Goal: Task Accomplishment & Management: Manage account settings

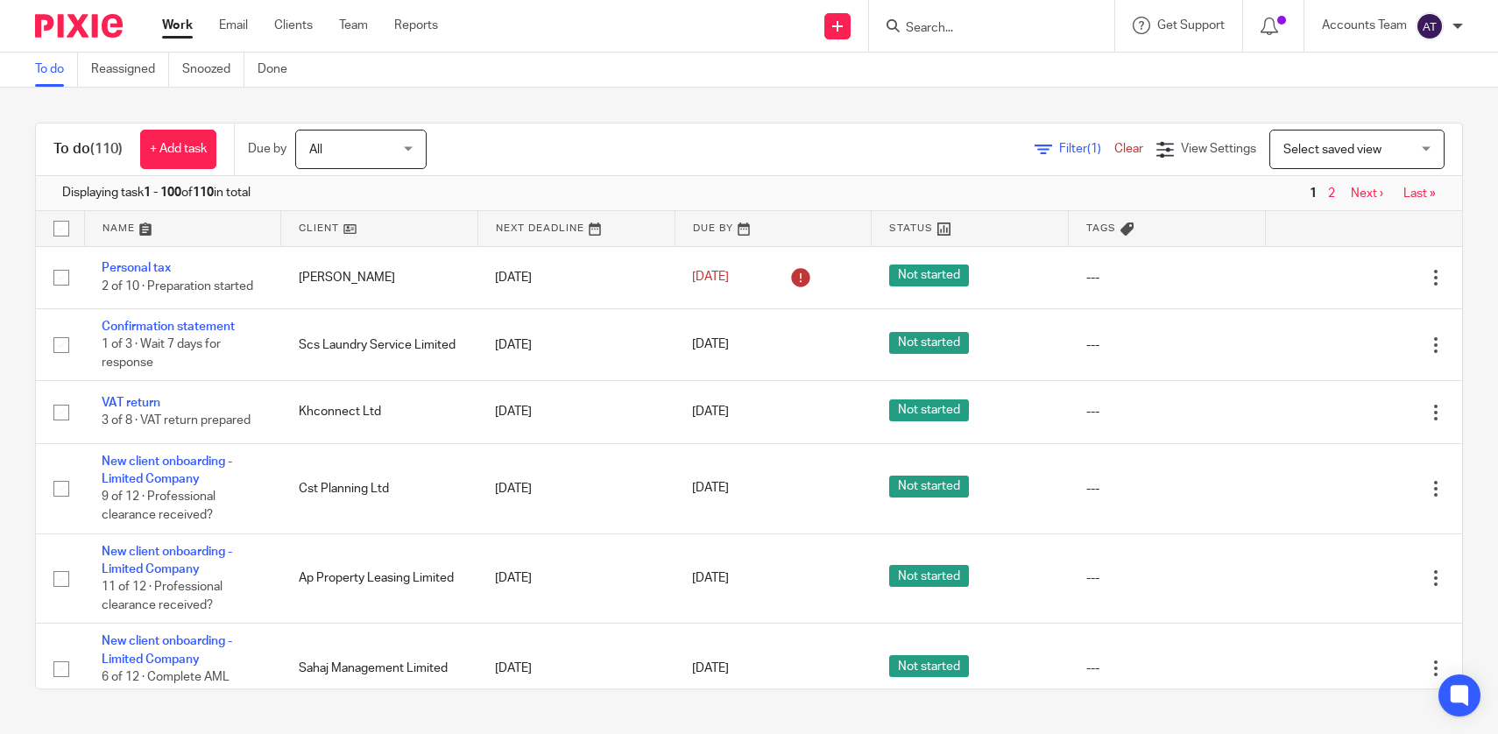
click at [946, 17] on form at bounding box center [997, 26] width 187 height 22
click at [947, 26] on input "Search" at bounding box center [983, 29] width 158 height 16
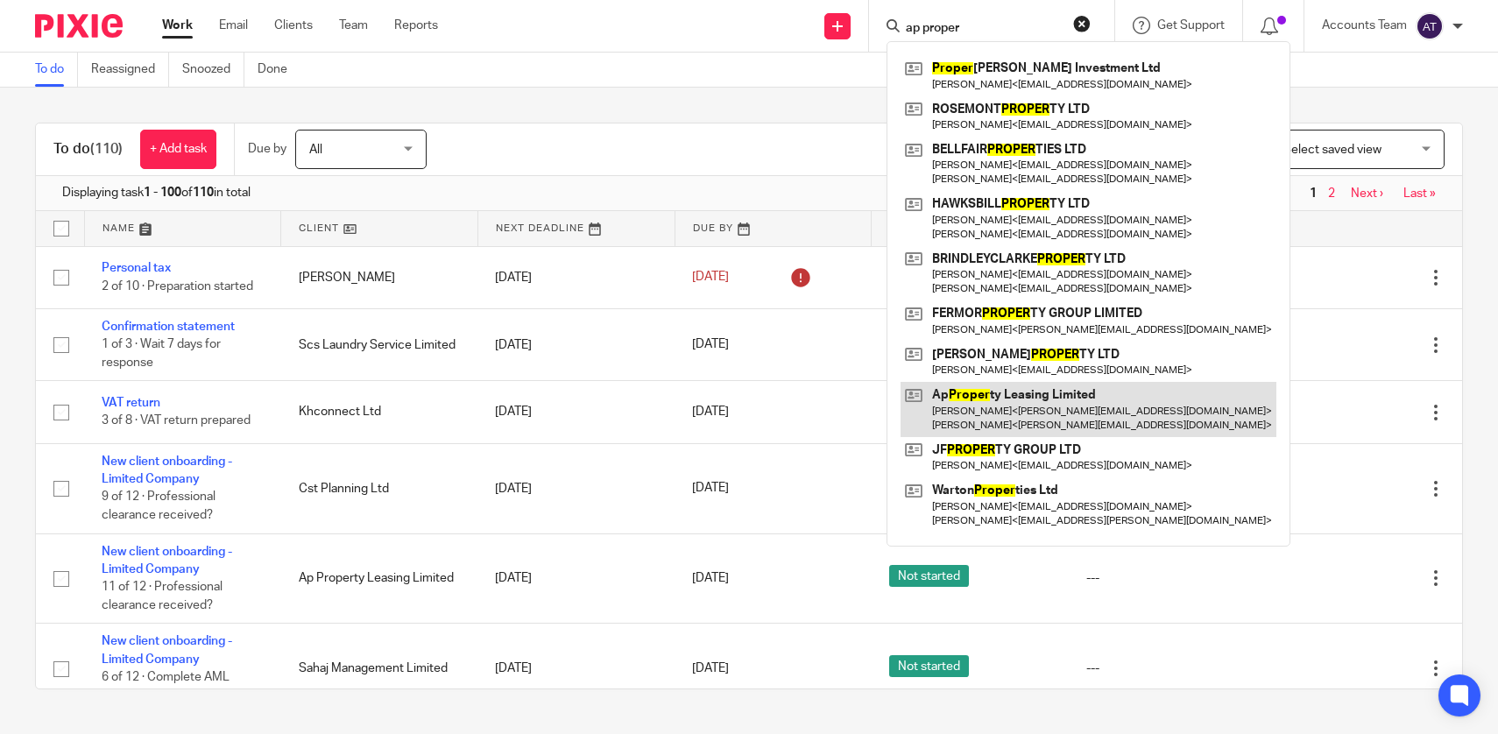
type input "ap proper"
click at [972, 423] on link at bounding box center [1088, 409] width 376 height 54
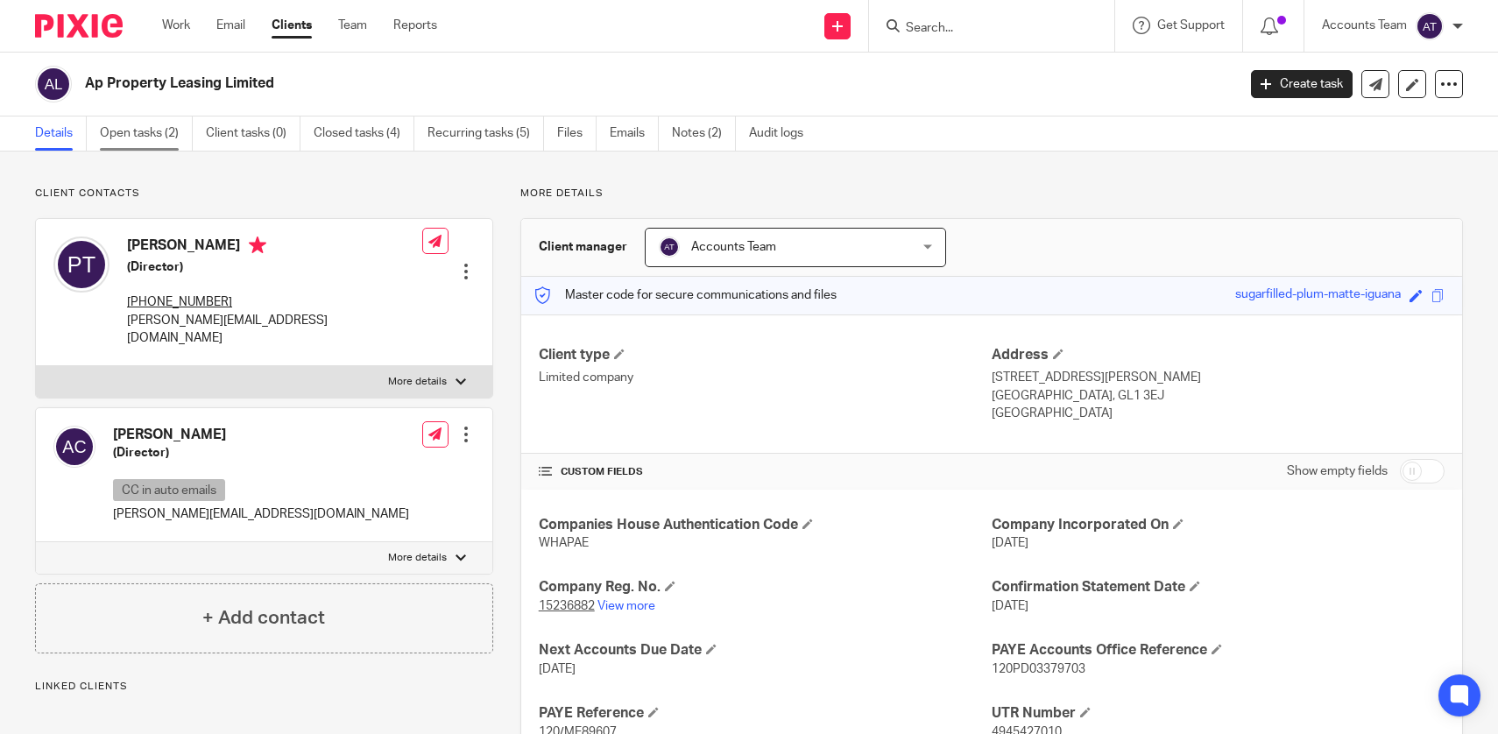
click at [162, 131] on link "Open tasks (2)" at bounding box center [146, 133] width 93 height 34
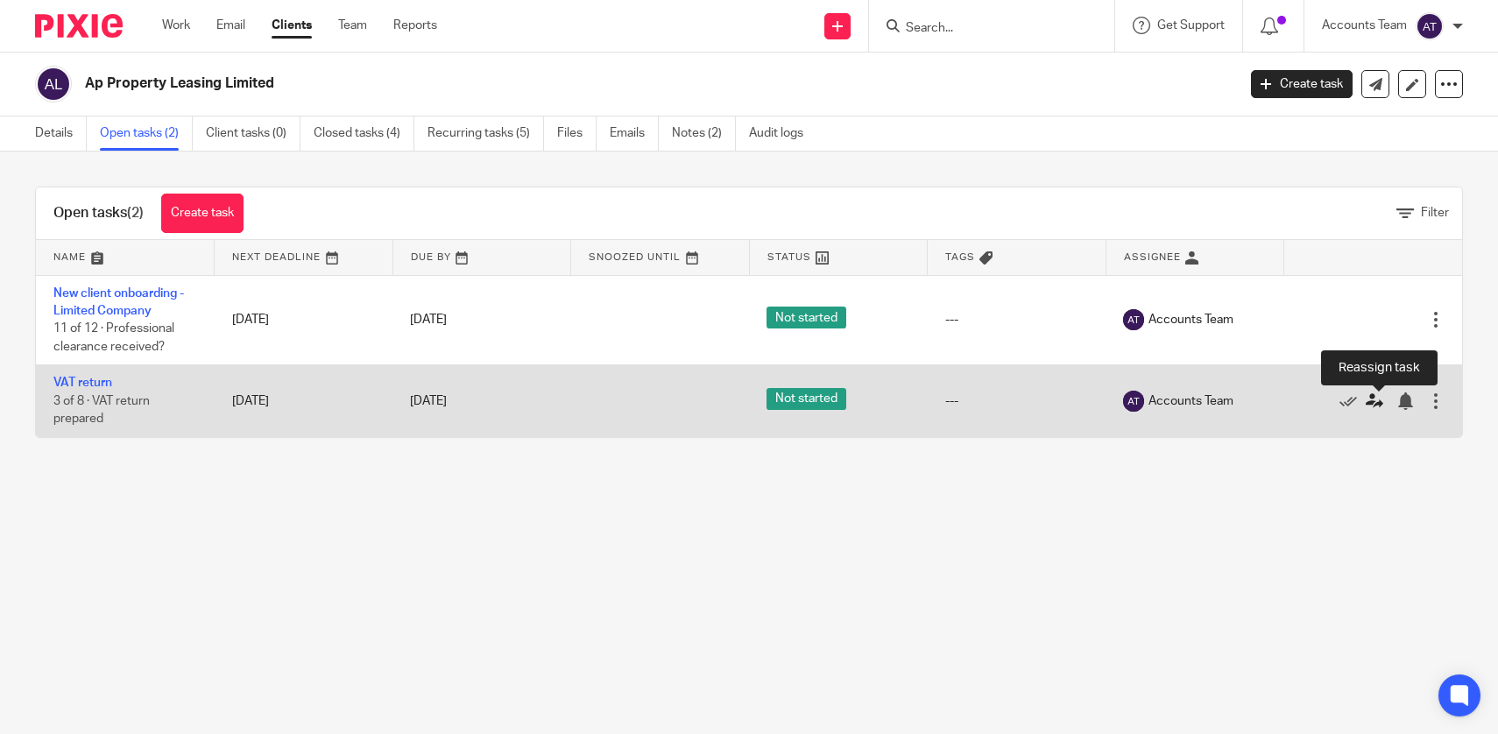
click at [1372, 408] on icon at bounding box center [1374, 401] width 18 height 18
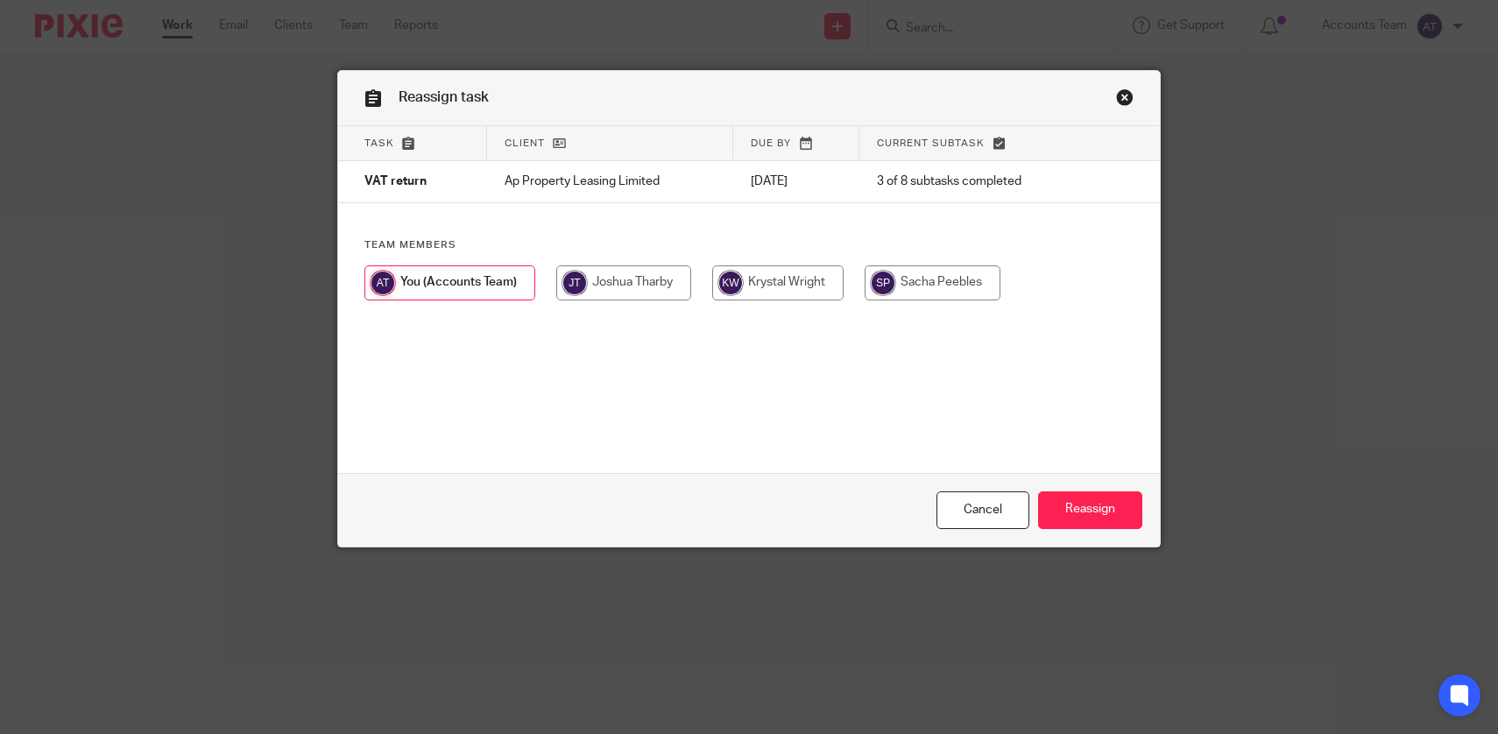
click at [815, 272] on input "radio" at bounding box center [777, 282] width 131 height 35
radio input "true"
click at [1081, 519] on input "Reassign" at bounding box center [1090, 510] width 104 height 38
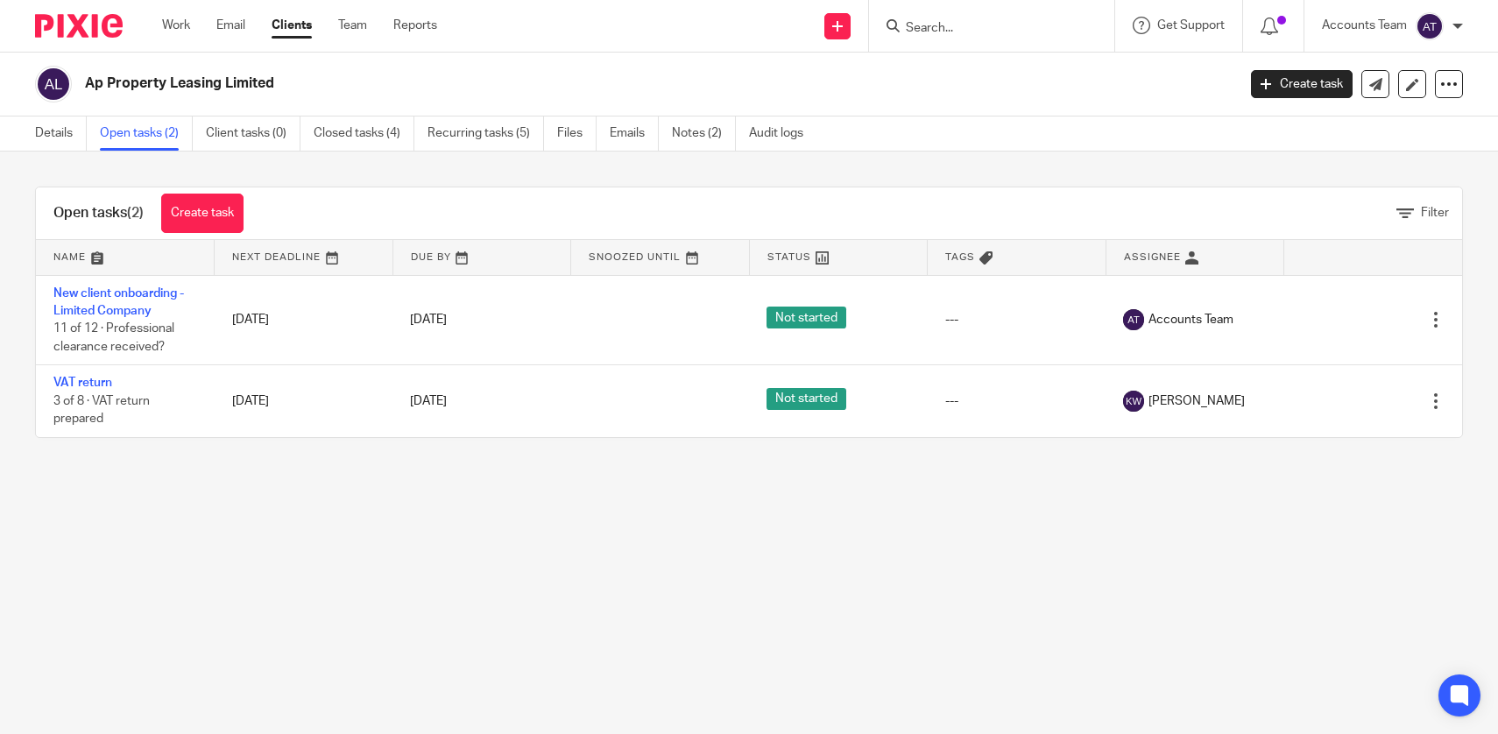
click at [579, 93] on h2 "Ap Property Leasing Limited" at bounding box center [541, 83] width 912 height 18
click at [352, 25] on link "Team" at bounding box center [352, 26] width 29 height 18
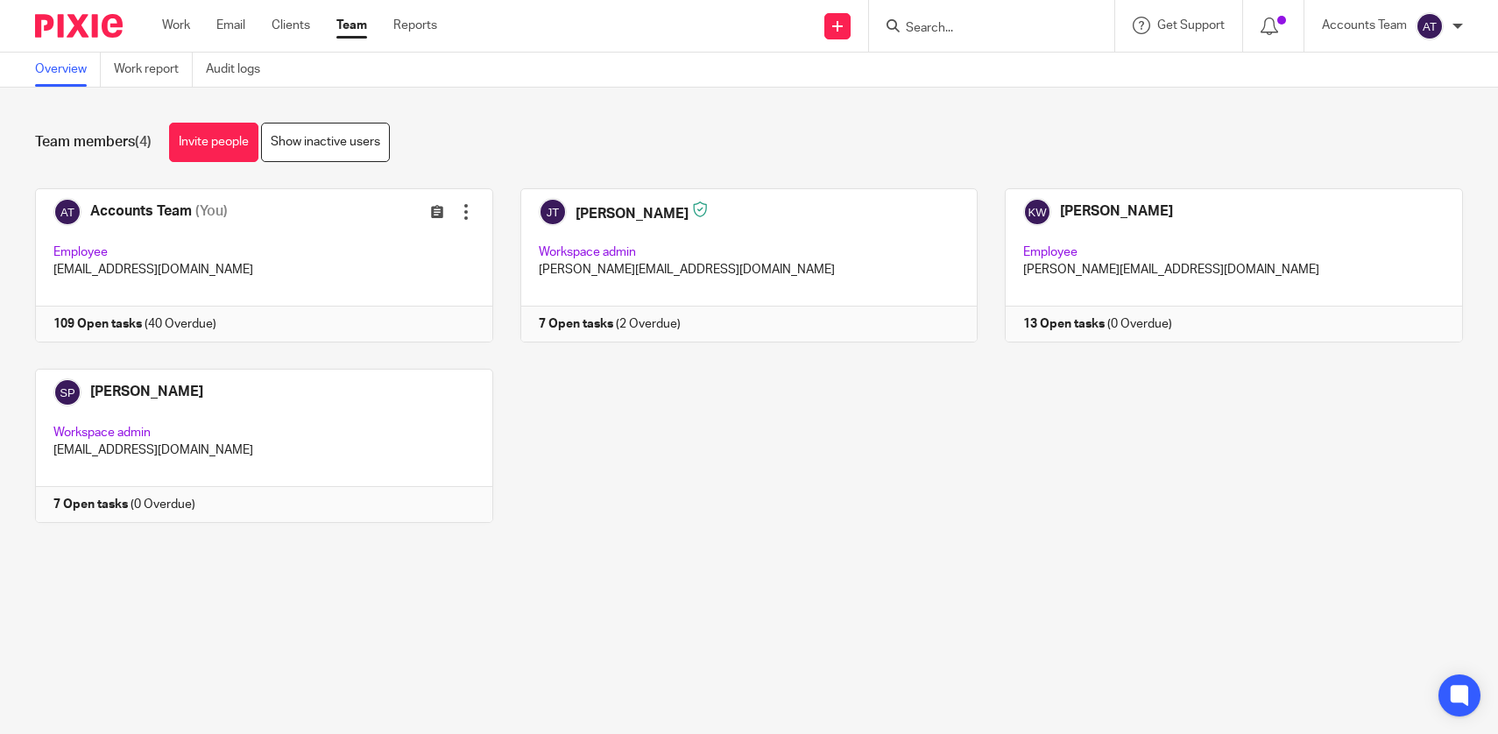
click at [815, 472] on div "Accounts Team (You) Edit user Transfer Employee [EMAIL_ADDRESS][DOMAIN_NAME] 10…" at bounding box center [735, 368] width 1455 height 361
click at [941, 37] on div at bounding box center [991, 26] width 245 height 52
click at [939, 25] on input "Search" at bounding box center [983, 29] width 158 height 16
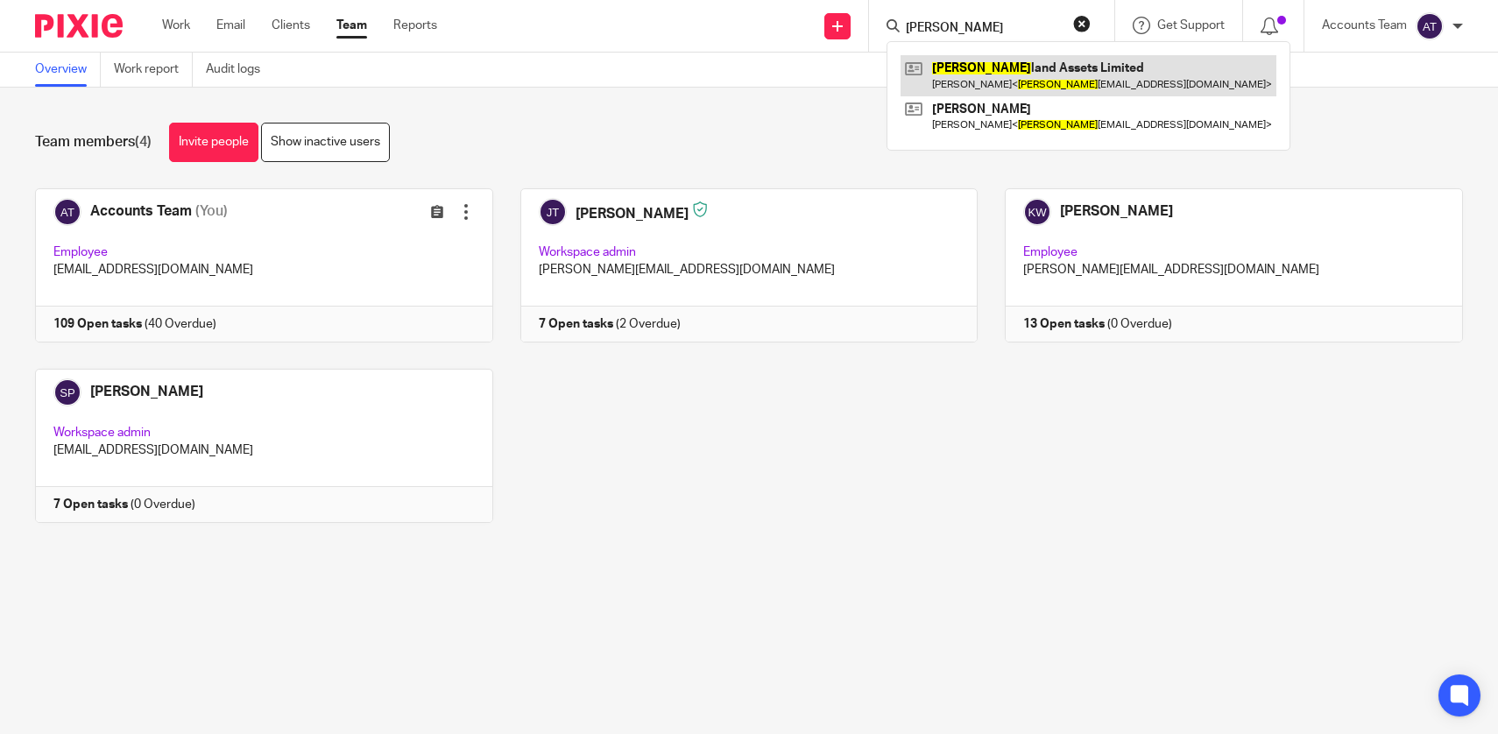
type input "suther"
click at [977, 74] on link at bounding box center [1088, 75] width 376 height 40
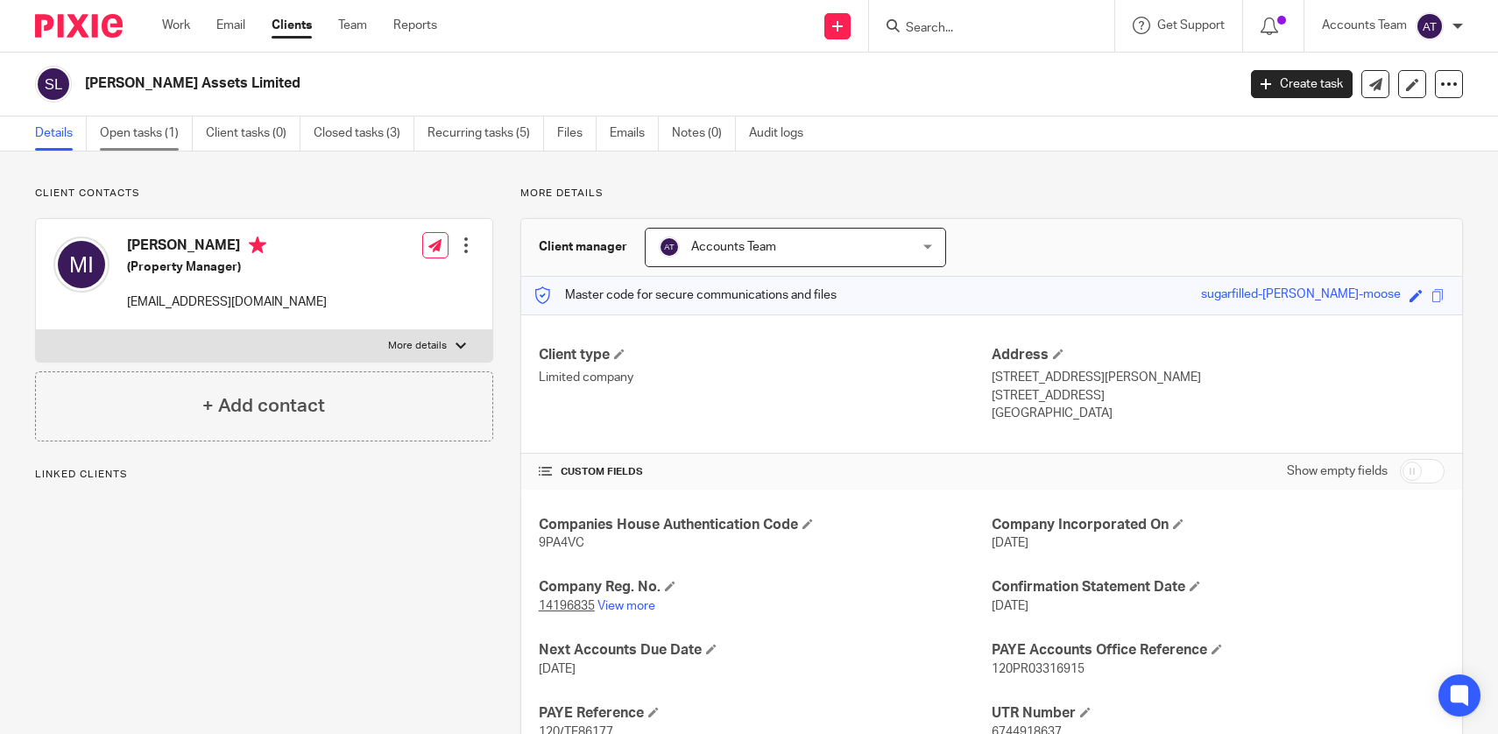
click at [145, 123] on link "Open tasks (1)" at bounding box center [146, 133] width 93 height 34
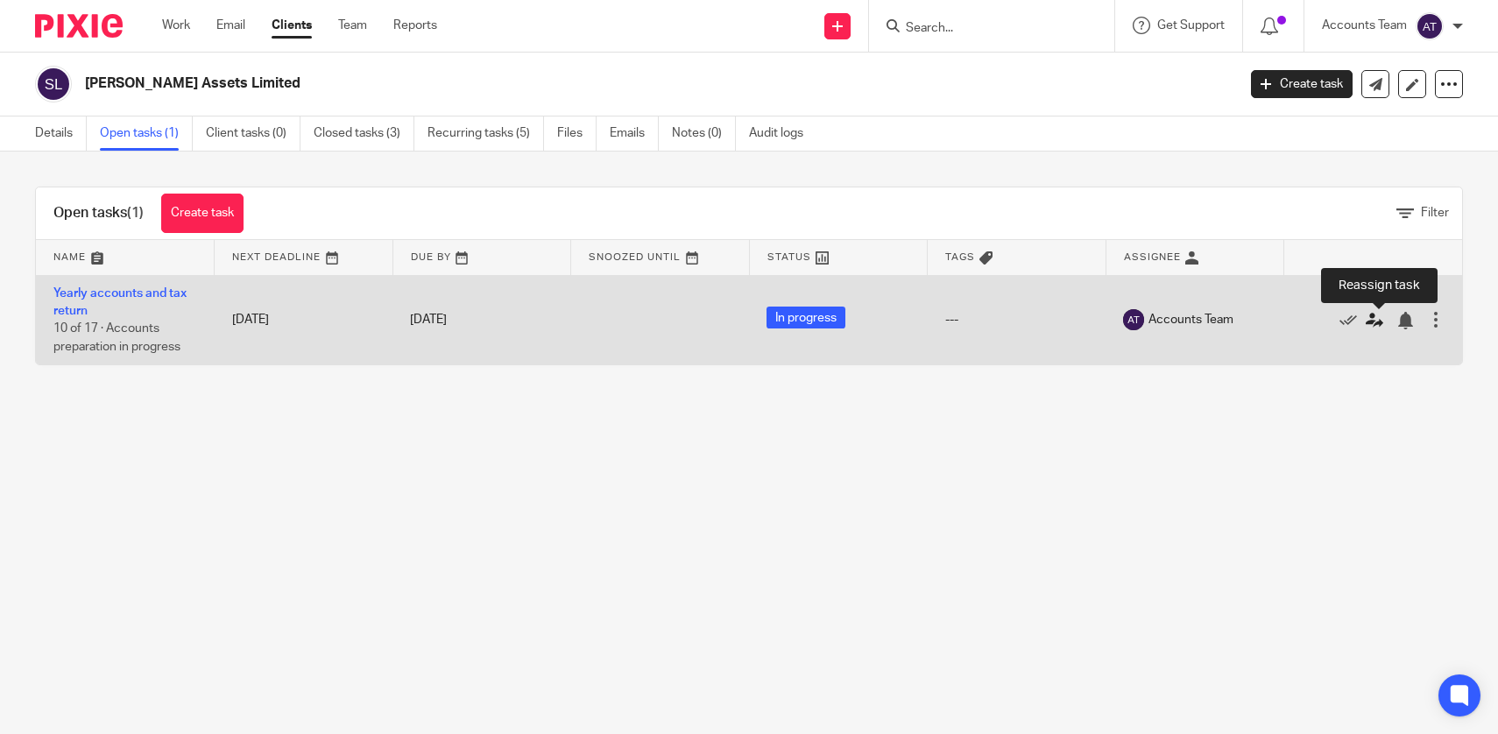
click at [1372, 322] on icon at bounding box center [1374, 321] width 18 height 18
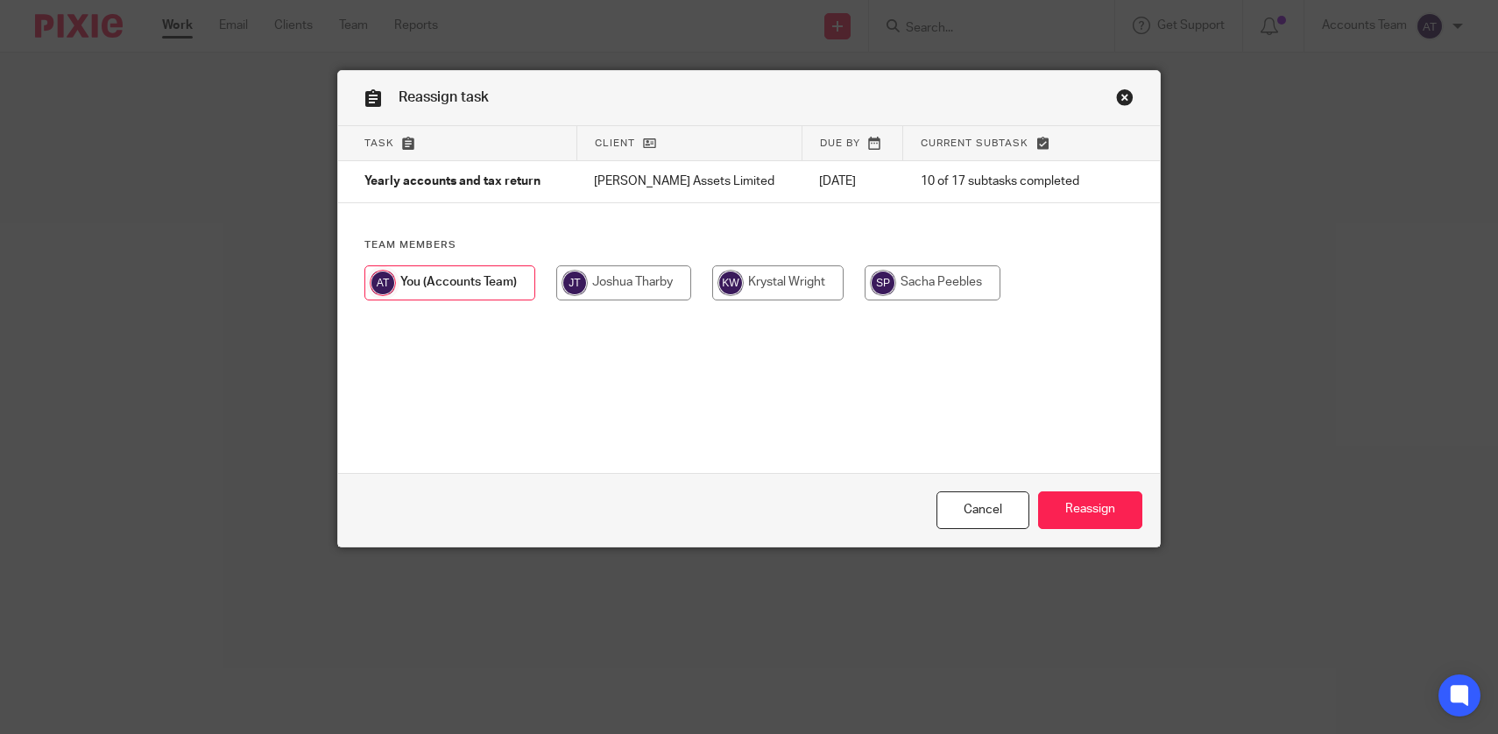
click at [816, 282] on input "radio" at bounding box center [777, 282] width 131 height 35
radio input "true"
click at [1076, 506] on input "Reassign" at bounding box center [1090, 510] width 104 height 38
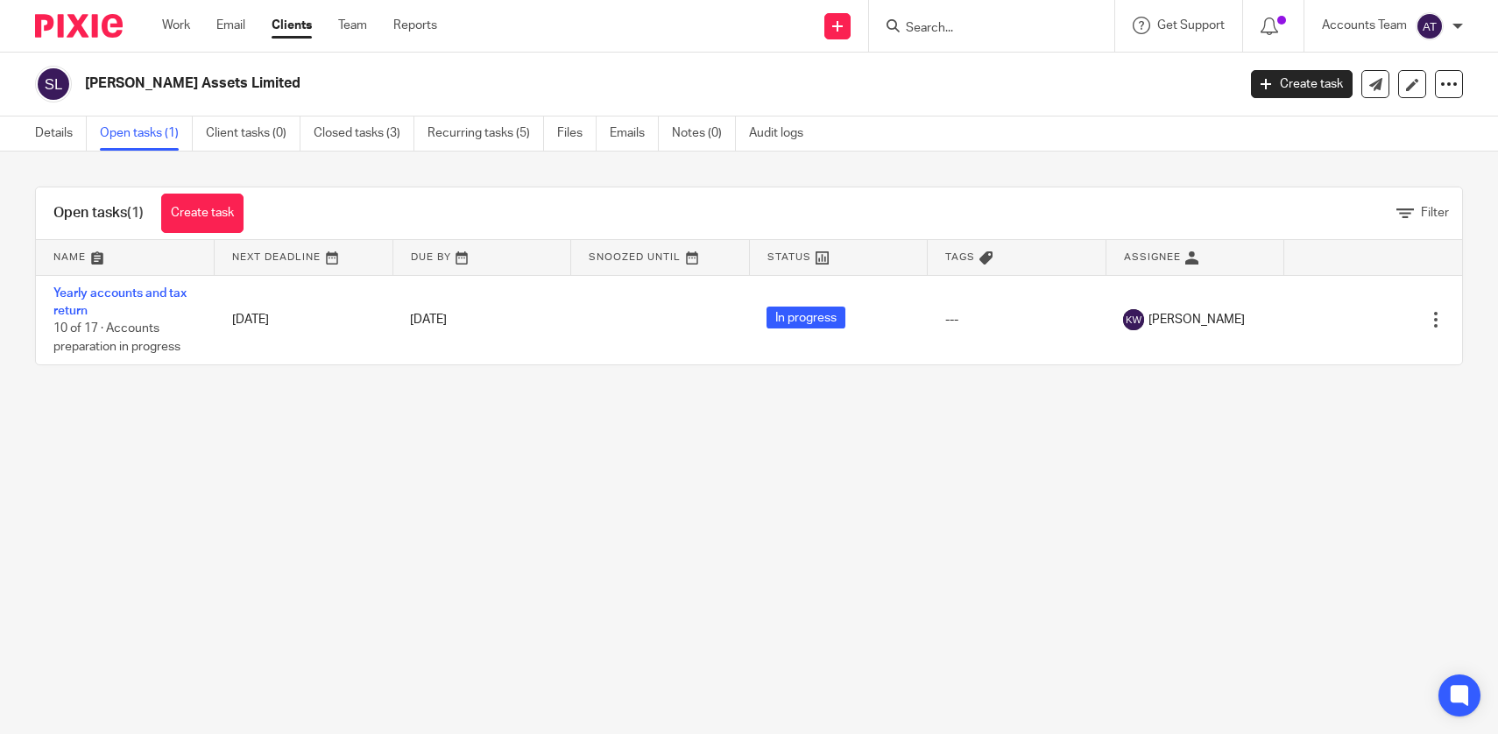
click at [977, 34] on input "Search" at bounding box center [983, 29] width 158 height 16
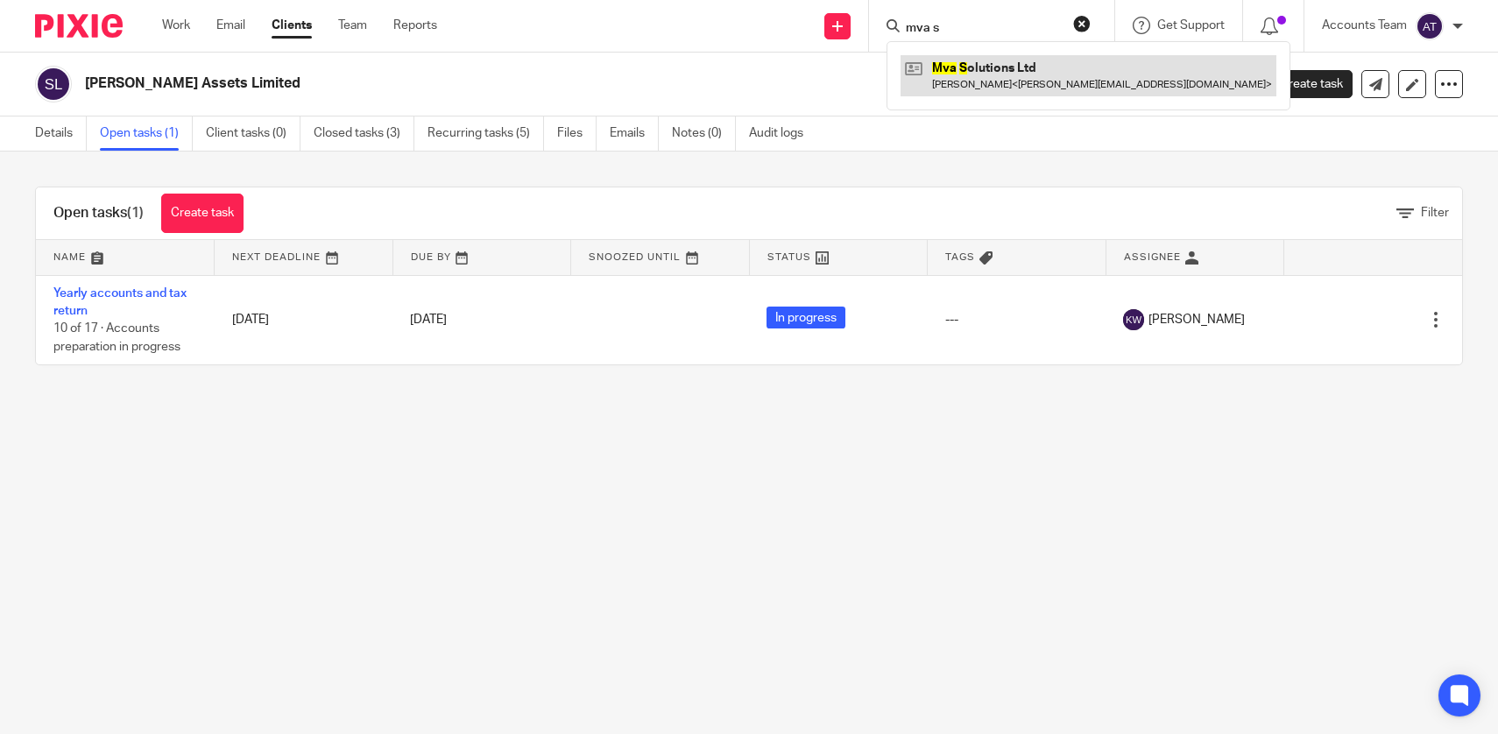
type input "mva s"
click at [980, 73] on link at bounding box center [1088, 75] width 376 height 40
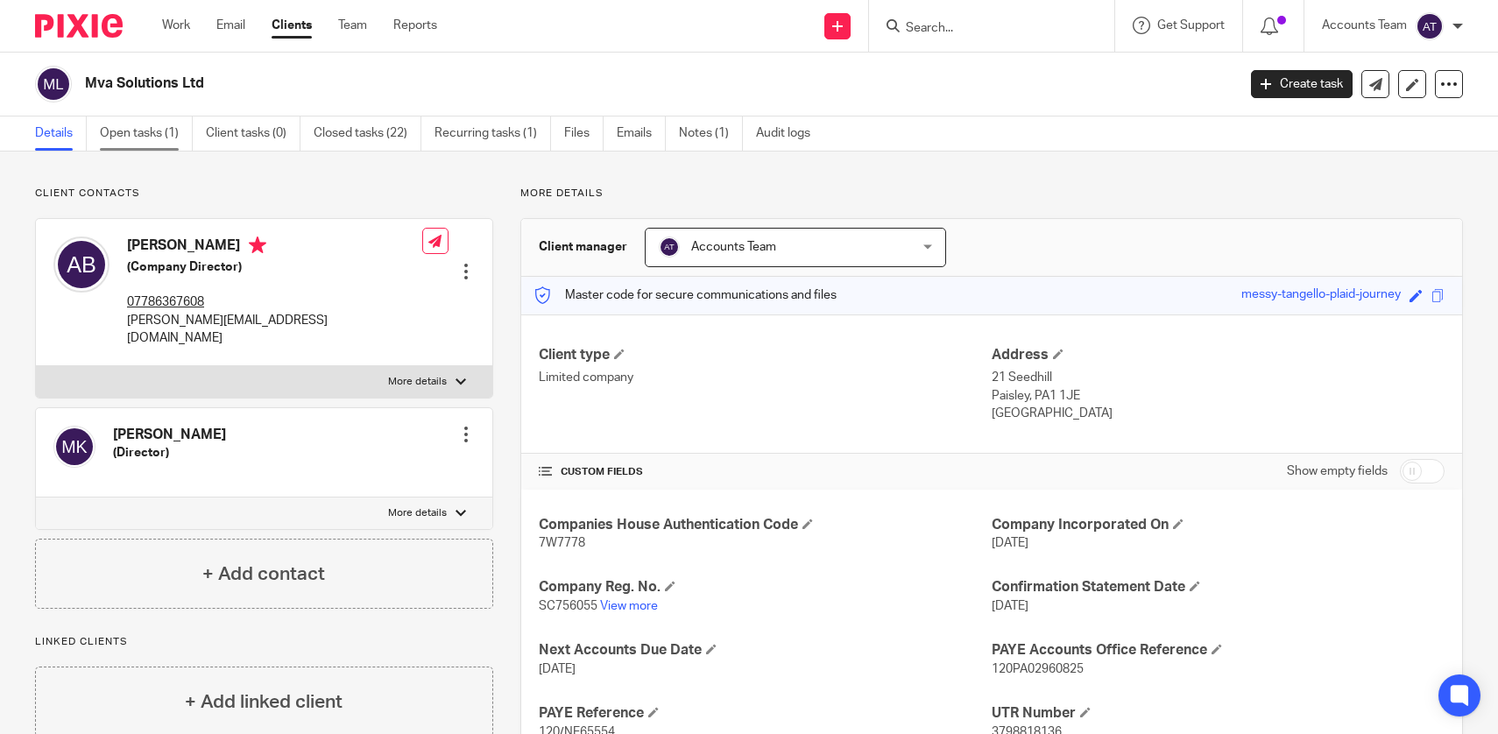
click at [175, 118] on link "Open tasks (1)" at bounding box center [146, 133] width 93 height 34
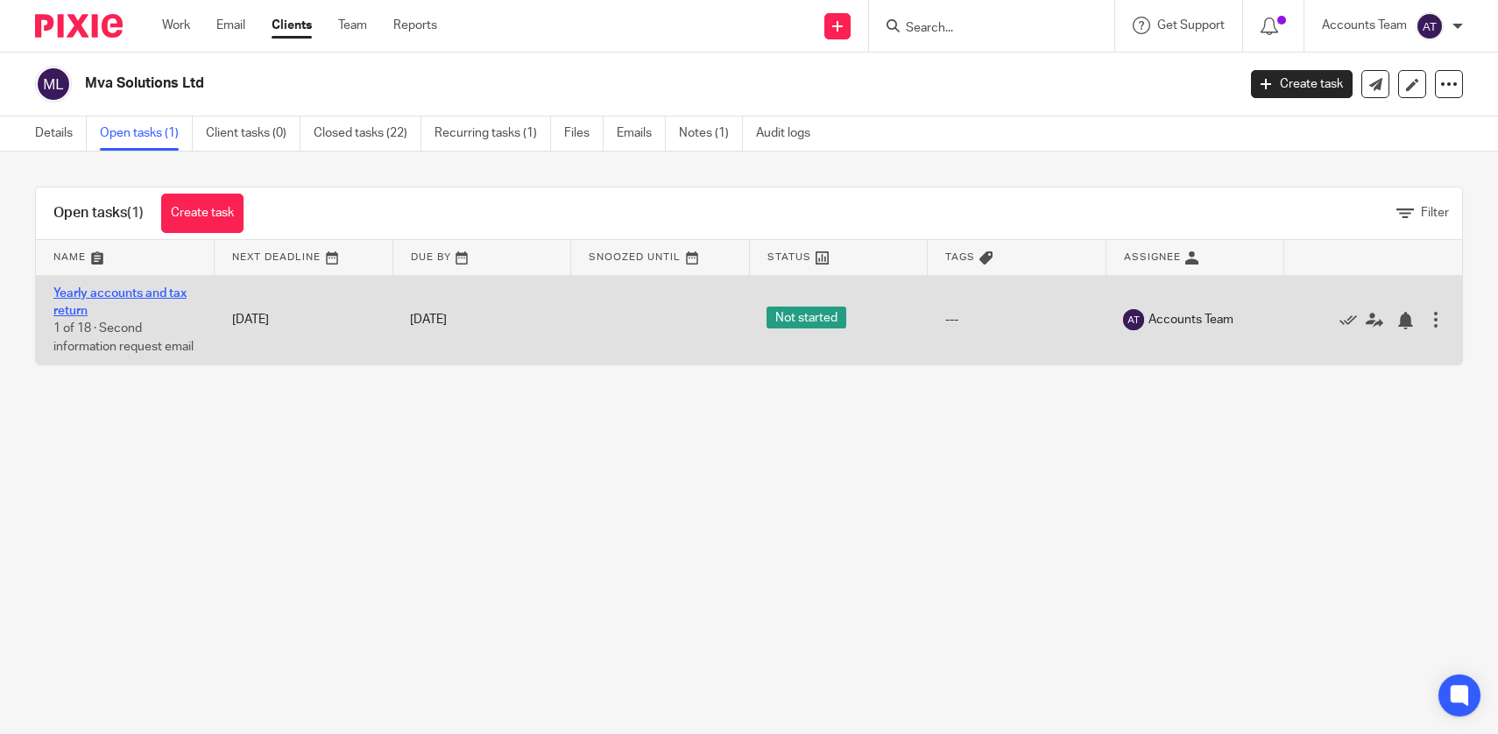
click at [117, 294] on link "Yearly accounts and tax return" at bounding box center [119, 302] width 133 height 30
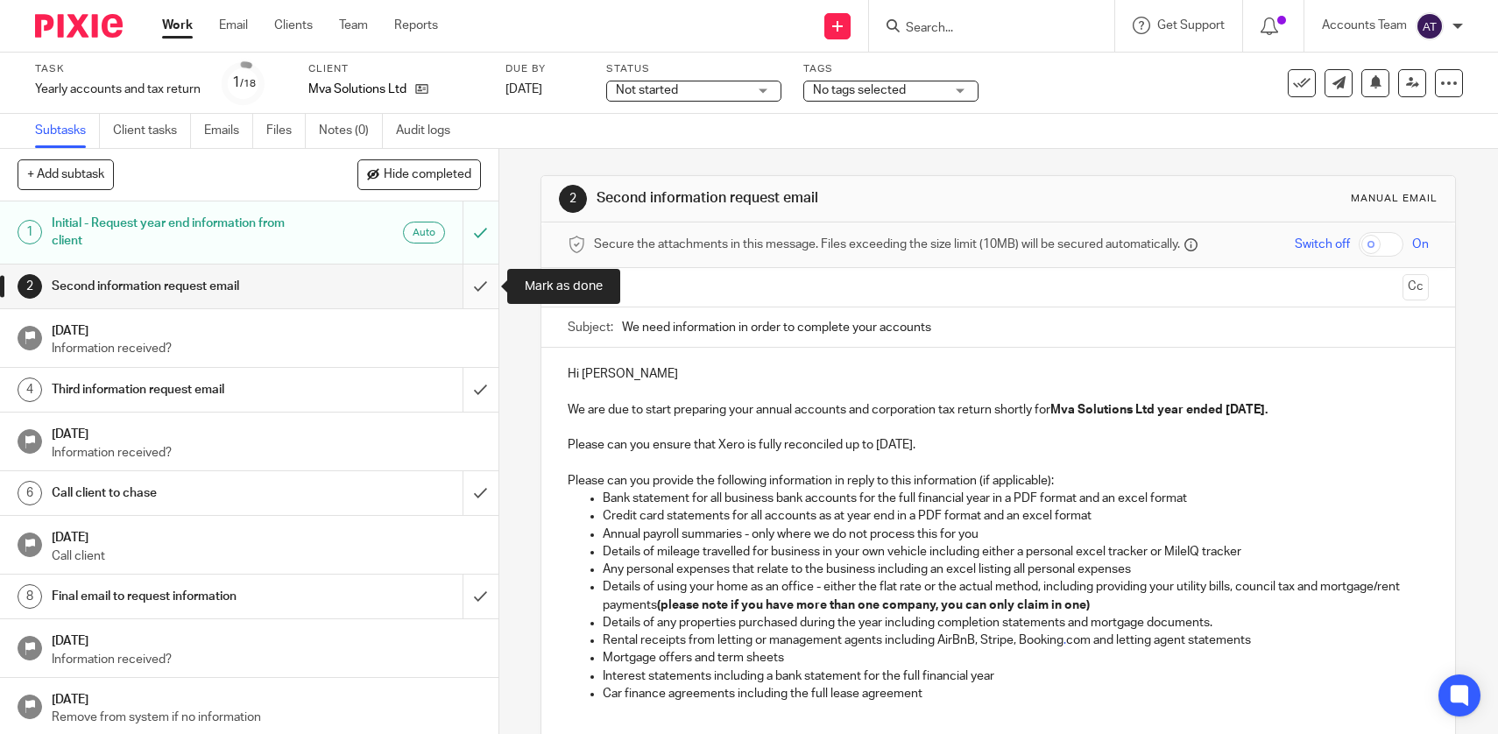
click at [484, 295] on input "submit" at bounding box center [249, 287] width 498 height 44
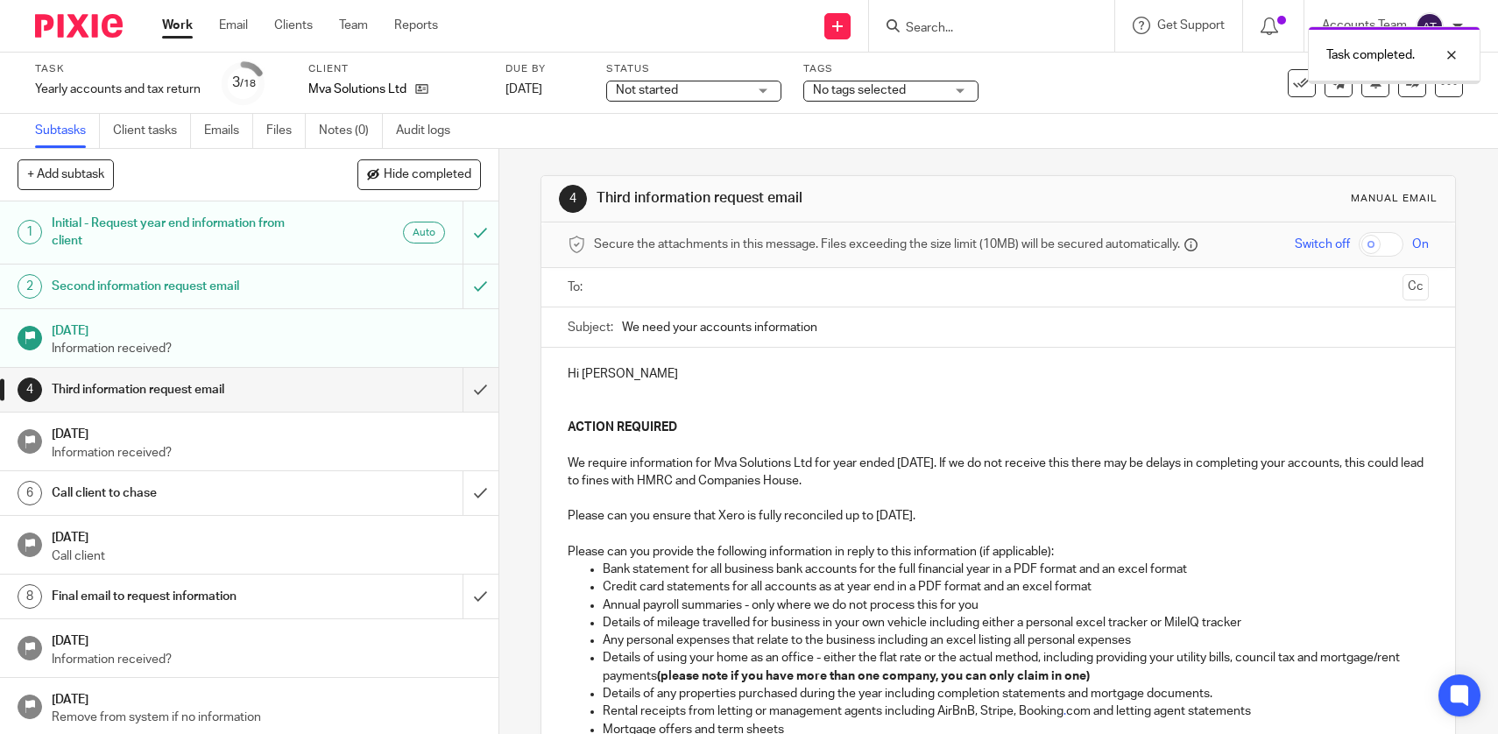
click at [482, 393] on input "submit" at bounding box center [249, 390] width 498 height 44
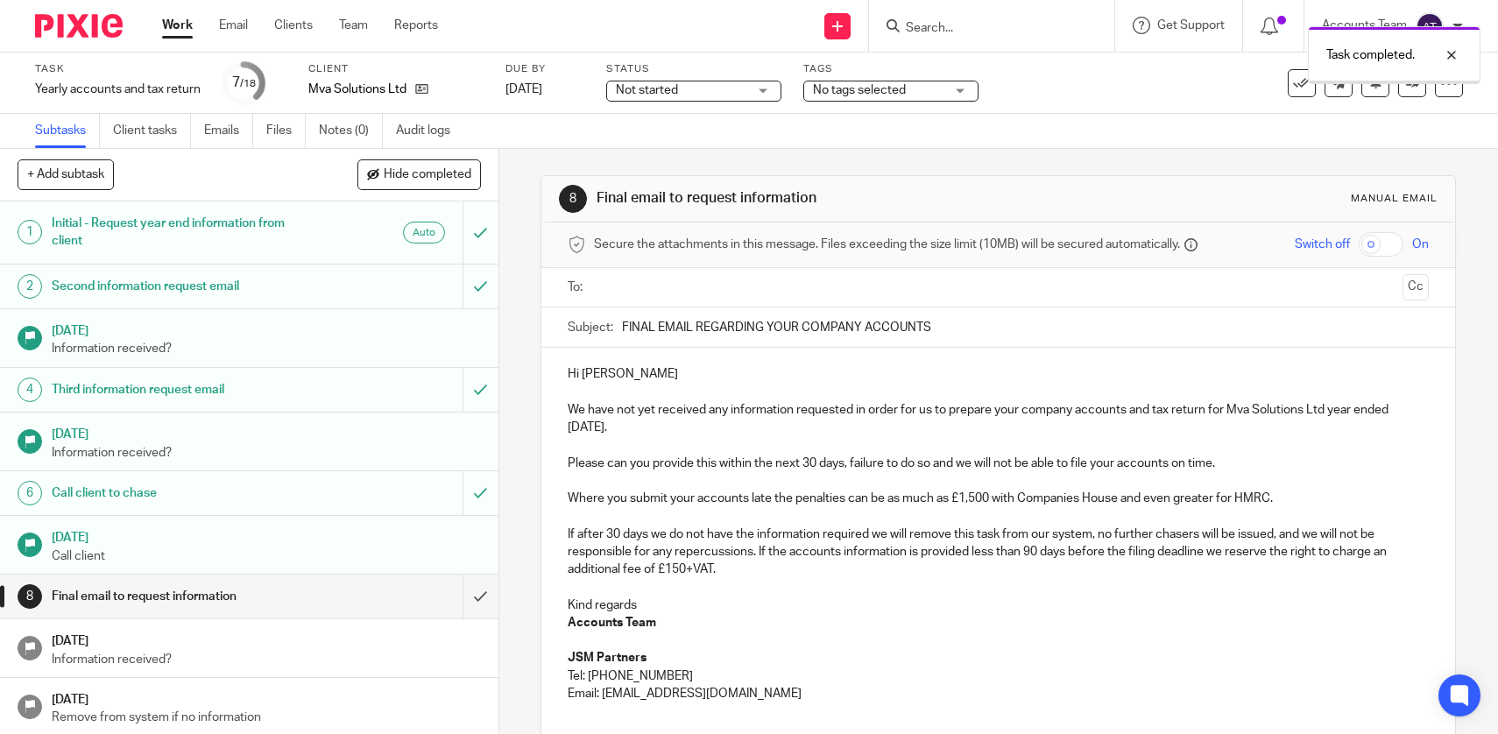
click at [488, 599] on input "submit" at bounding box center [249, 597] width 498 height 44
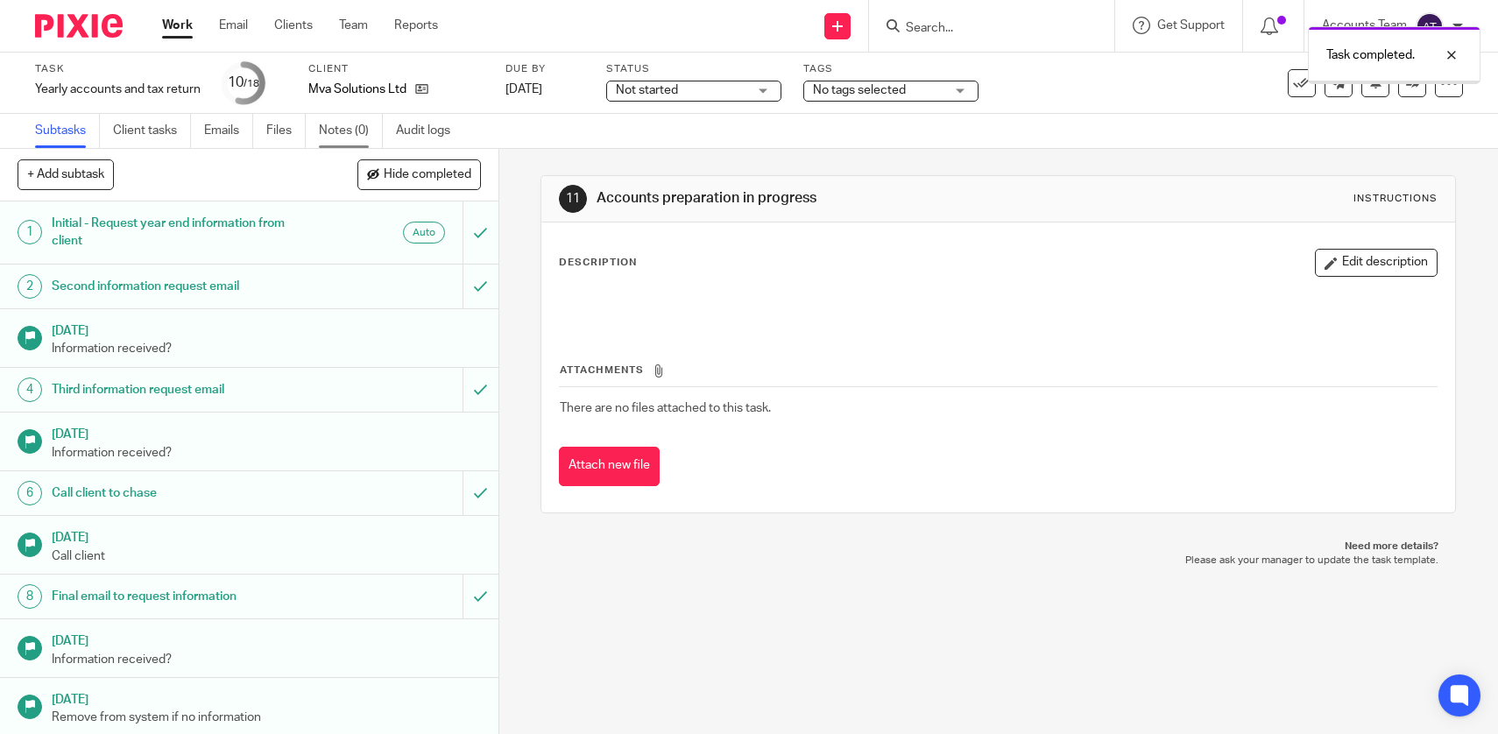
click at [335, 130] on link "Notes (0)" at bounding box center [351, 131] width 64 height 34
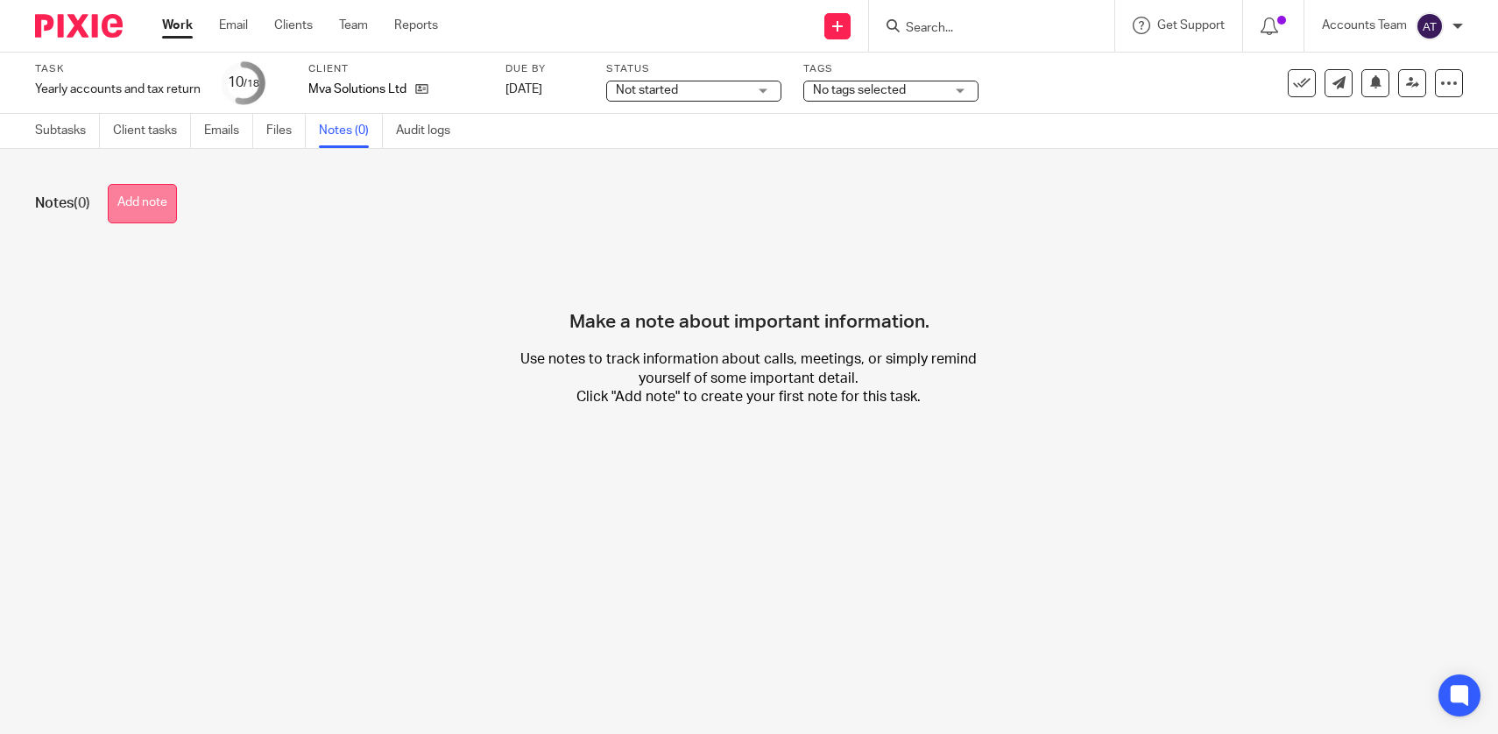
click at [163, 213] on button "Add note" at bounding box center [142, 203] width 69 height 39
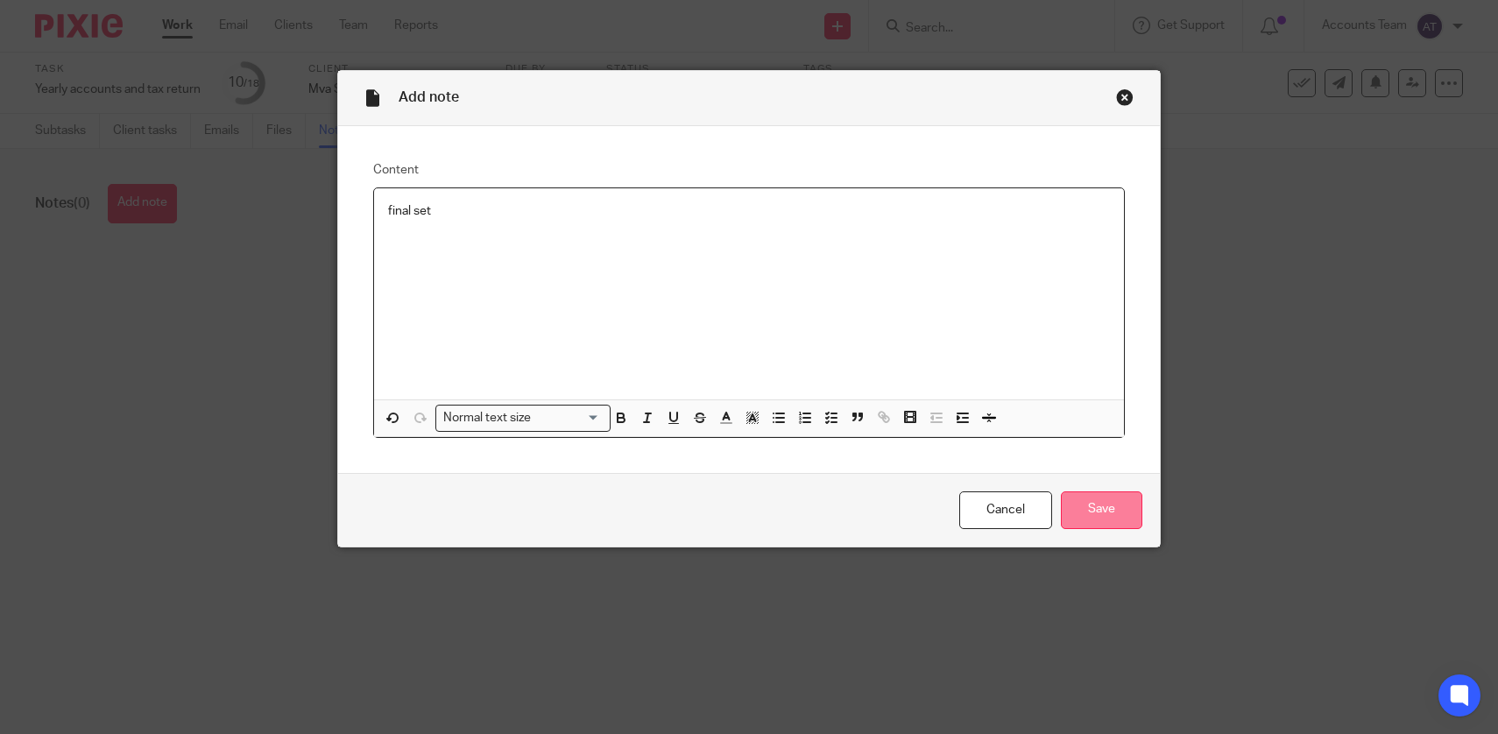
click at [1118, 514] on input "Save" at bounding box center [1101, 510] width 81 height 38
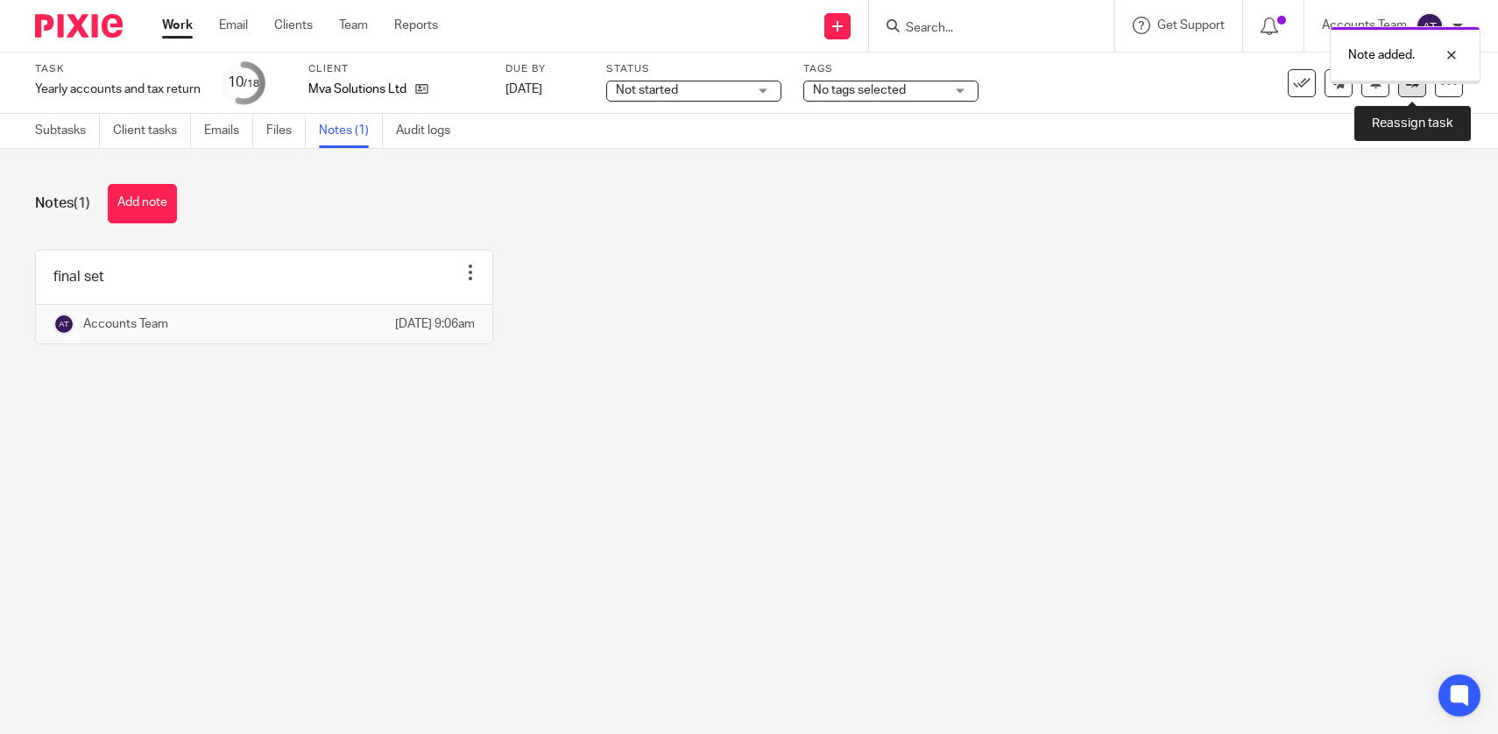
click at [1418, 90] on link at bounding box center [1412, 83] width 28 height 28
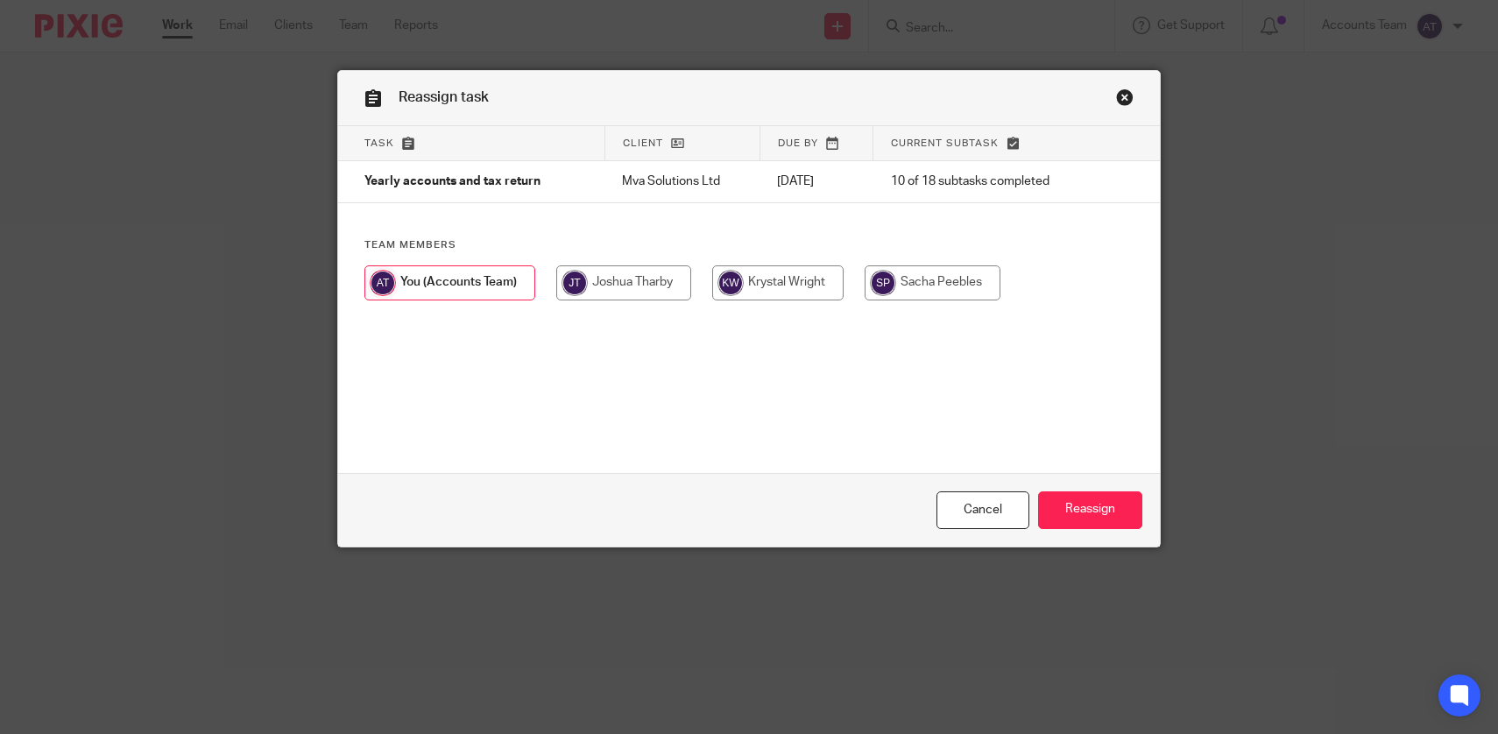
click at [839, 300] on input "radio" at bounding box center [777, 282] width 131 height 35
radio input "true"
click at [1089, 504] on input "Reassign" at bounding box center [1090, 510] width 104 height 38
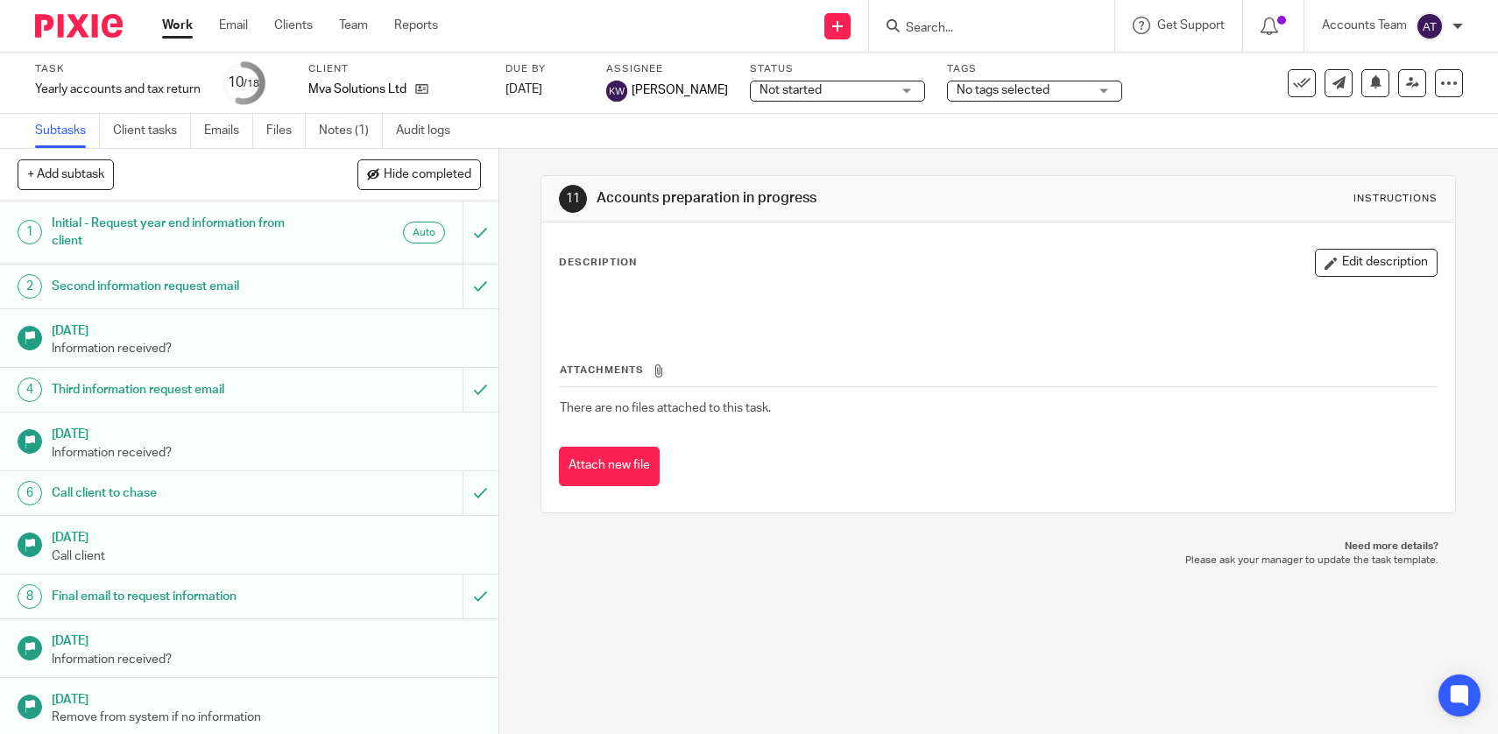
click at [925, 30] on input "Search" at bounding box center [983, 29] width 158 height 16
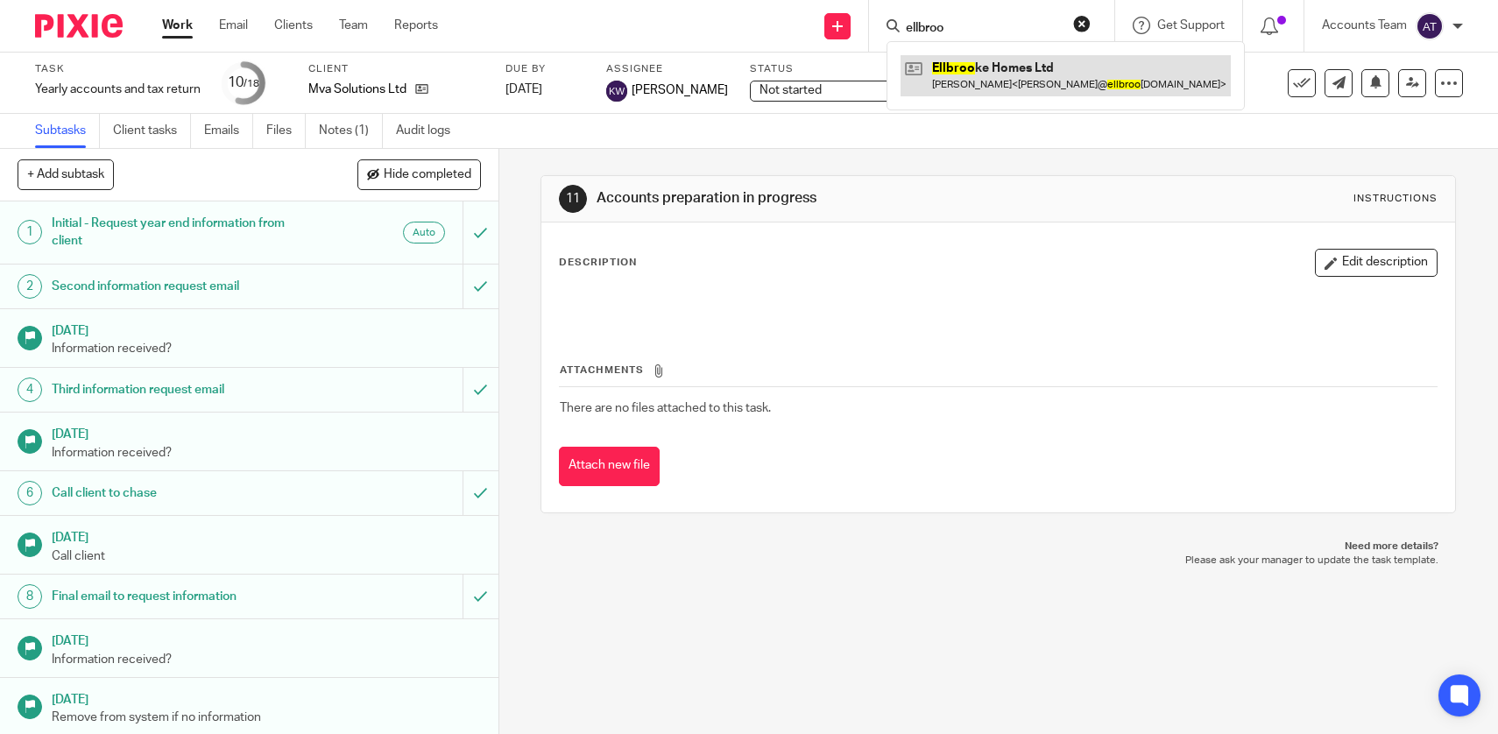
type input "ellbroo"
click at [994, 67] on link at bounding box center [1065, 75] width 330 height 40
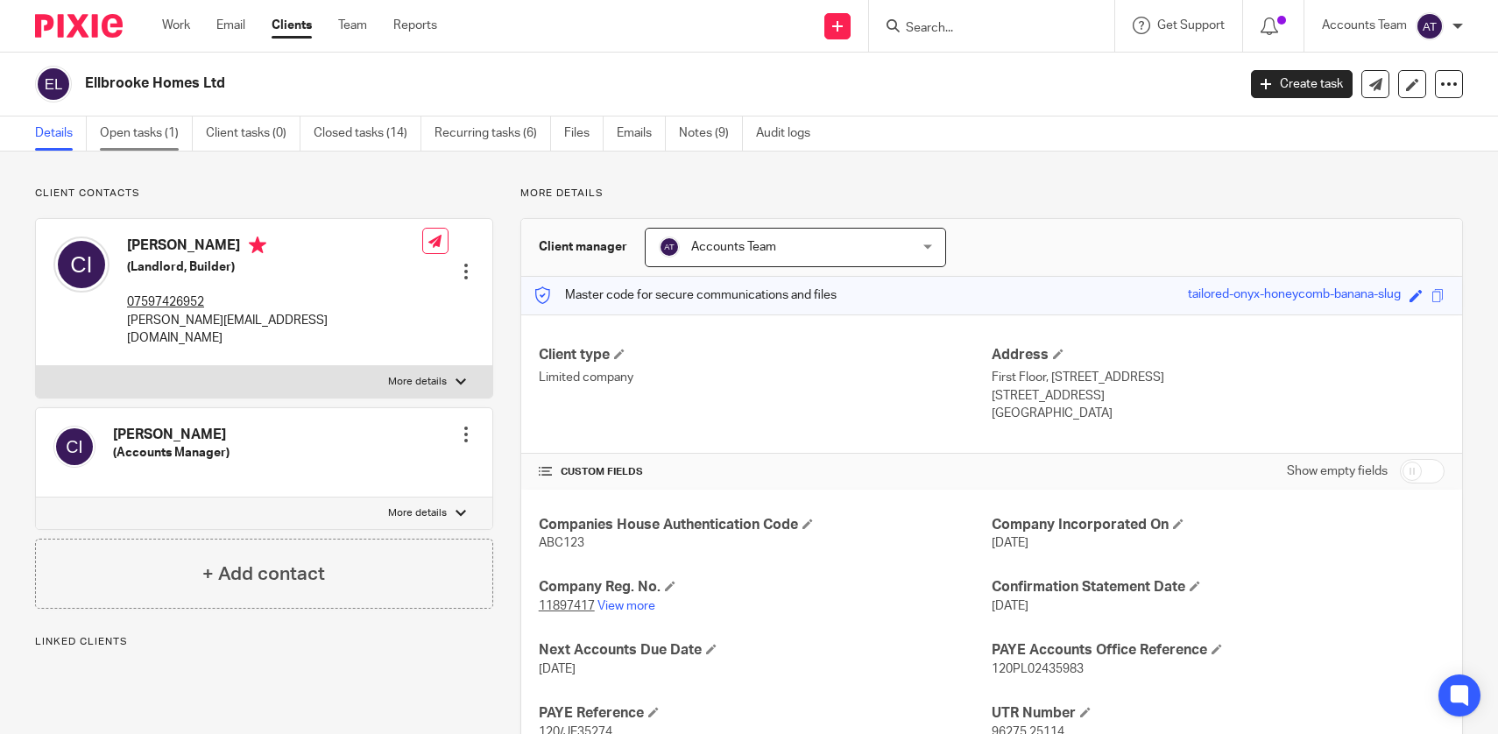
click at [147, 133] on link "Open tasks (1)" at bounding box center [146, 133] width 93 height 34
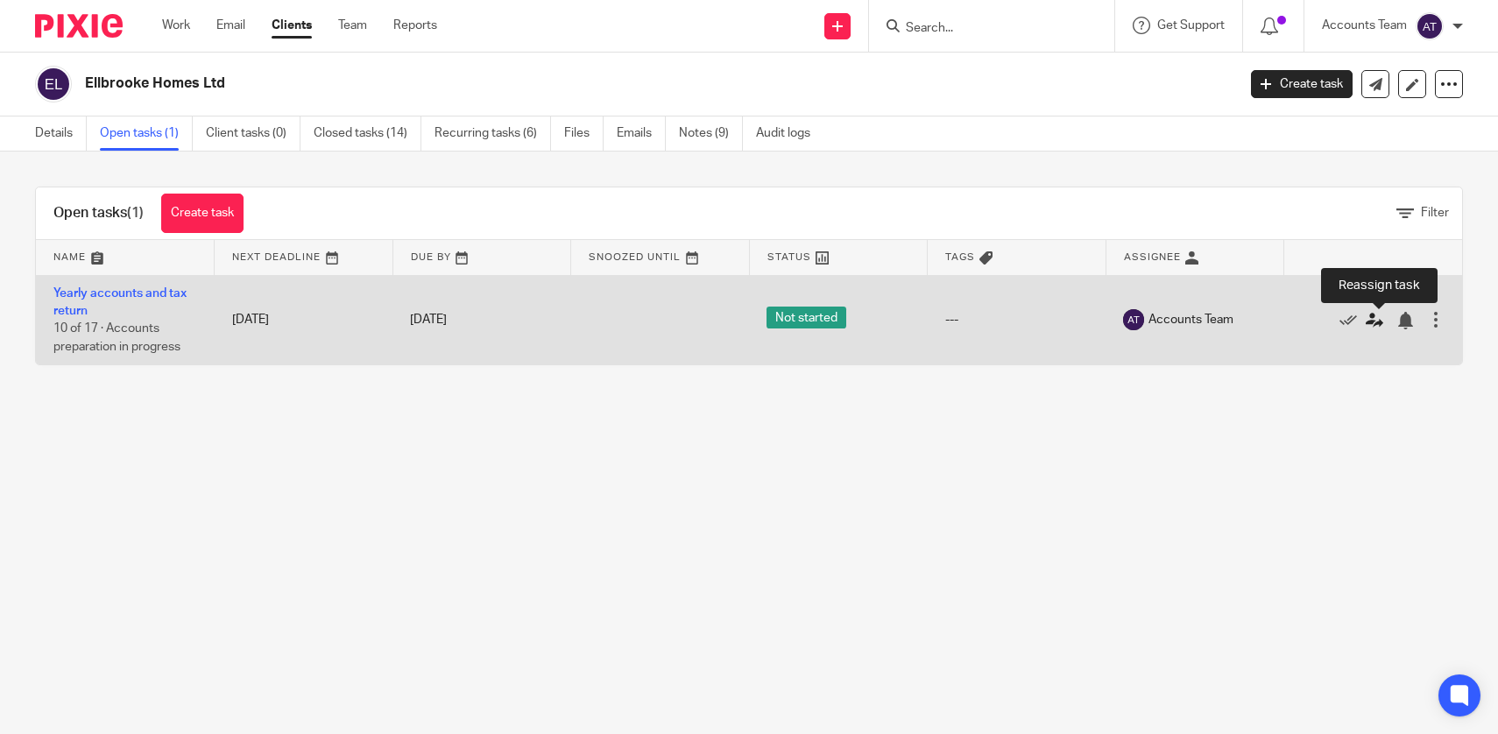
click at [1372, 324] on icon at bounding box center [1374, 321] width 18 height 18
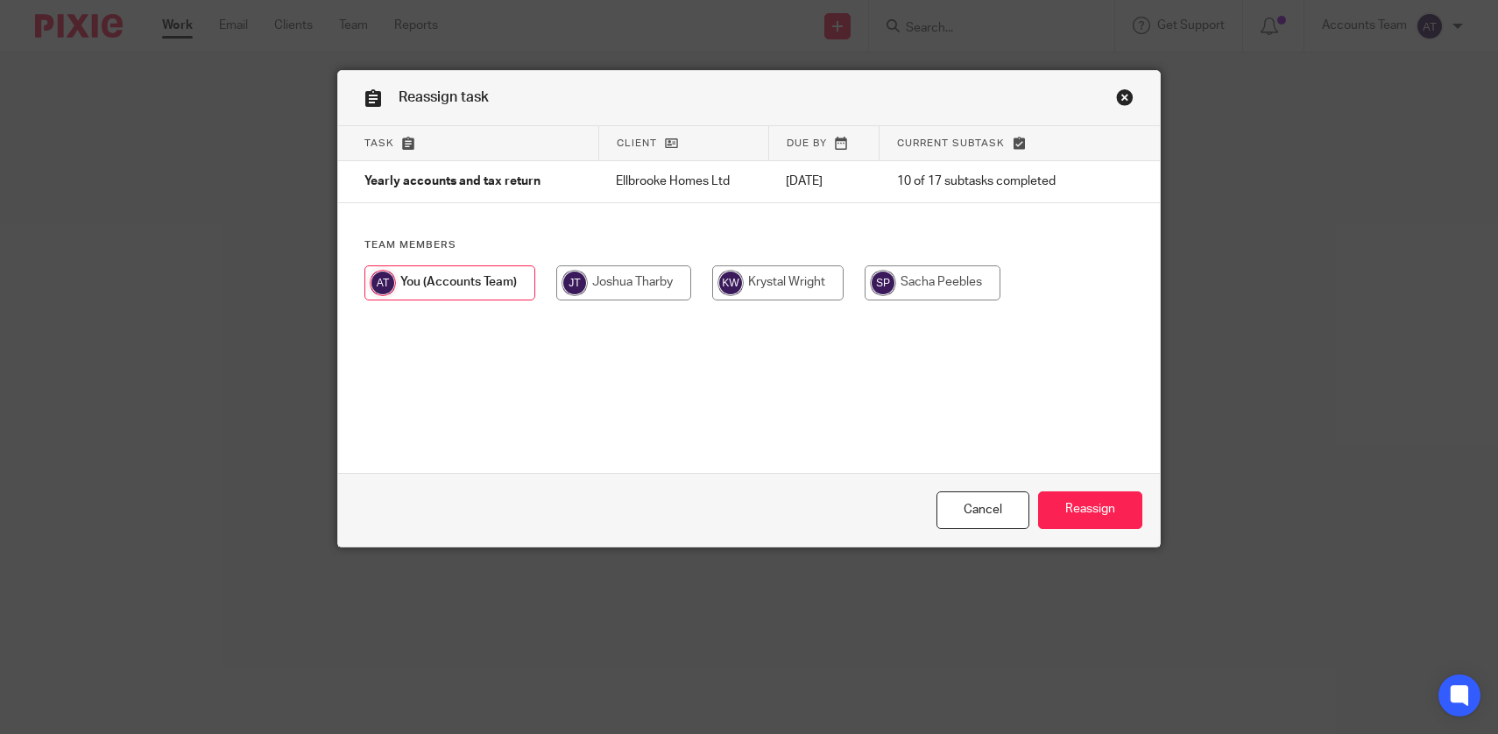
click at [818, 286] on input "radio" at bounding box center [777, 282] width 131 height 35
radio input "true"
click at [1116, 506] on input "Reassign" at bounding box center [1090, 510] width 104 height 38
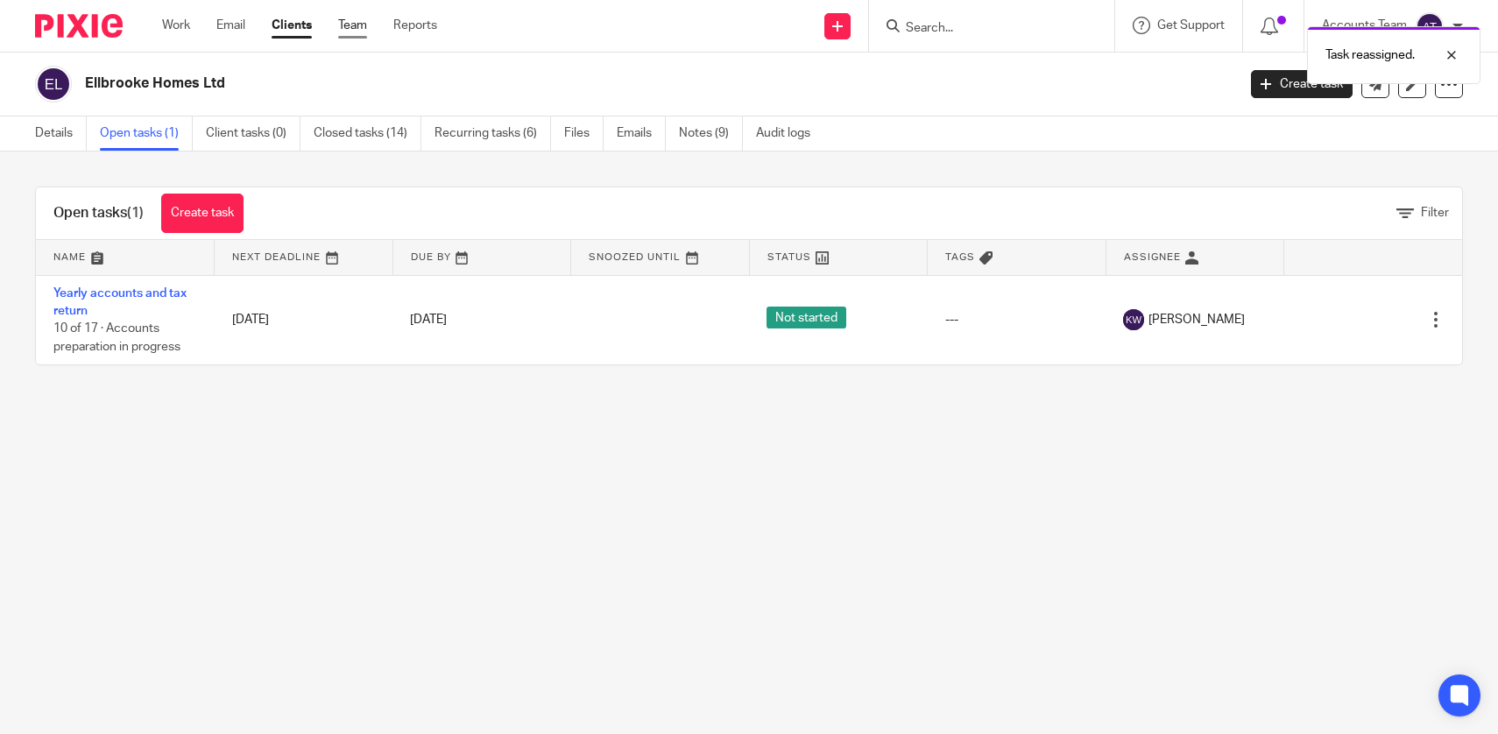
click at [365, 25] on link "Team" at bounding box center [352, 26] width 29 height 18
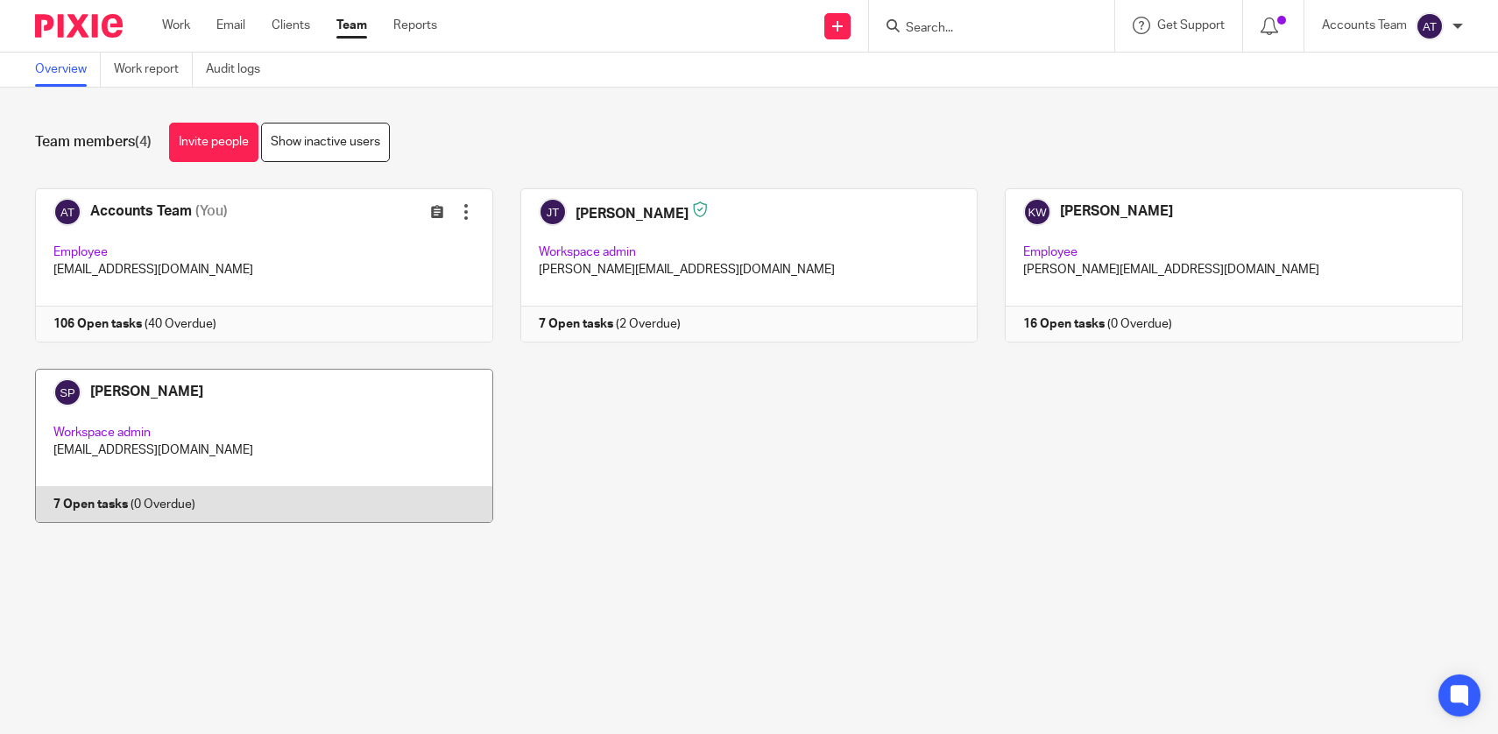
click at [388, 439] on link at bounding box center [250, 446] width 485 height 154
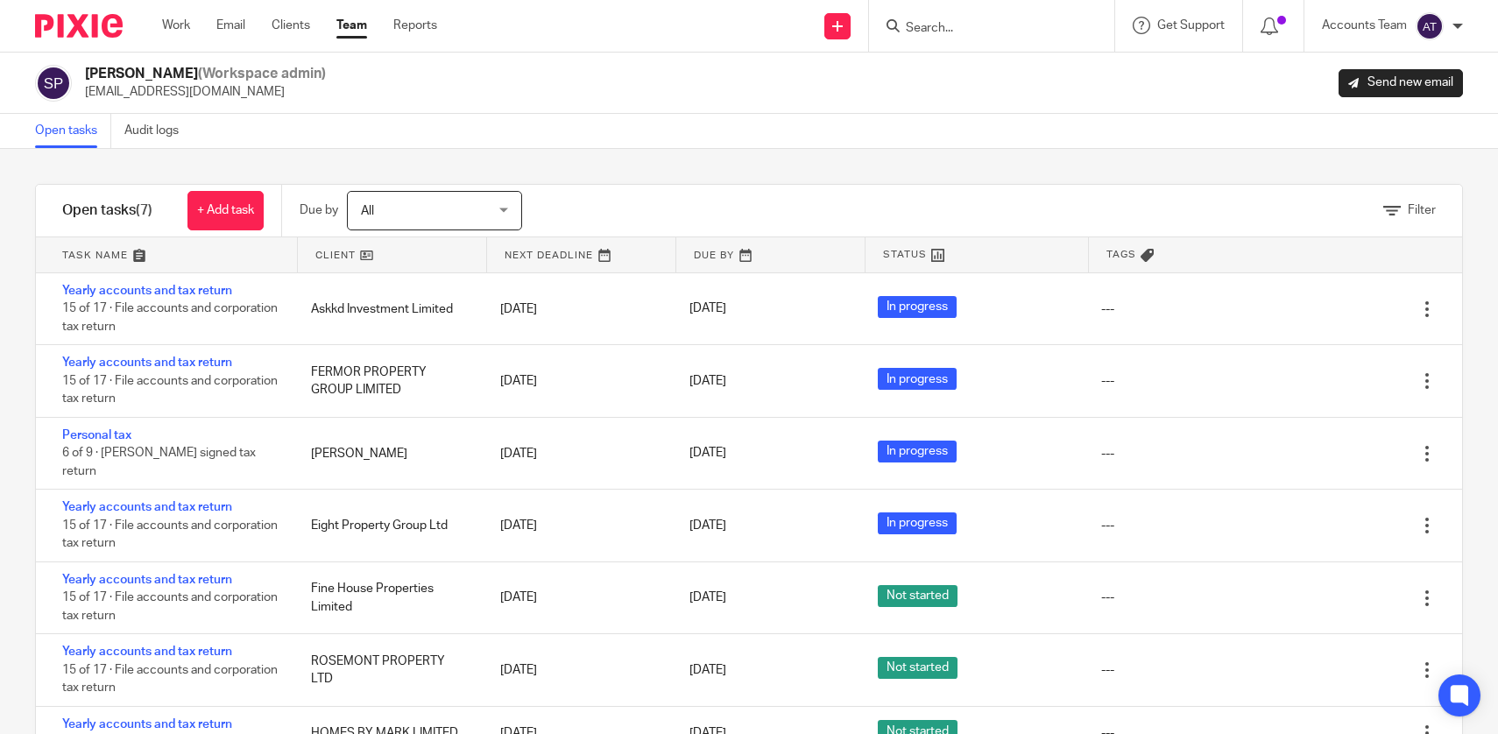
click at [583, 181] on div "Filter tasks Only show tasks matching all of these conditions 1 Client name Is …" at bounding box center [749, 441] width 1498 height 585
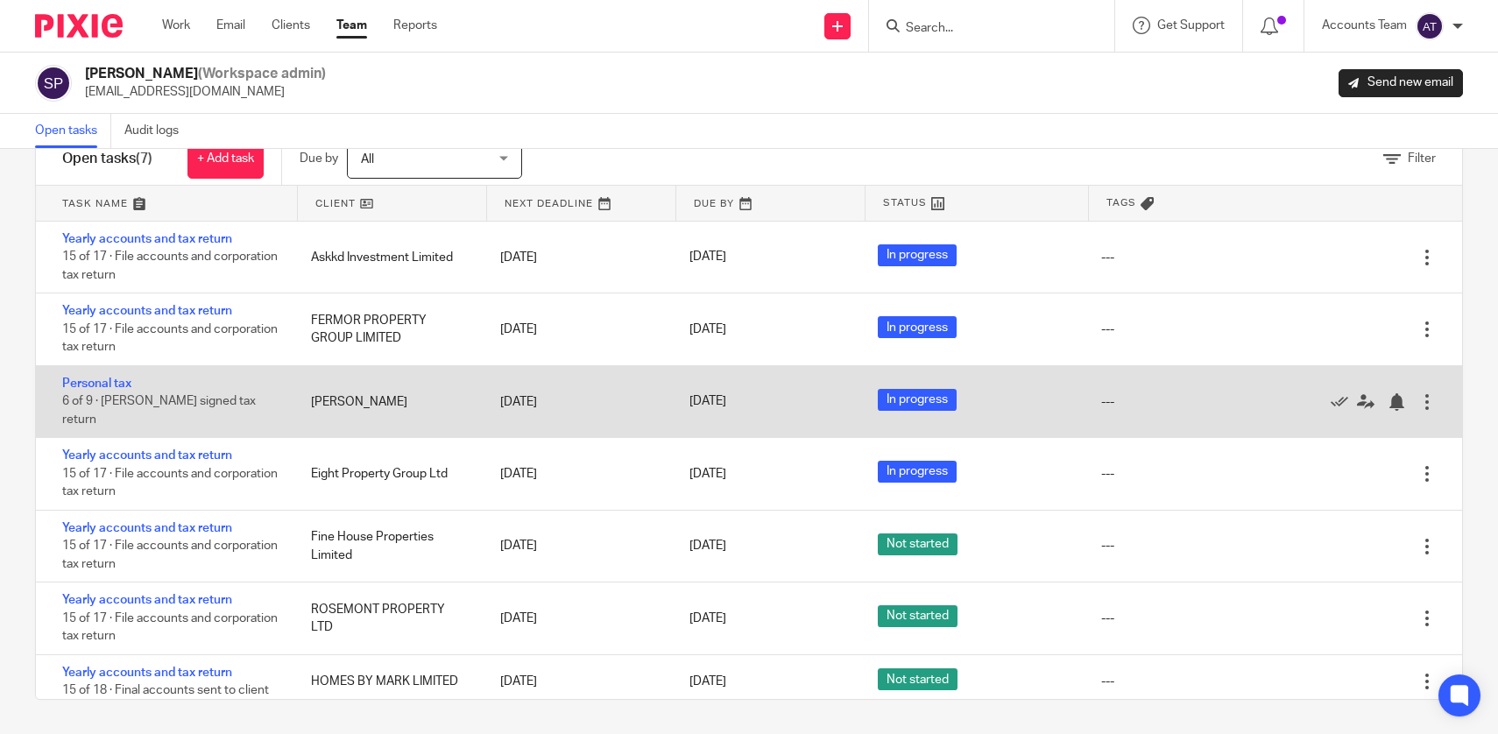
scroll to position [3, 0]
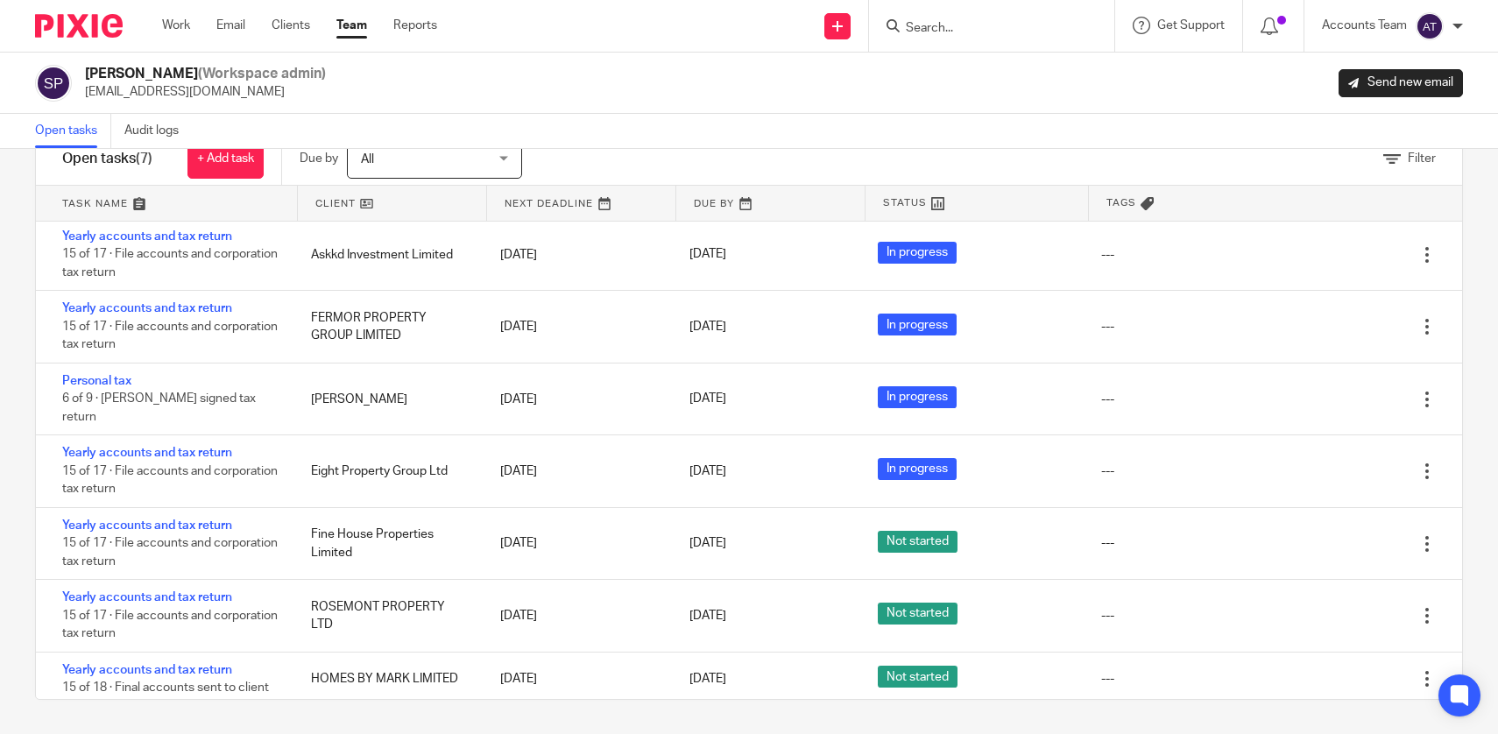
click at [357, 32] on link "Team" at bounding box center [351, 26] width 31 height 18
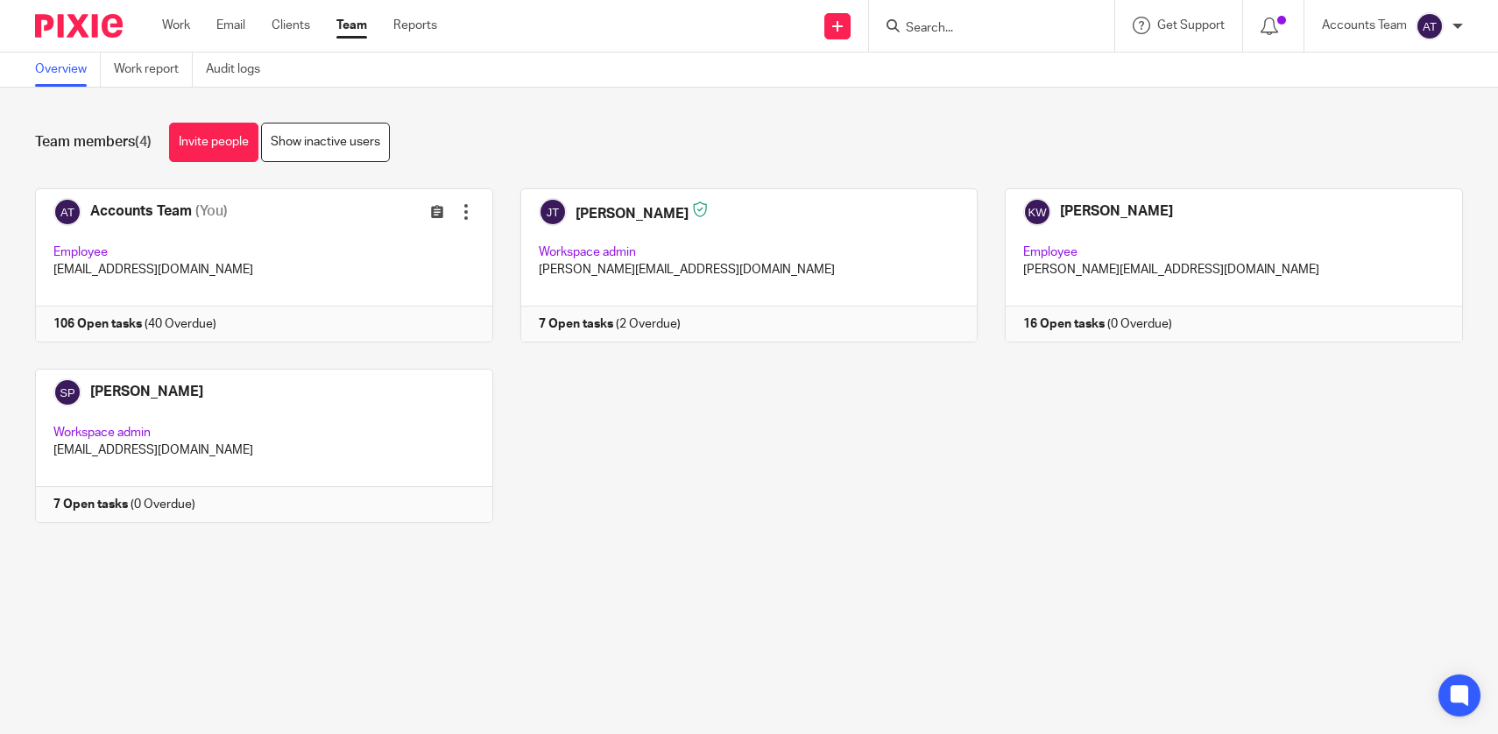
click at [689, 535] on div "Accounts Team (You) Edit user Transfer Employee [EMAIL_ADDRESS][DOMAIN_NAME] 10…" at bounding box center [735, 368] width 1455 height 361
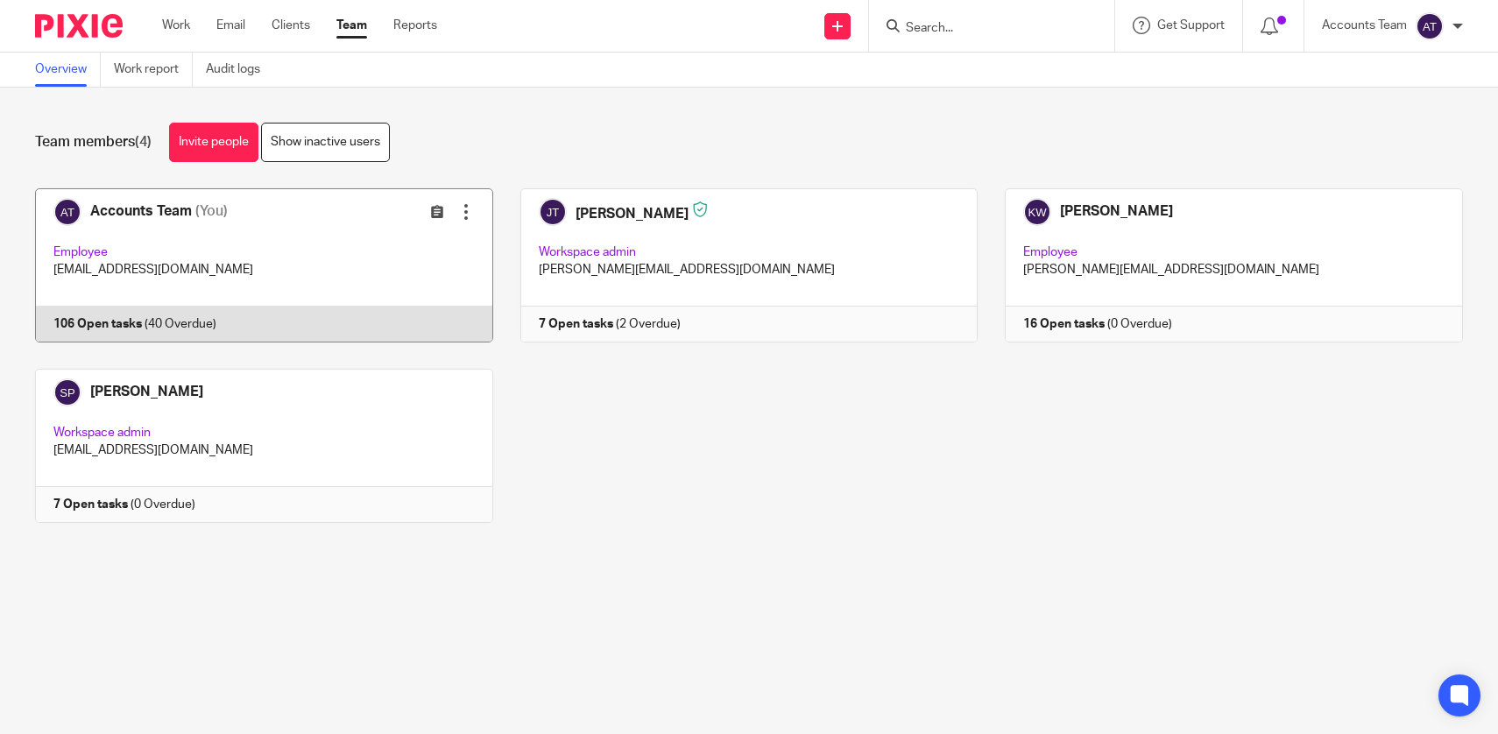
click at [377, 257] on link at bounding box center [250, 265] width 485 height 154
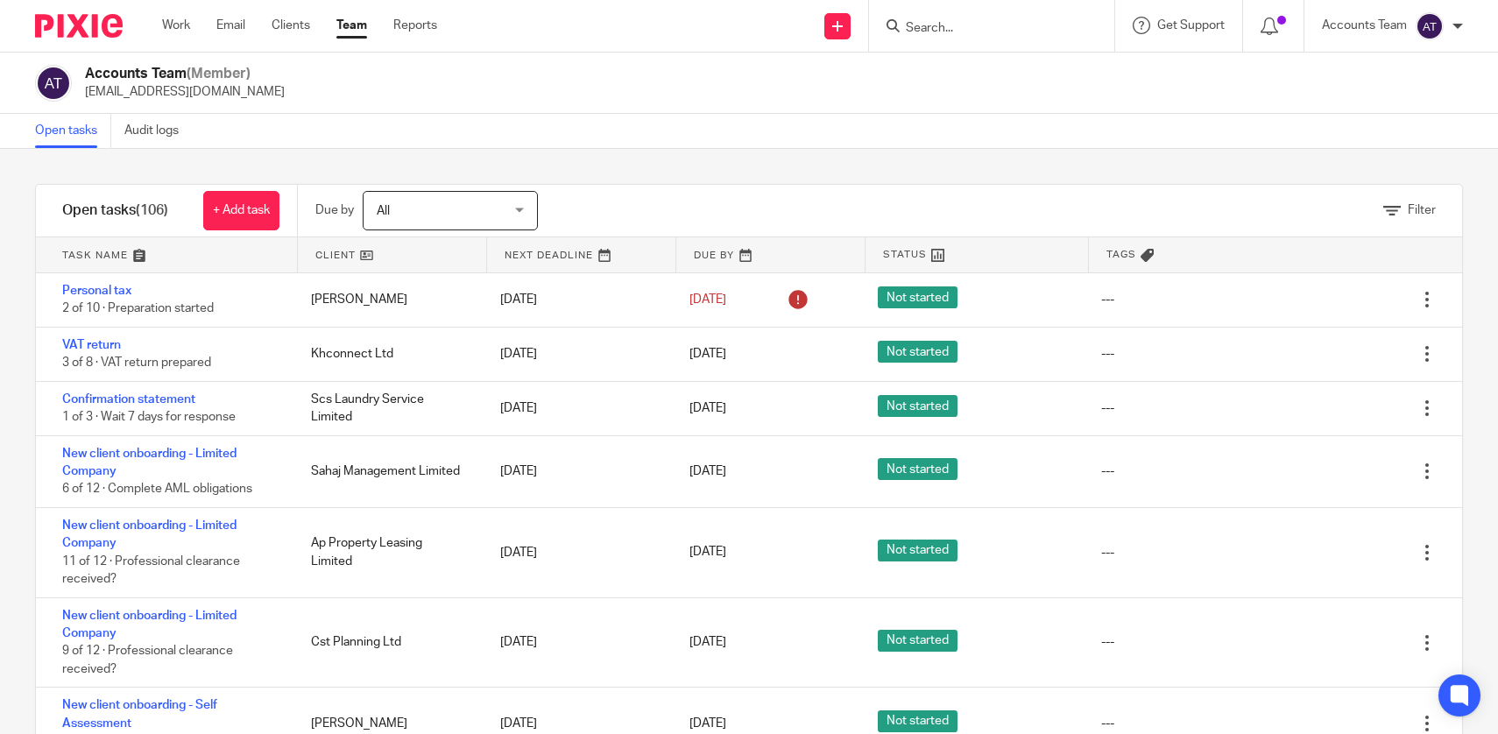
click at [685, 196] on div "Filter" at bounding box center [1022, 211] width 880 height 52
click at [737, 185] on div "Filter" at bounding box center [1022, 211] width 880 height 52
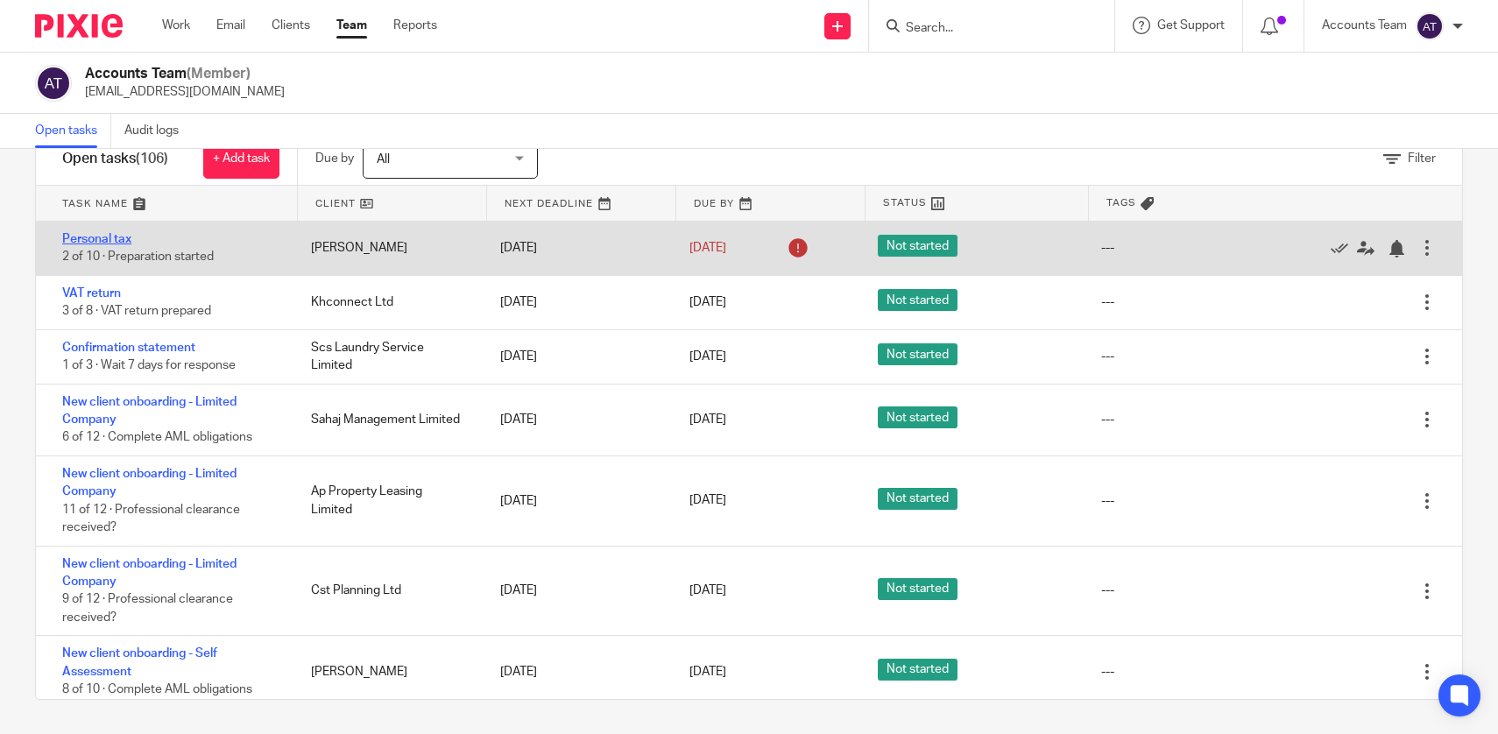
click at [112, 236] on link "Personal tax" at bounding box center [96, 239] width 69 height 12
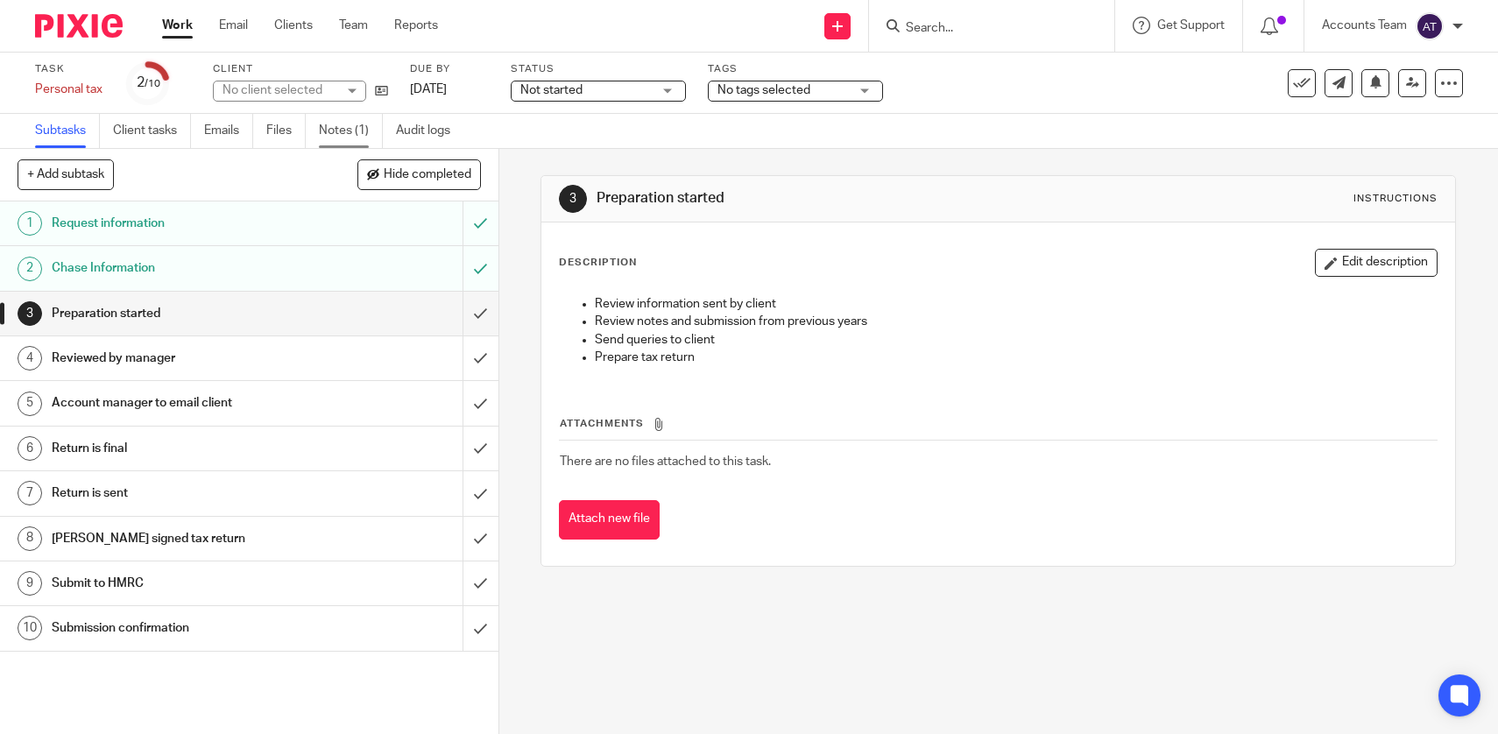
click at [347, 133] on link "Notes (1)" at bounding box center [351, 131] width 64 height 34
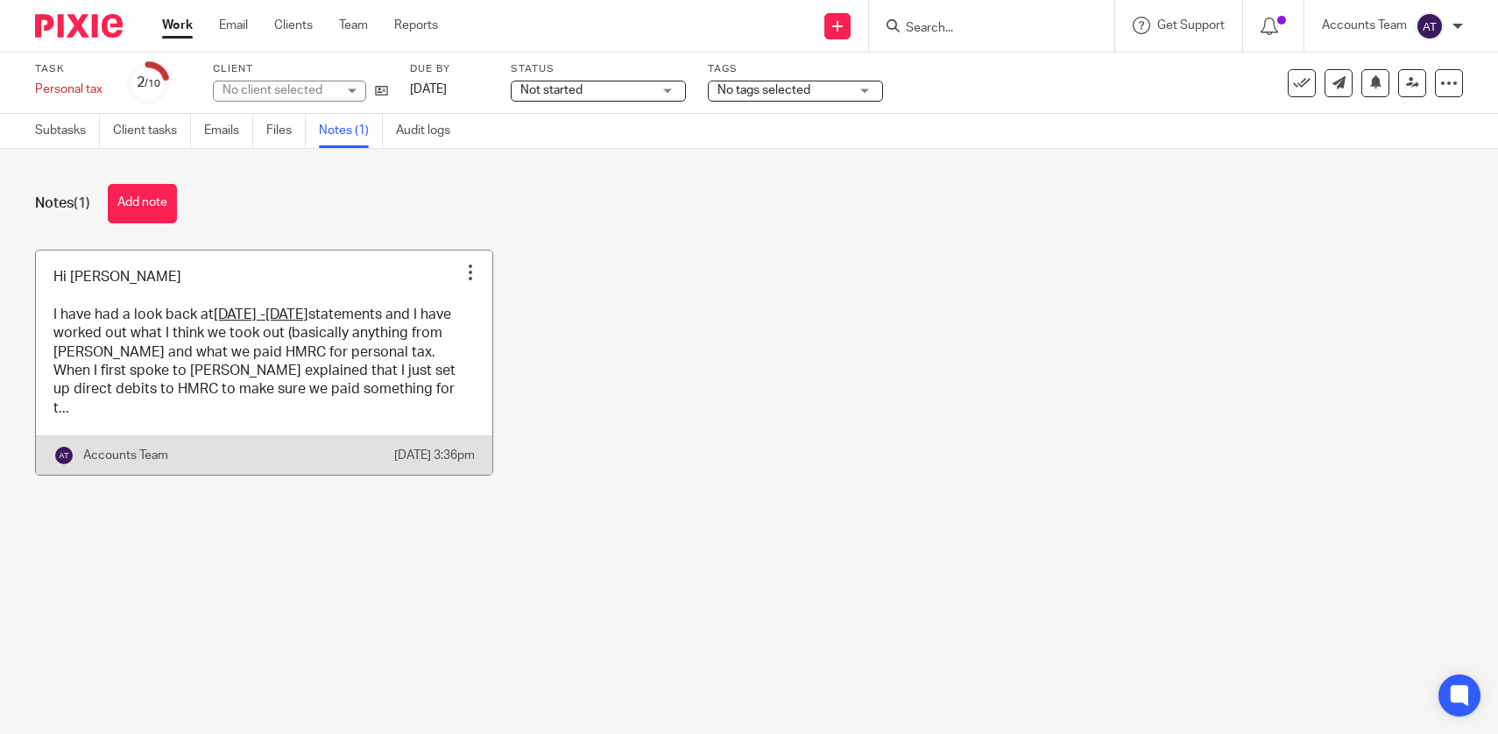
click at [321, 283] on link at bounding box center [264, 362] width 456 height 225
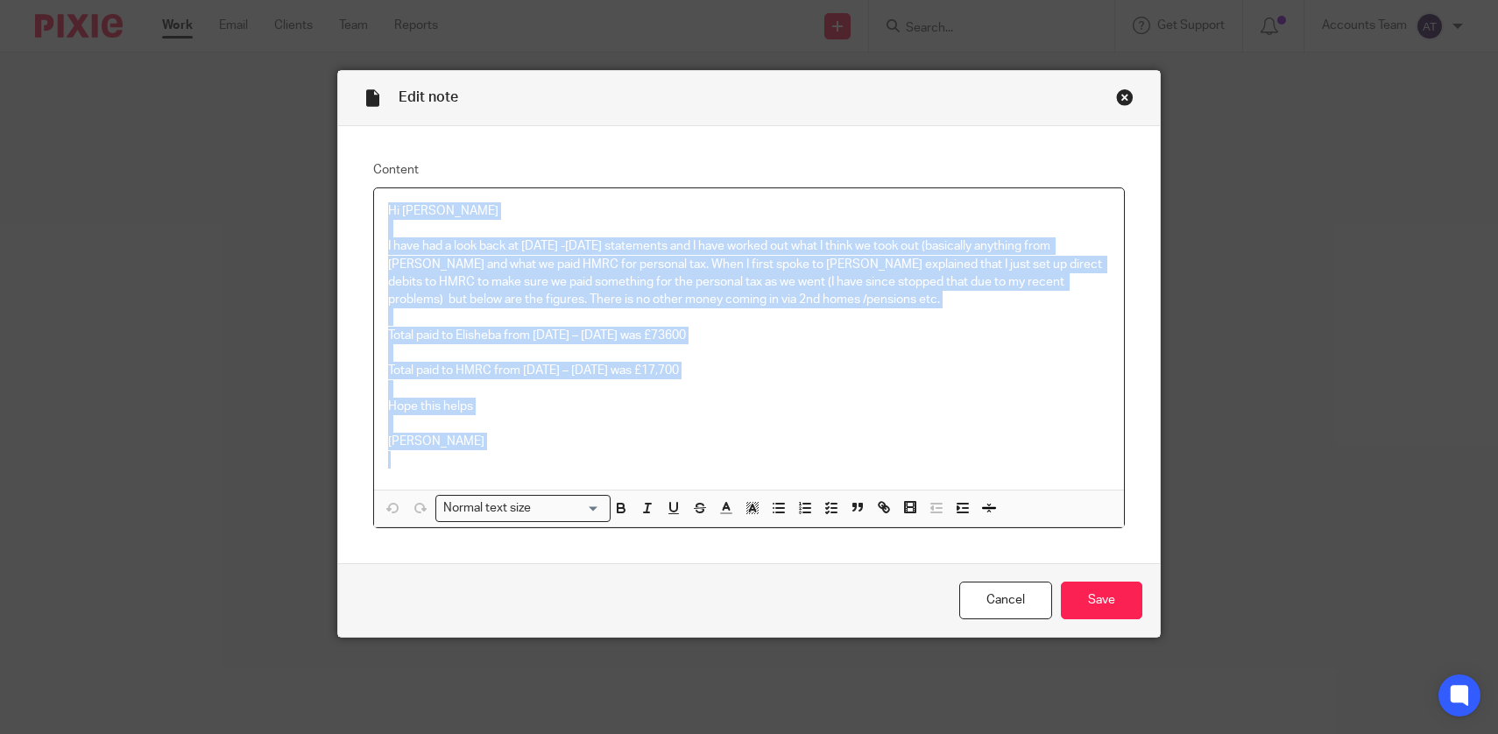
drag, startPoint x: 533, startPoint y: 455, endPoint x: 309, endPoint y: 145, distance: 382.1
click at [309, 146] on div "Edit note Content Hi Sacha I have had a look back at 2023 -2024 statements and …" at bounding box center [749, 367] width 1498 height 734
copy div "Hi Sacha I have had a look back at 2023 -2024 statements and I have worked out …"
click at [1124, 95] on div "Close this dialog window" at bounding box center [1125, 97] width 18 height 18
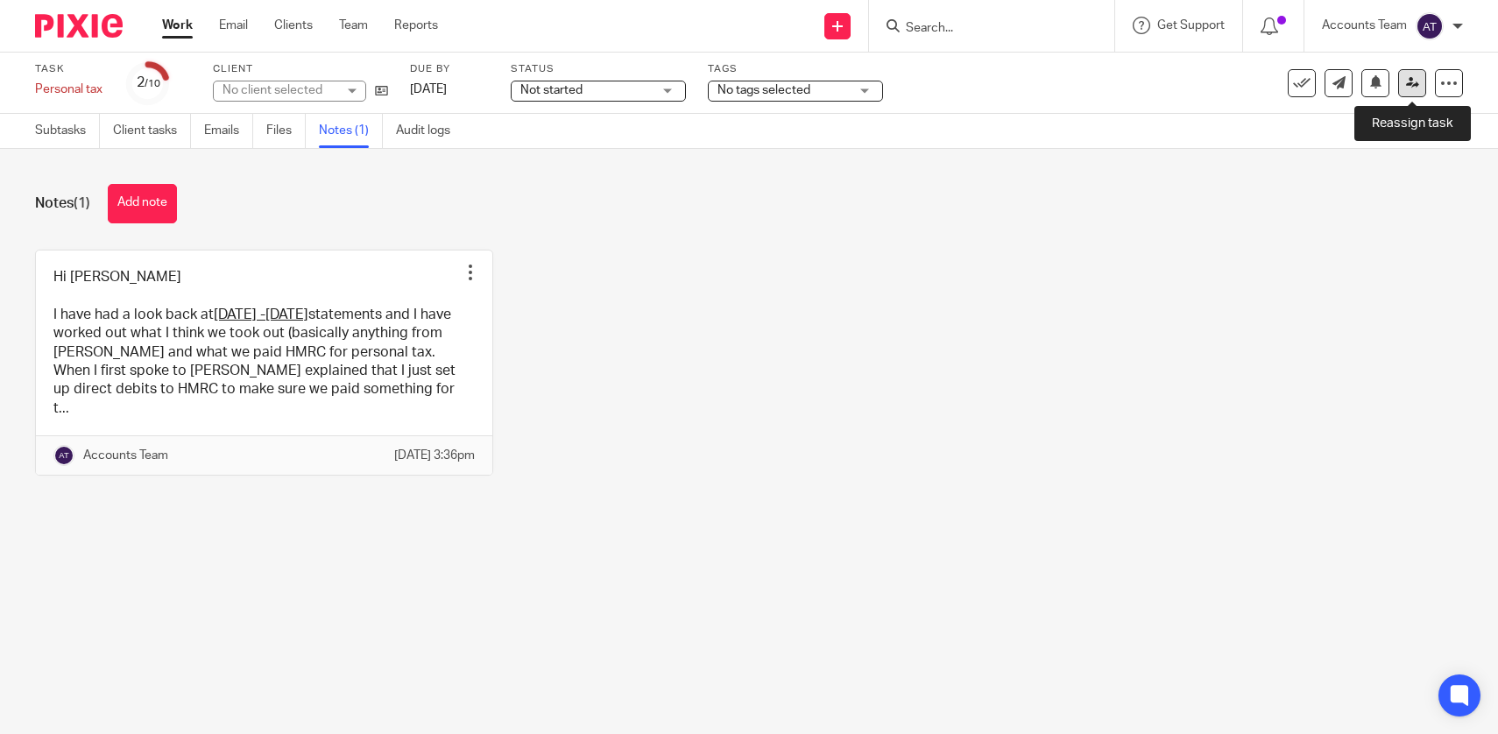
click at [1412, 88] on icon at bounding box center [1412, 82] width 13 height 13
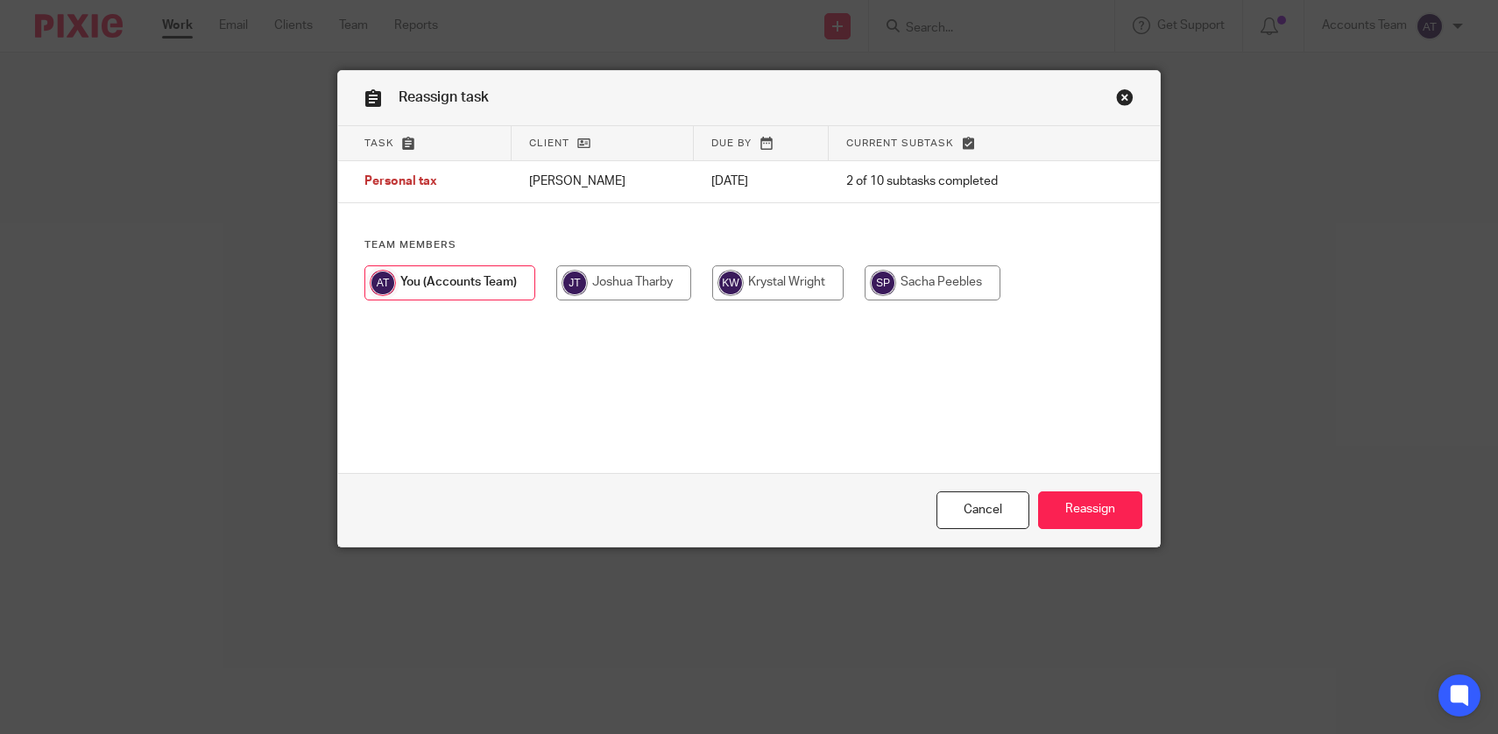
click at [816, 281] on input "radio" at bounding box center [777, 282] width 131 height 35
radio input "true"
click at [1130, 517] on input "Reassign" at bounding box center [1090, 510] width 104 height 38
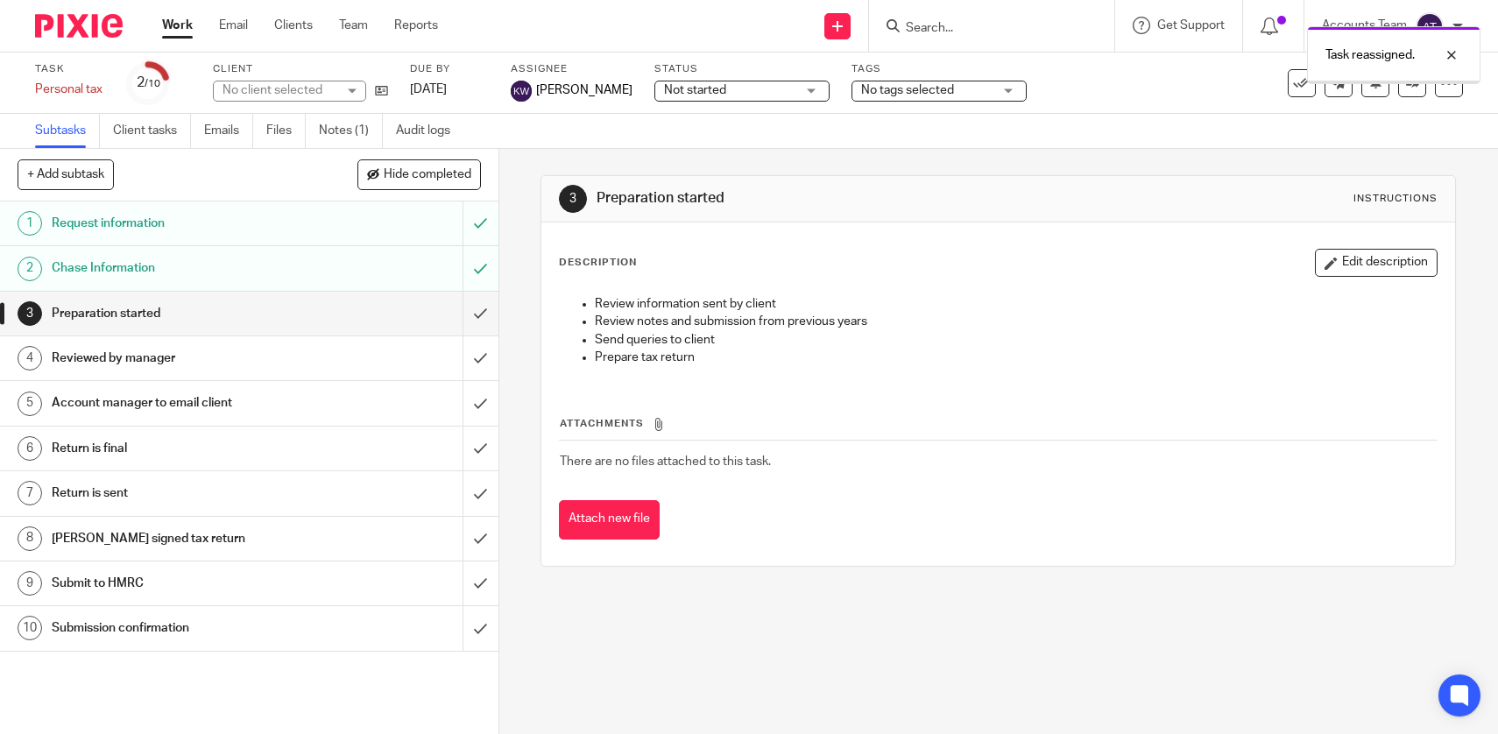
click at [923, 35] on div "Task reassigned." at bounding box center [1114, 51] width 731 height 67
click at [926, 28] on div "Task reassigned." at bounding box center [1114, 51] width 731 height 67
click at [952, 25] on div "Task reassigned." at bounding box center [1114, 51] width 731 height 67
click at [1452, 60] on div at bounding box center [1437, 55] width 47 height 21
click at [997, 13] on div at bounding box center [991, 26] width 245 height 52
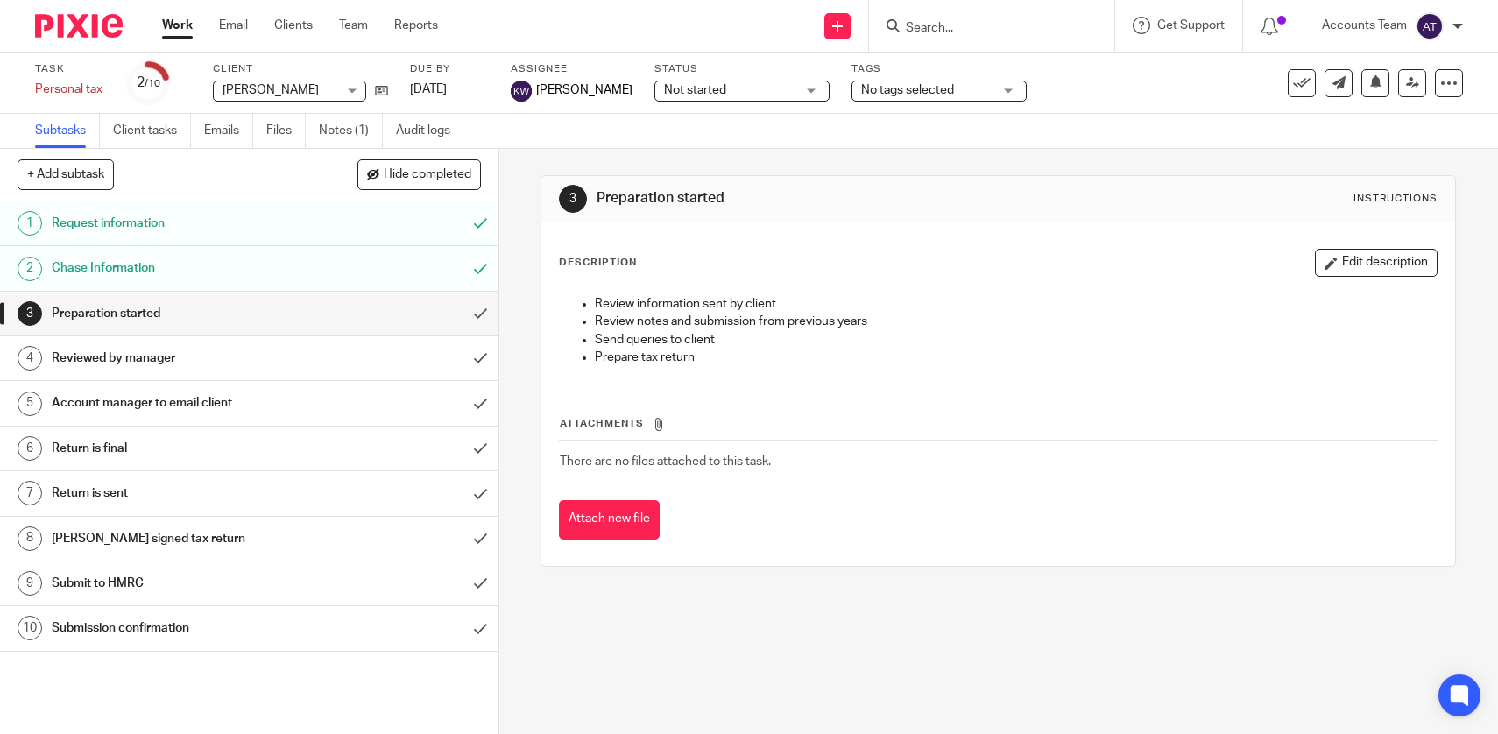
click at [984, 24] on input "Search" at bounding box center [983, 29] width 158 height 16
type input "kay smith"
drag, startPoint x: 304, startPoint y: 21, endPoint x: 369, endPoint y: 6, distance: 66.5
click at [0, 0] on div "Work Email Clients Team Reports Work Email Clients Team Reports Settings Send n…" at bounding box center [749, 26] width 1498 height 53
click at [375, 87] on icon at bounding box center [381, 90] width 13 height 13
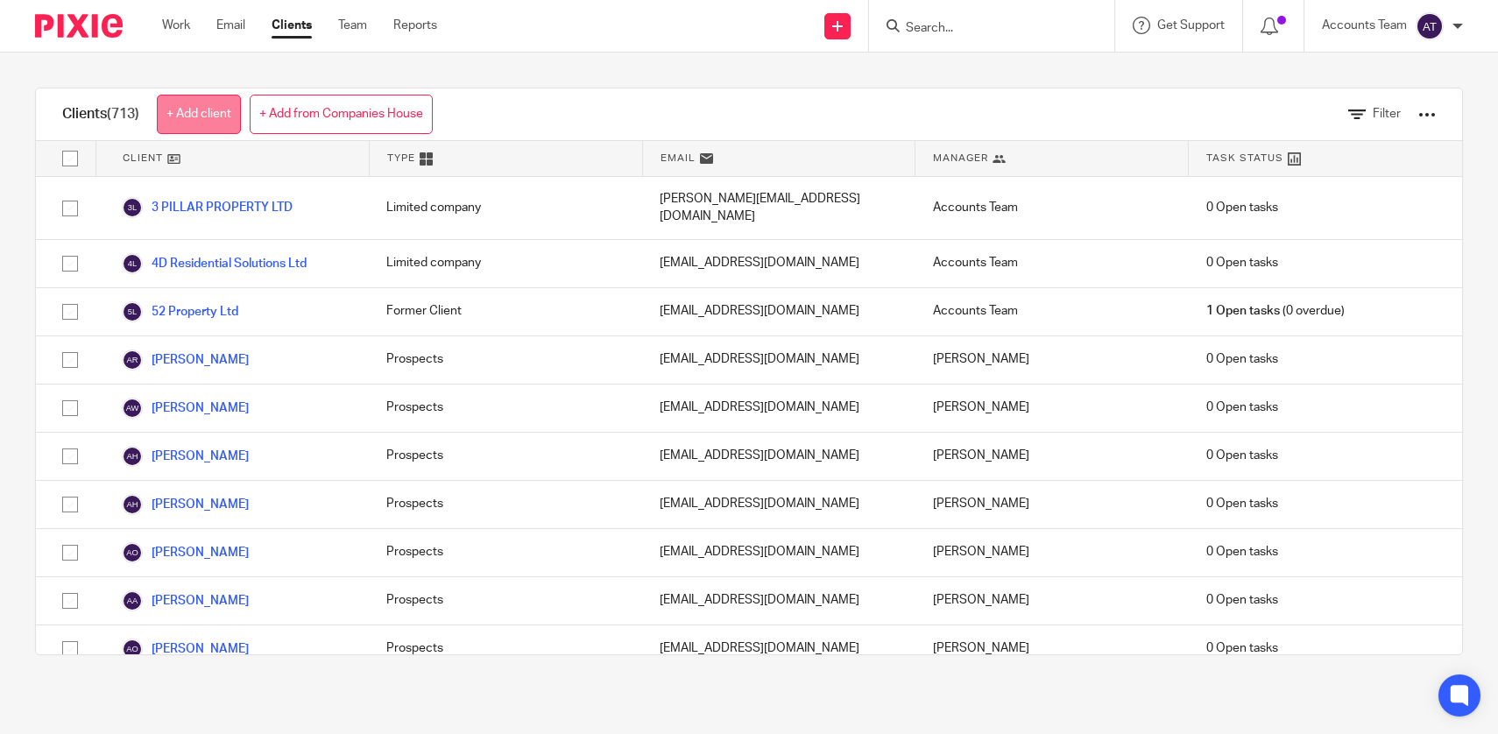
click at [225, 122] on link "+ Add client" at bounding box center [199, 114] width 84 height 39
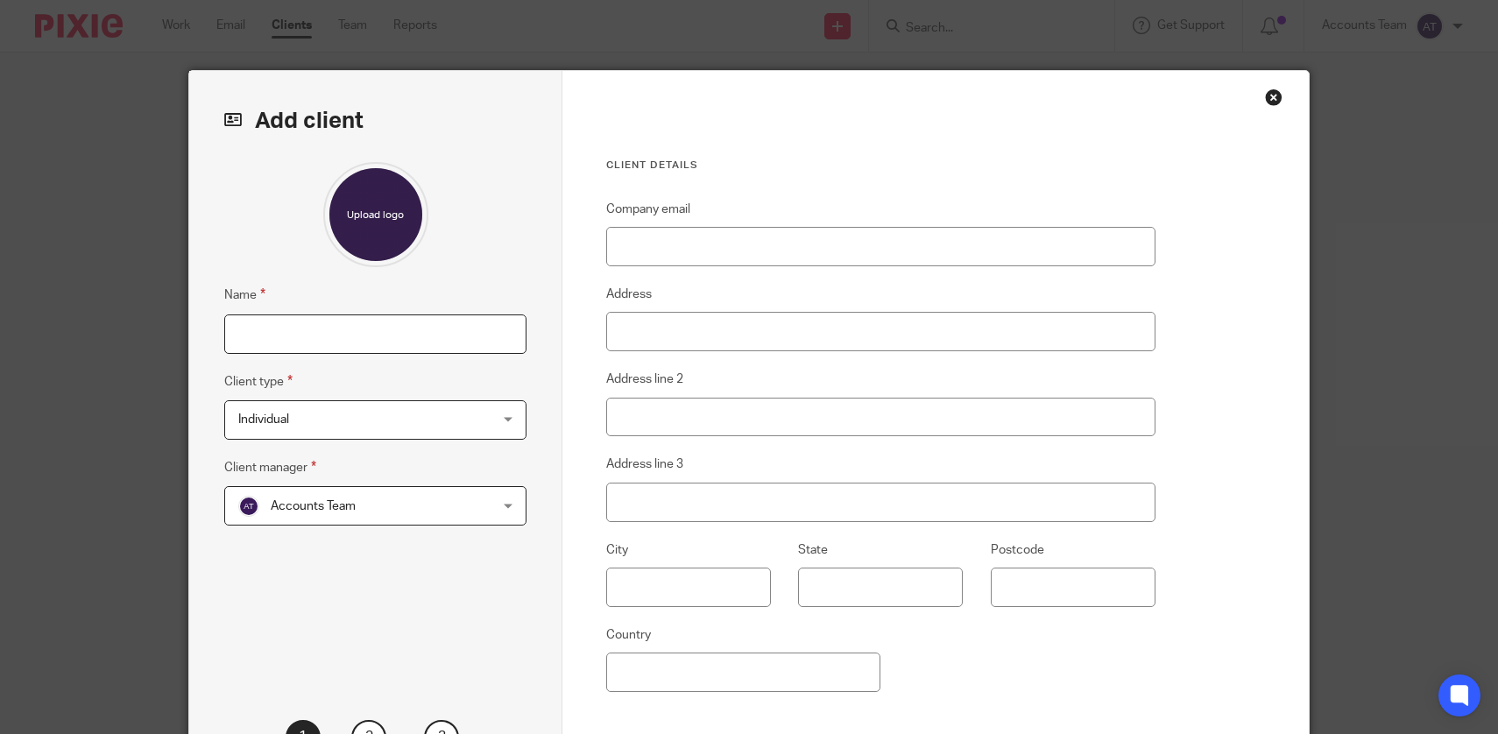
click at [376, 343] on input "Name" at bounding box center [375, 333] width 302 height 39
type input "[PERSON_NAME]"
click at [489, 584] on div "Name [PERSON_NAME] Client type Individual Individual Individual Partnership Lim…" at bounding box center [375, 414] width 302 height 504
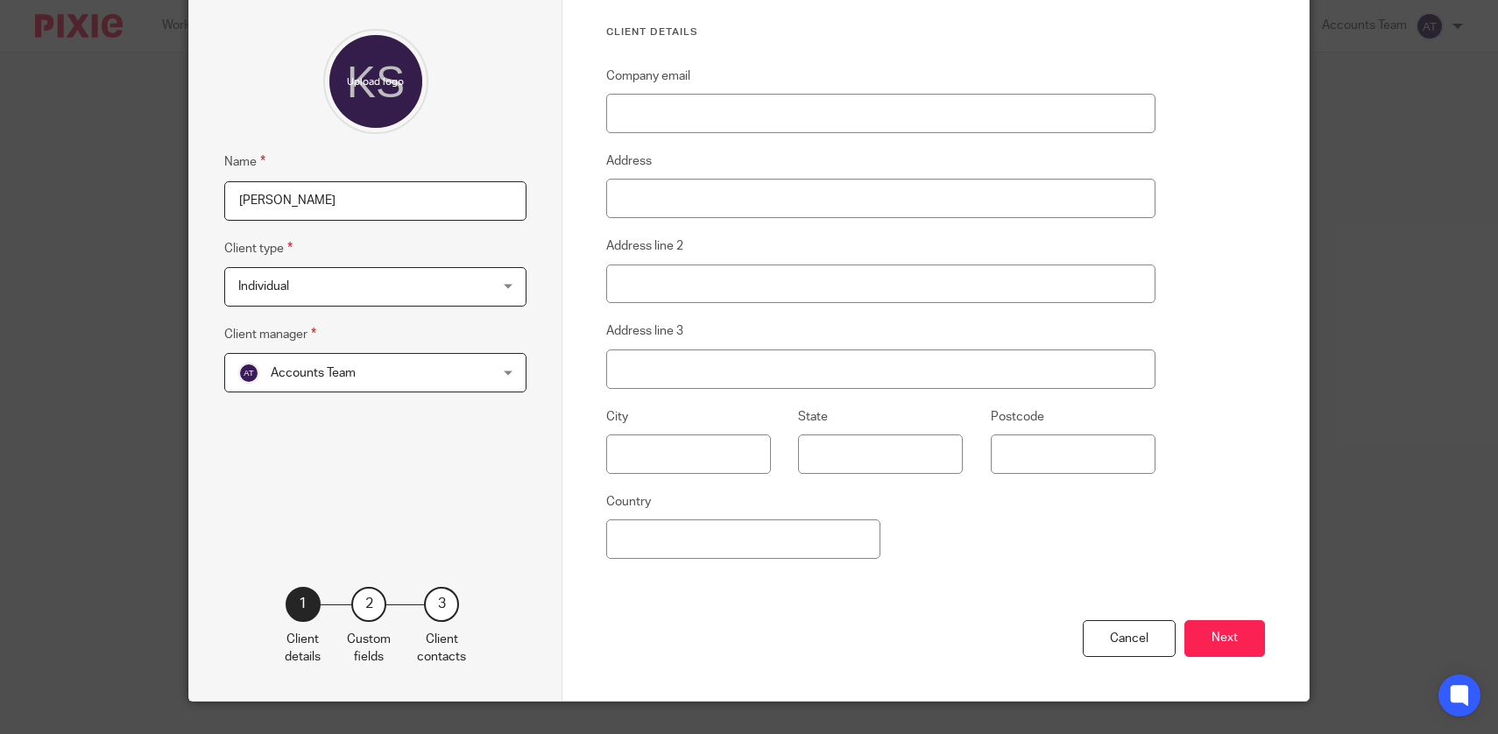
scroll to position [149, 0]
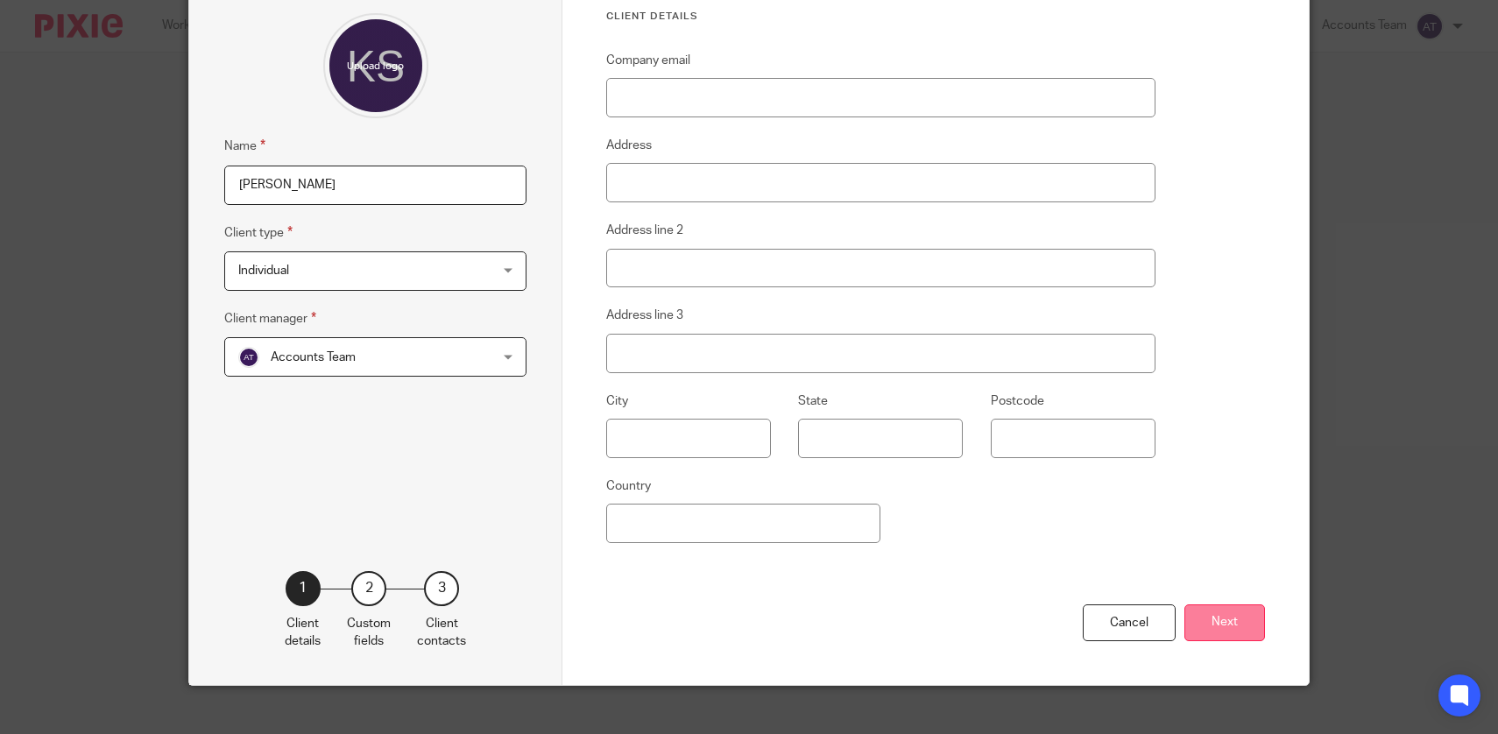
click at [1232, 619] on button "Next" at bounding box center [1224, 623] width 81 height 38
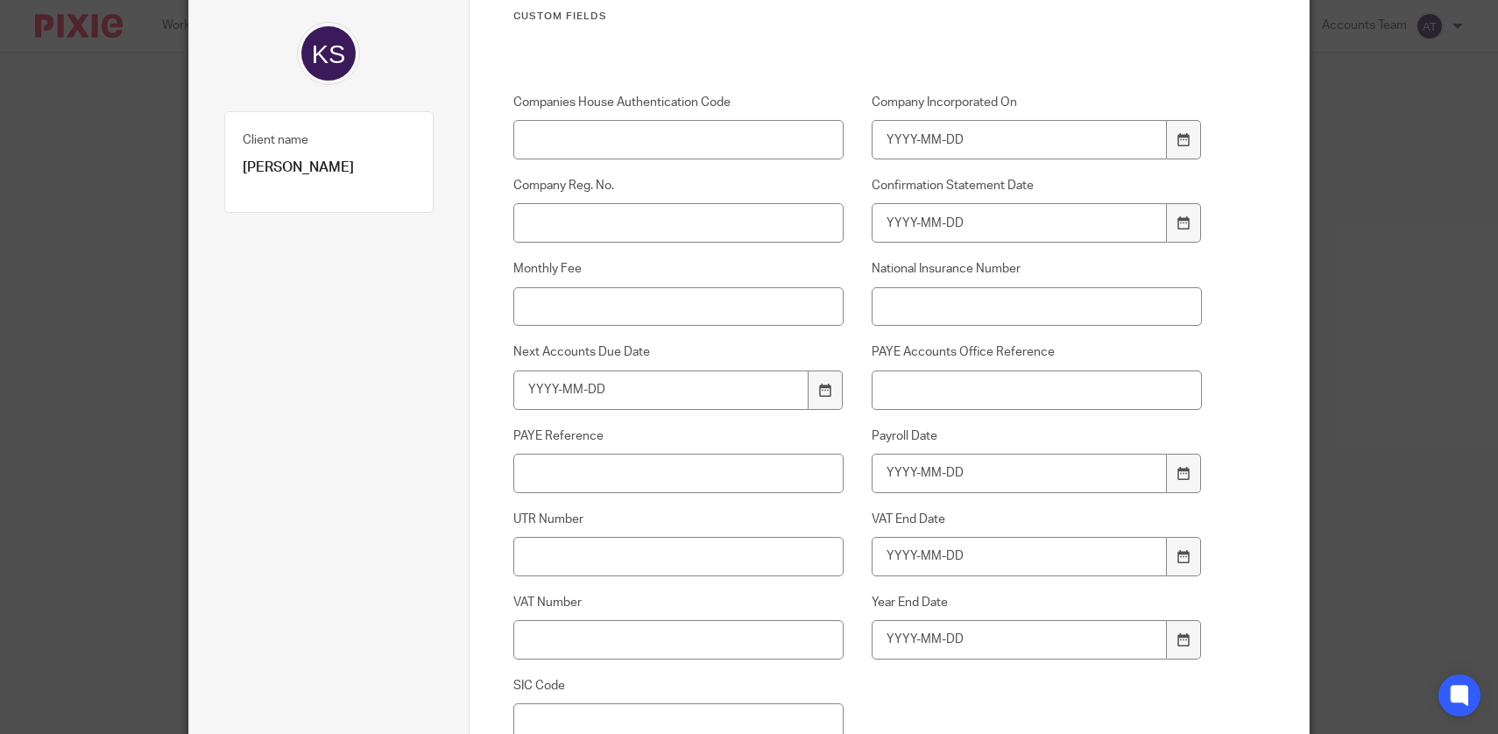
scroll to position [371, 0]
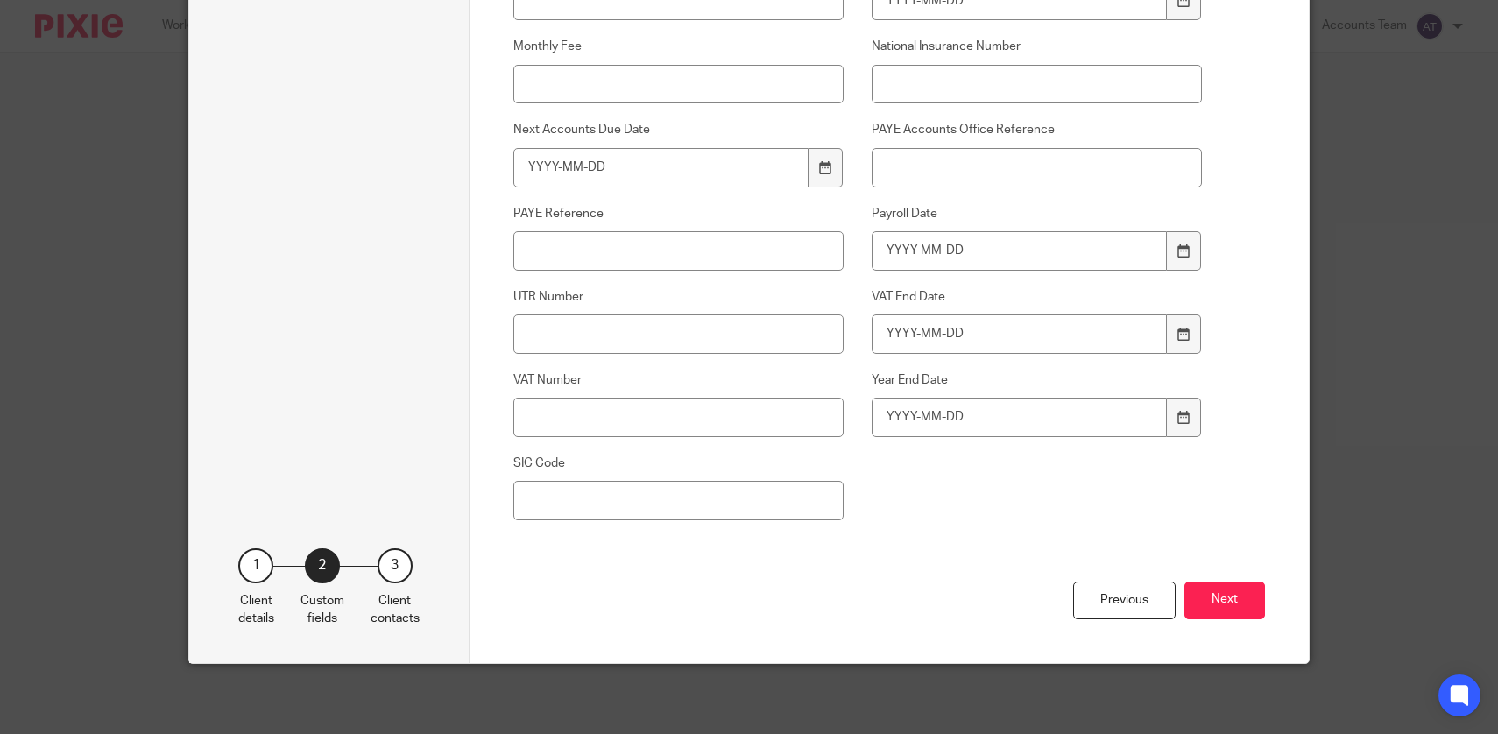
click at [1232, 619] on div "Previous Next" at bounding box center [889, 622] width 752 height 81
click at [1226, 604] on button "Next" at bounding box center [1224, 601] width 81 height 38
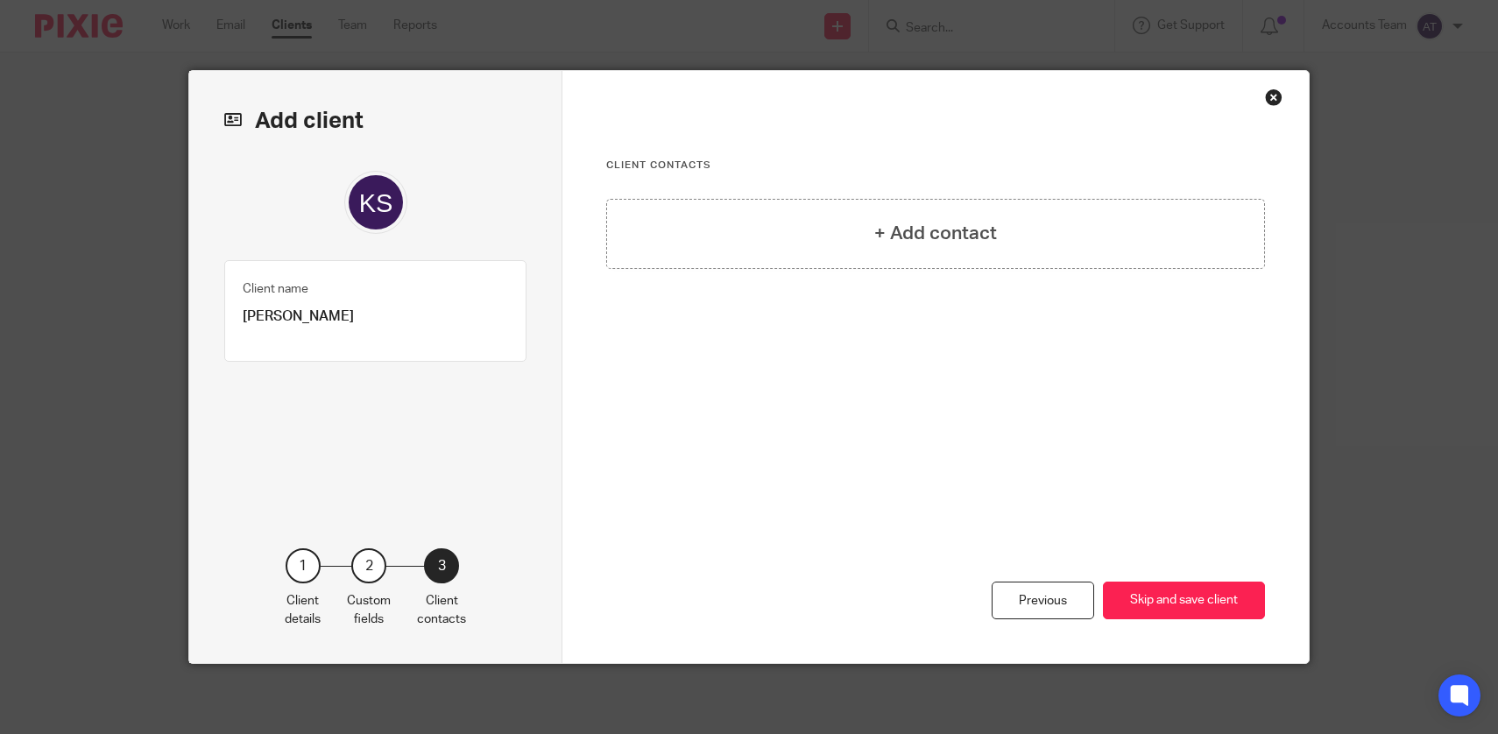
scroll to position [0, 0]
click at [934, 230] on h4 "+ Add contact" at bounding box center [935, 233] width 123 height 27
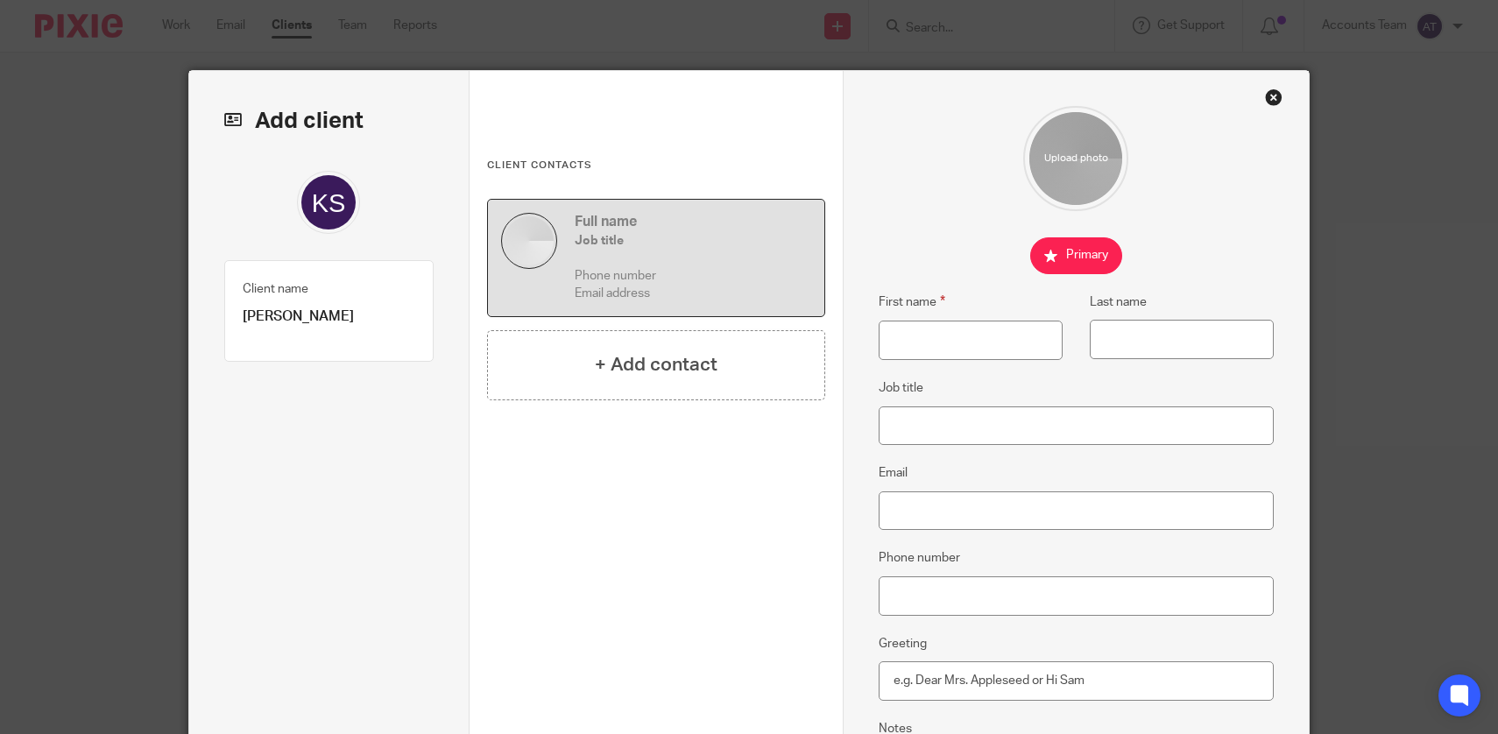
click at [917, 361] on div "First name Last name" at bounding box center [1061, 335] width 423 height 86
click at [917, 345] on input "First name" at bounding box center [970, 340] width 184 height 39
type input "[PERSON_NAME]"
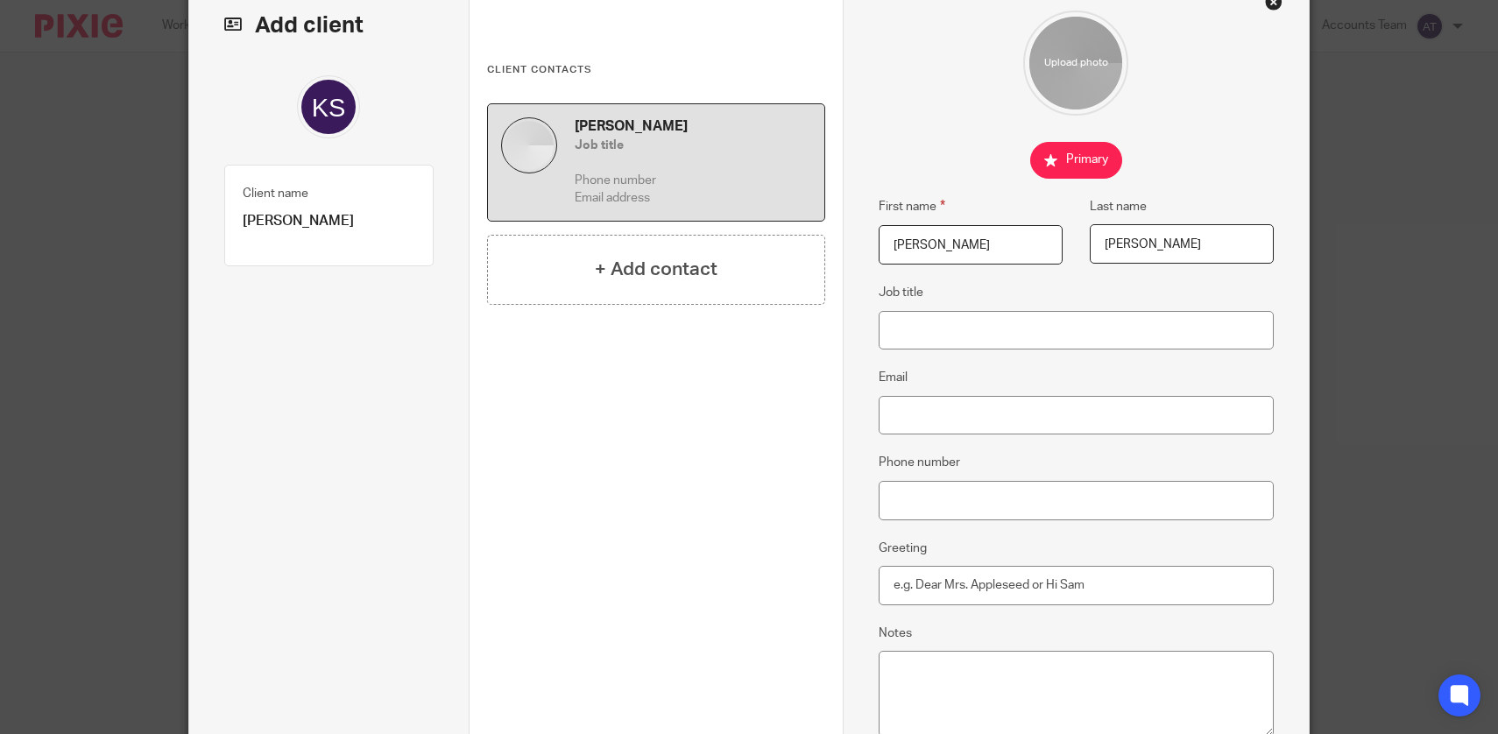
scroll to position [105, 0]
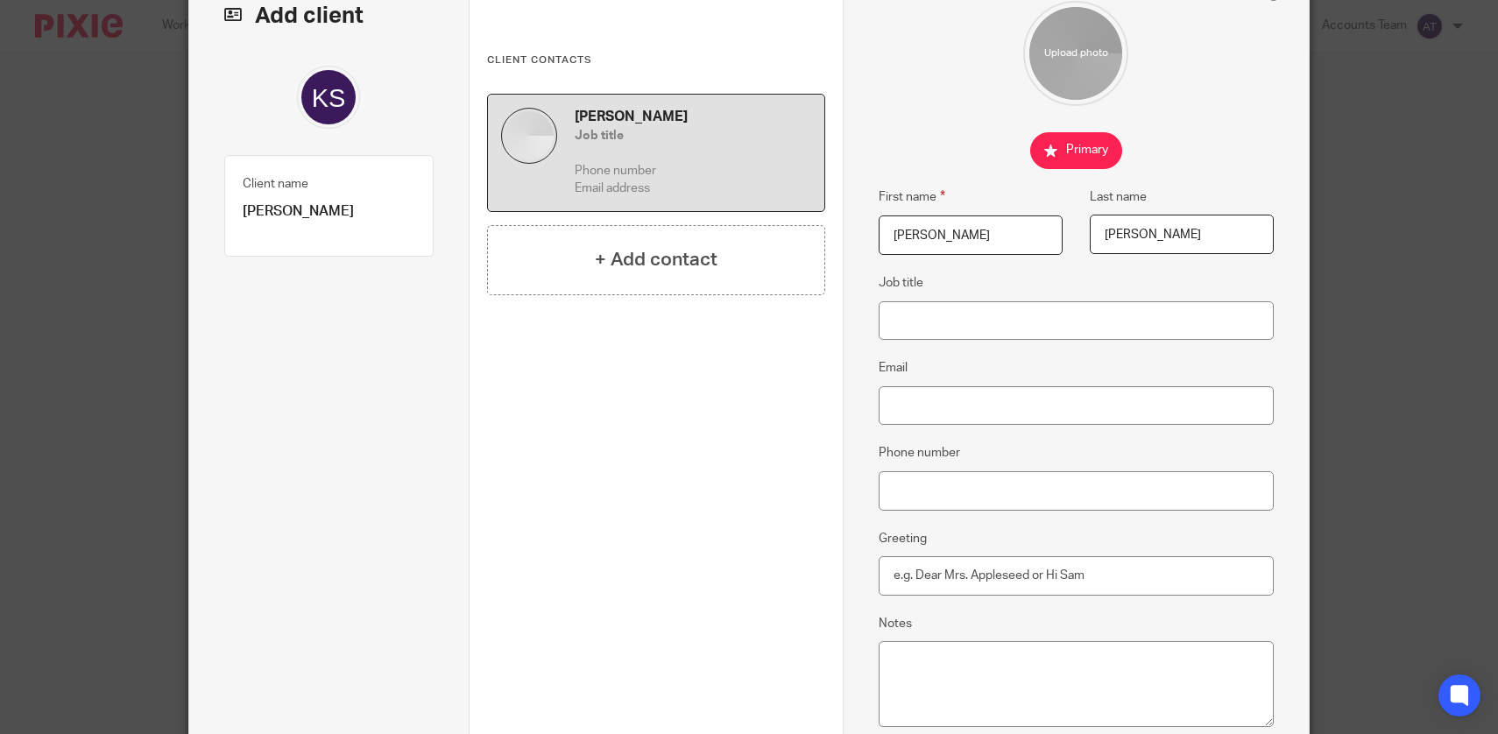
type input "[PERSON_NAME]"
click at [1116, 382] on fieldset "Email" at bounding box center [1076, 390] width 396 height 67
click at [1116, 396] on input "Email" at bounding box center [1076, 405] width 396 height 39
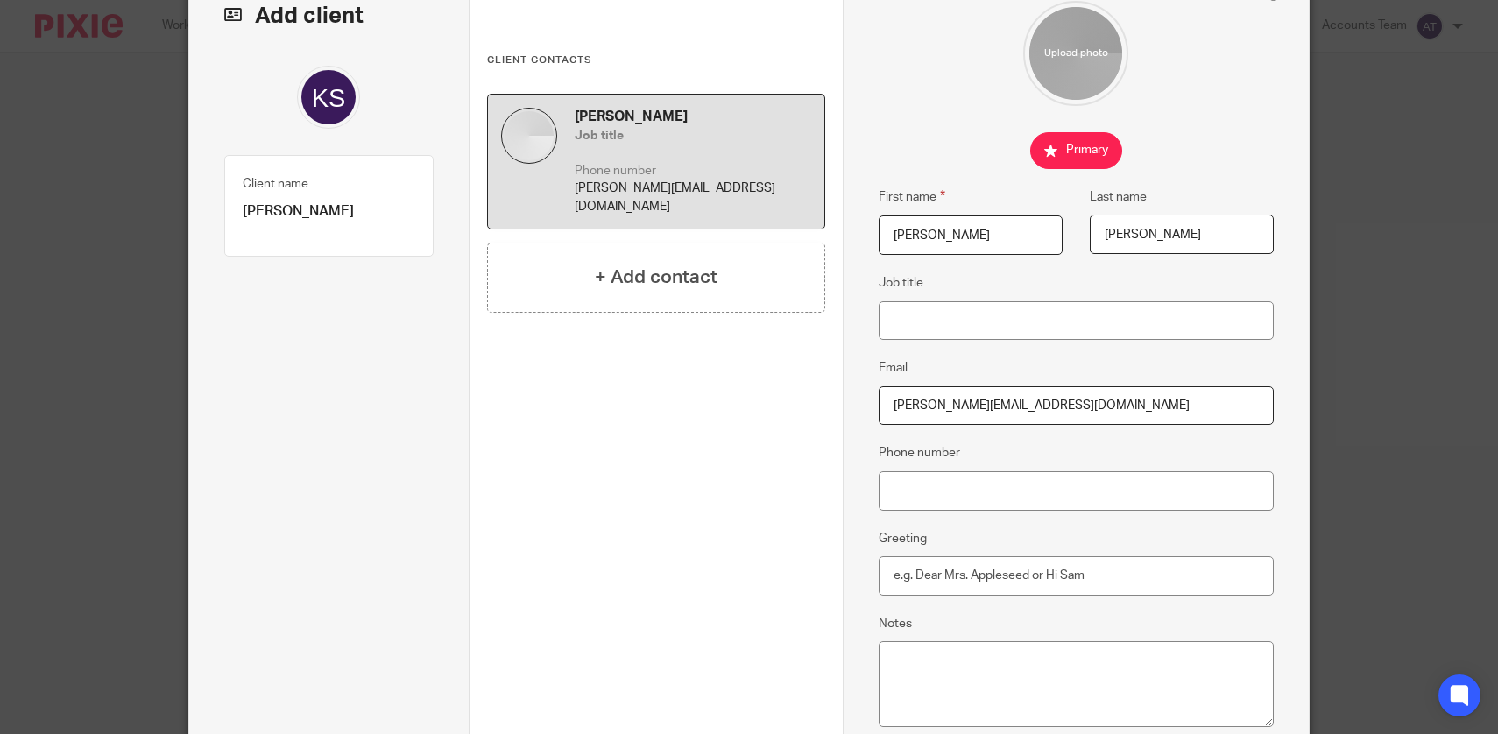
scroll to position [301, 0]
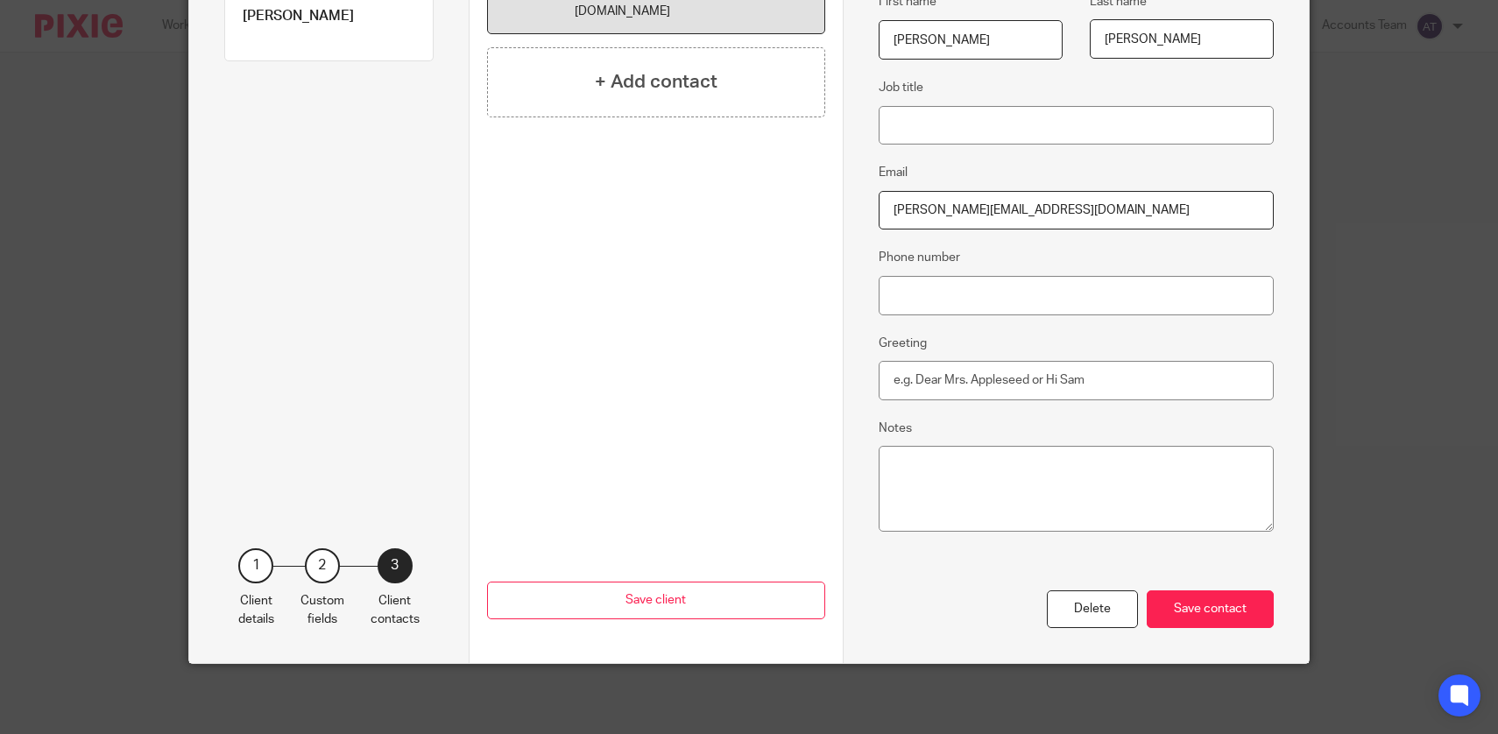
type input "[PERSON_NAME][EMAIL_ADDRESS][DOMAIN_NAME]"
click at [1261, 590] on div "Delete Save contact" at bounding box center [1076, 609] width 396 height 38
click at [1259, 597] on div "Save contact" at bounding box center [1209, 609] width 127 height 38
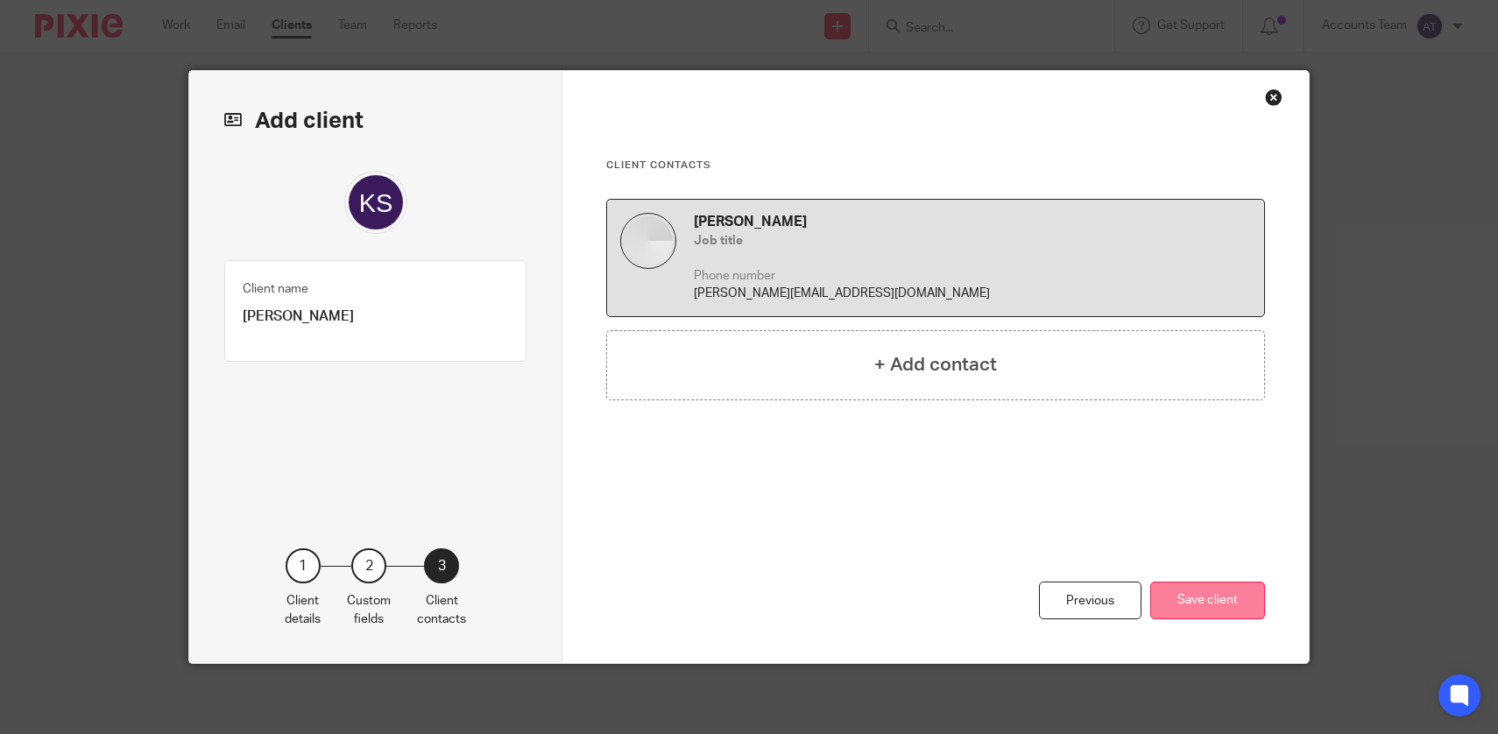
click at [1196, 597] on button "Save client" at bounding box center [1207, 601] width 115 height 38
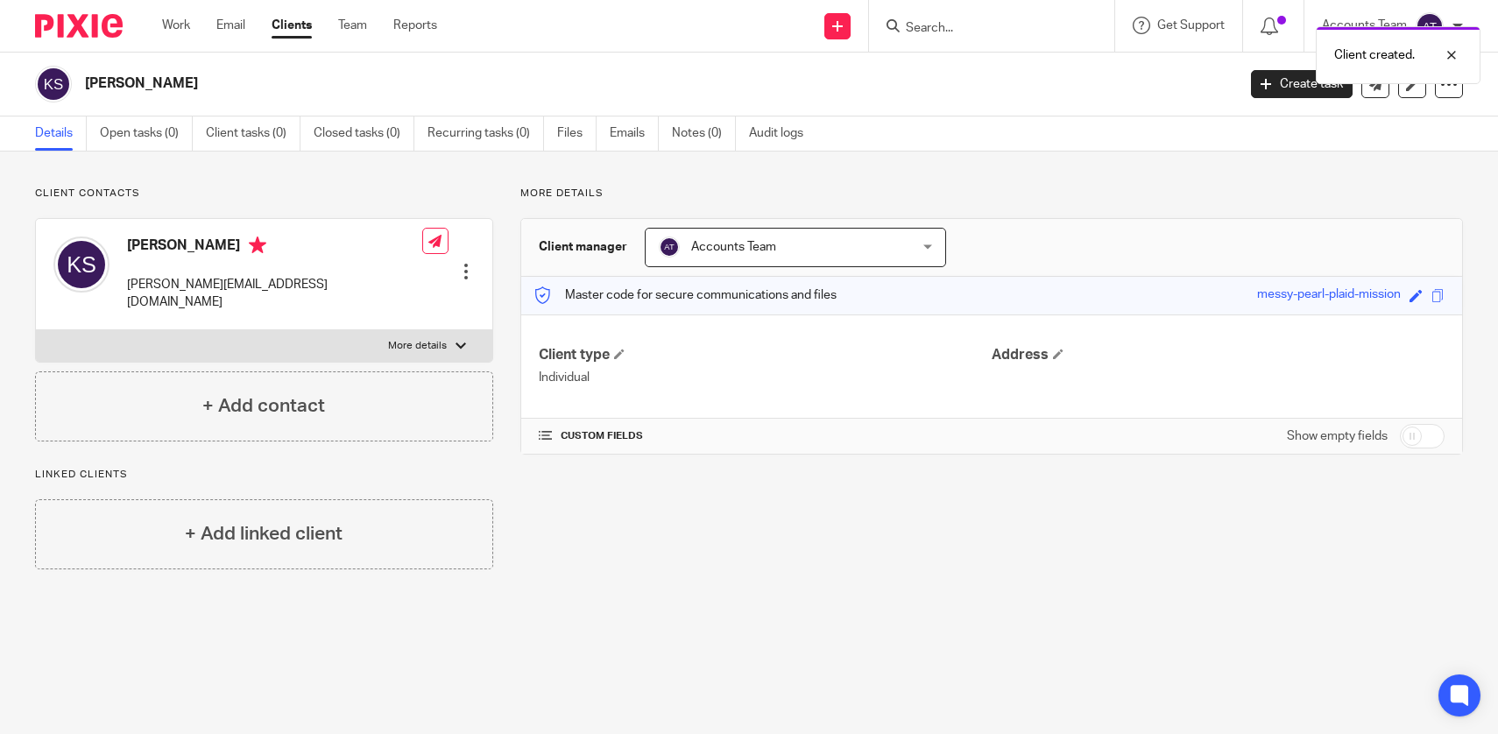
click at [475, 247] on div "[PERSON_NAME] [PERSON_NAME][EMAIL_ADDRESS][DOMAIN_NAME] Edit contact Create cli…" at bounding box center [264, 274] width 456 height 111
click at [469, 263] on div at bounding box center [466, 272] width 18 height 18
click at [400, 283] on link "Edit contact" at bounding box center [387, 284] width 167 height 25
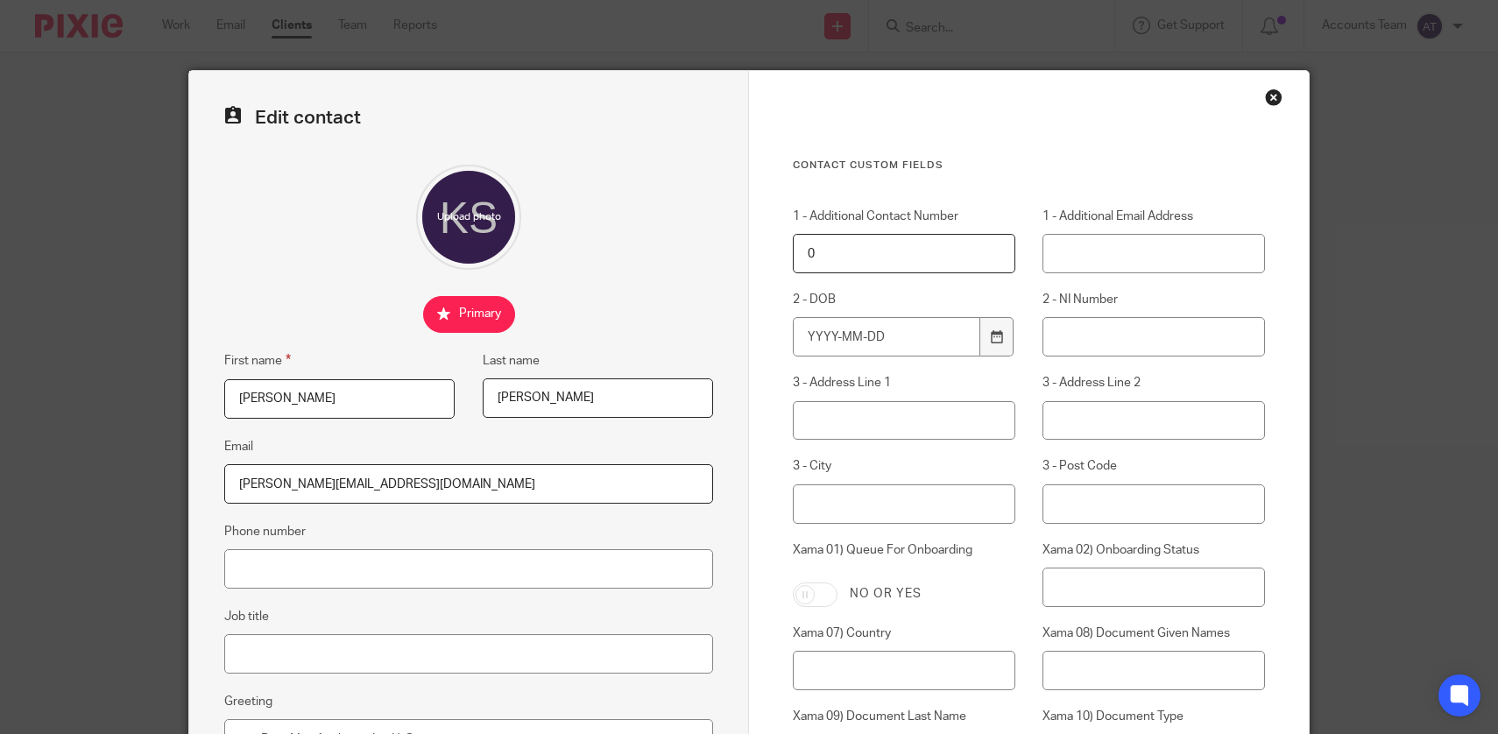
click at [562, 472] on input "[PERSON_NAME][EMAIL_ADDRESS][DOMAIN_NAME]" at bounding box center [468, 483] width 489 height 39
click at [563, 483] on input "[PERSON_NAME][EMAIL_ADDRESS][DOMAIN_NAME]" at bounding box center [468, 483] width 489 height 39
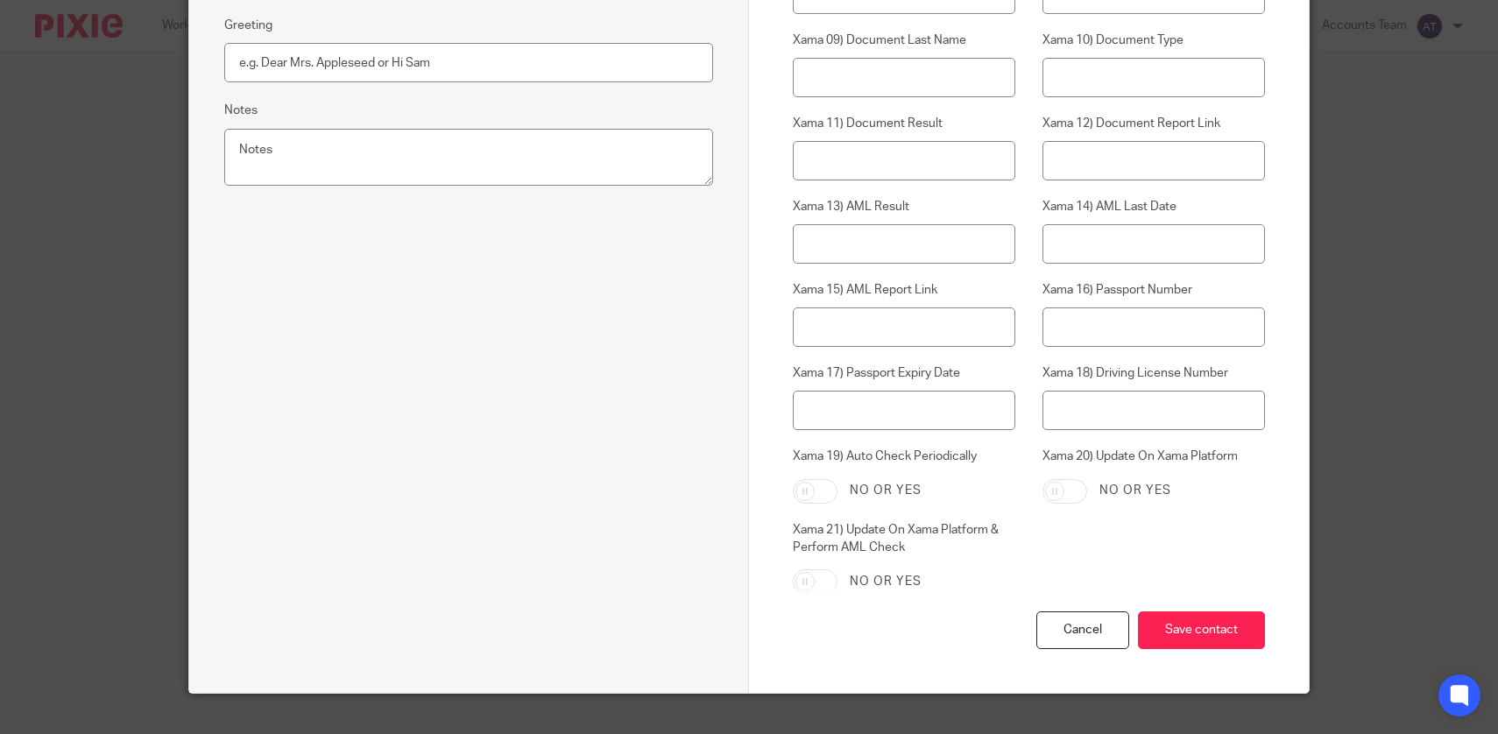
scroll to position [706, 0]
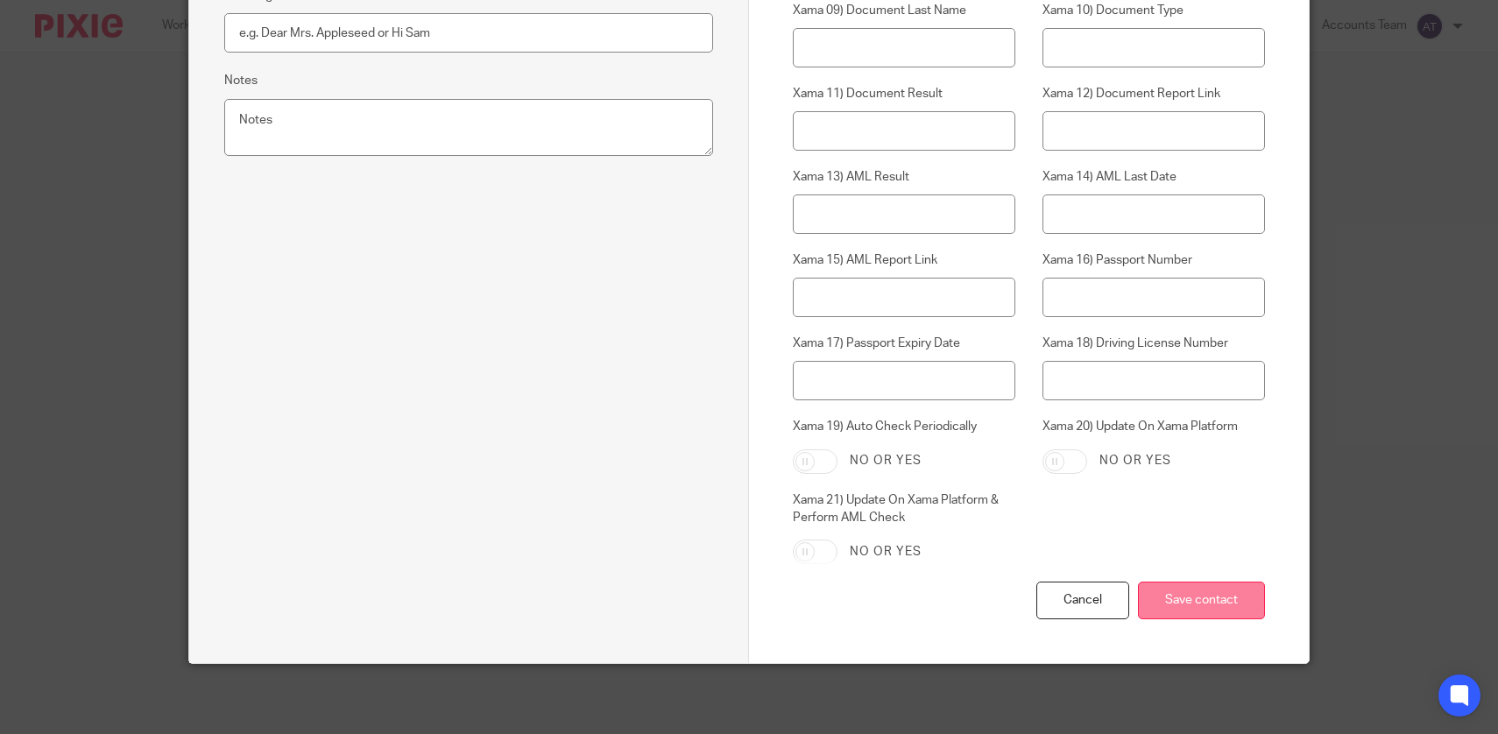
type input "[PERSON_NAME][EMAIL_ADDRESS][DOMAIN_NAME]"
click at [1153, 603] on input "Save contact" at bounding box center [1201, 601] width 127 height 38
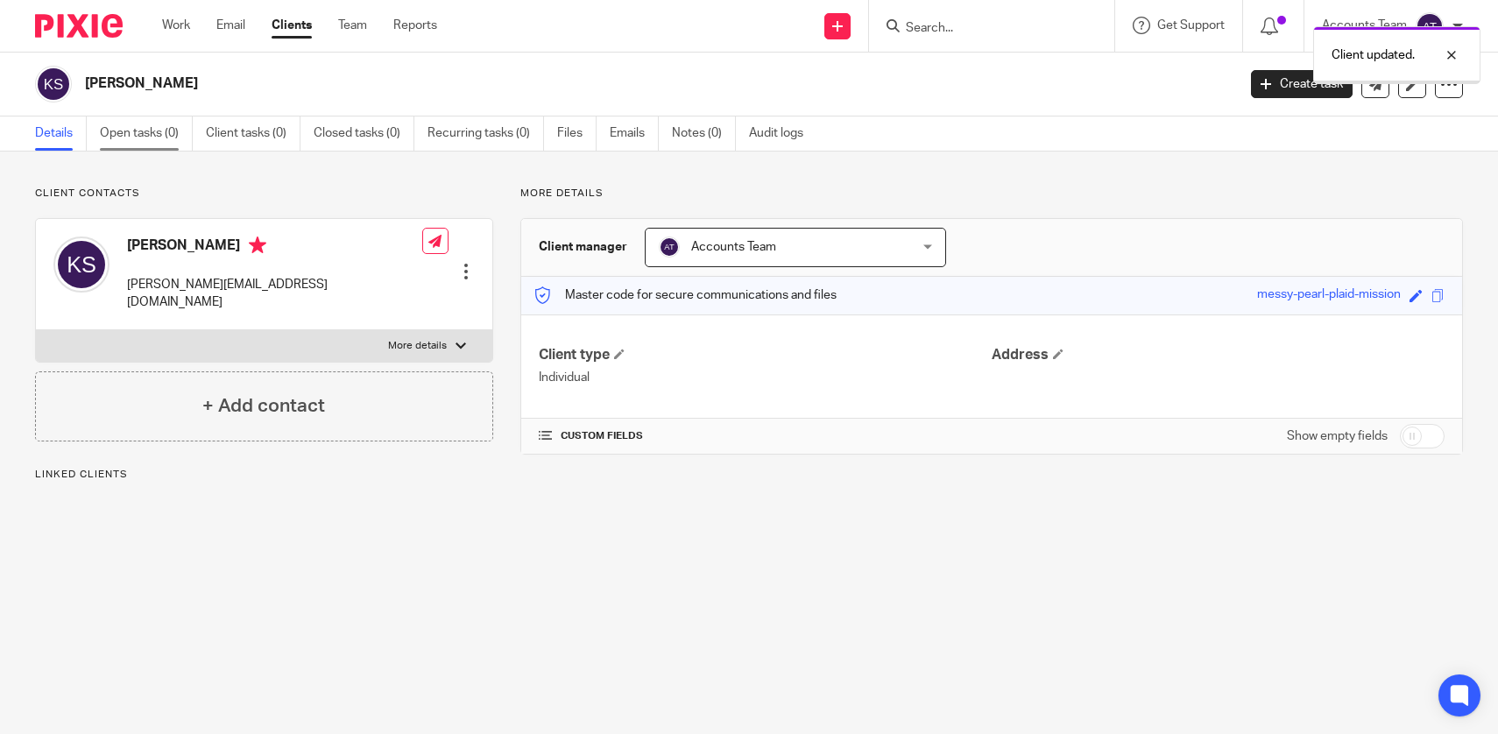
click at [169, 136] on link "Open tasks (0)" at bounding box center [146, 133] width 93 height 34
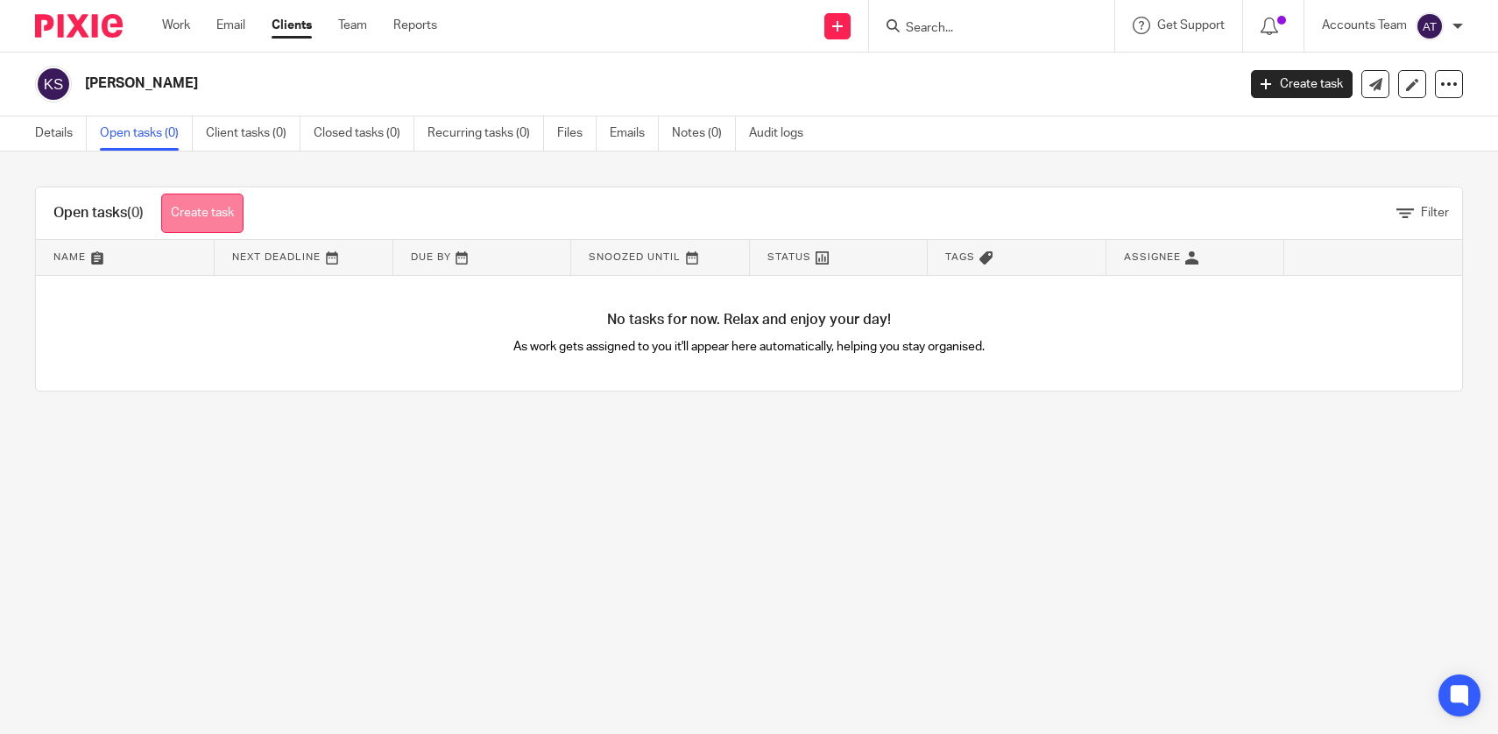
click at [201, 222] on link "Create task" at bounding box center [202, 213] width 82 height 39
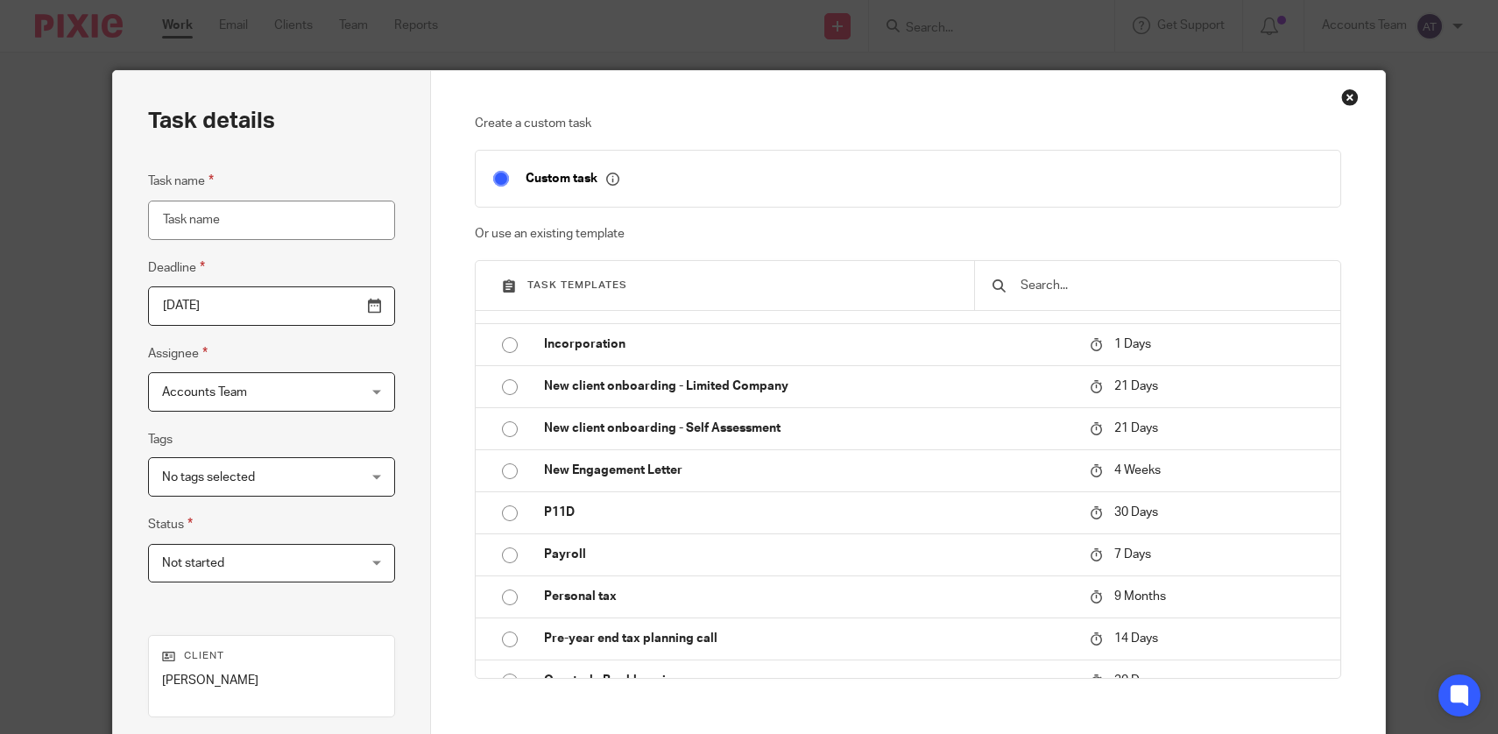
scroll to position [433, 0]
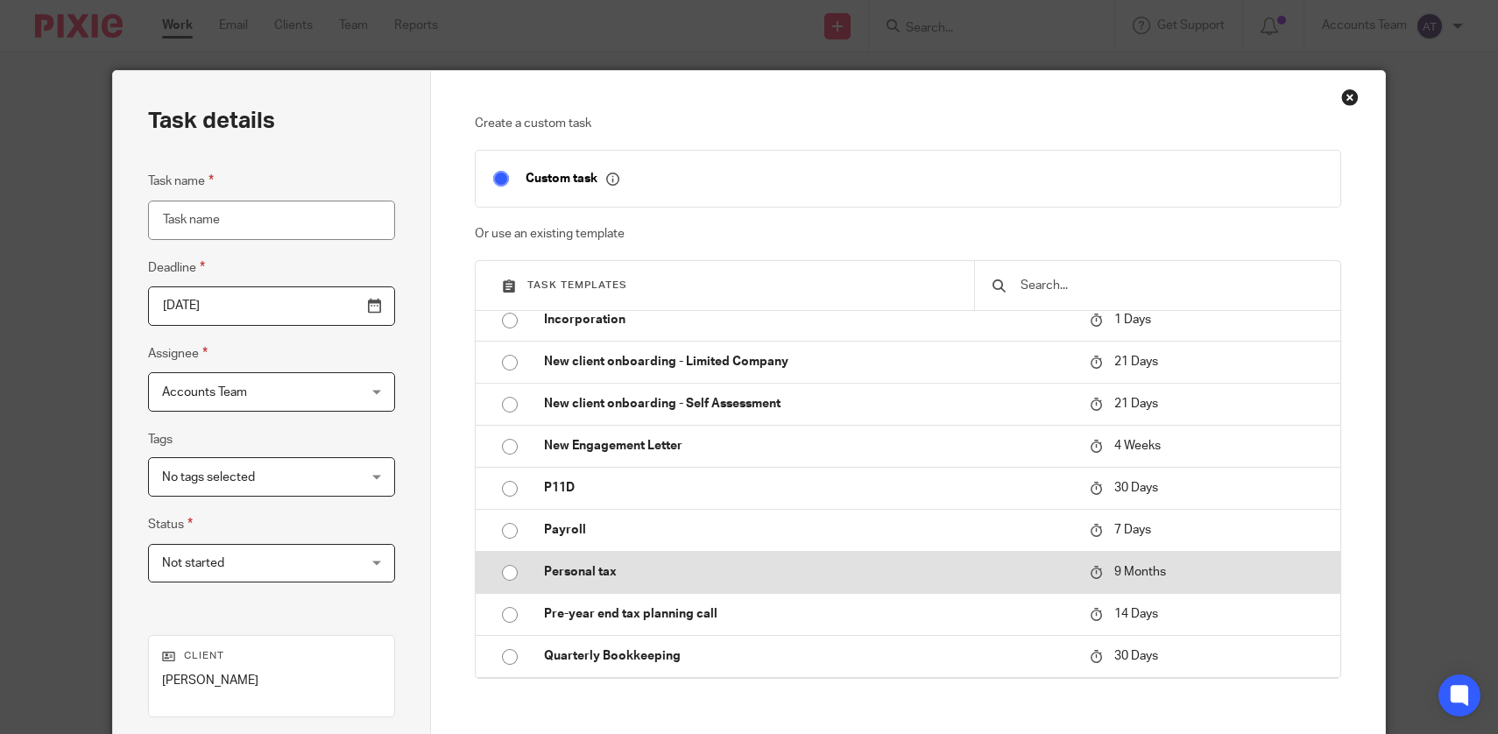
click at [730, 564] on p "Personal tax" at bounding box center [808, 572] width 528 height 18
type input "[DATE]"
type input "Personal tax"
checkbox input "false"
radio input "true"
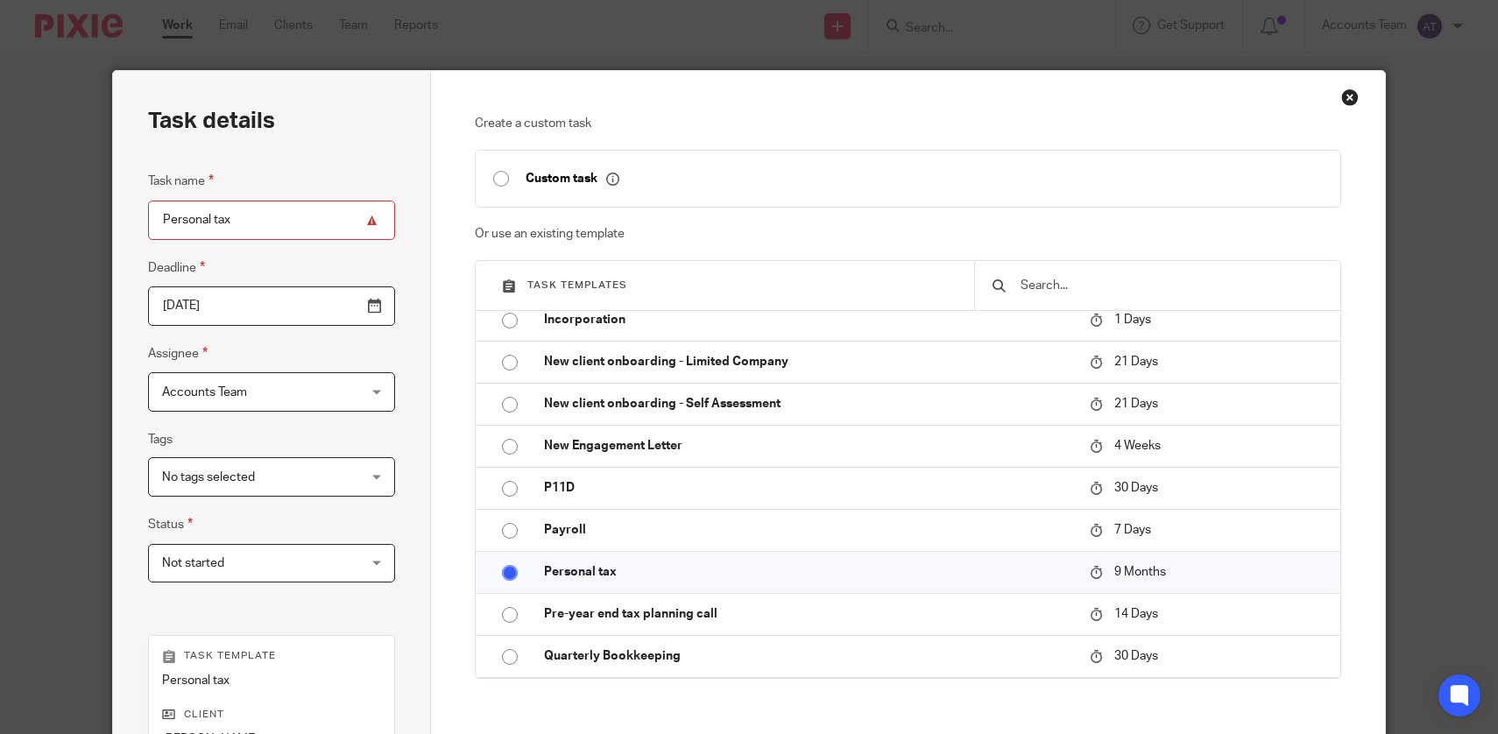
click at [309, 314] on input "[DATE]" at bounding box center [271, 305] width 247 height 39
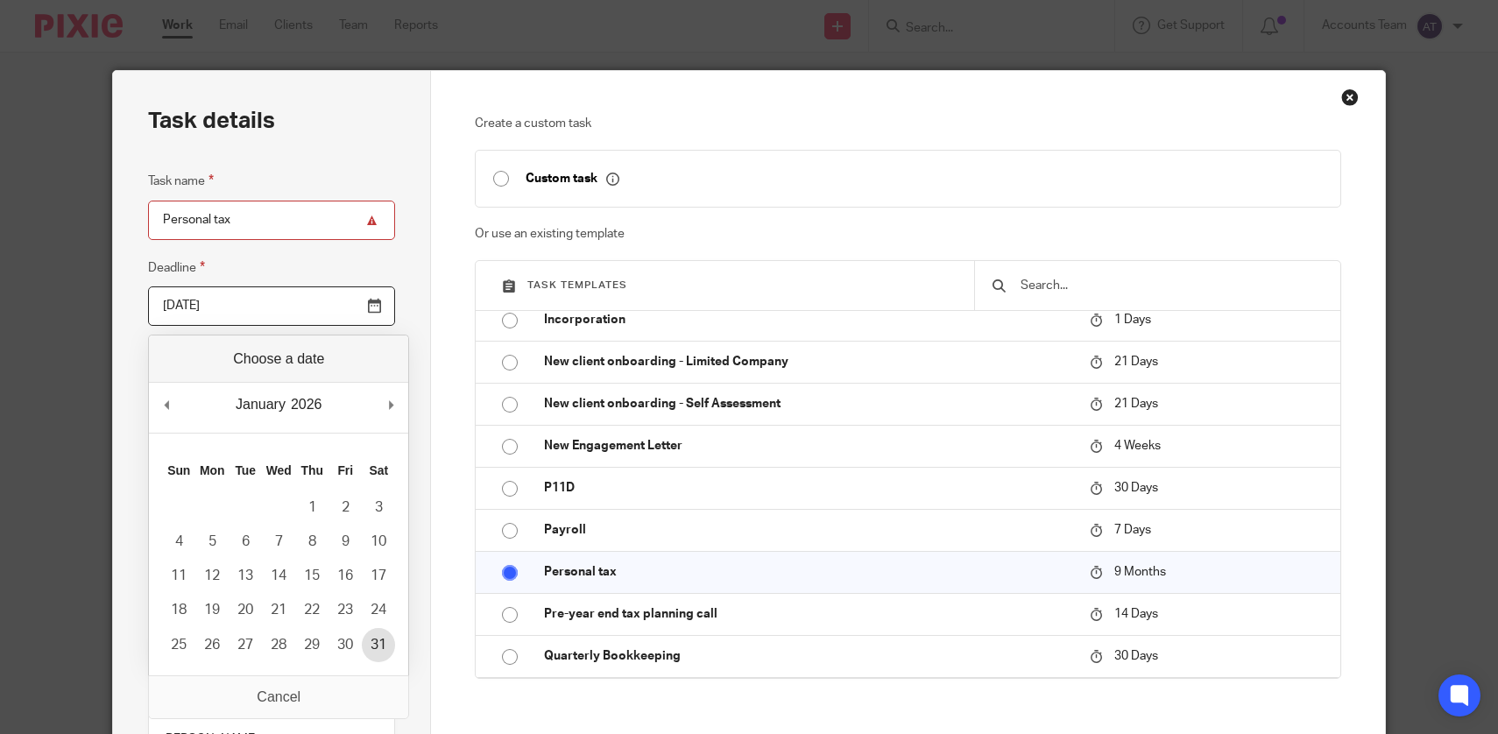
type input "[DATE]"
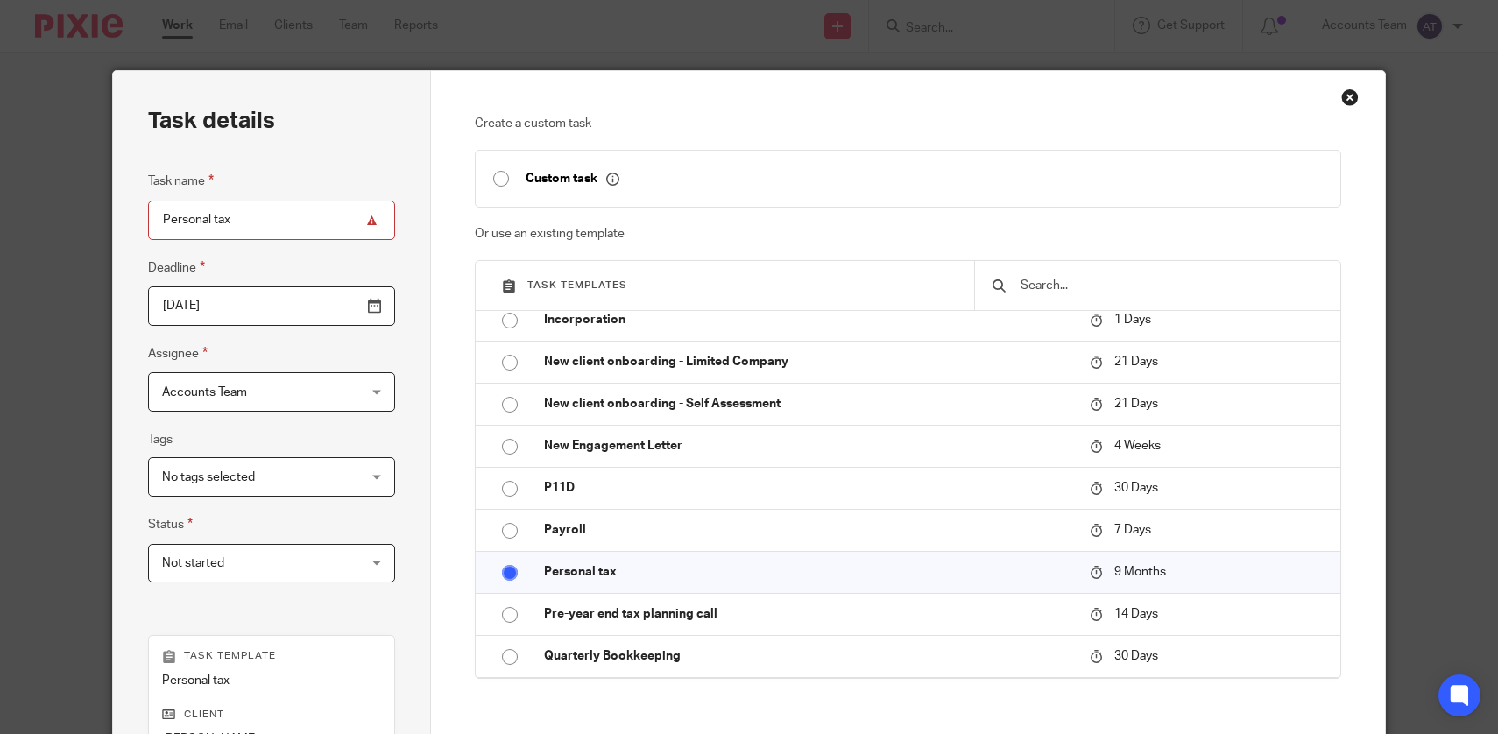
click at [419, 559] on div "Task details Task name Personal tax Deadline [DATE] Assignee Accounts Team Acco…" at bounding box center [272, 517] width 318 height 893
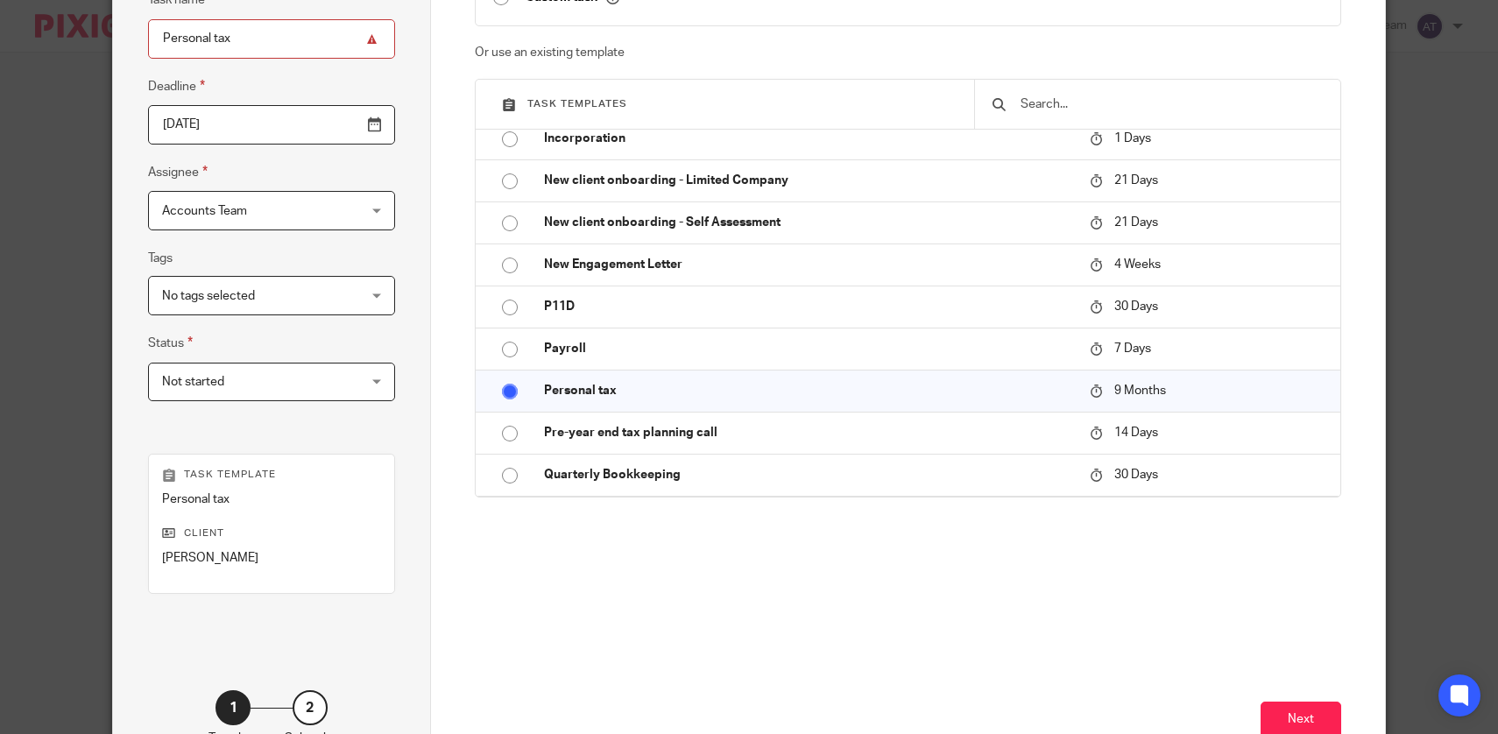
scroll to position [303, 0]
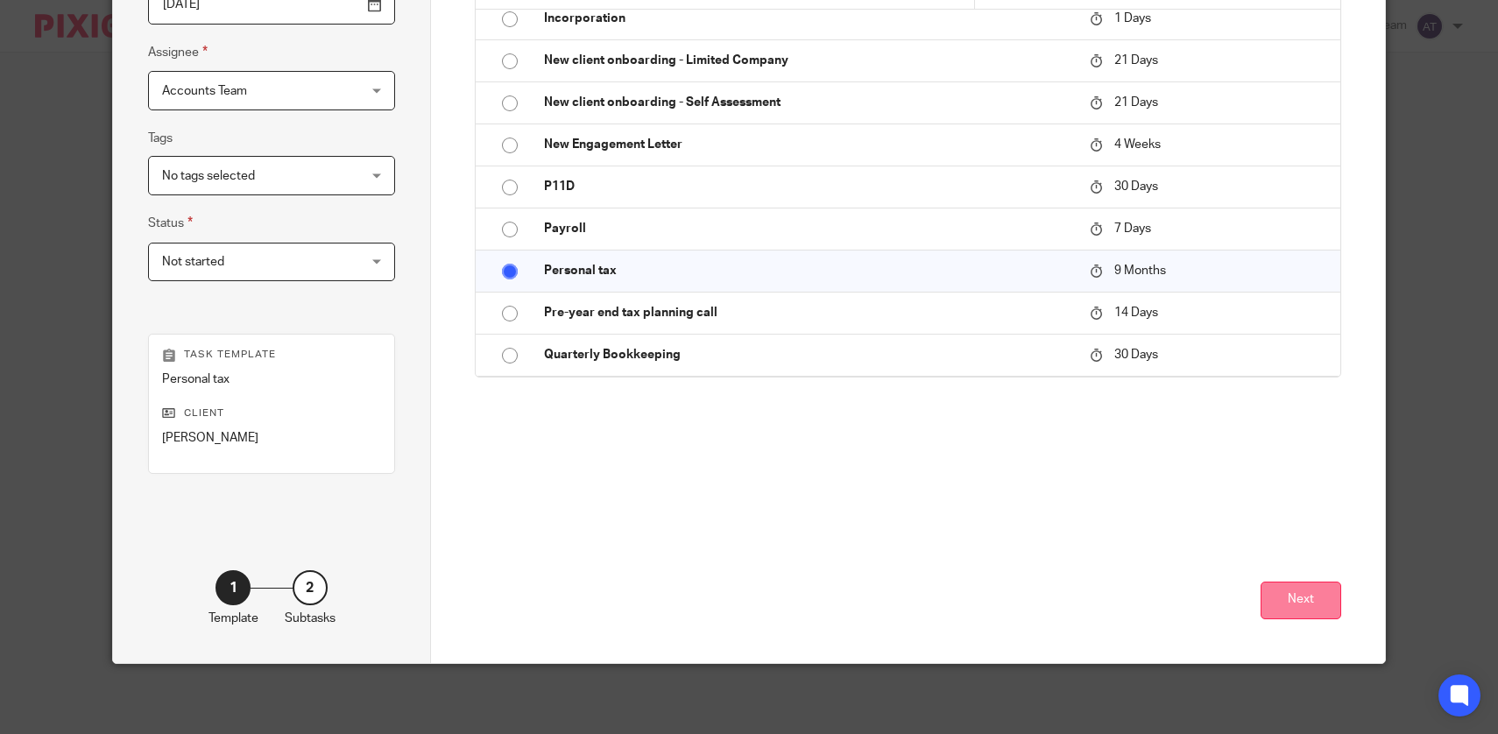
click at [1285, 602] on button "Next" at bounding box center [1300, 601] width 81 height 38
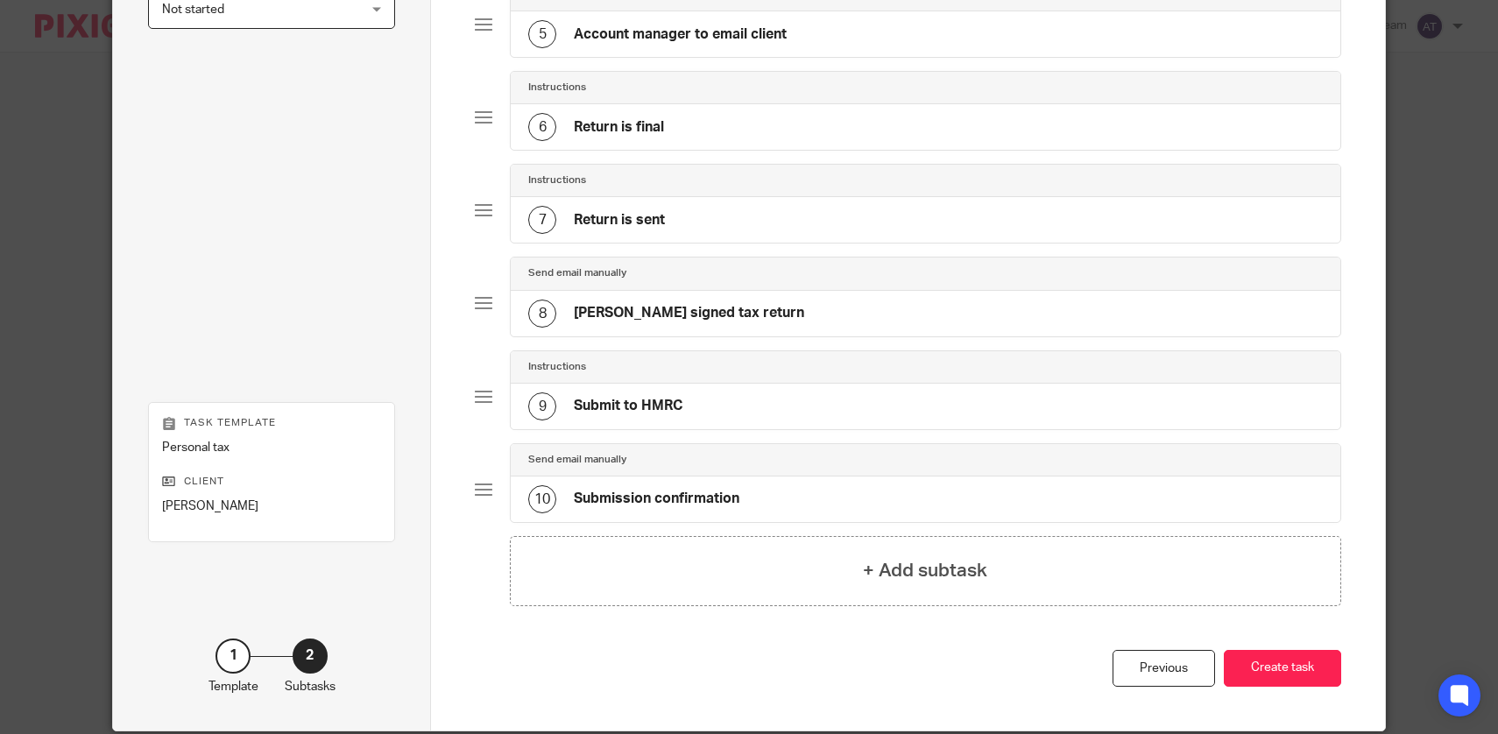
scroll to position [621, 0]
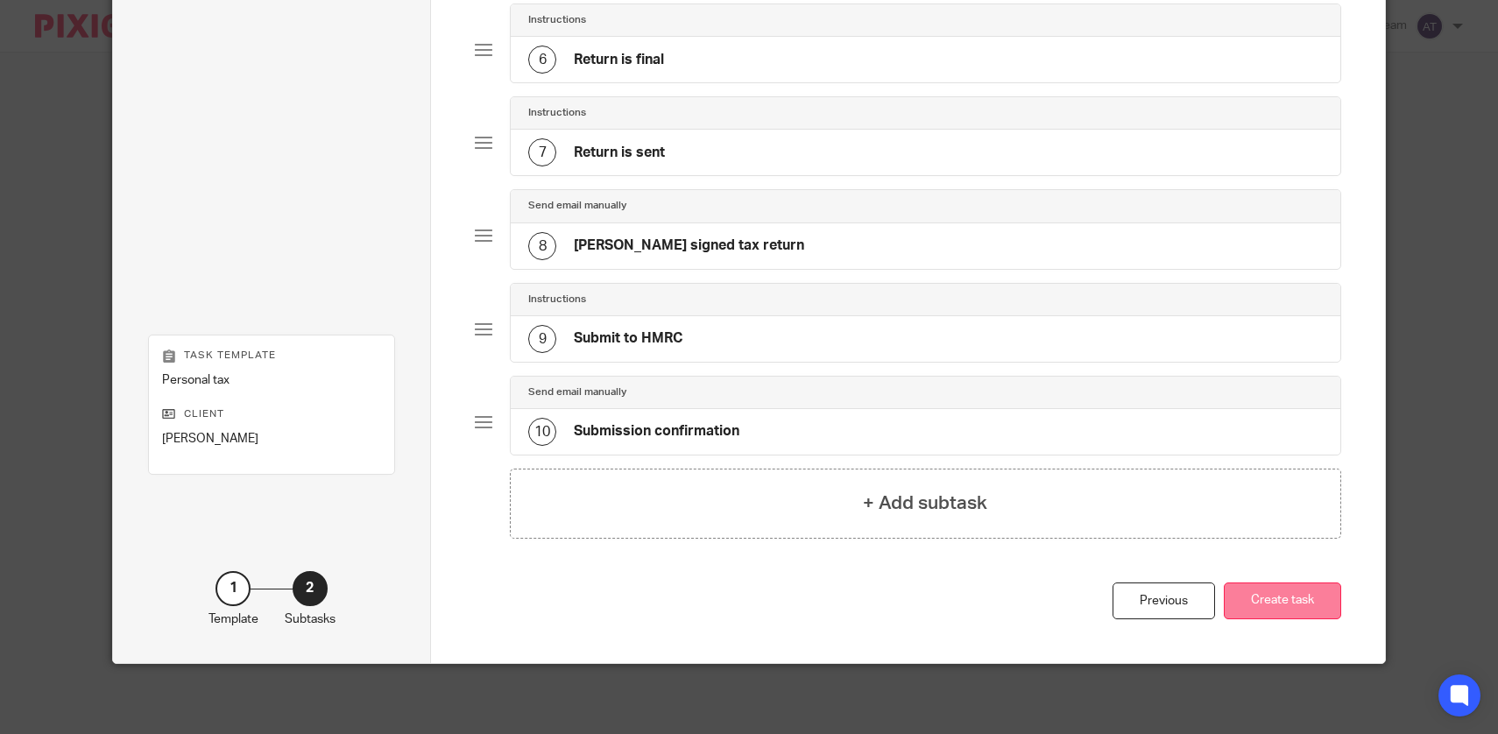
click at [1310, 586] on button "Create task" at bounding box center [1282, 601] width 117 height 38
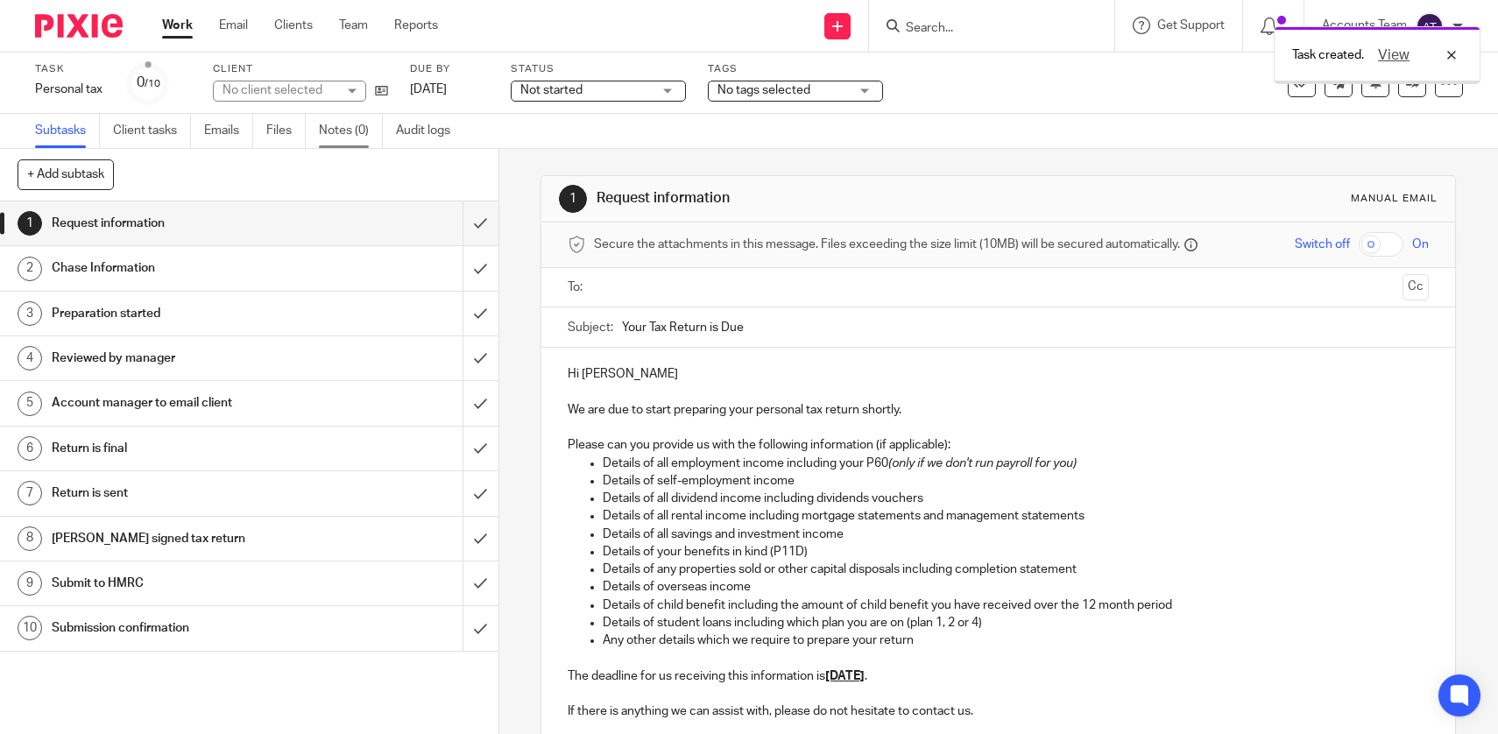
click at [333, 130] on link "Notes (0)" at bounding box center [351, 131] width 64 height 34
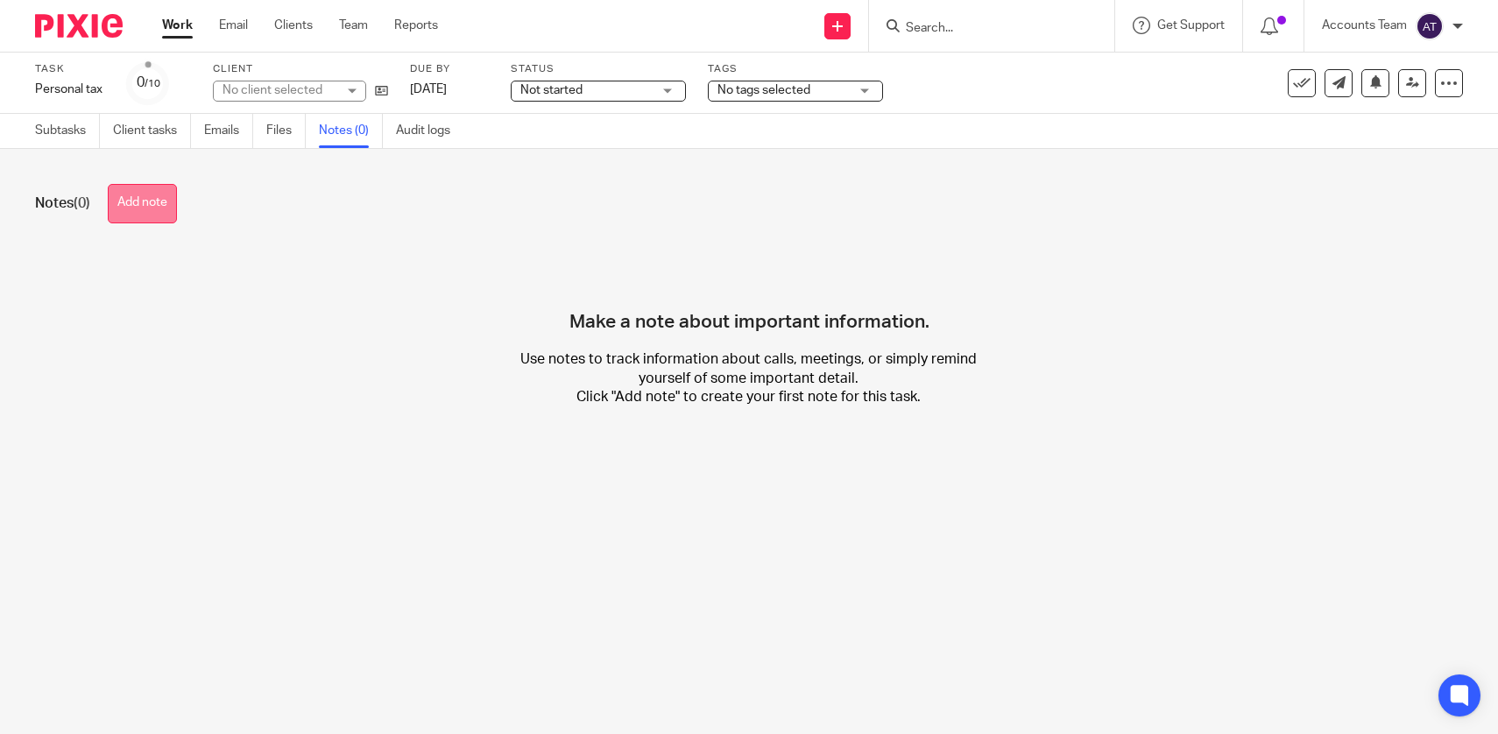
click at [170, 208] on button "Add note" at bounding box center [142, 203] width 69 height 39
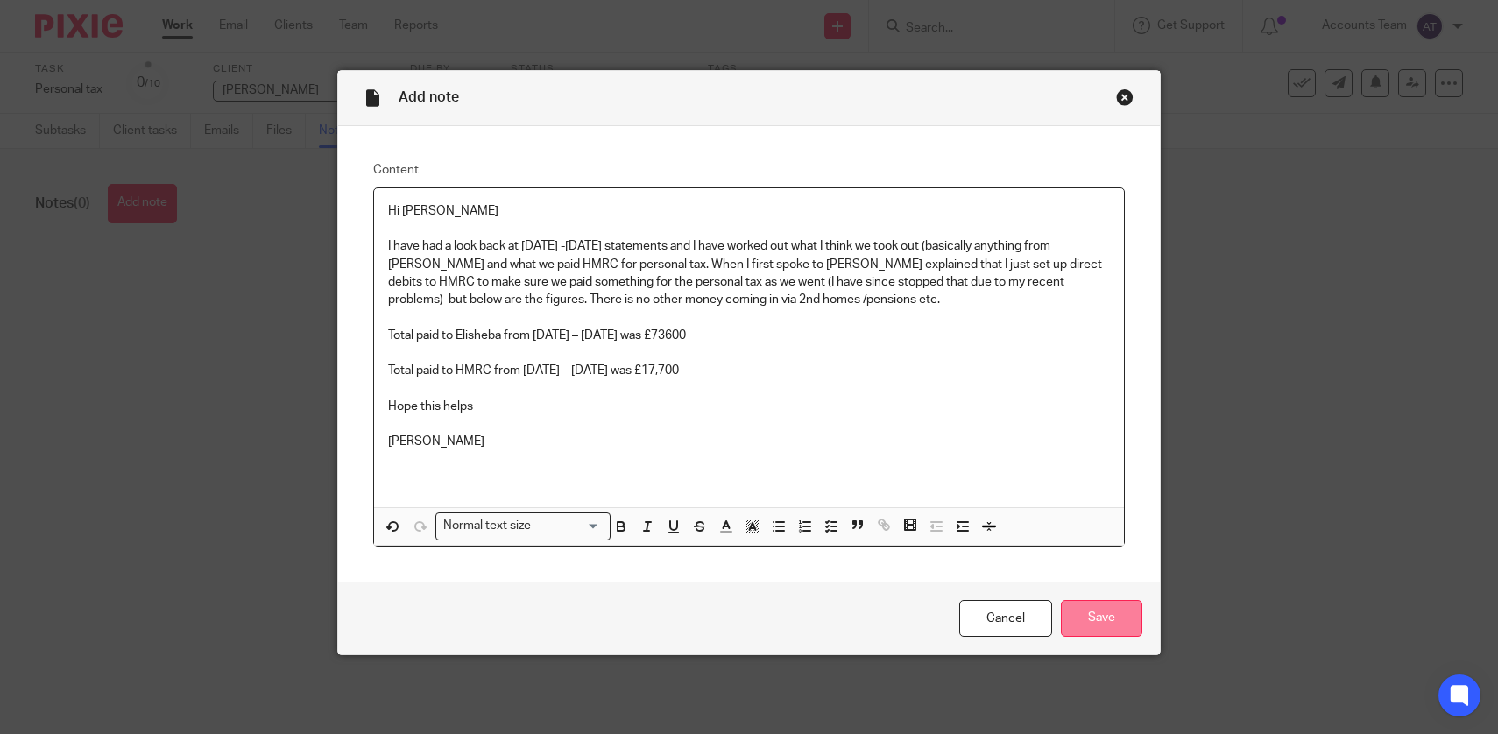
click at [1117, 623] on input "Save" at bounding box center [1101, 619] width 81 height 38
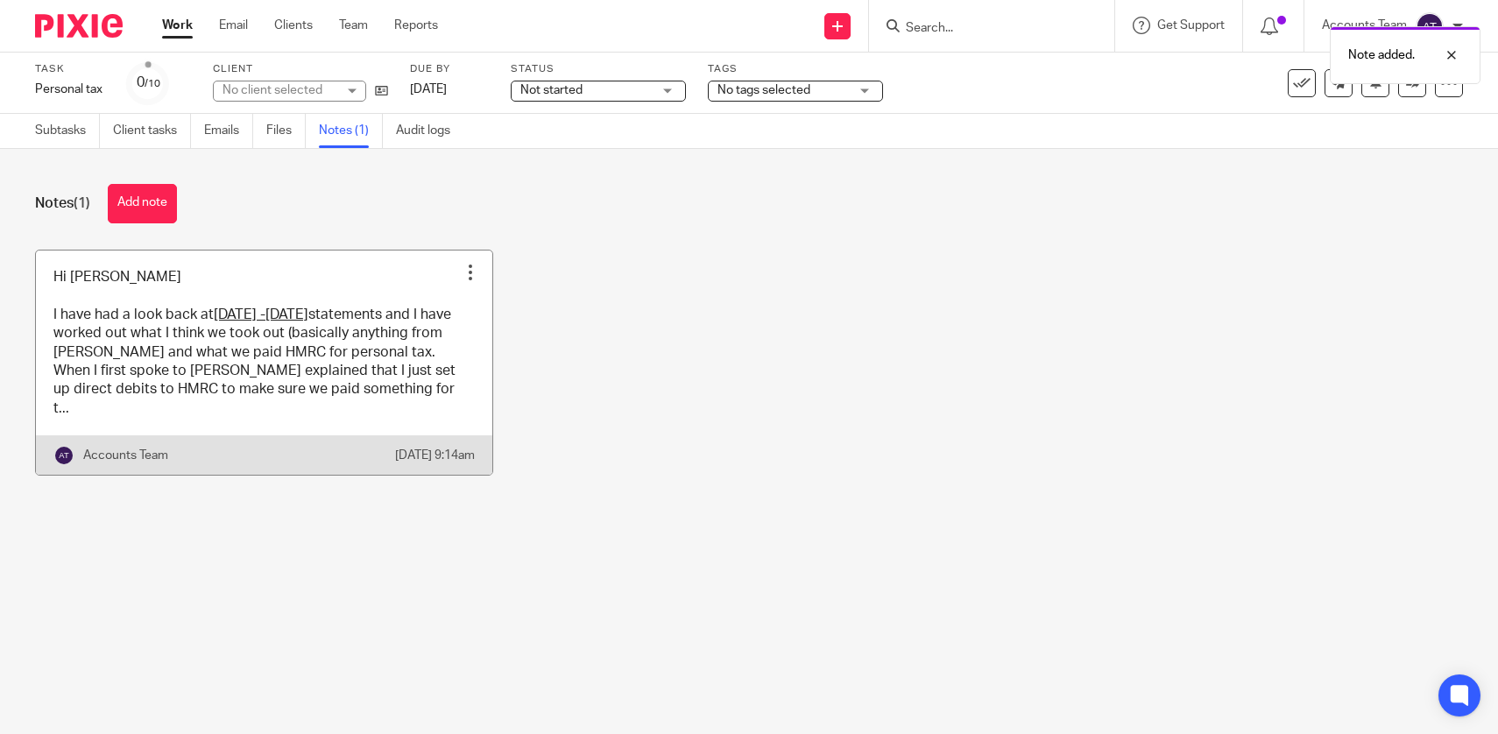
click at [429, 365] on link at bounding box center [264, 362] width 456 height 225
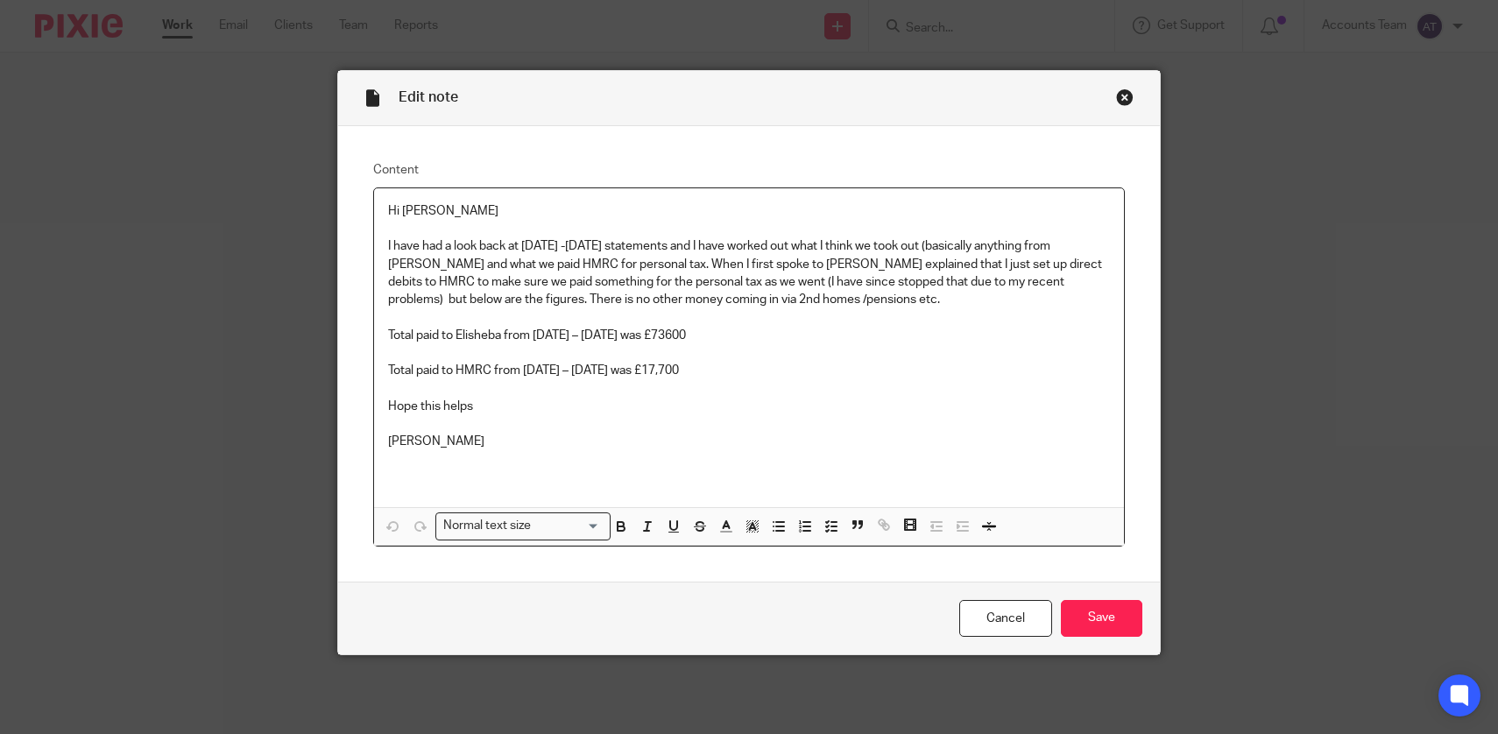
click at [1127, 94] on div "Close this dialog window" at bounding box center [1125, 97] width 18 height 18
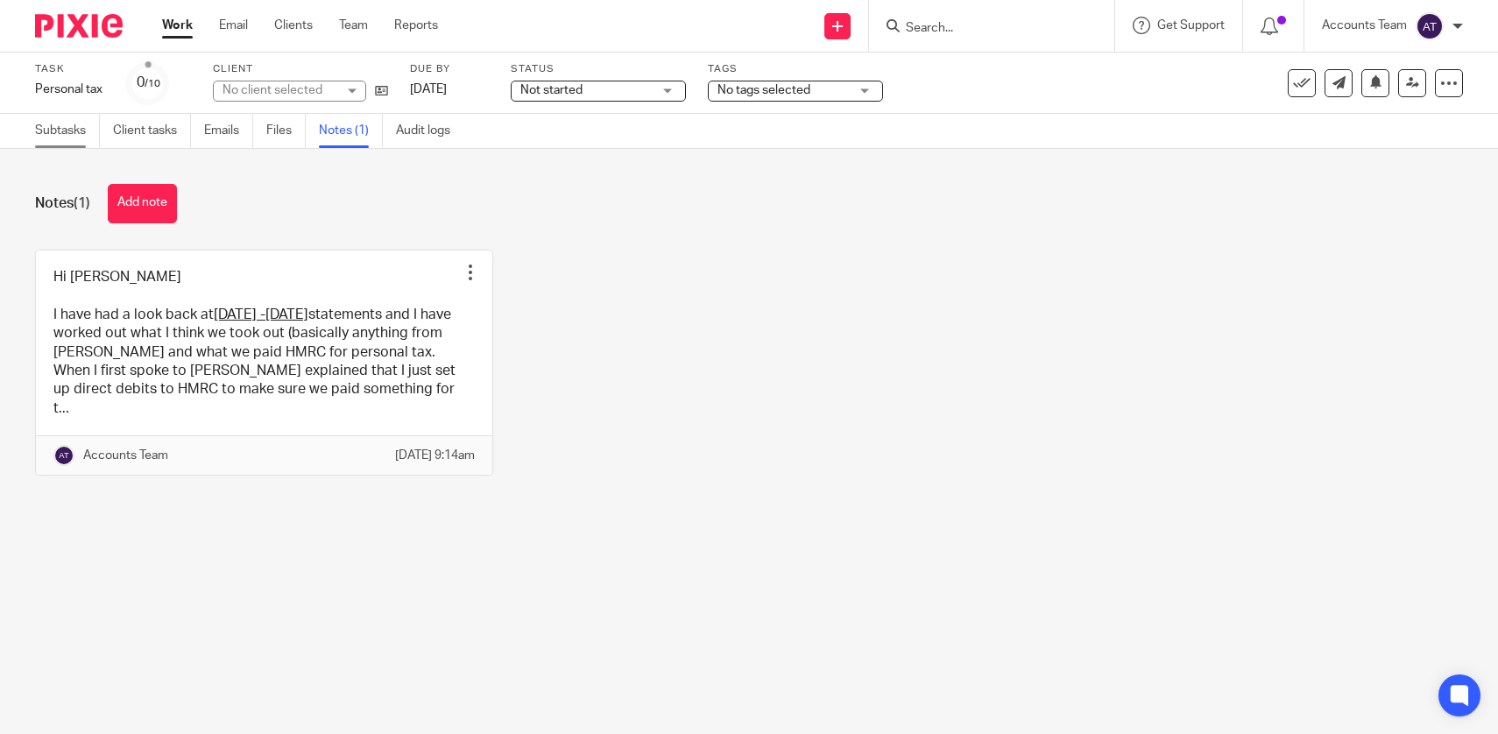
click at [75, 134] on link "Subtasks" at bounding box center [67, 131] width 65 height 34
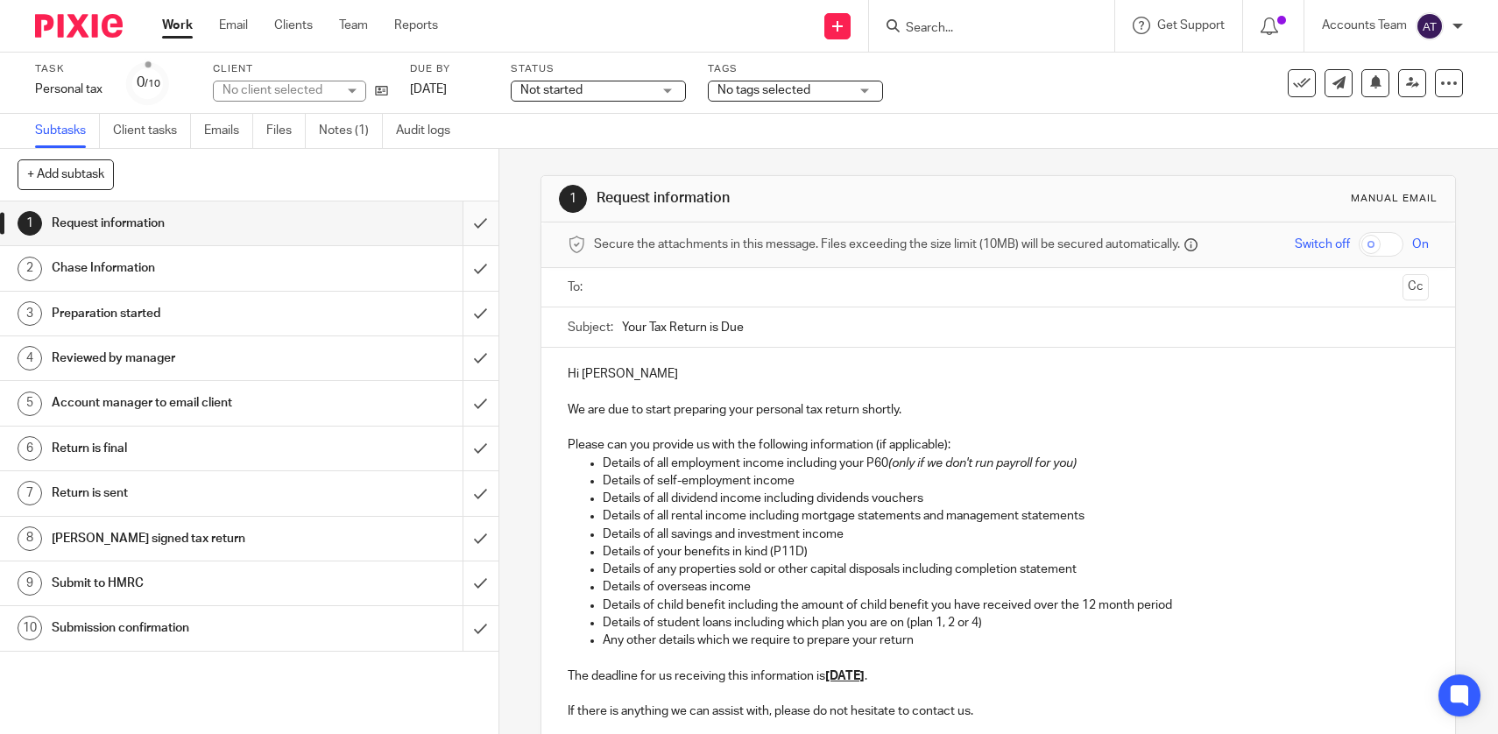
click at [483, 222] on input "submit" at bounding box center [249, 223] width 498 height 44
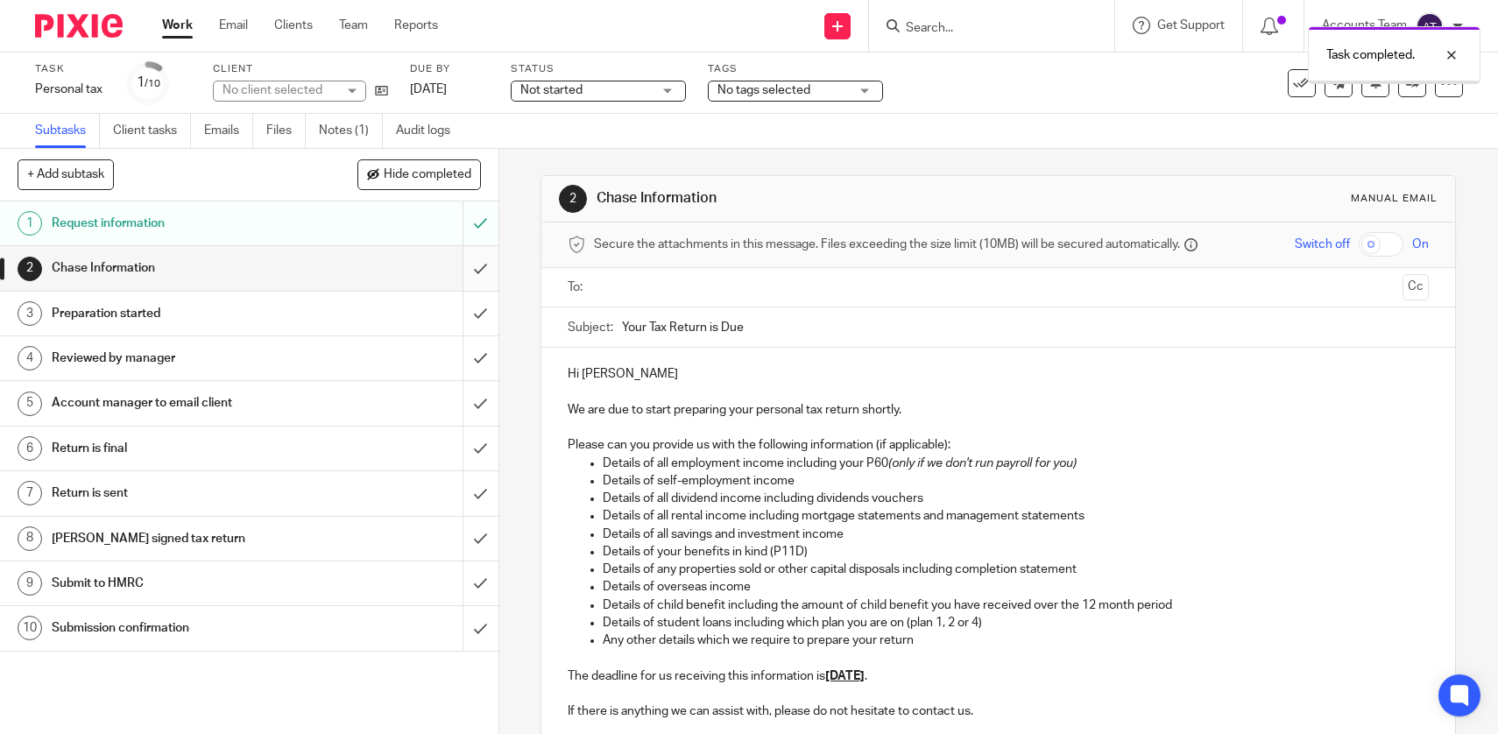
click at [481, 265] on input "submit" at bounding box center [249, 268] width 498 height 44
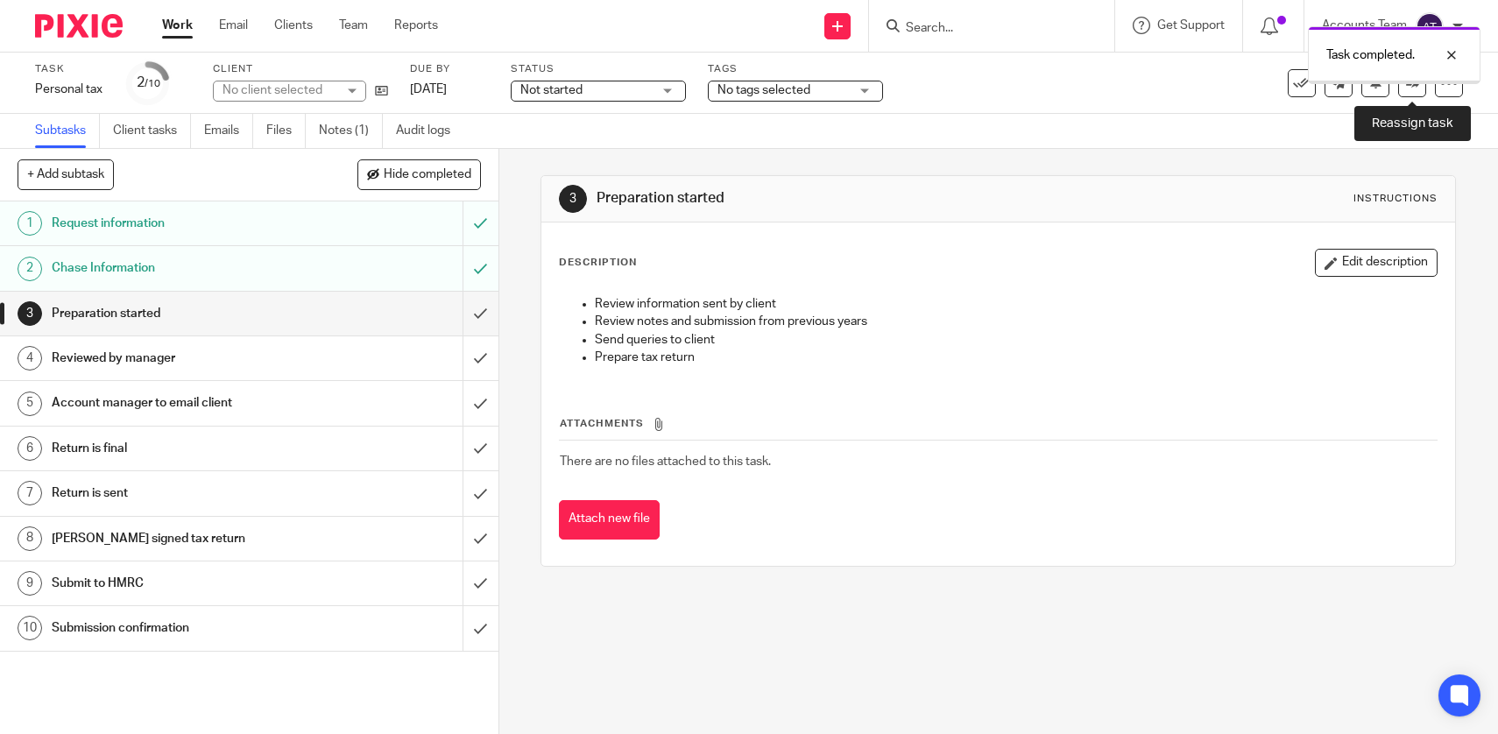
click at [1412, 92] on link at bounding box center [1412, 83] width 28 height 28
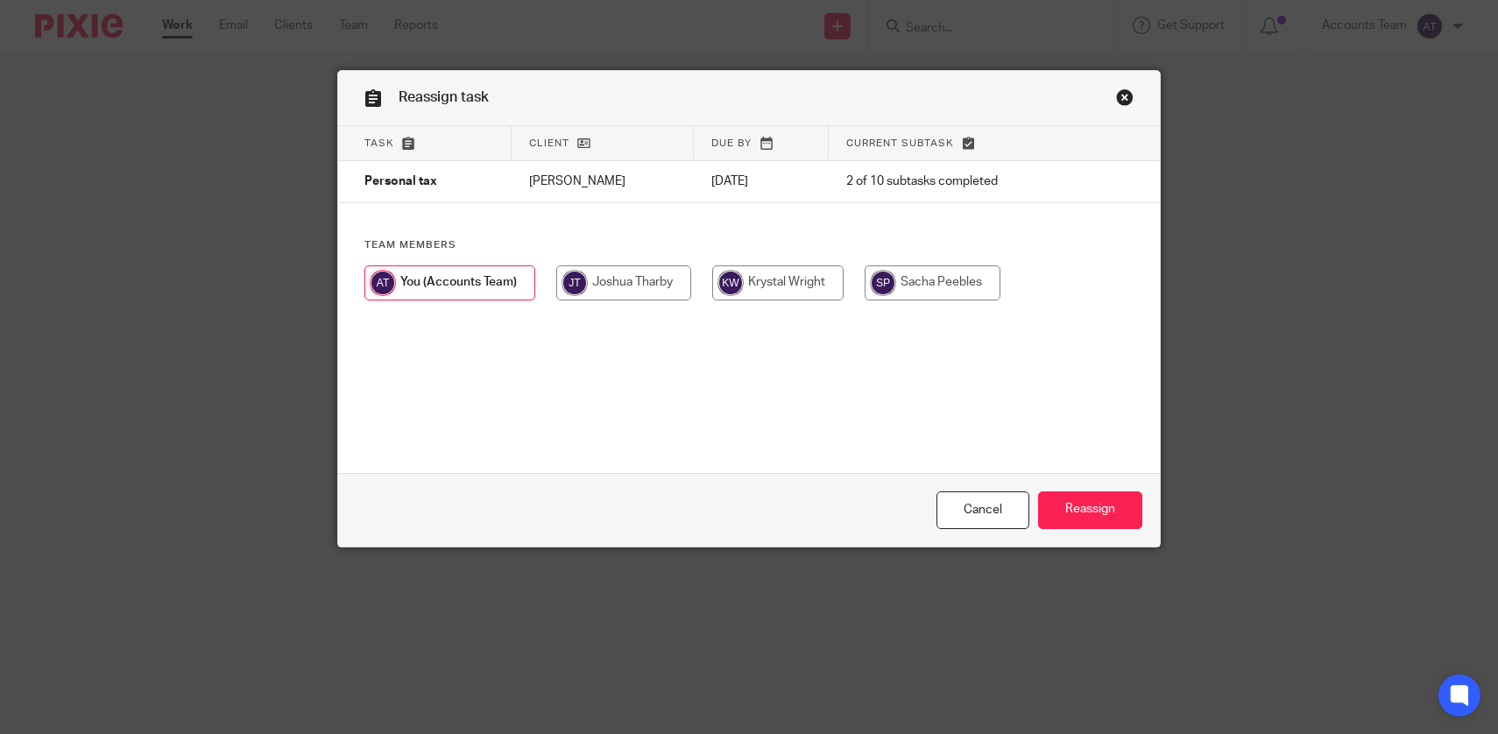
click at [833, 289] on input "radio" at bounding box center [777, 282] width 131 height 35
radio input "true"
click at [1101, 502] on input "Reassign" at bounding box center [1090, 510] width 104 height 38
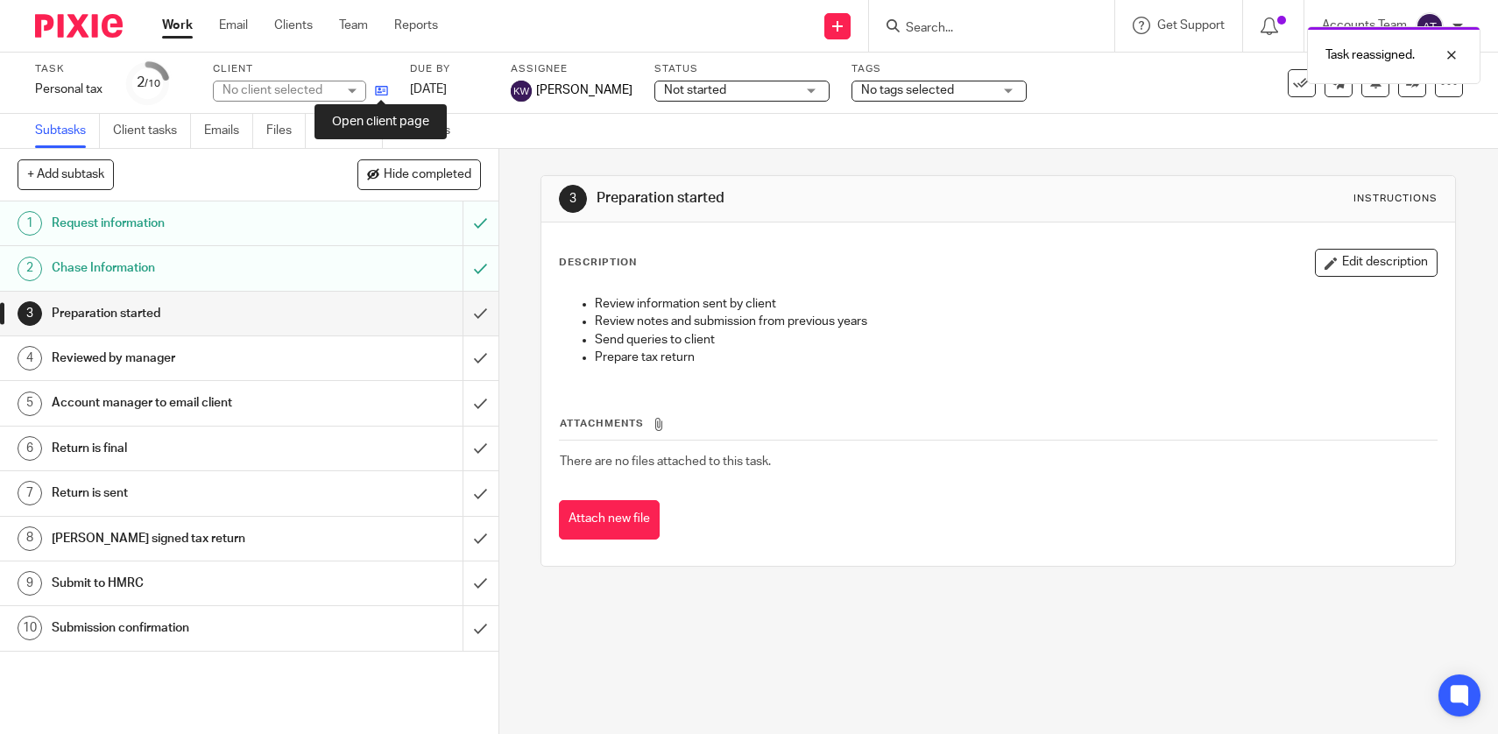
click at [377, 86] on icon at bounding box center [381, 90] width 13 height 13
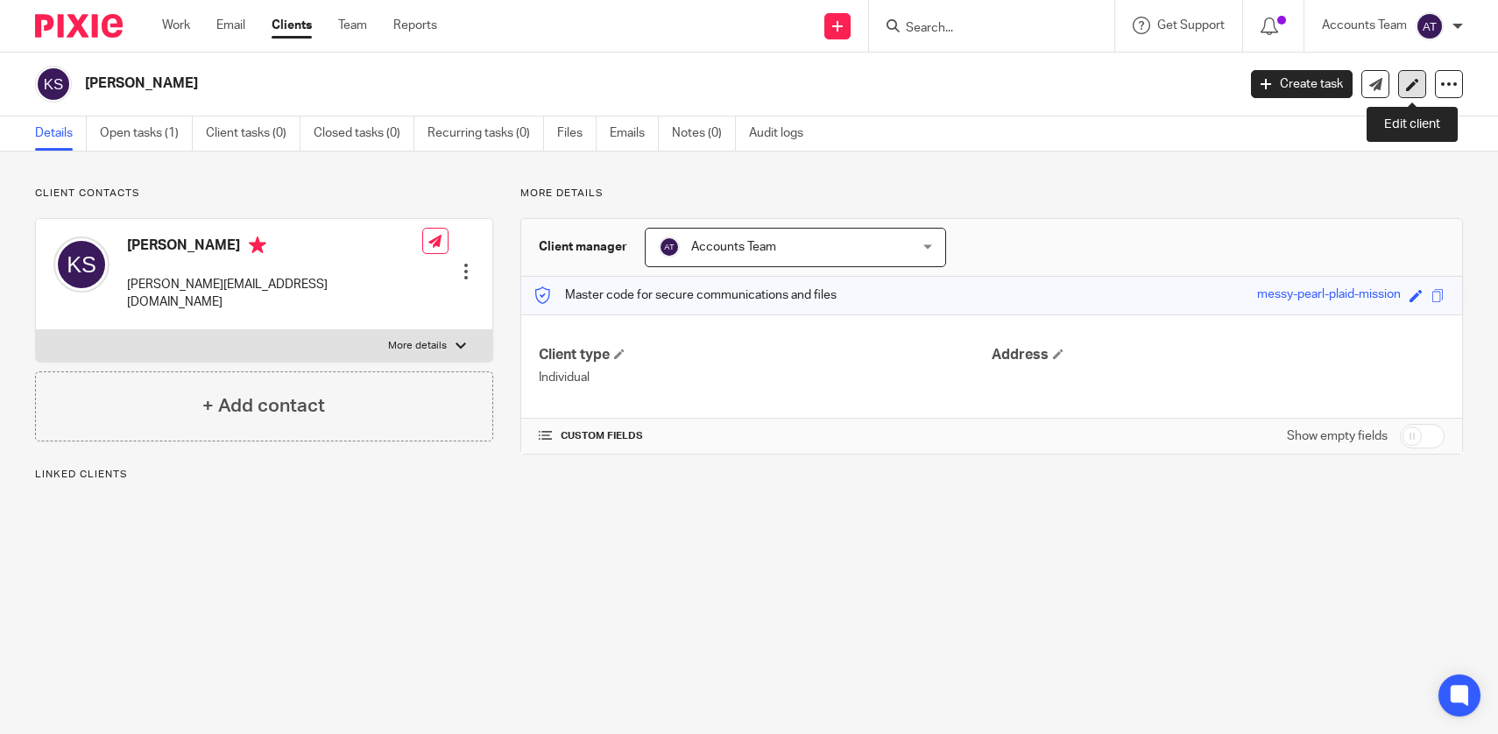
click at [1410, 91] on link at bounding box center [1412, 84] width 28 height 28
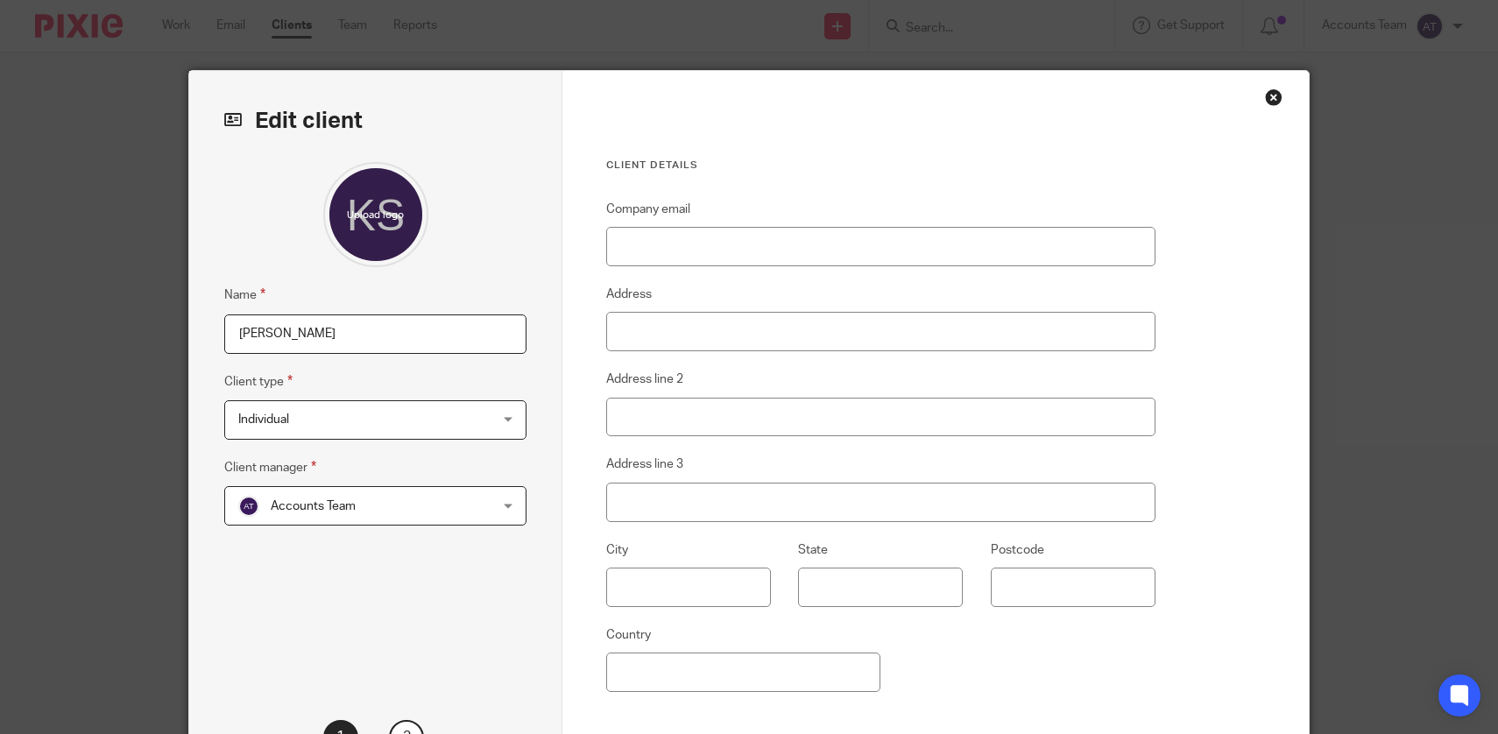
scroll to position [173, 0]
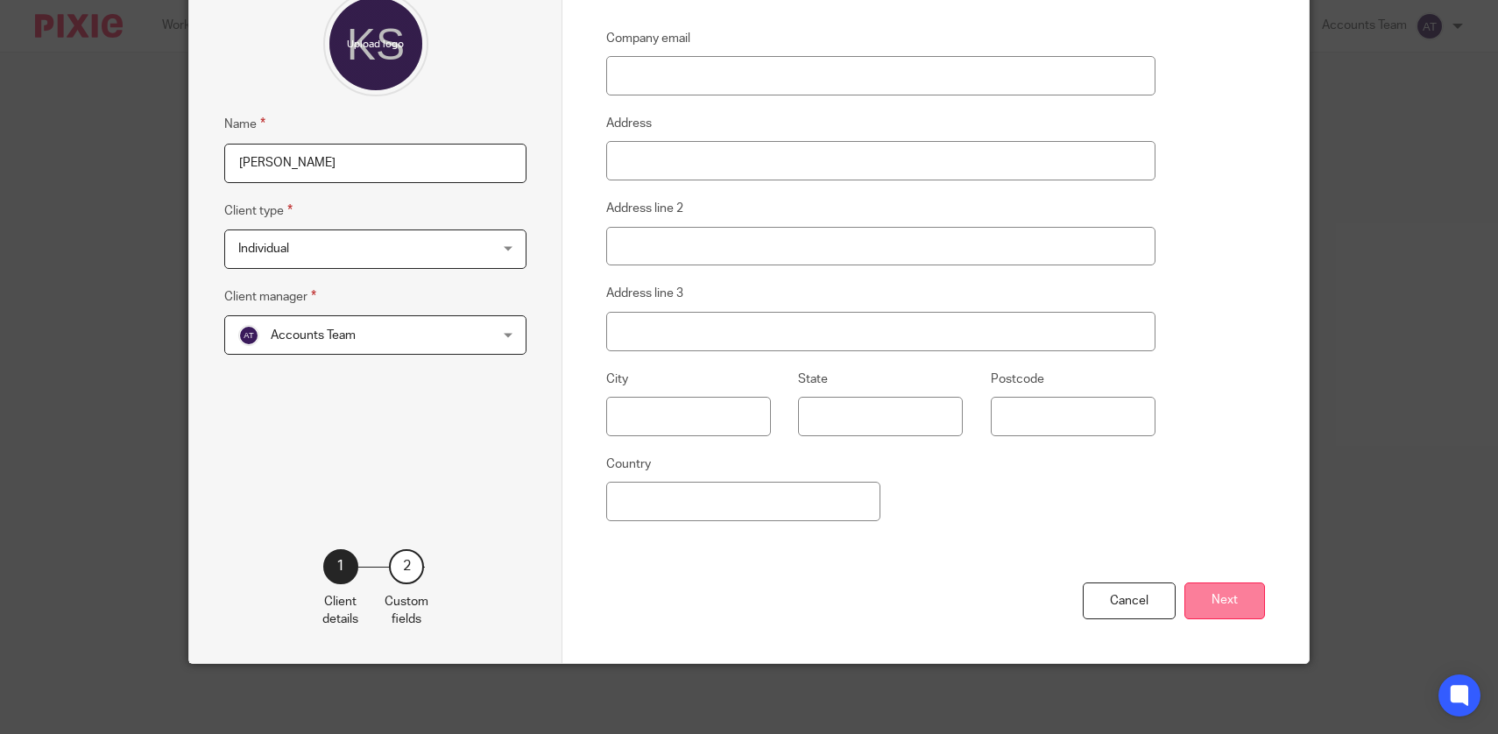
click at [1214, 607] on button "Next" at bounding box center [1224, 601] width 81 height 38
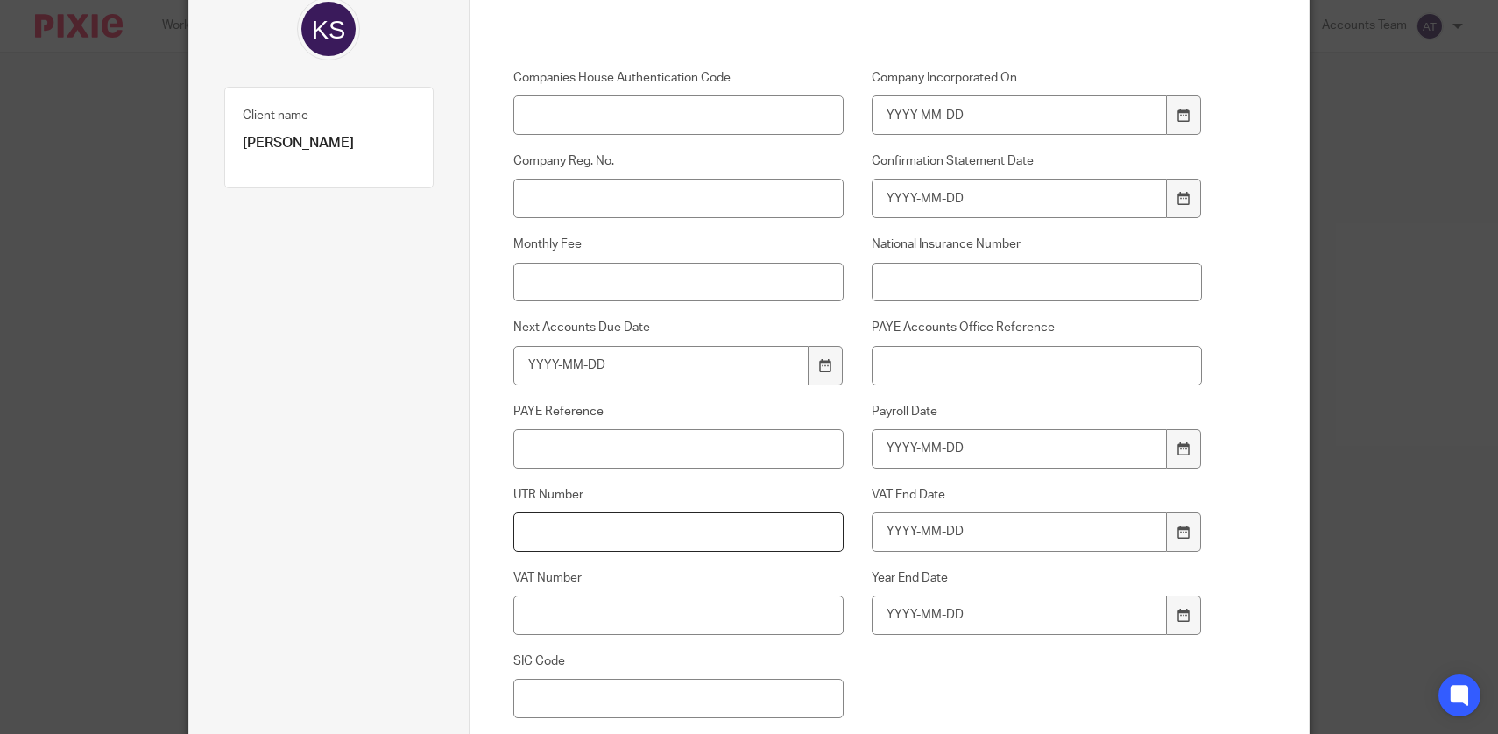
click at [669, 529] on input "UTR Number" at bounding box center [678, 531] width 331 height 39
paste input "3078394627"
type input "3078394627"
click at [941, 282] on input "National Insurance Number" at bounding box center [1036, 282] width 331 height 39
paste input "NP771930B"
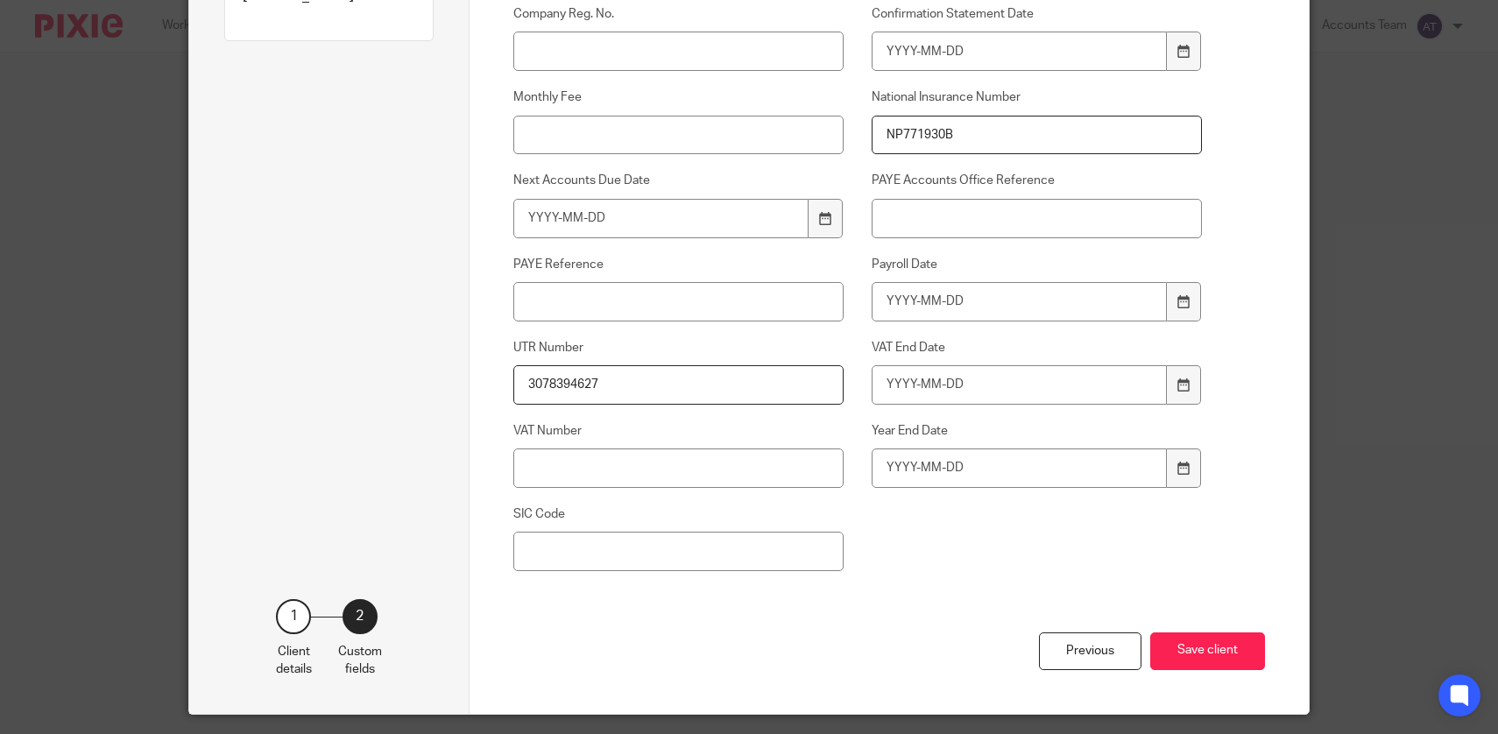
scroll to position [371, 0]
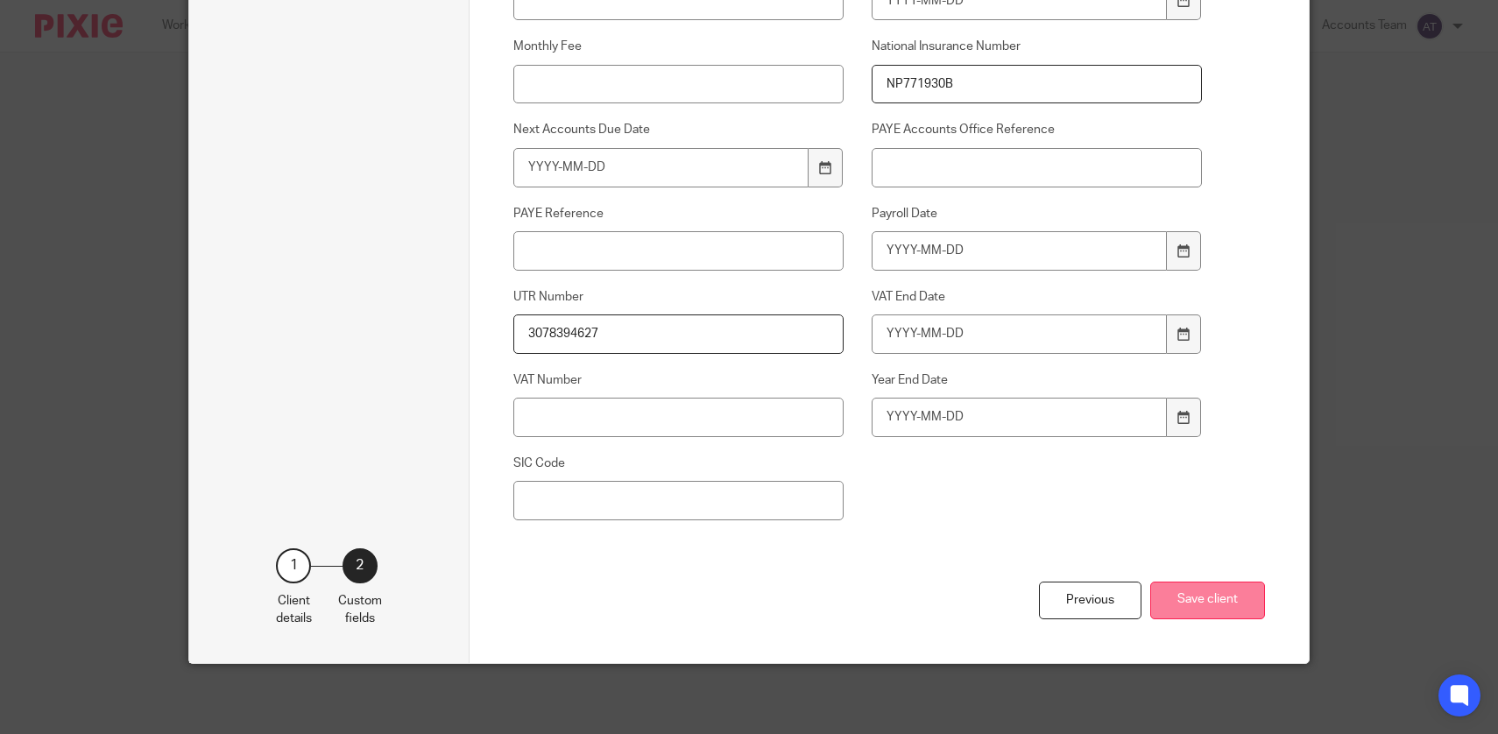
type input "NP771930B"
click at [1229, 600] on button "Save client" at bounding box center [1207, 601] width 115 height 38
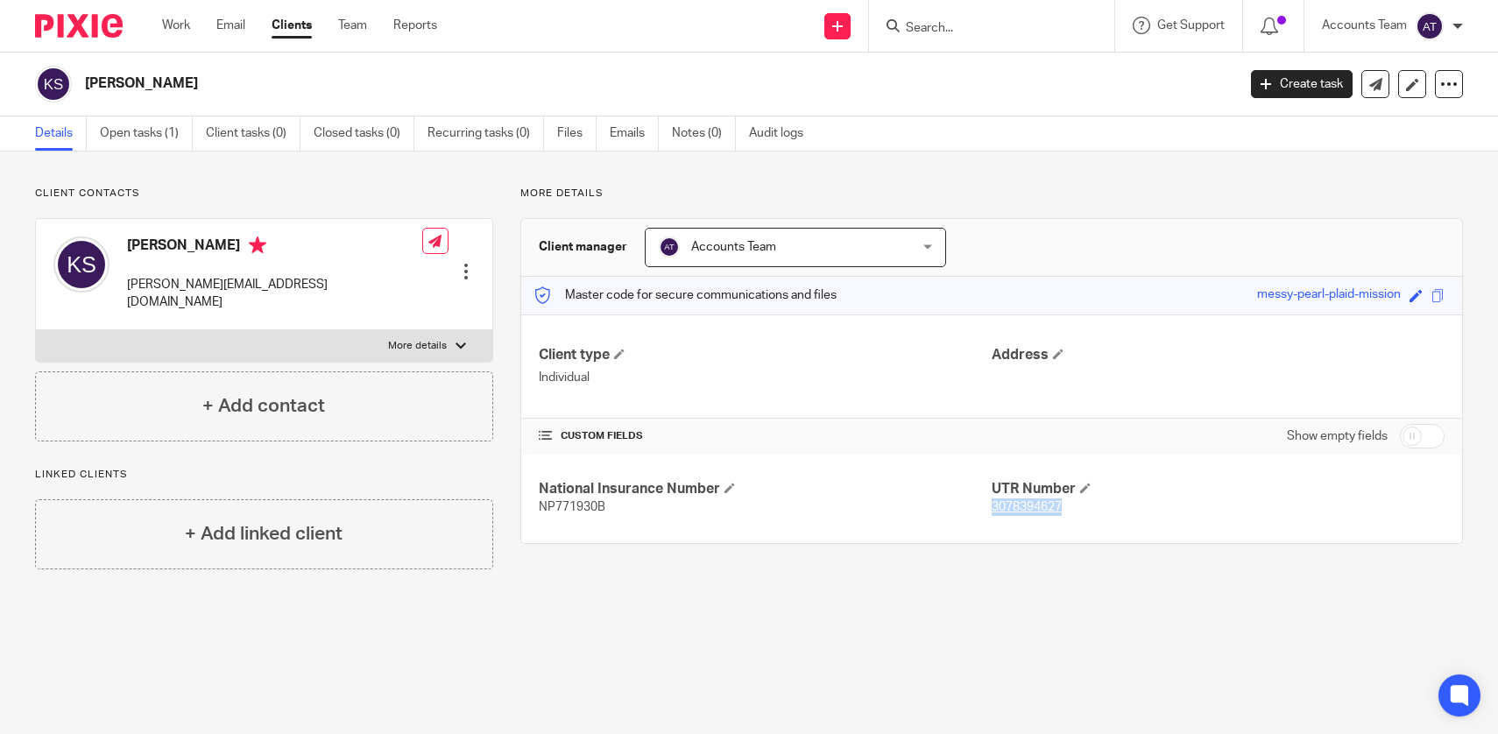
drag, startPoint x: 1090, startPoint y: 513, endPoint x: 993, endPoint y: 512, distance: 97.2
click at [993, 512] on p "3078394627" at bounding box center [1217, 507] width 453 height 18
copy tcxspan "3078394627"
click at [358, 20] on link "Team" at bounding box center [352, 26] width 29 height 18
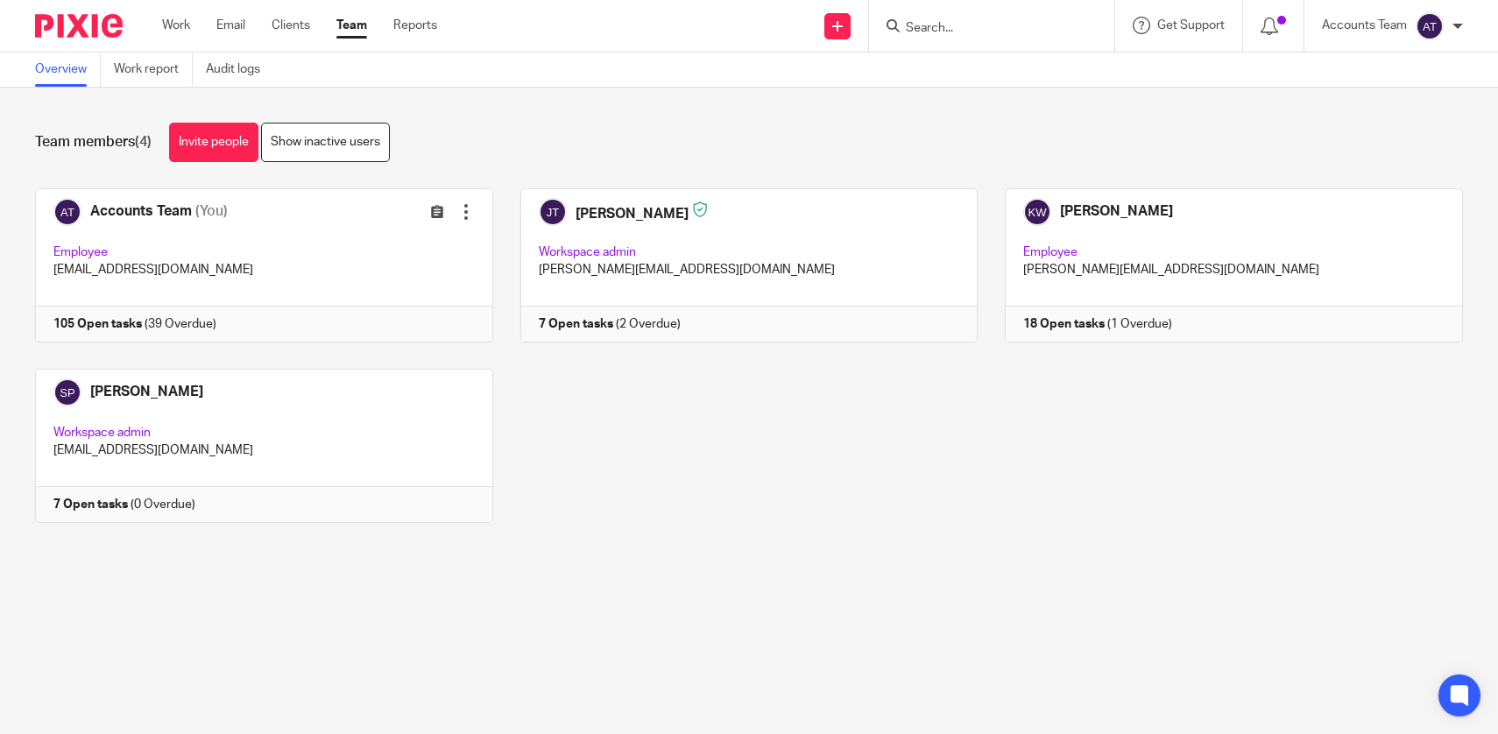
click at [949, 450] on div "Accounts Team (You) Edit user Transfer Employee [EMAIL_ADDRESS][DOMAIN_NAME] 10…" at bounding box center [735, 368] width 1455 height 361
click at [873, 597] on main "Overview Work report Audit logs Team members (4) Invite people Show inactive us…" at bounding box center [749, 367] width 1498 height 734
click at [740, 479] on div "Accounts Team (You) Edit user Transfer Employee accounts@jsmpartners.co.uk 105 …" at bounding box center [735, 368] width 1455 height 361
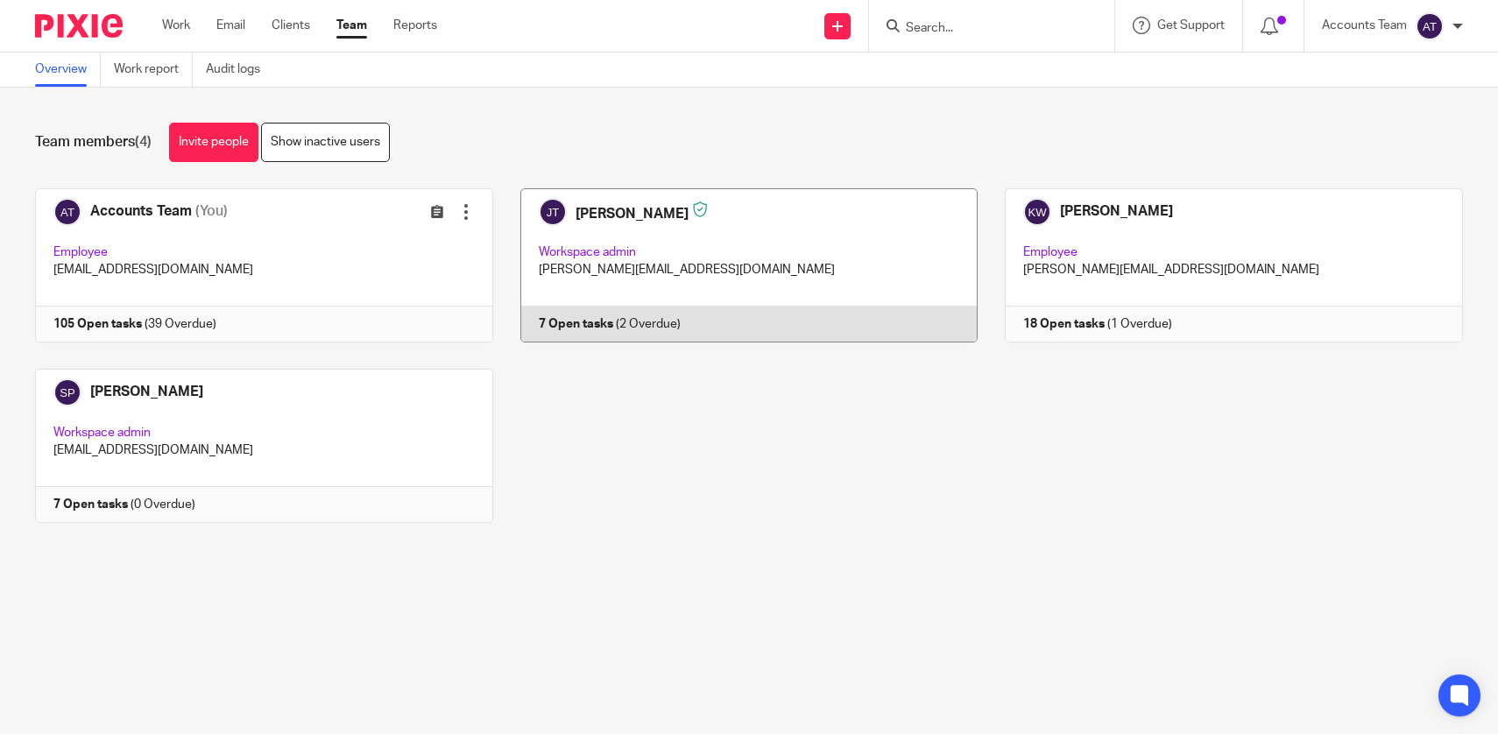
click at [686, 254] on link at bounding box center [735, 265] width 485 height 154
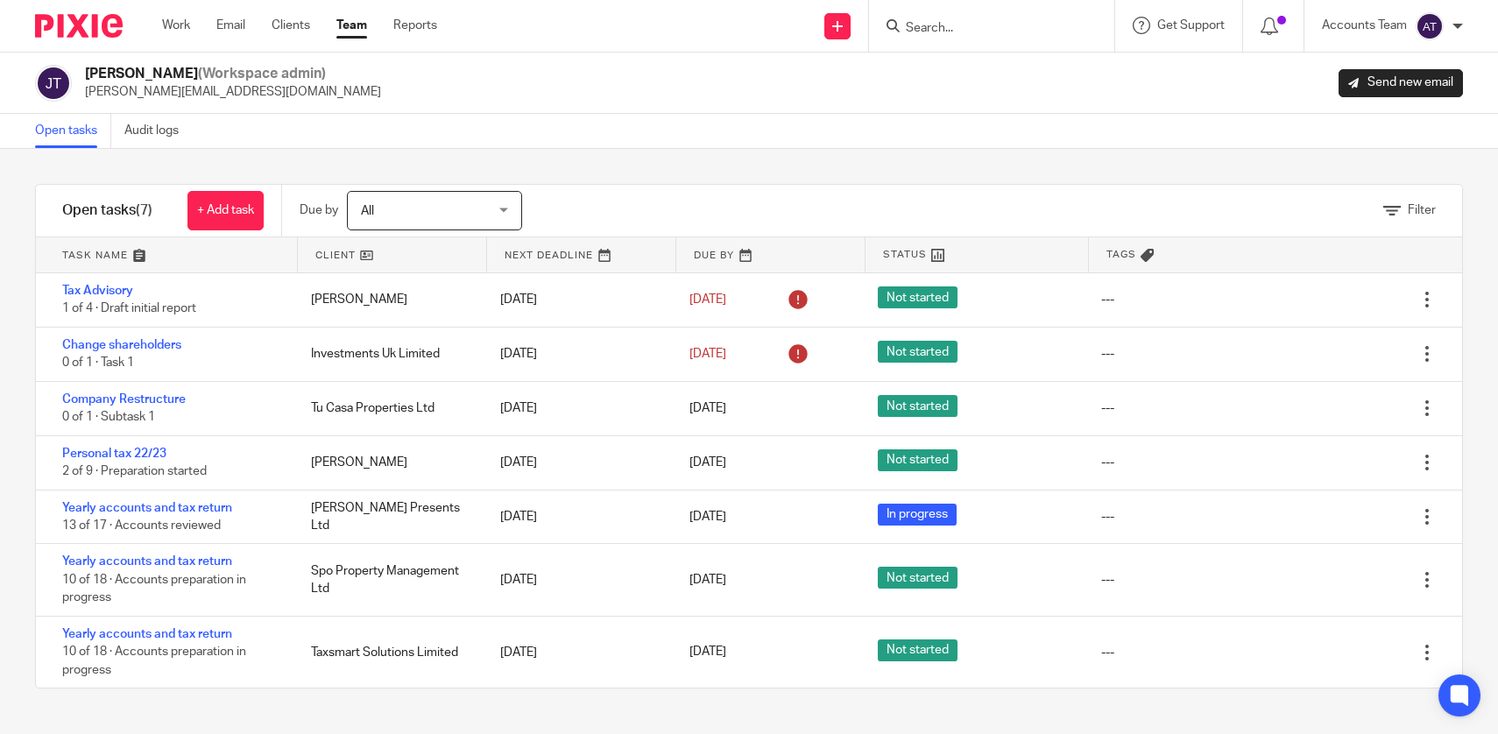
click at [352, 26] on link "Team" at bounding box center [351, 26] width 31 height 18
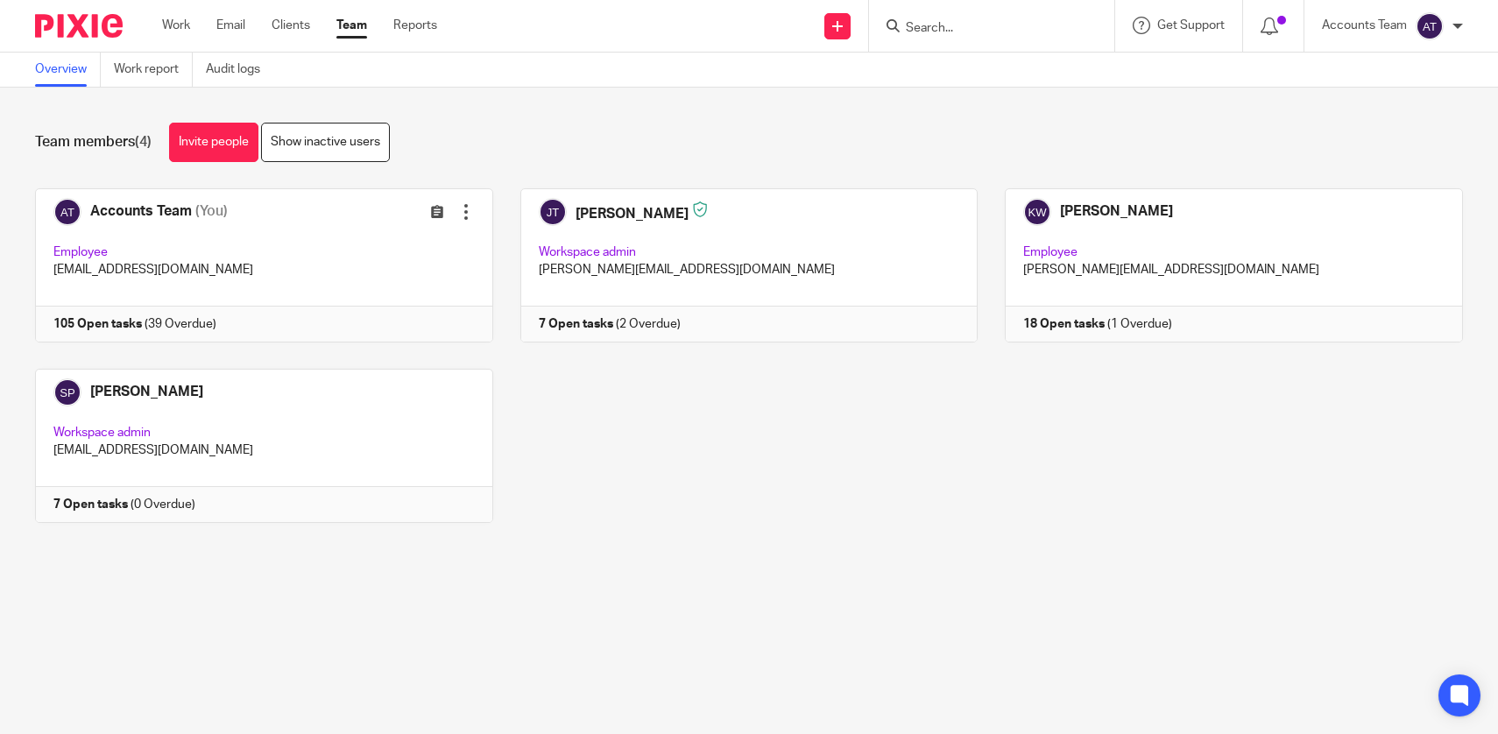
click at [994, 33] on input "Search" at bounding box center [983, 29] width 158 height 16
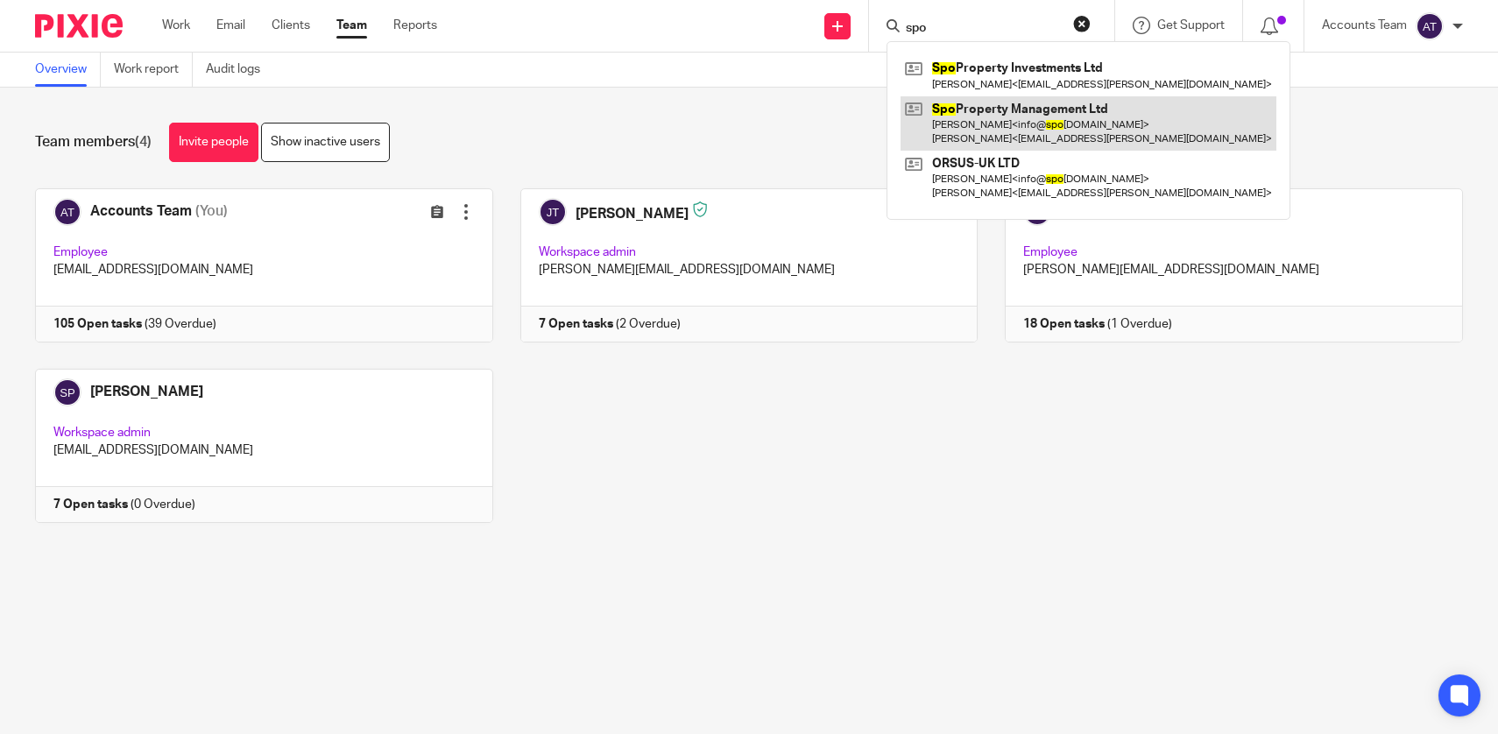
type input "spo"
click at [1004, 105] on link at bounding box center [1088, 123] width 376 height 54
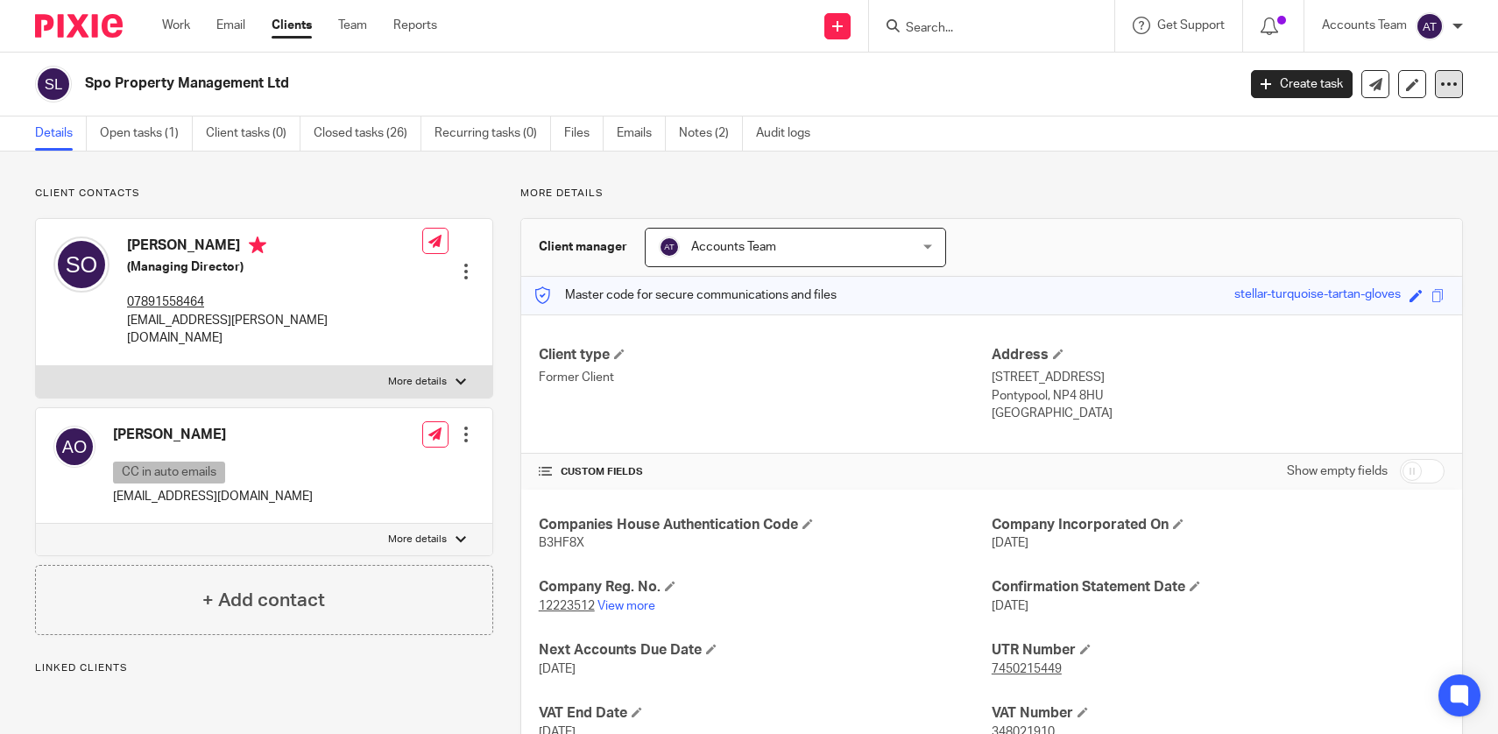
click at [1443, 88] on icon at bounding box center [1449, 84] width 18 height 18
click at [1378, 122] on link "Update from Companies House" at bounding box center [1353, 128] width 194 height 25
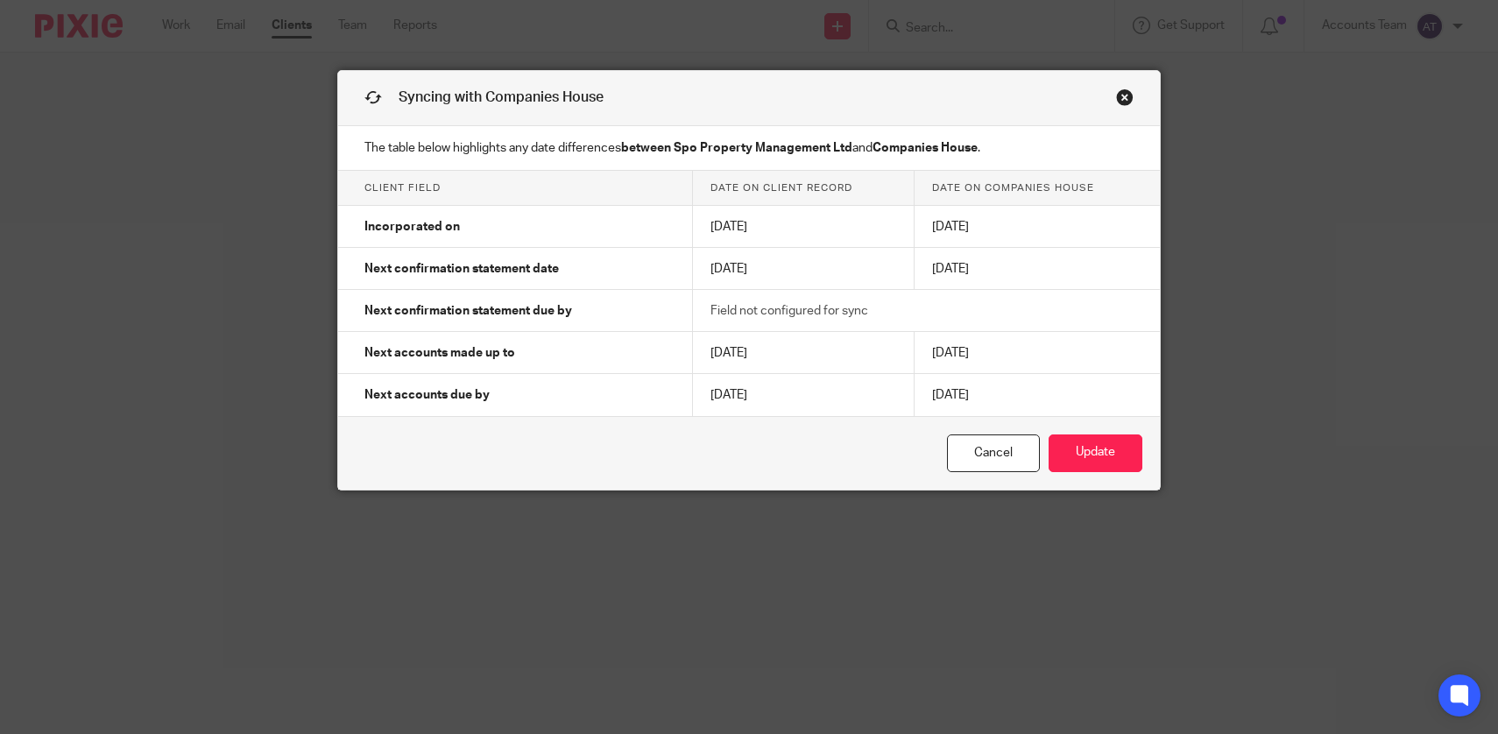
click at [1124, 90] on link "Close this dialog window" at bounding box center [1125, 100] width 18 height 24
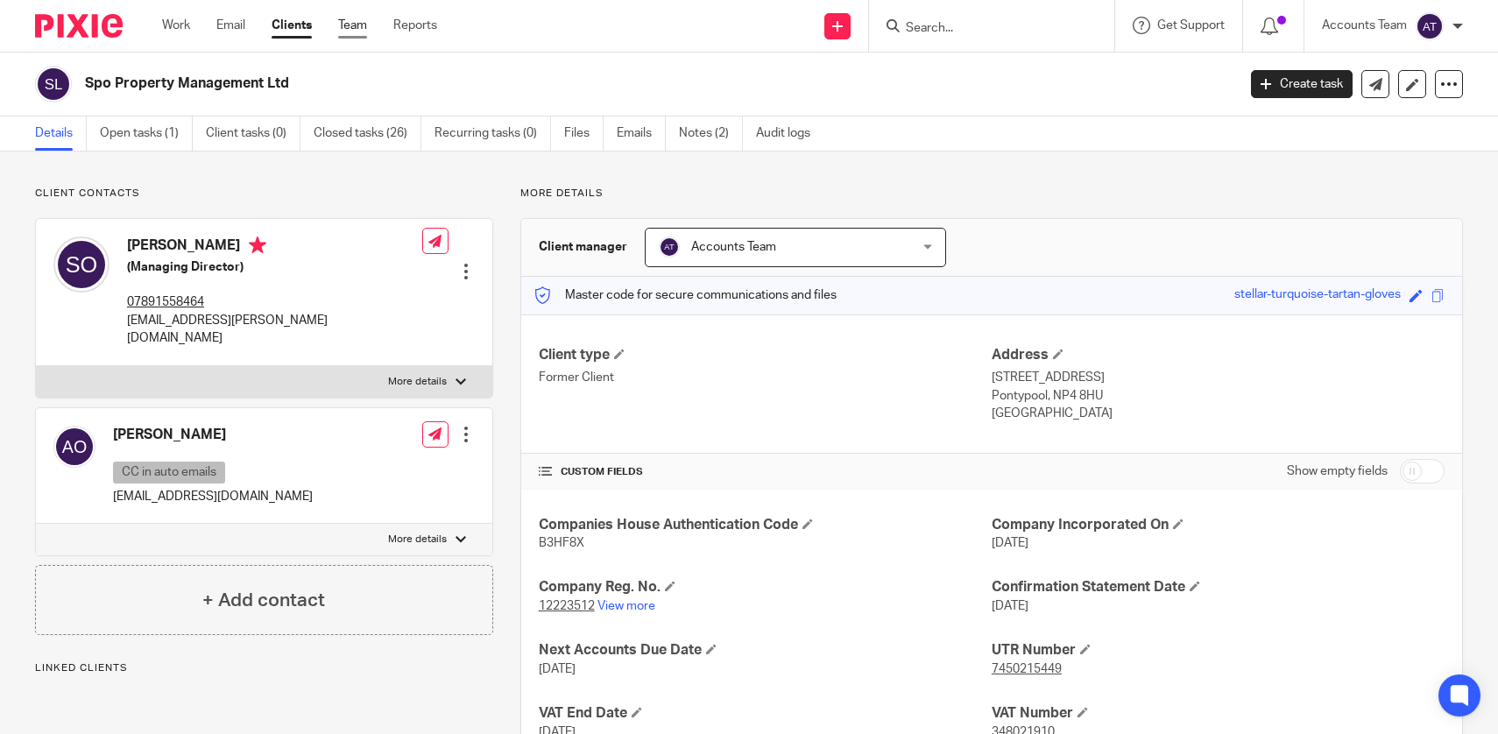
click at [355, 32] on link "Team" at bounding box center [352, 26] width 29 height 18
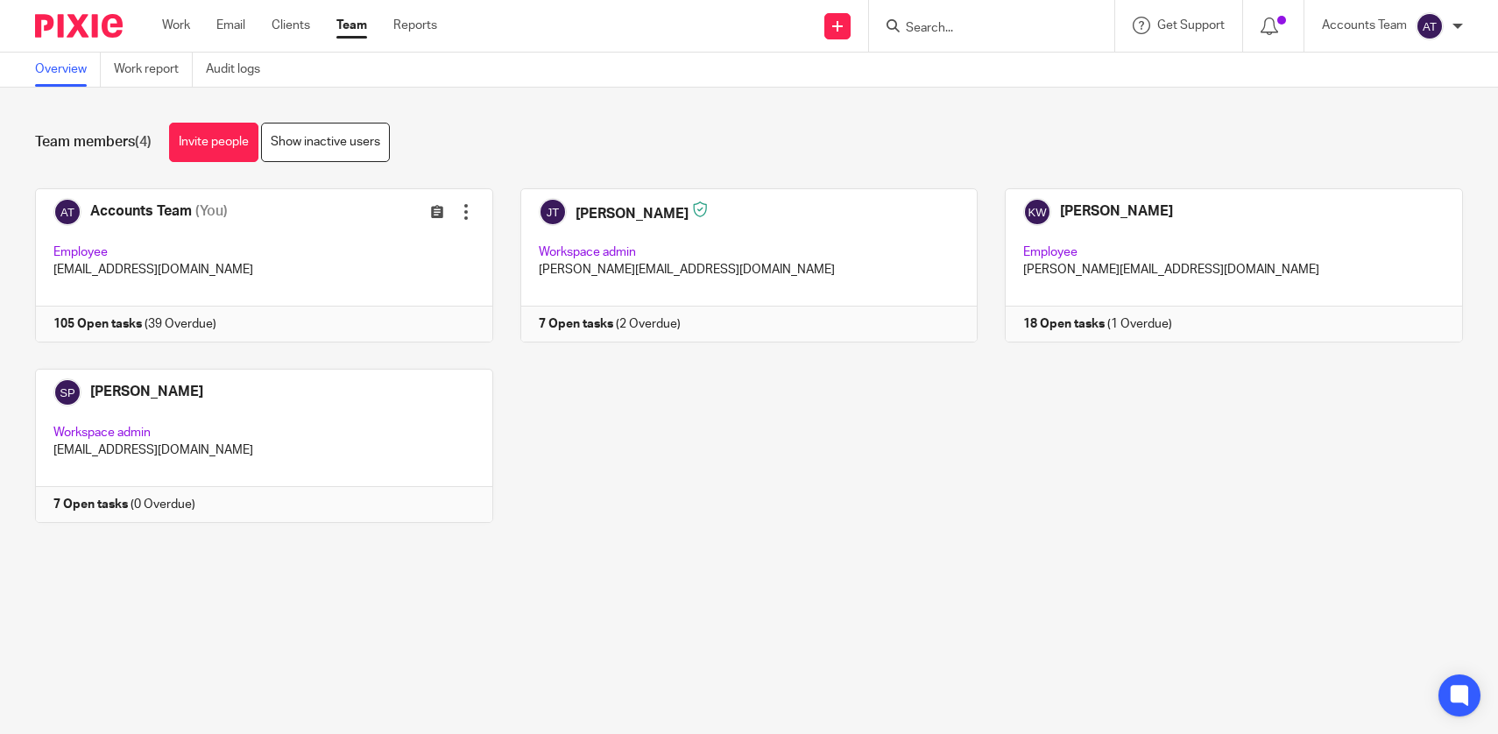
click at [344, 27] on link "Team" at bounding box center [351, 26] width 31 height 18
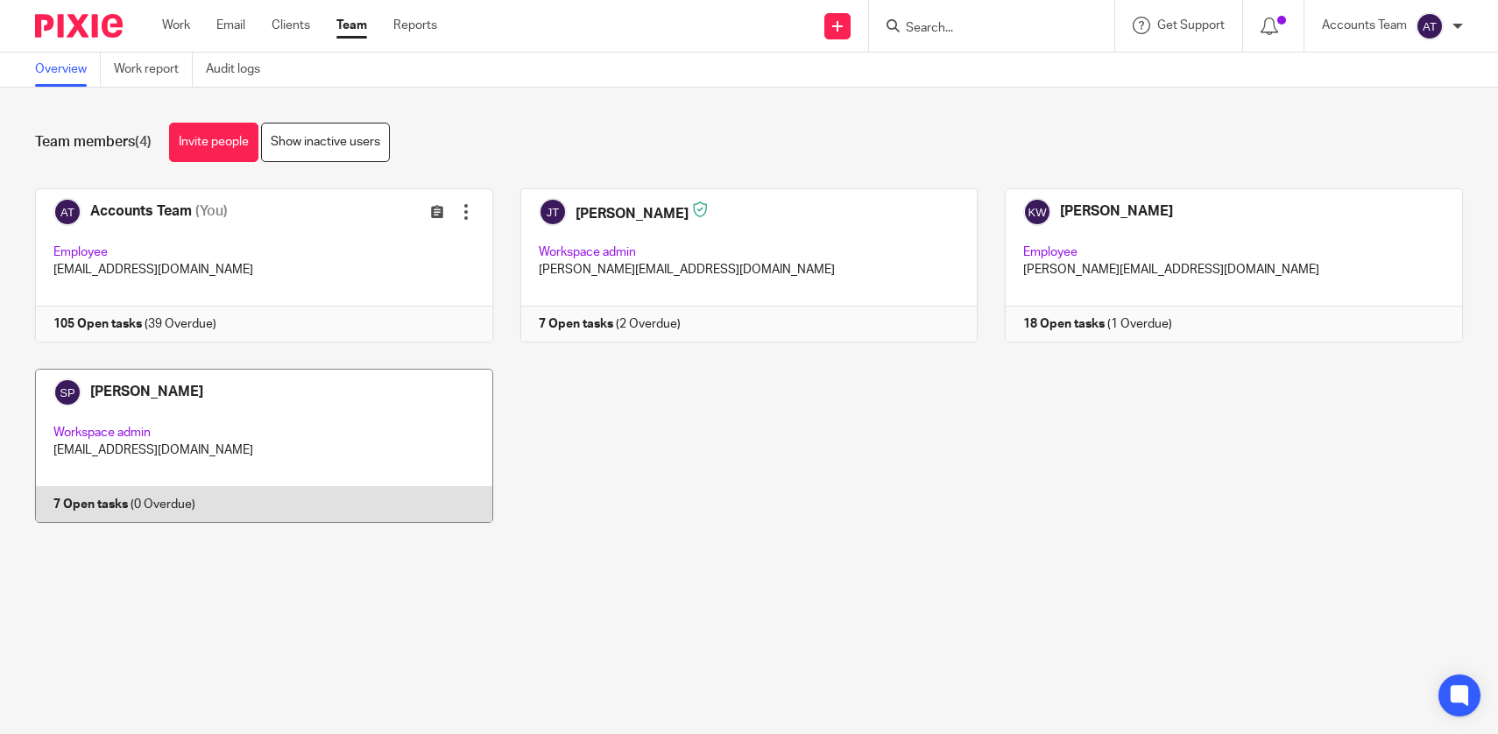
click at [271, 401] on link at bounding box center [250, 446] width 485 height 154
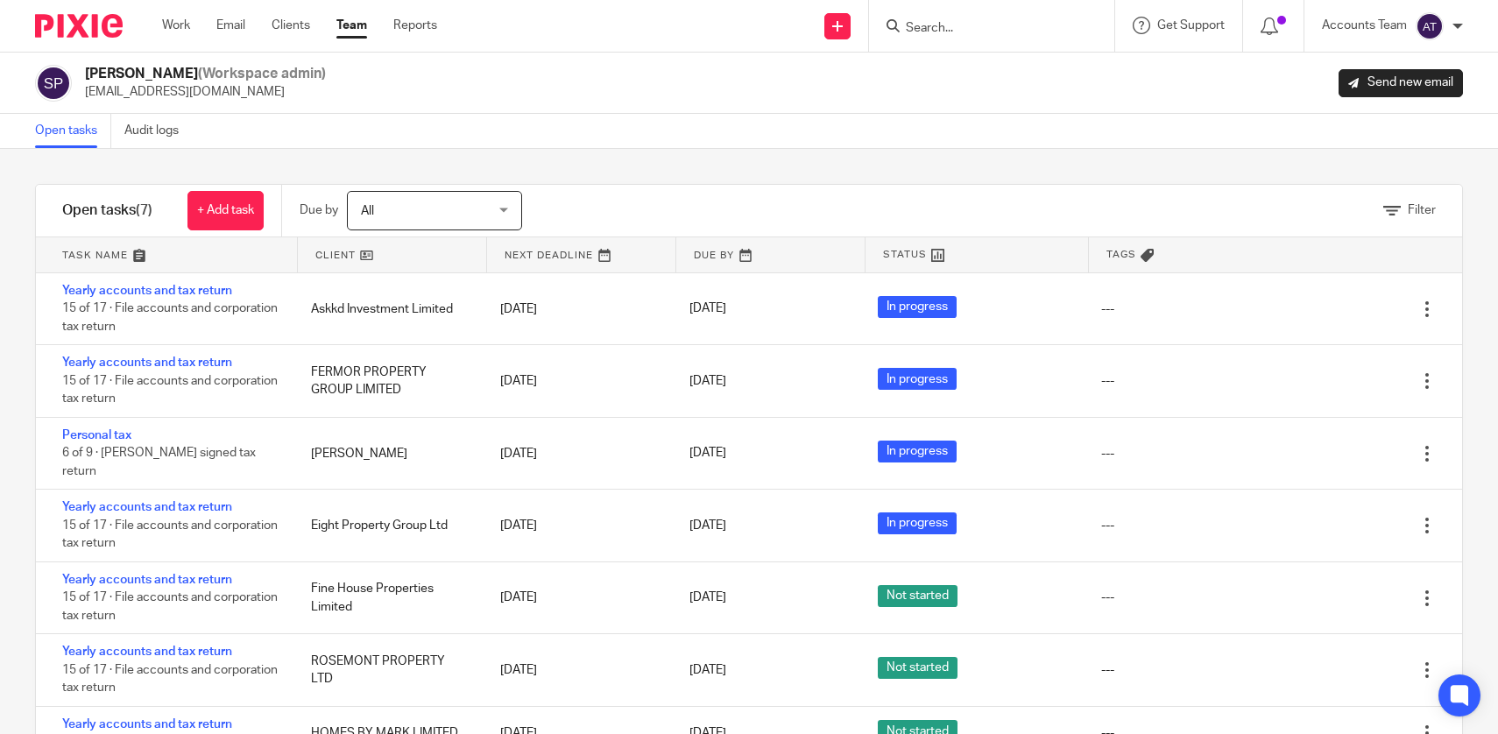
click at [367, 20] on link "Team" at bounding box center [351, 26] width 31 height 18
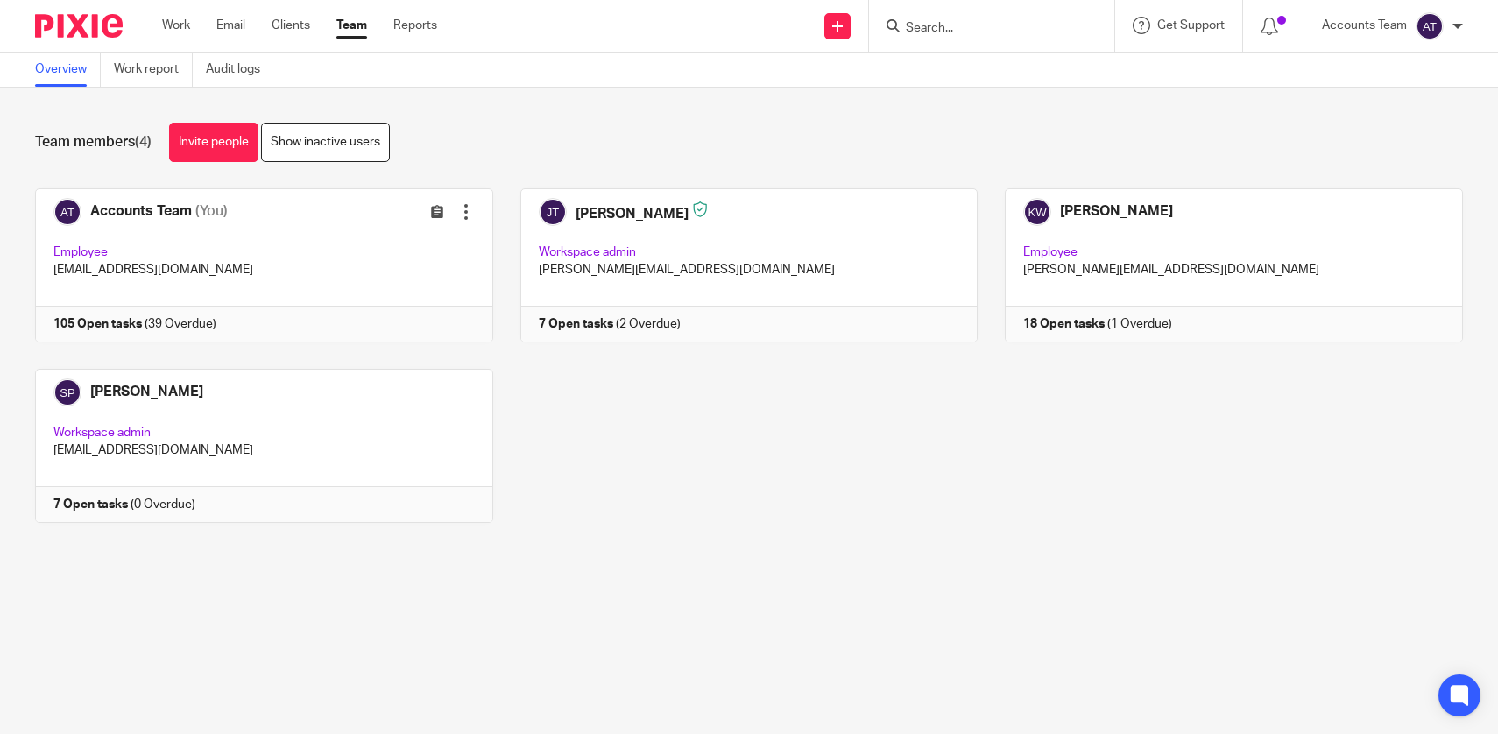
click at [897, 457] on div "Accounts Team (You) Edit user Transfer Employee accounts@jsmpartners.co.uk 105 …" at bounding box center [735, 368] width 1455 height 361
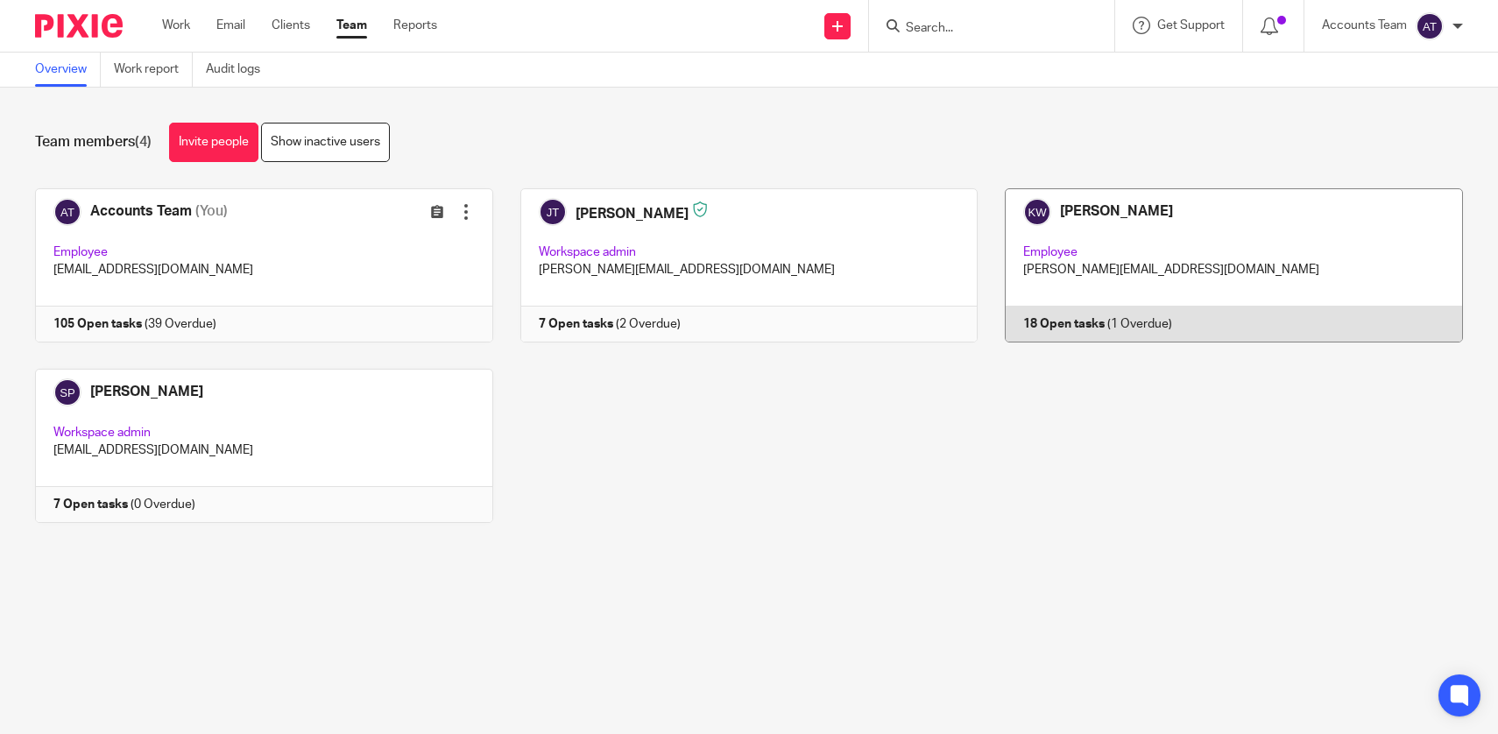
click at [1111, 198] on link at bounding box center [1219, 265] width 485 height 154
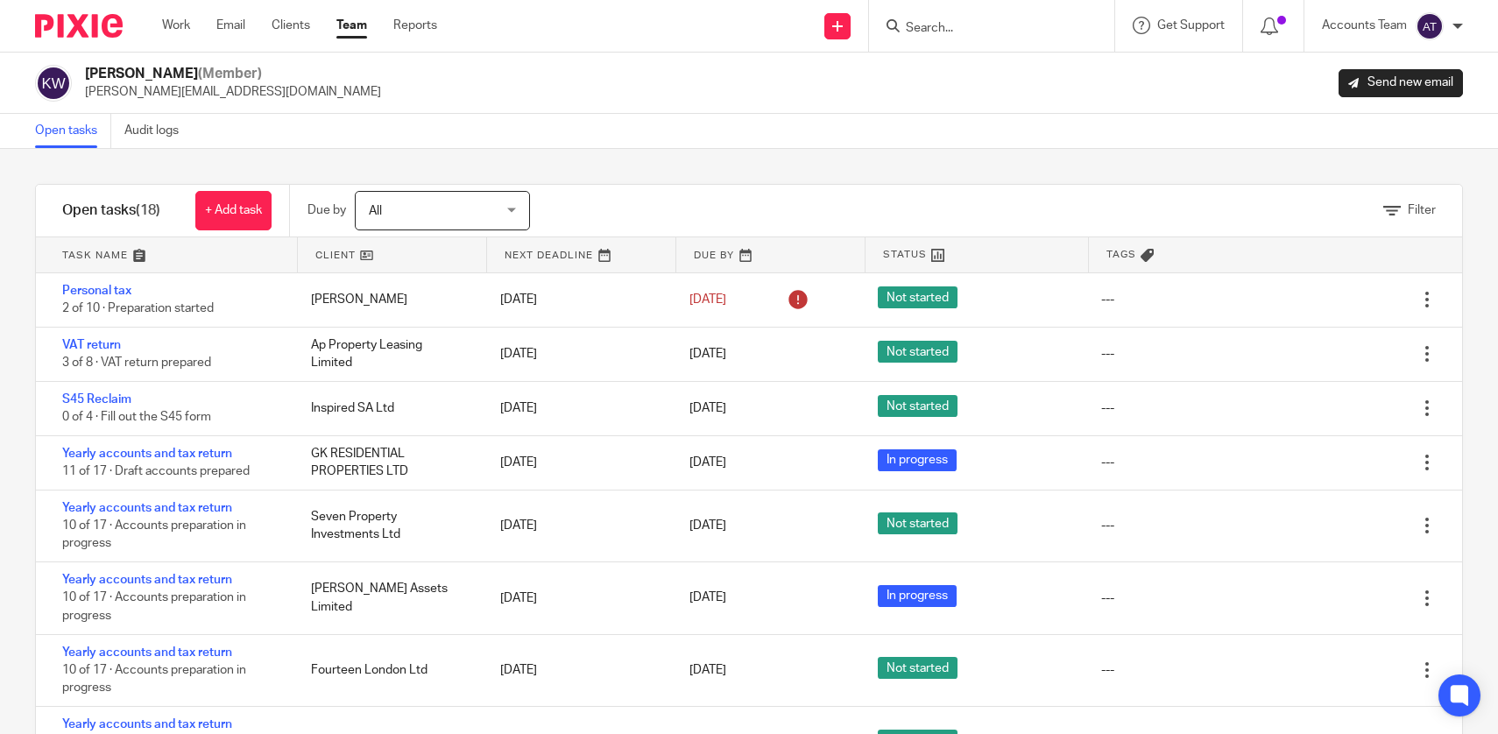
click at [996, 185] on div "Filter" at bounding box center [1018, 211] width 888 height 52
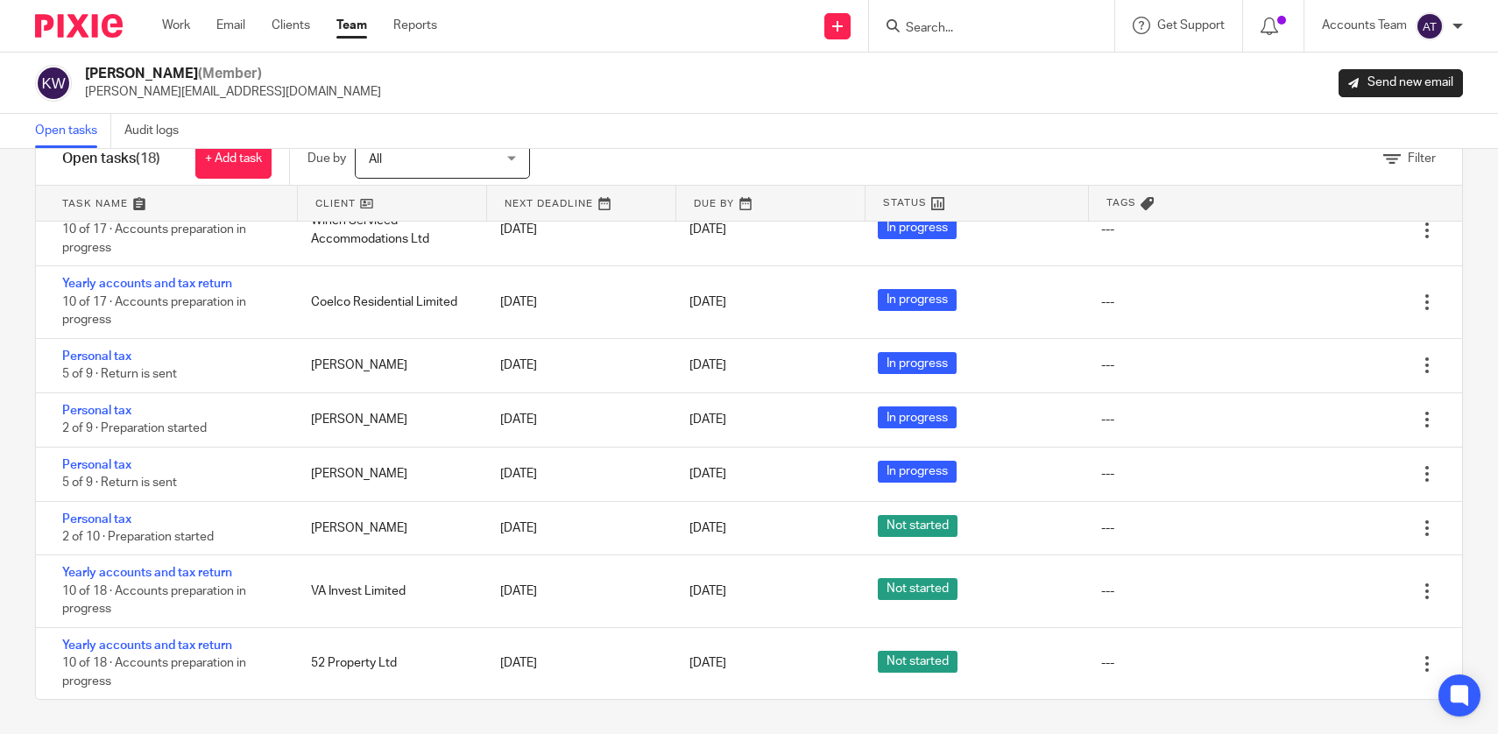
scroll to position [620, 0]
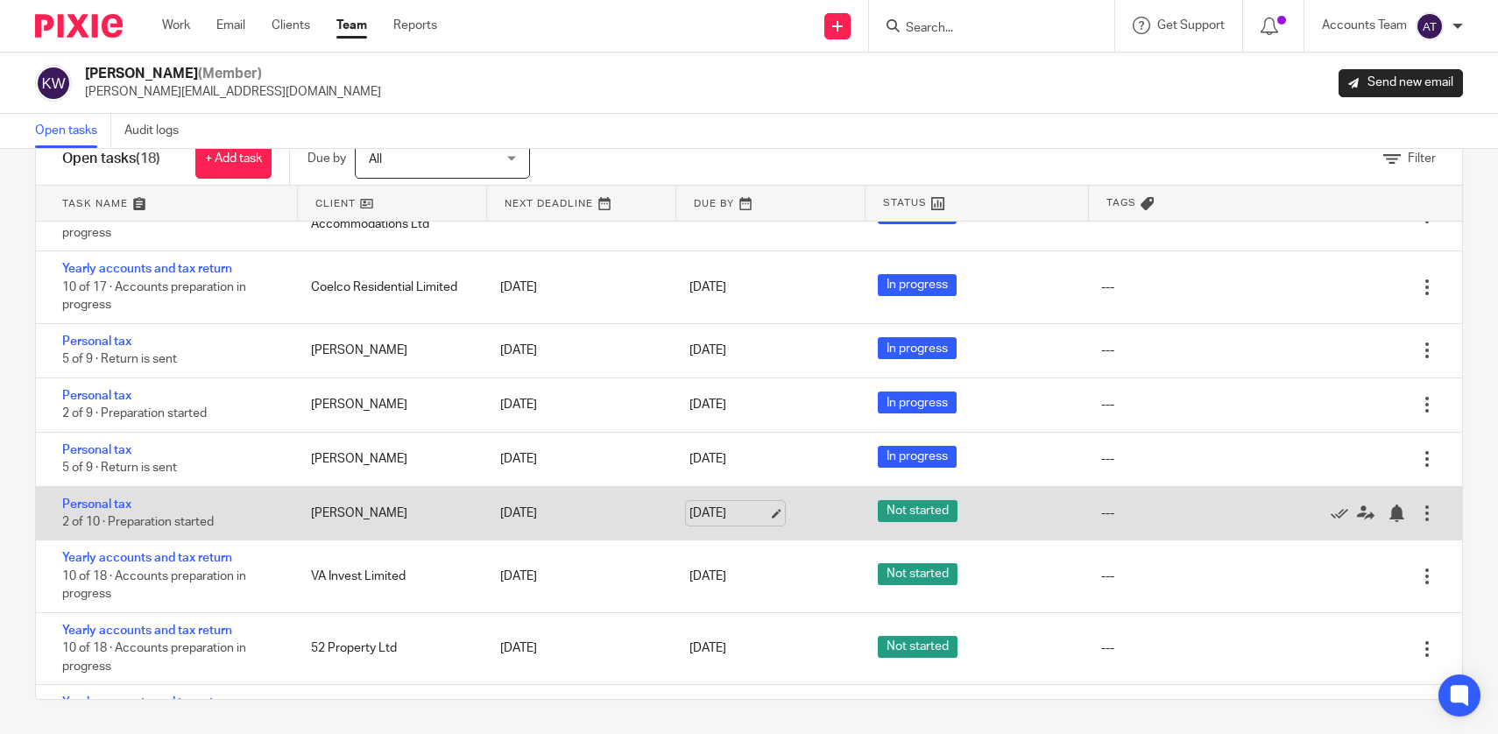
click at [768, 523] on link "31 Jan 2026" at bounding box center [728, 513] width 79 height 18
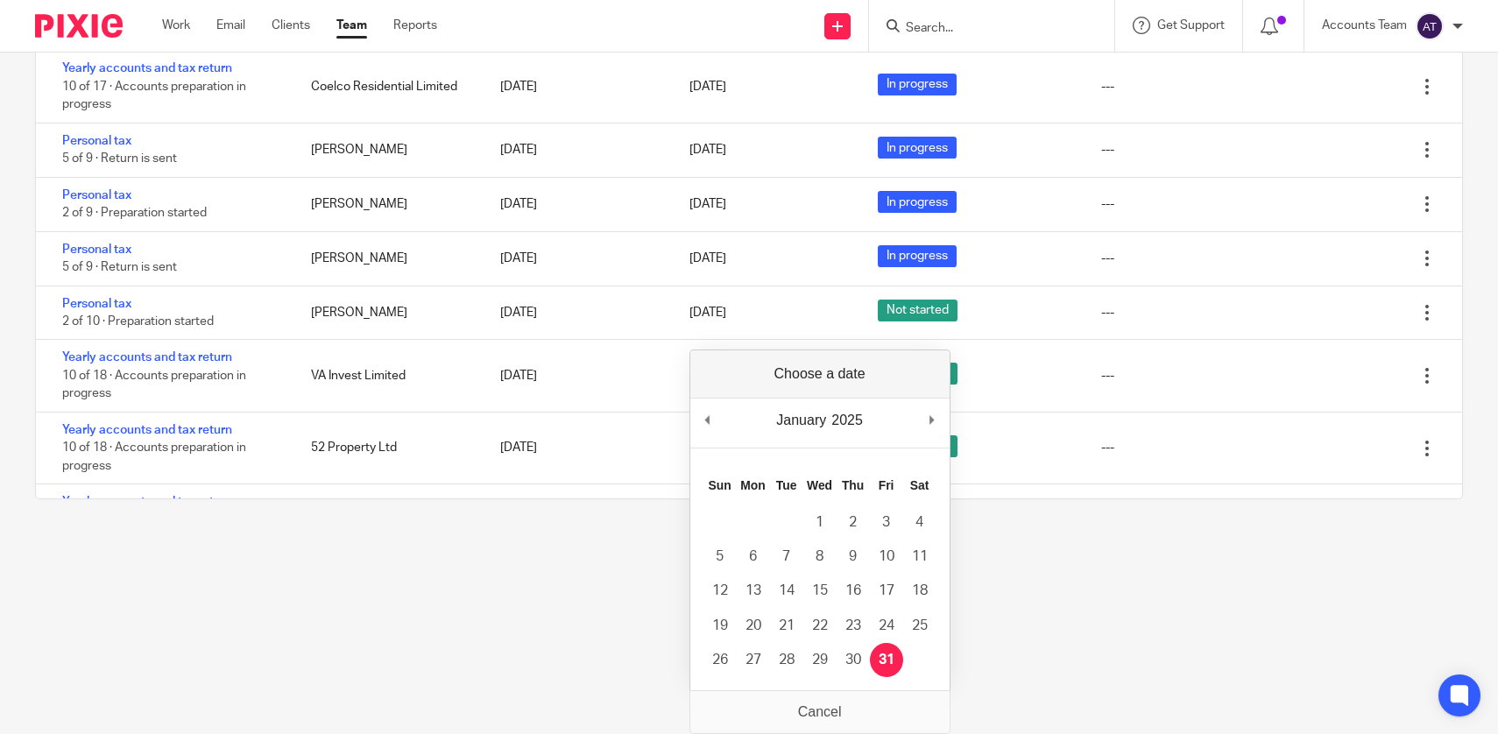
scroll to position [0, 0]
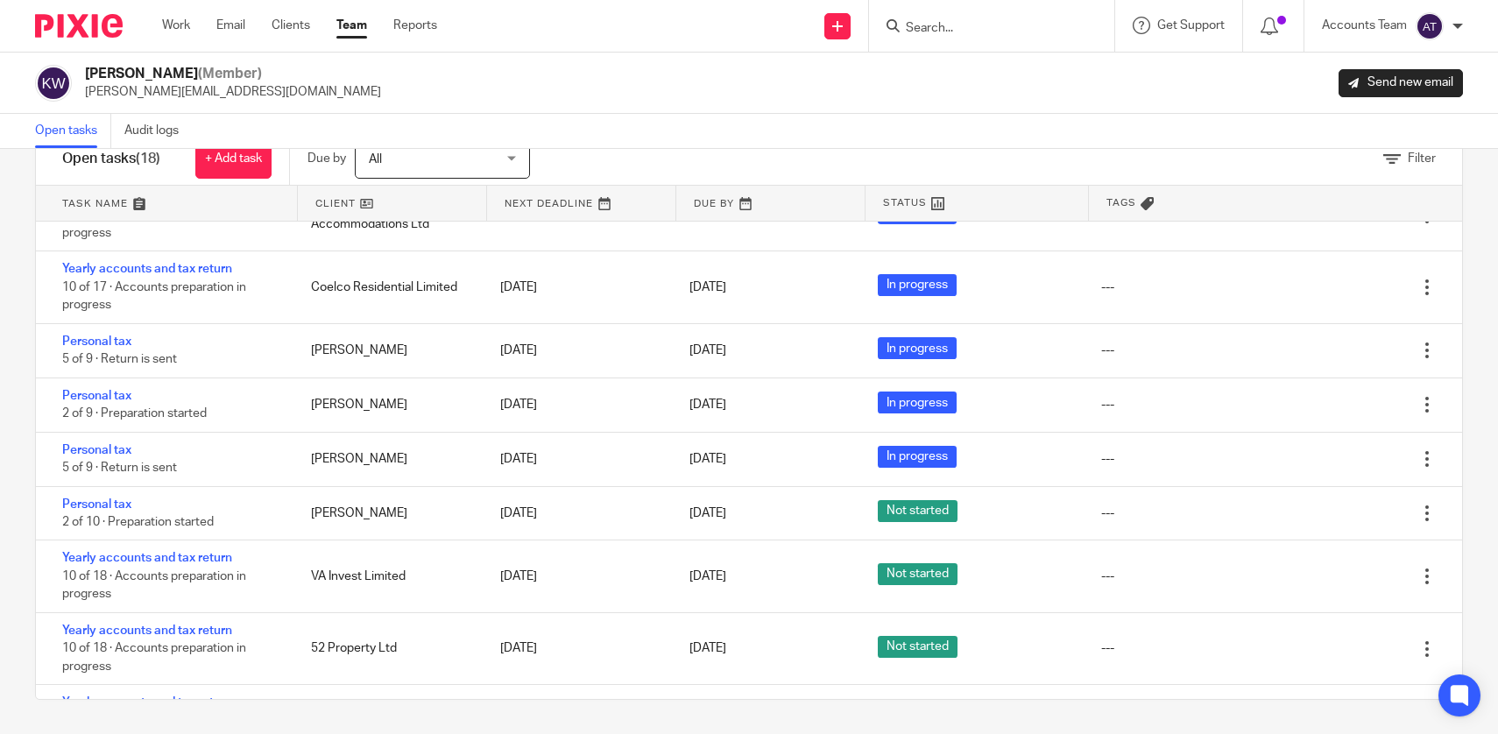
click at [874, 661] on div "Not started" at bounding box center [971, 649] width 223 height 44
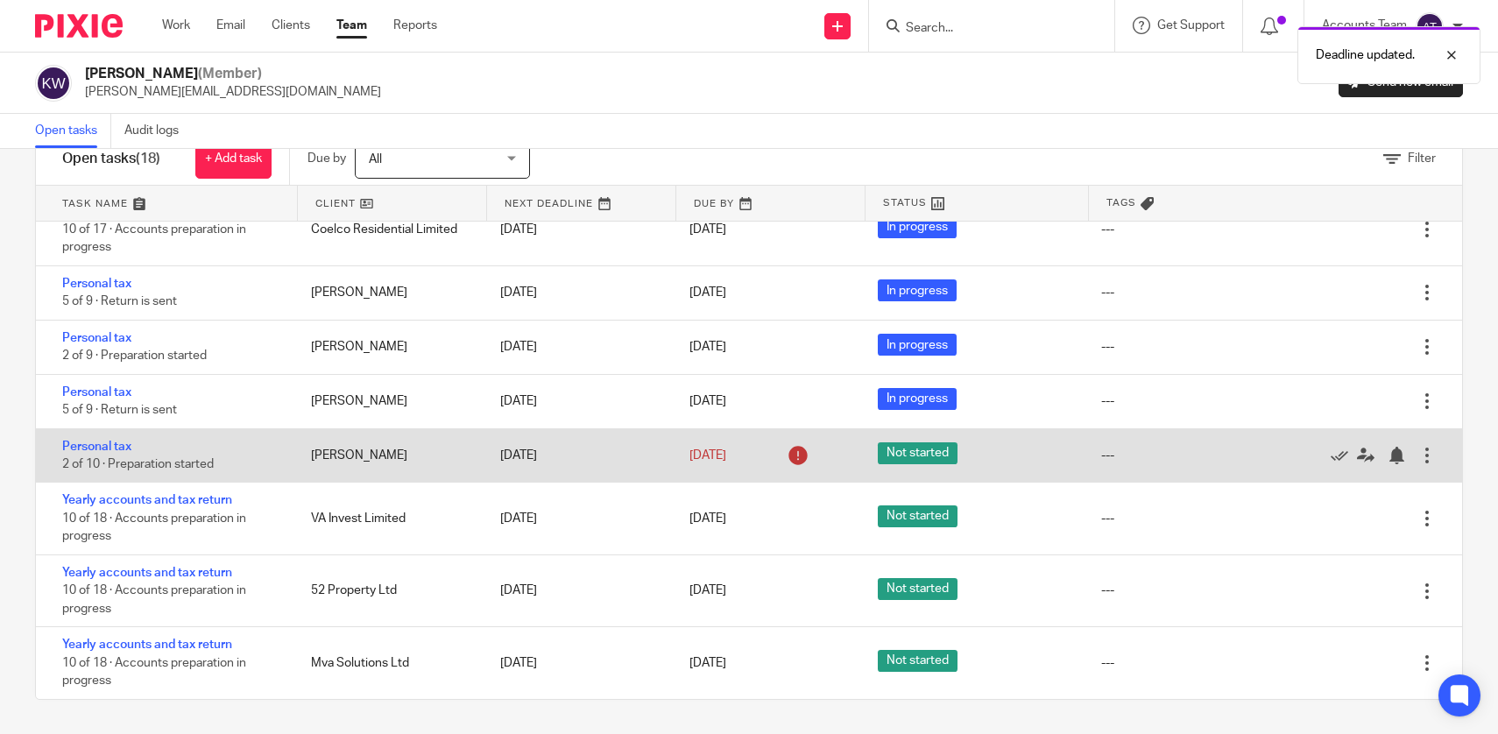
scroll to position [155, 0]
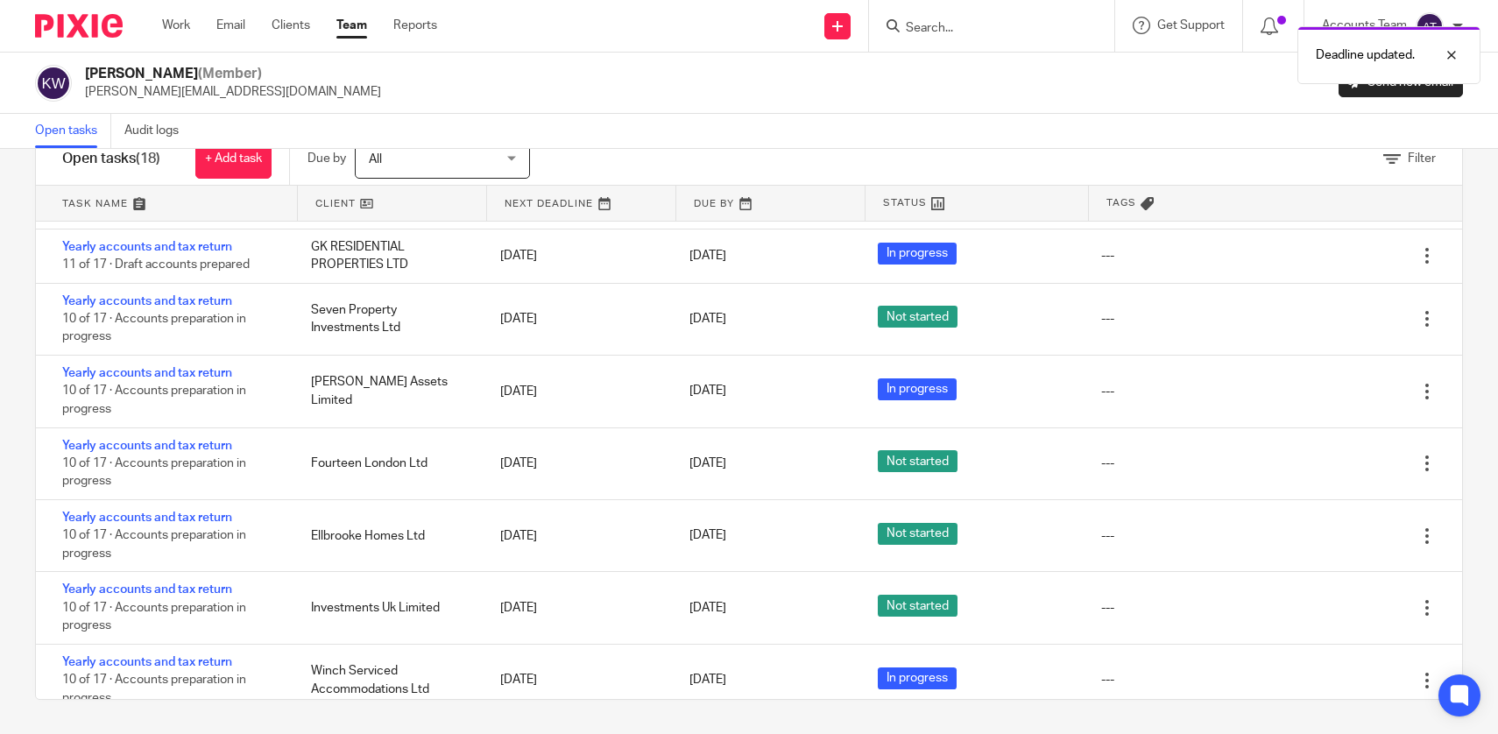
click at [359, 21] on link "Team" at bounding box center [351, 26] width 31 height 18
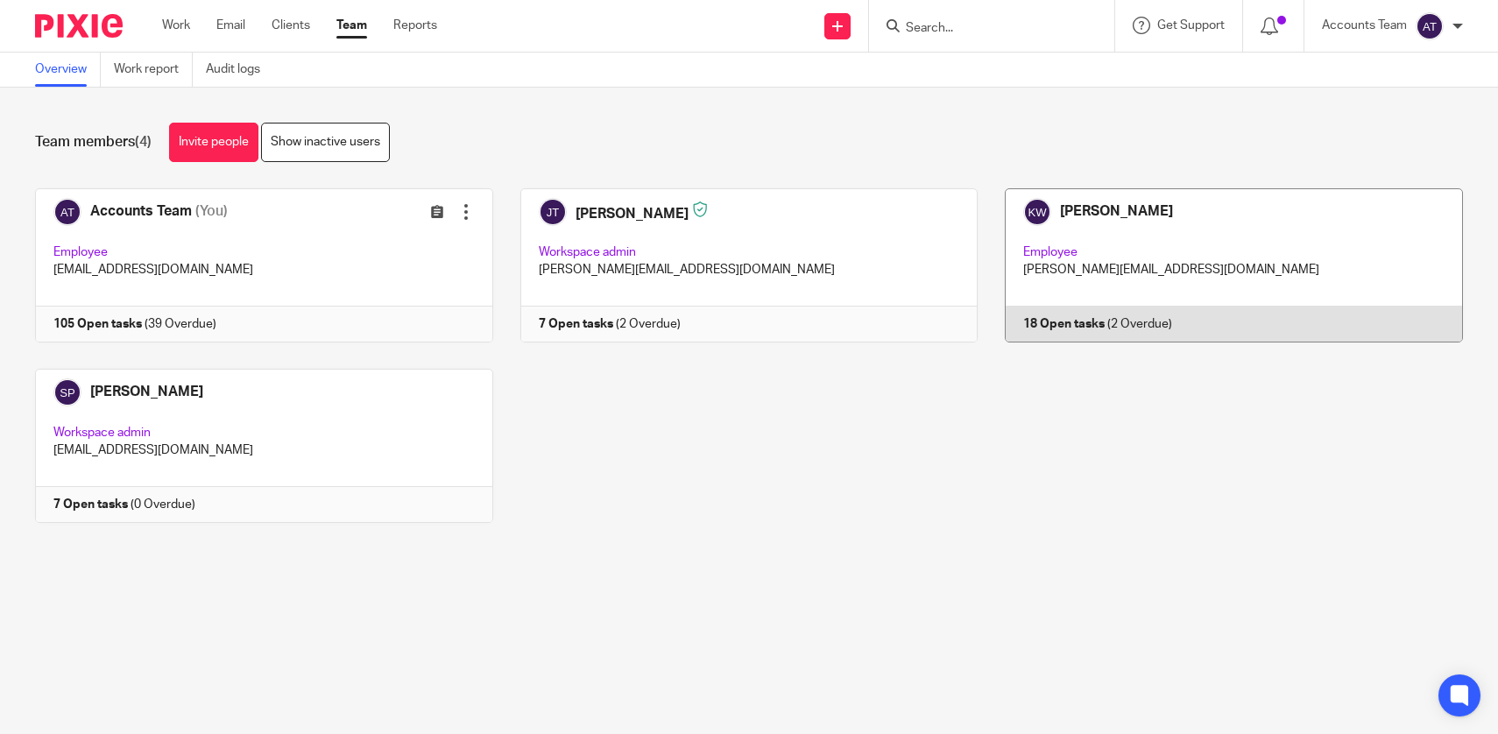
click at [1151, 240] on link at bounding box center [1219, 265] width 485 height 154
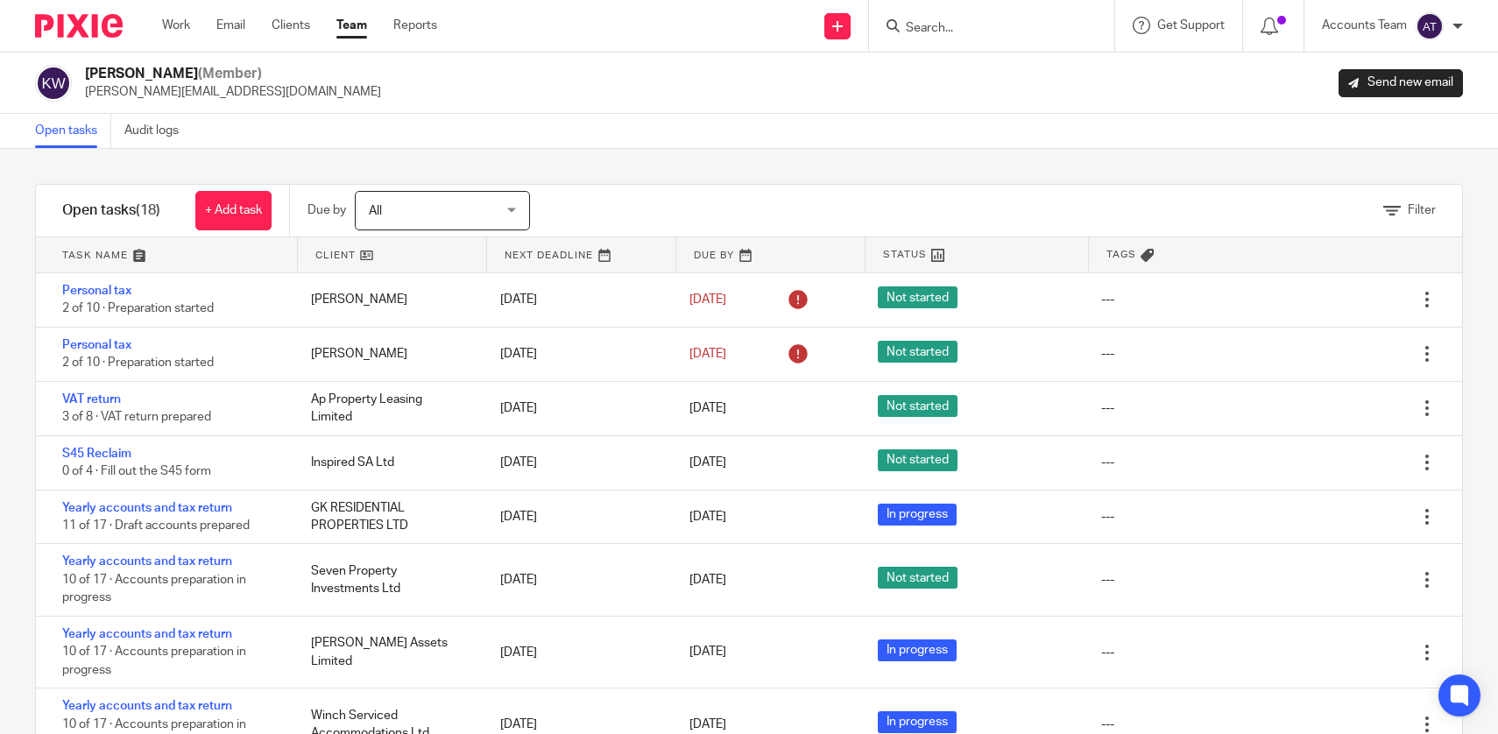
click at [702, 229] on div "Filter" at bounding box center [1018, 211] width 888 height 52
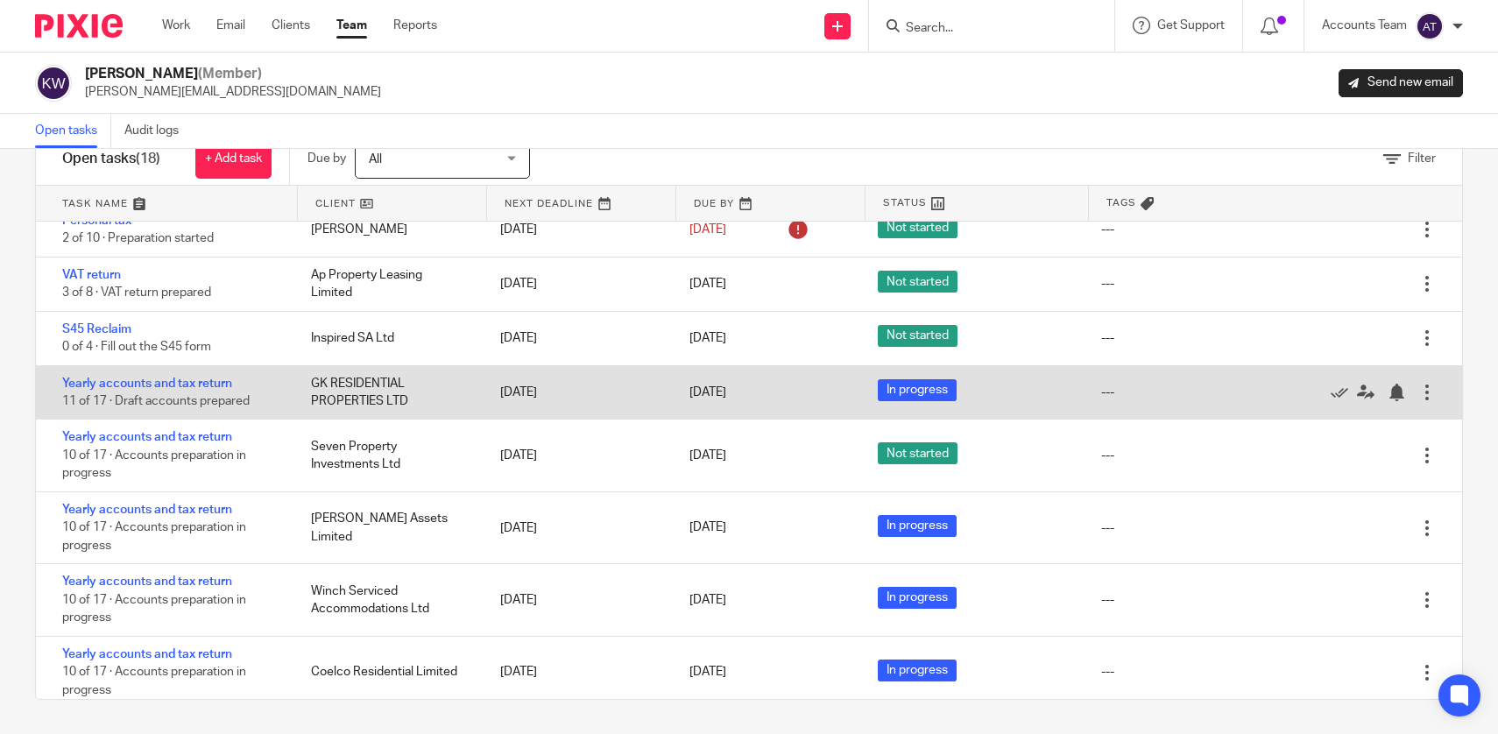
scroll to position [76, 0]
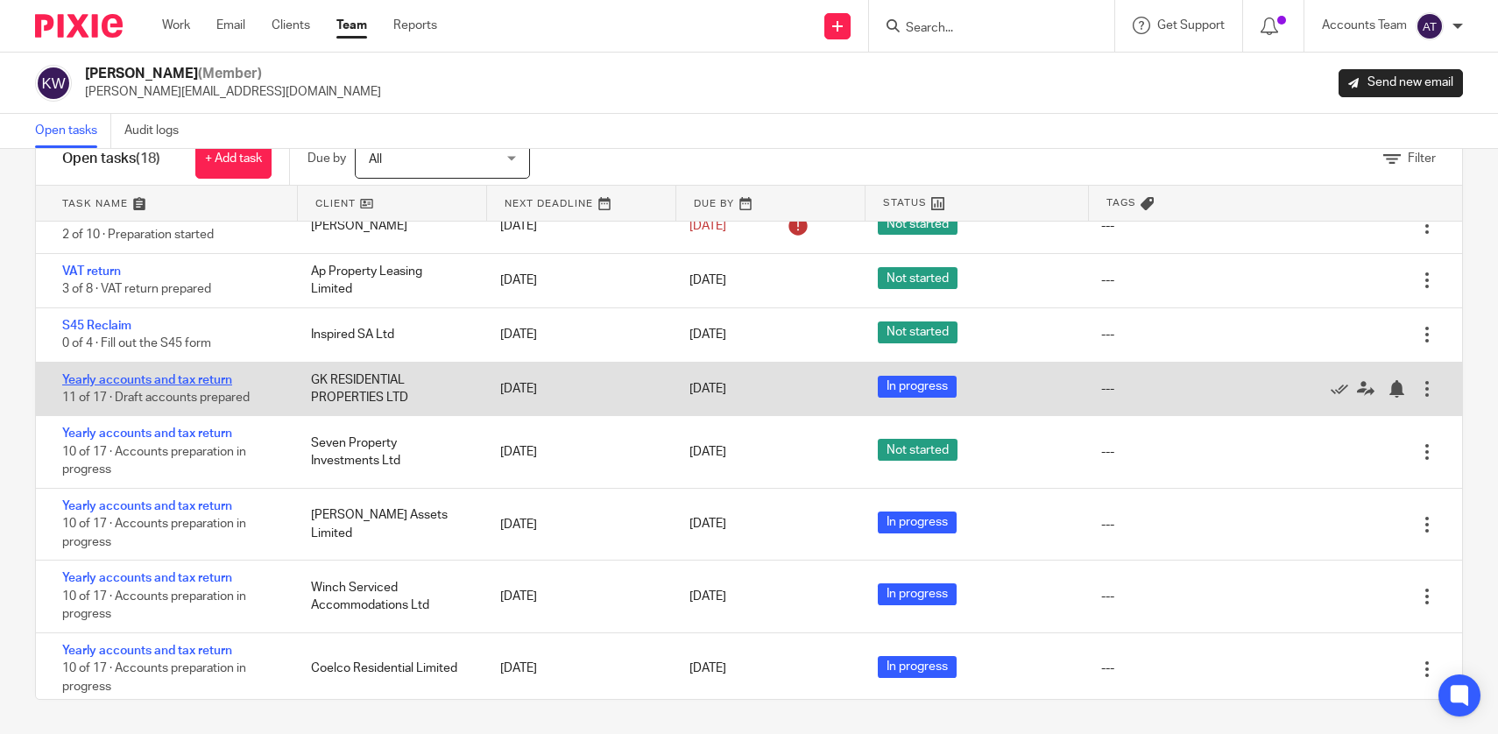
click at [143, 381] on link "Yearly accounts and tax return" at bounding box center [147, 380] width 170 height 12
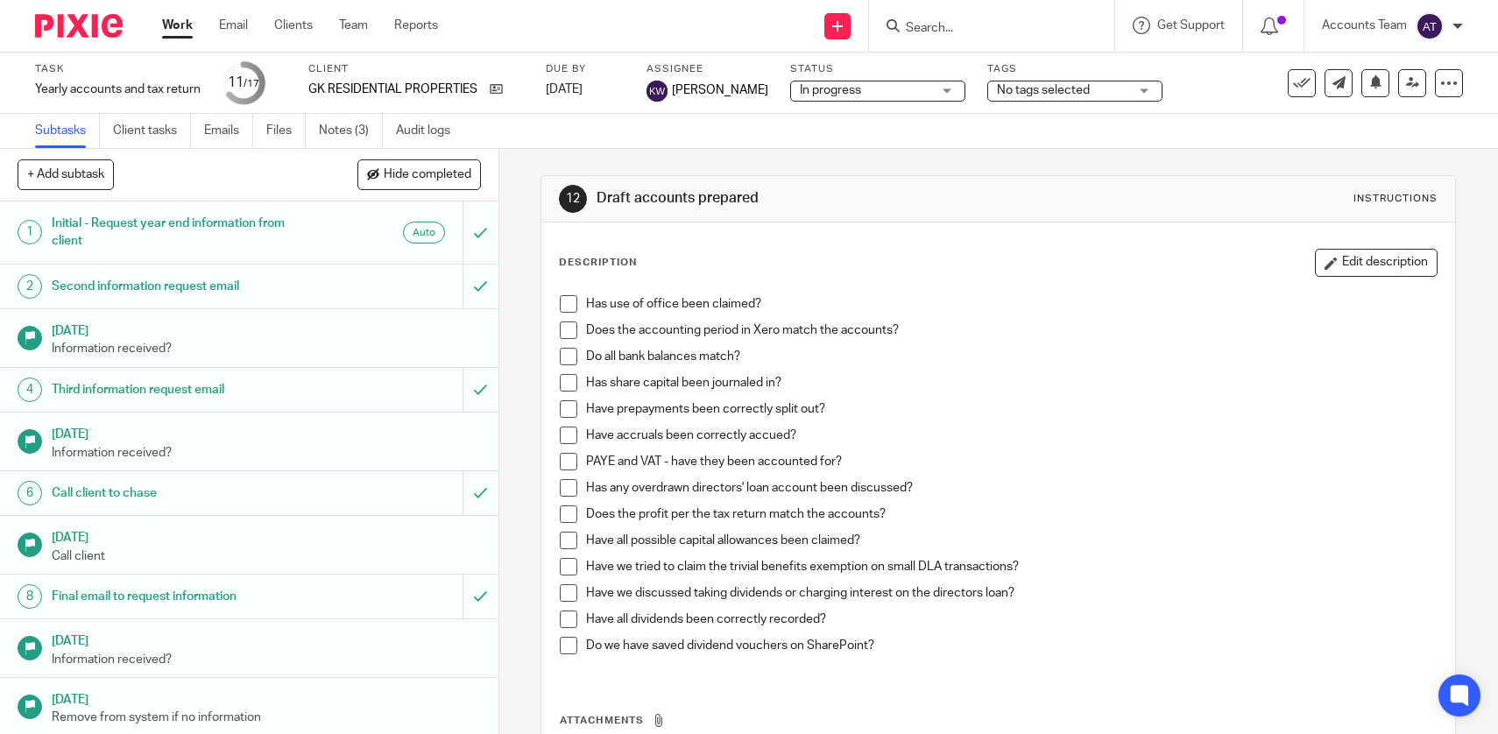
scroll to position [318, 0]
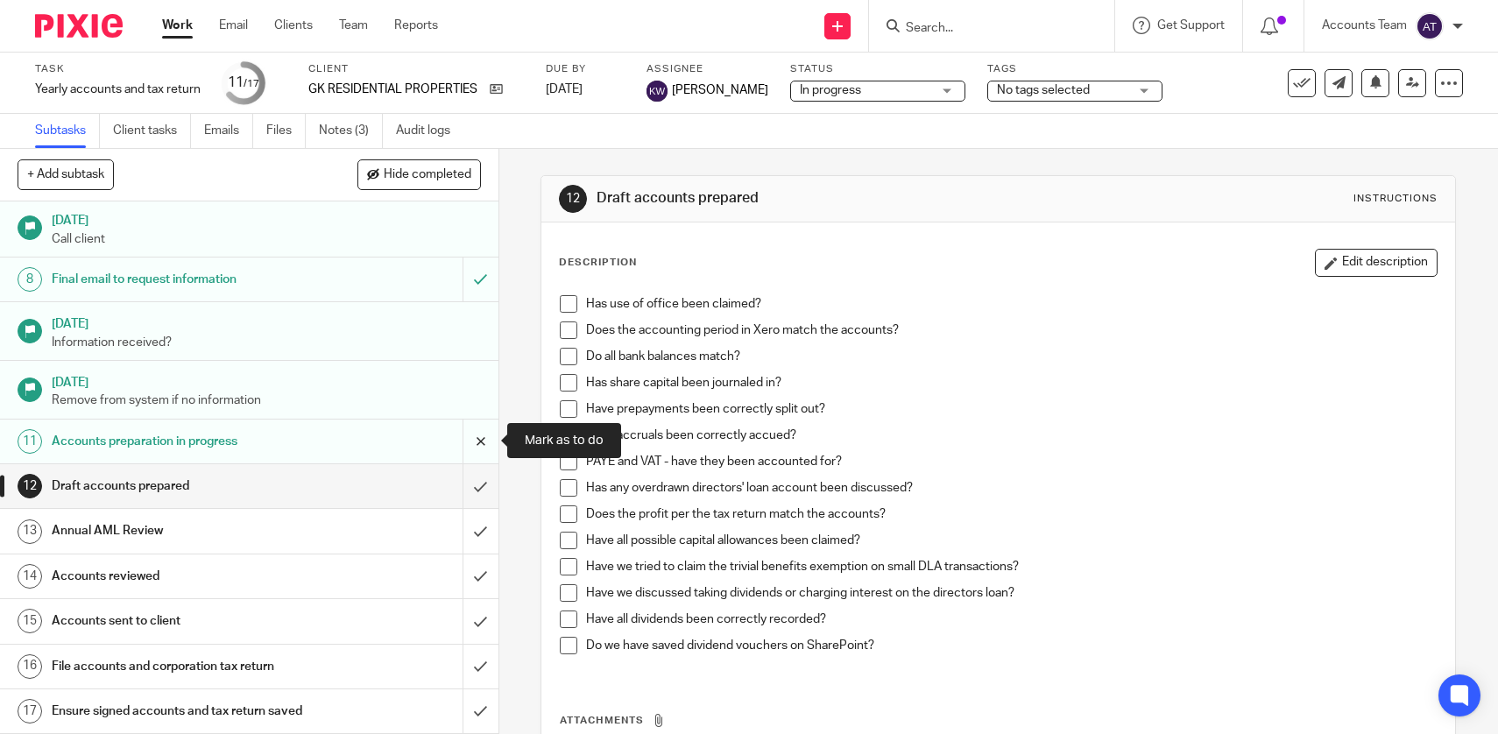
click at [474, 449] on input "submit" at bounding box center [249, 442] width 498 height 44
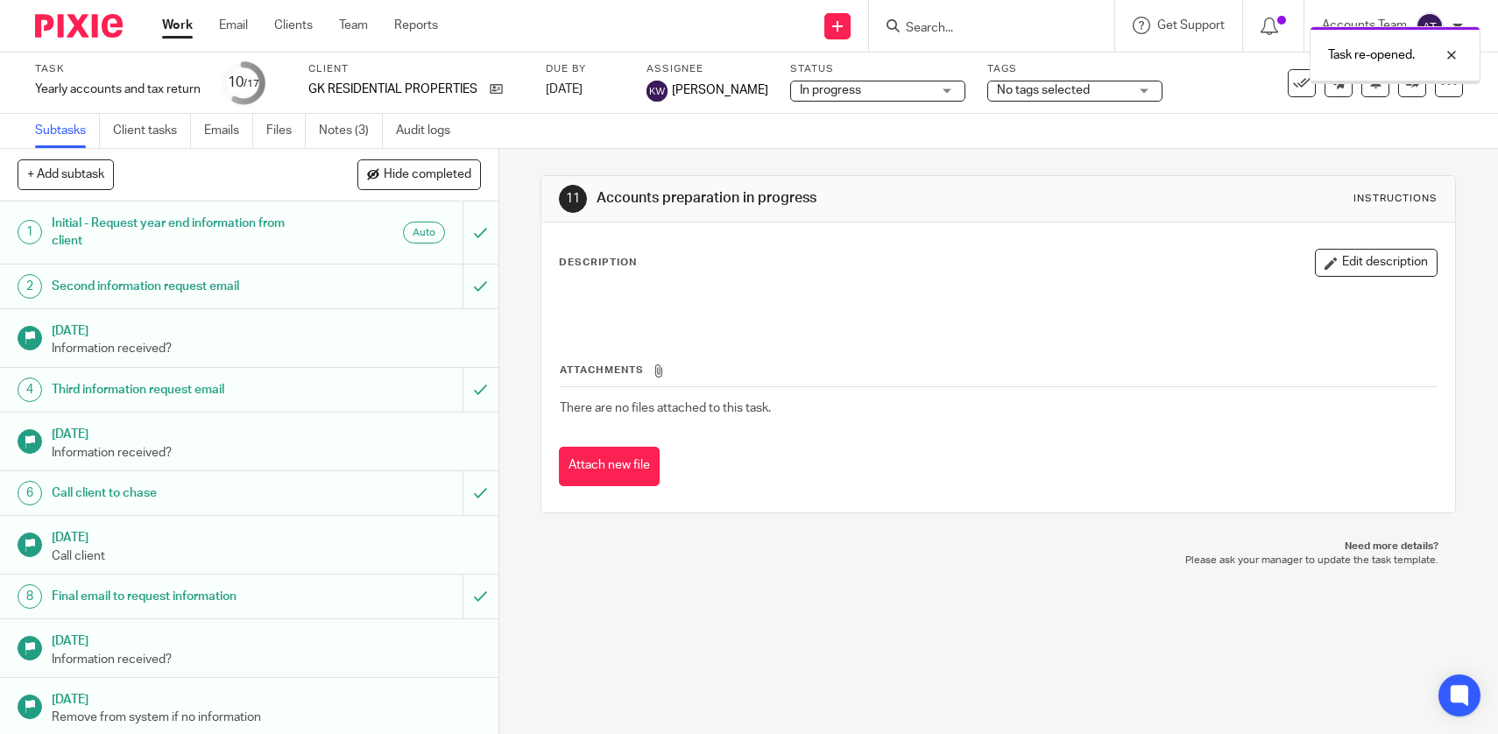
scroll to position [318, 0]
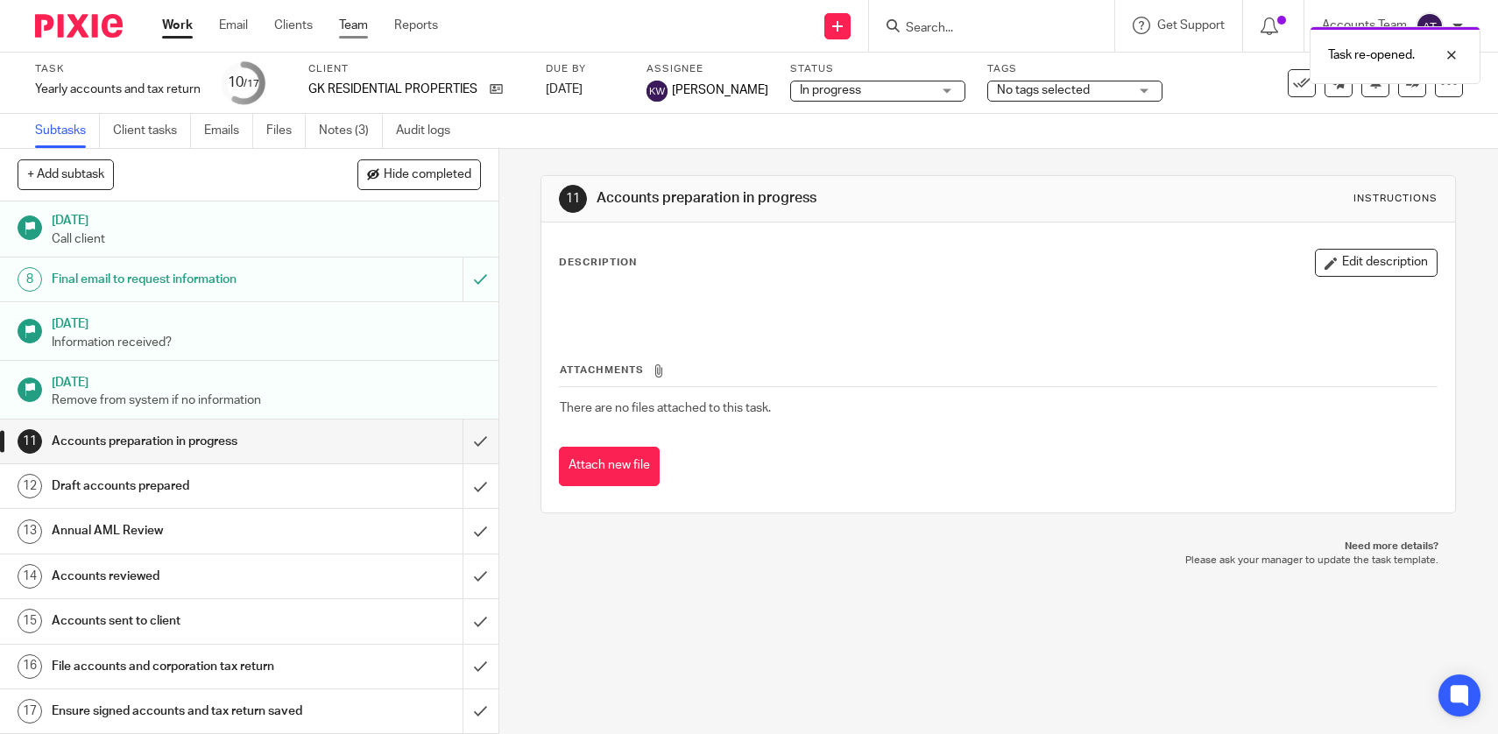
click at [361, 18] on link "Team" at bounding box center [353, 26] width 29 height 18
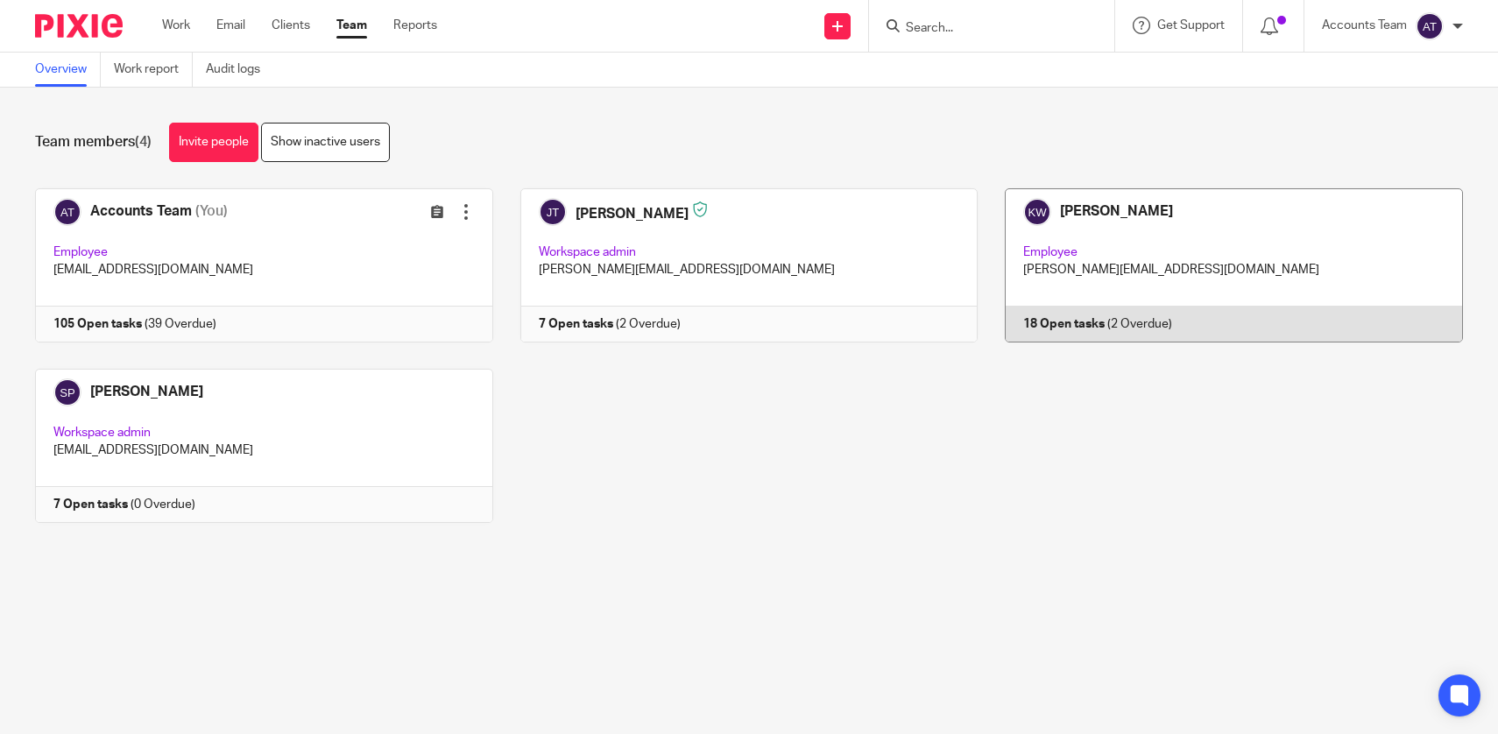
click at [1120, 217] on link at bounding box center [1219, 265] width 485 height 154
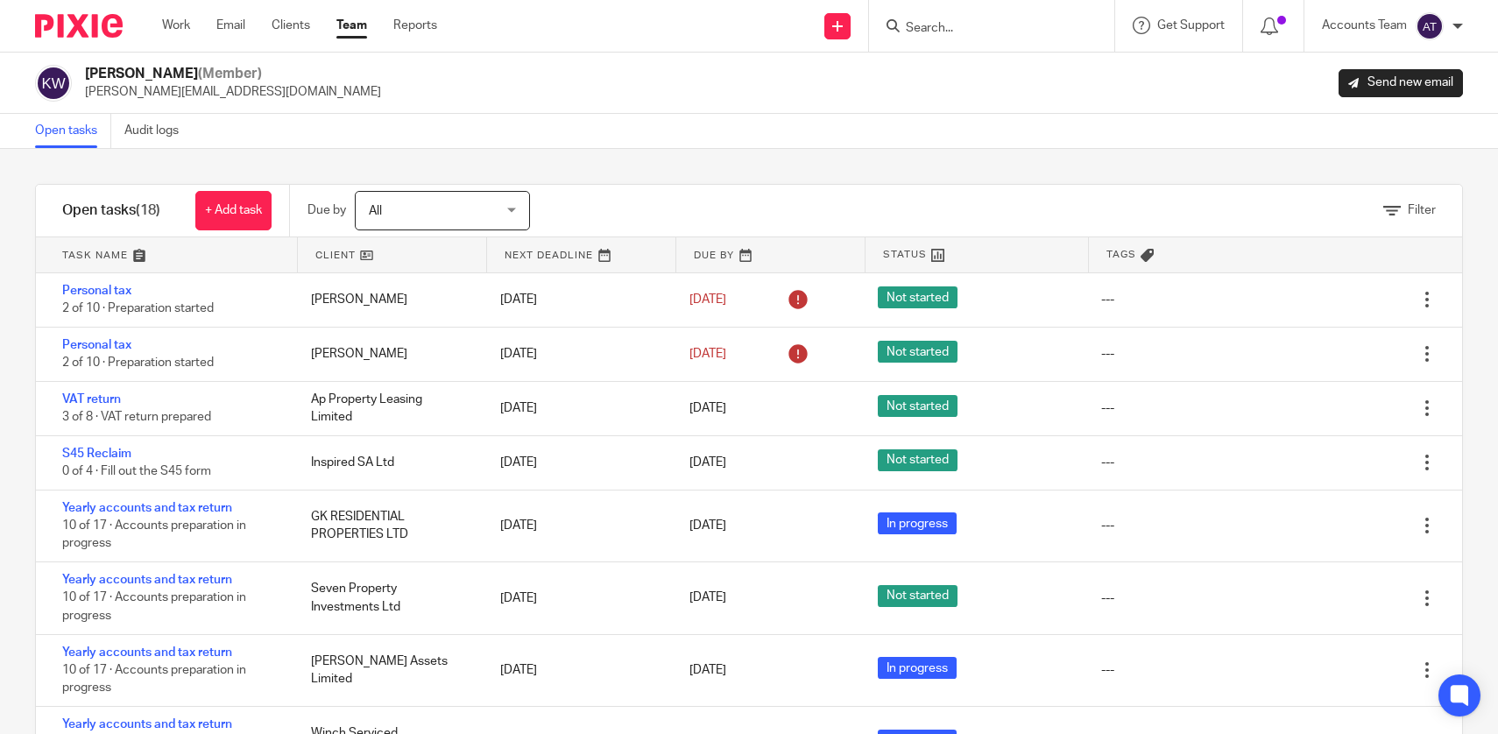
click at [630, 211] on div "Filter" at bounding box center [1018, 211] width 888 height 52
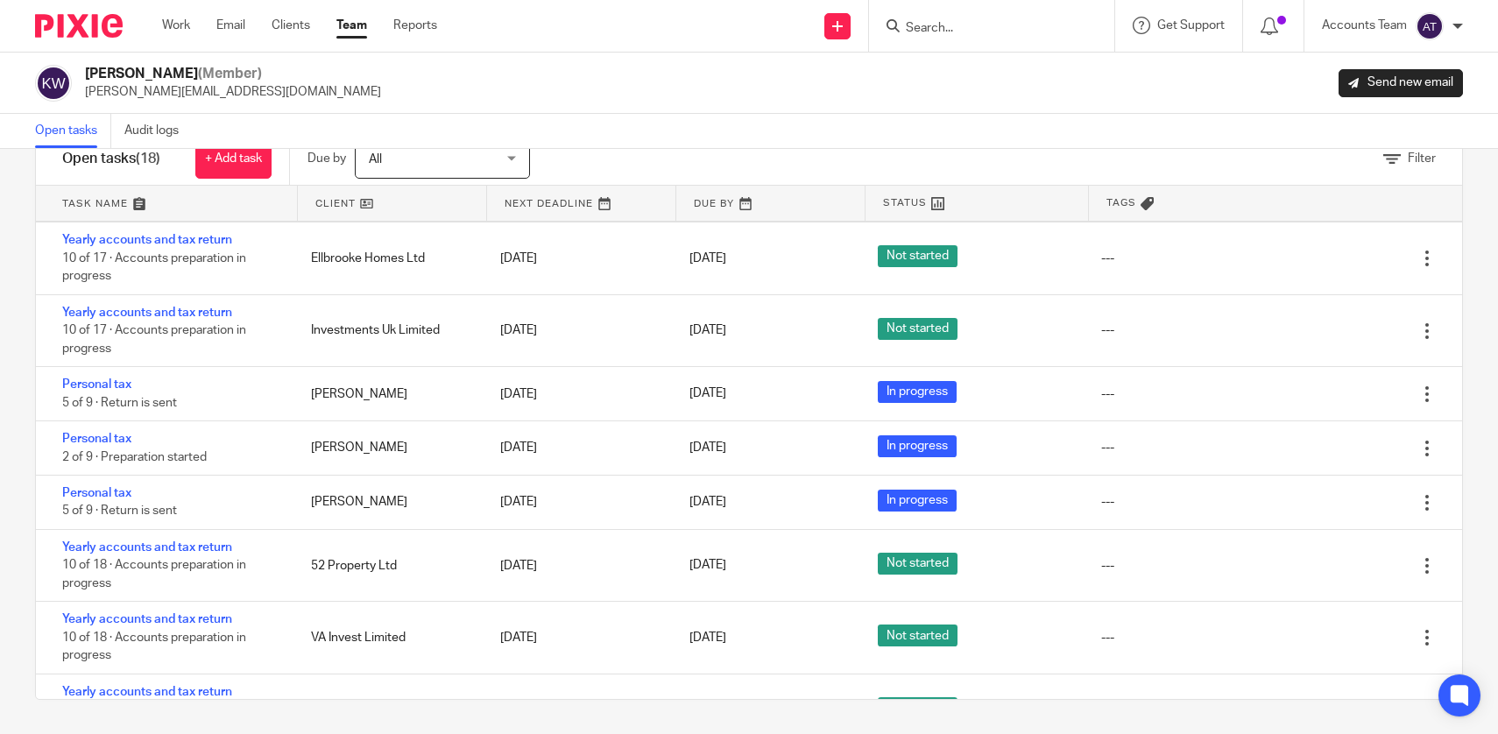
scroll to position [722, 0]
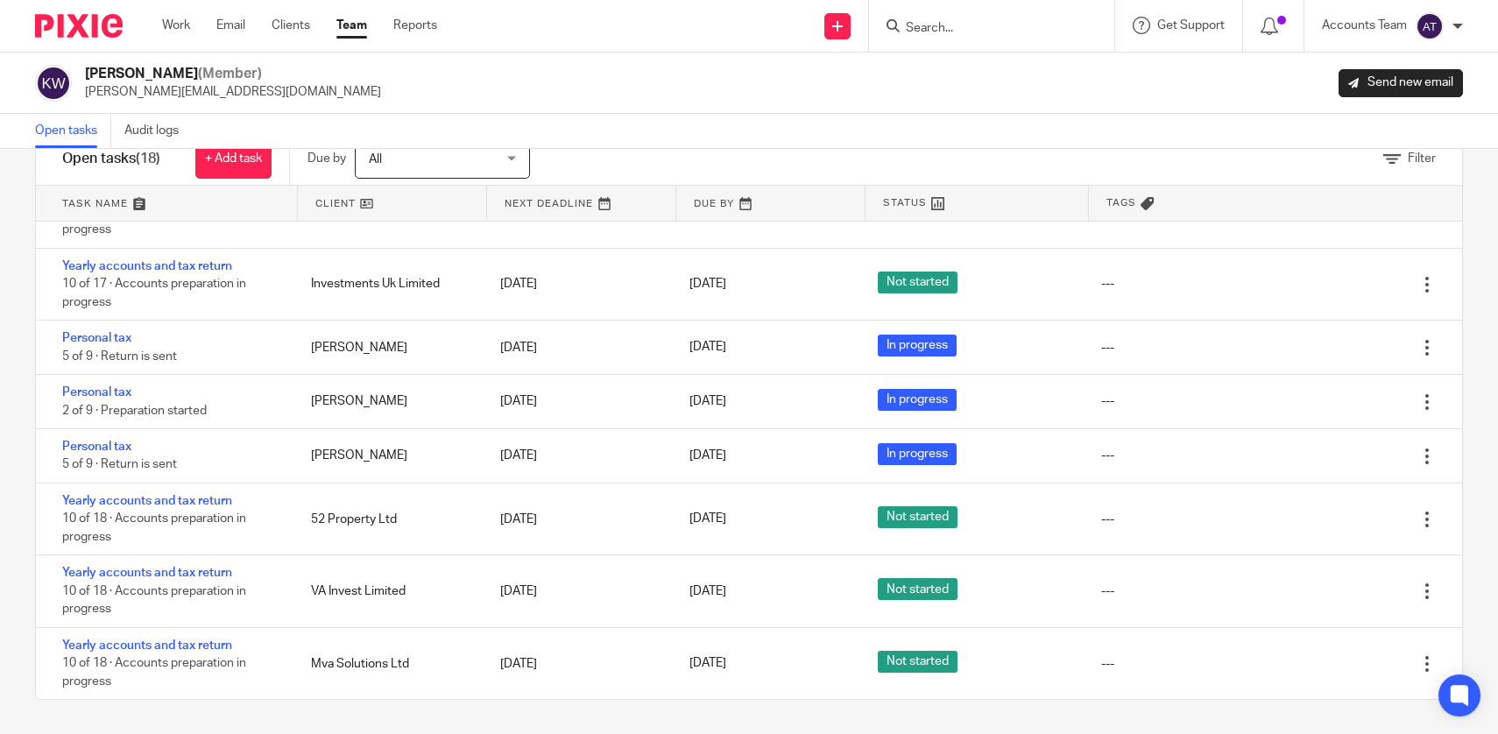
click at [358, 19] on link "Team" at bounding box center [351, 26] width 31 height 18
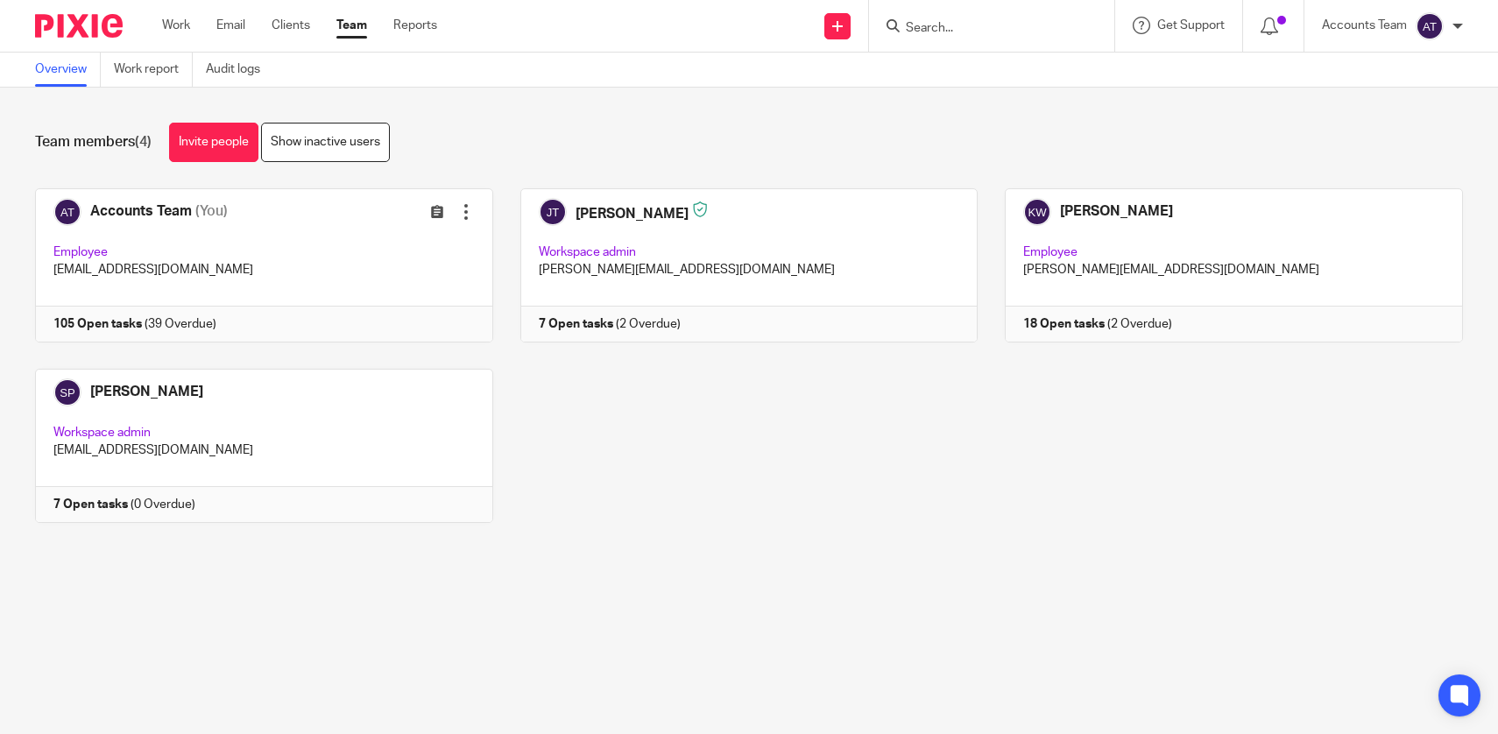
click at [958, 29] on input "Search" at bounding box center [983, 29] width 158 height 16
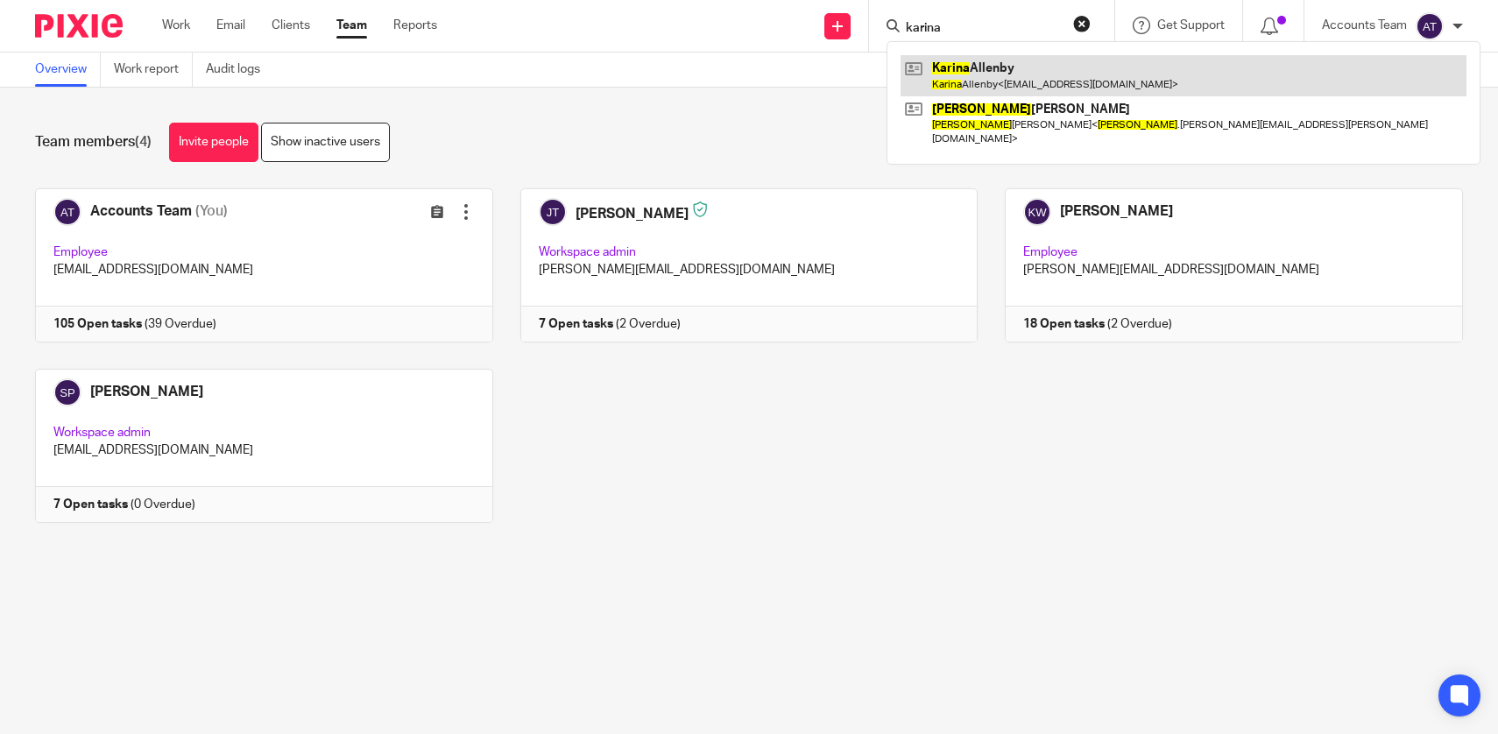
type input "karina"
click at [981, 64] on link at bounding box center [1183, 75] width 566 height 40
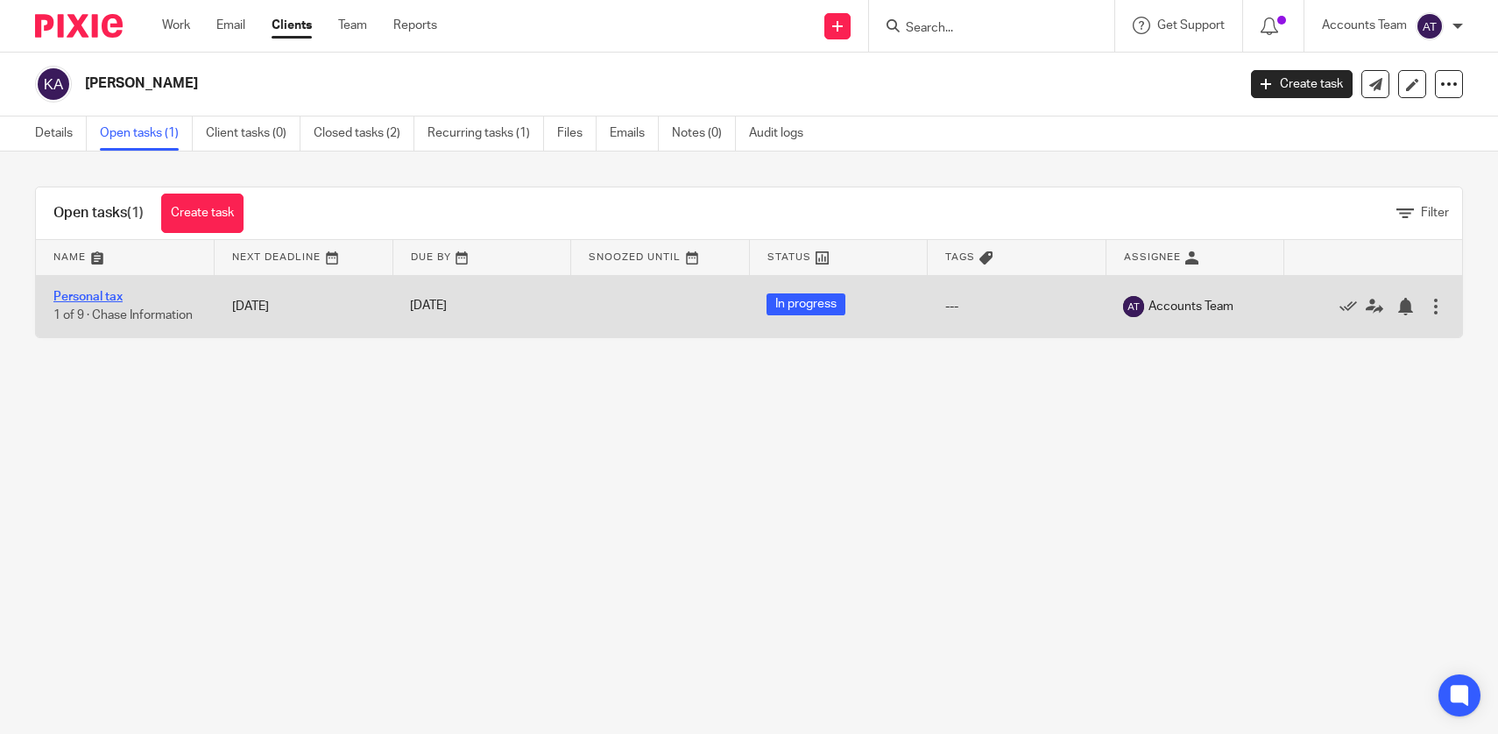
click at [103, 298] on link "Personal tax" at bounding box center [87, 297] width 69 height 12
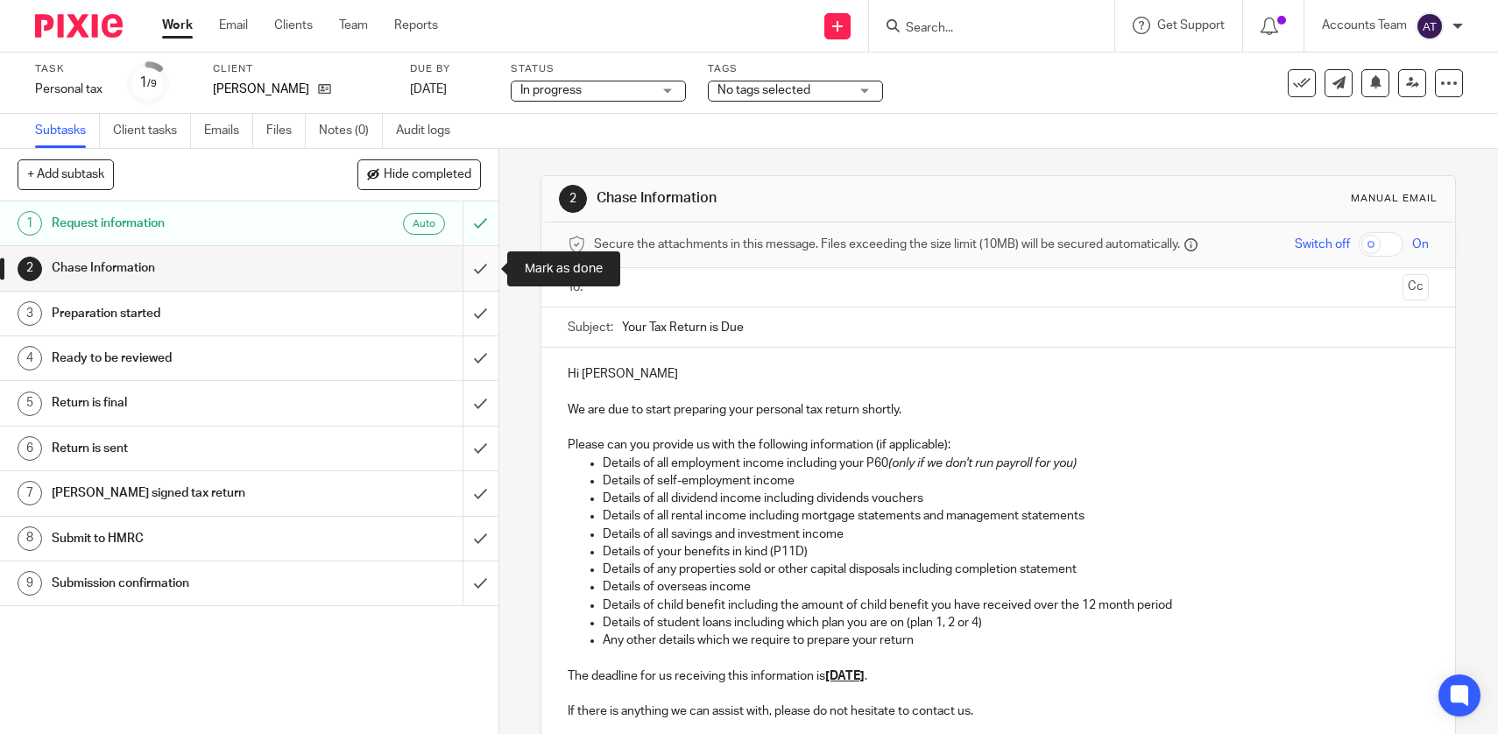
click at [480, 278] on input "submit" at bounding box center [249, 268] width 498 height 44
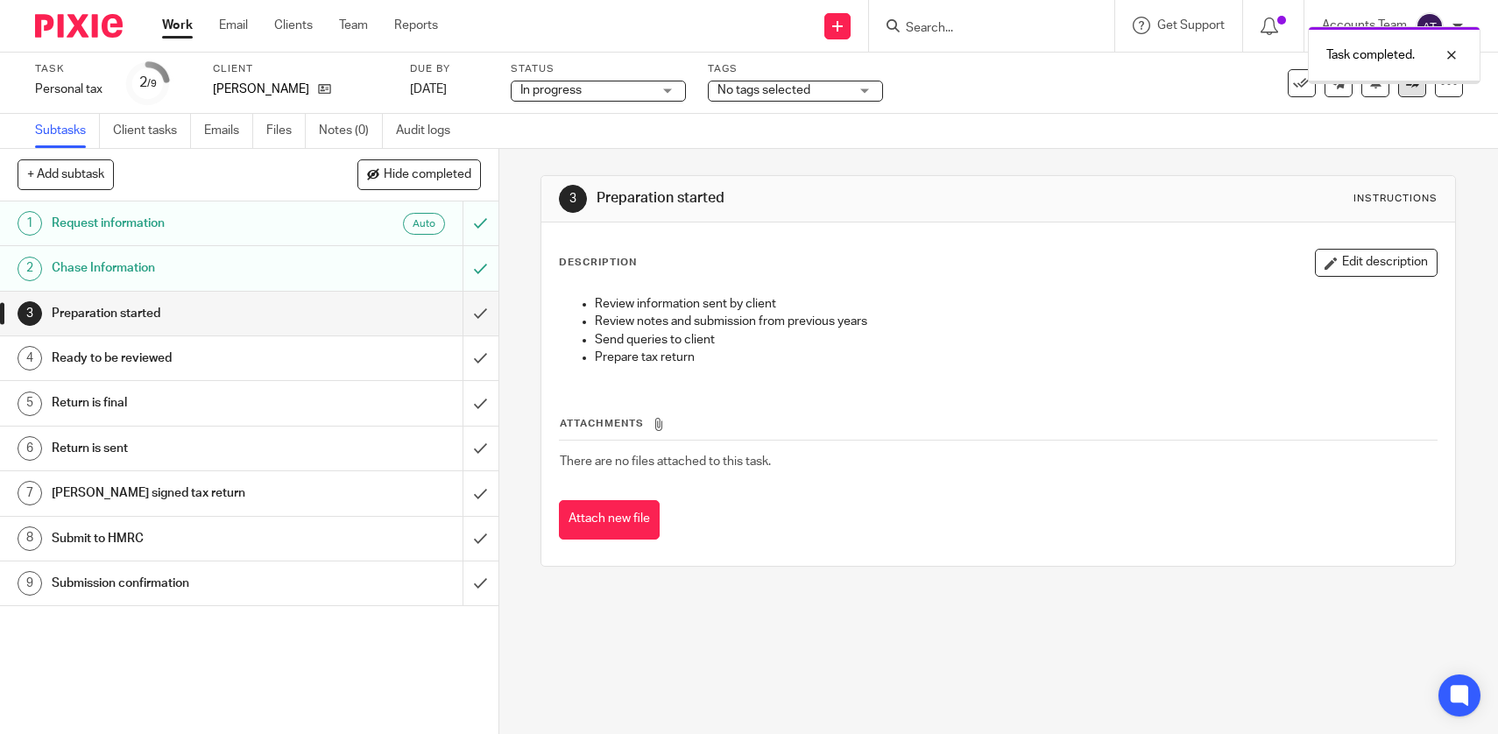
click at [1416, 90] on link at bounding box center [1412, 83] width 28 height 28
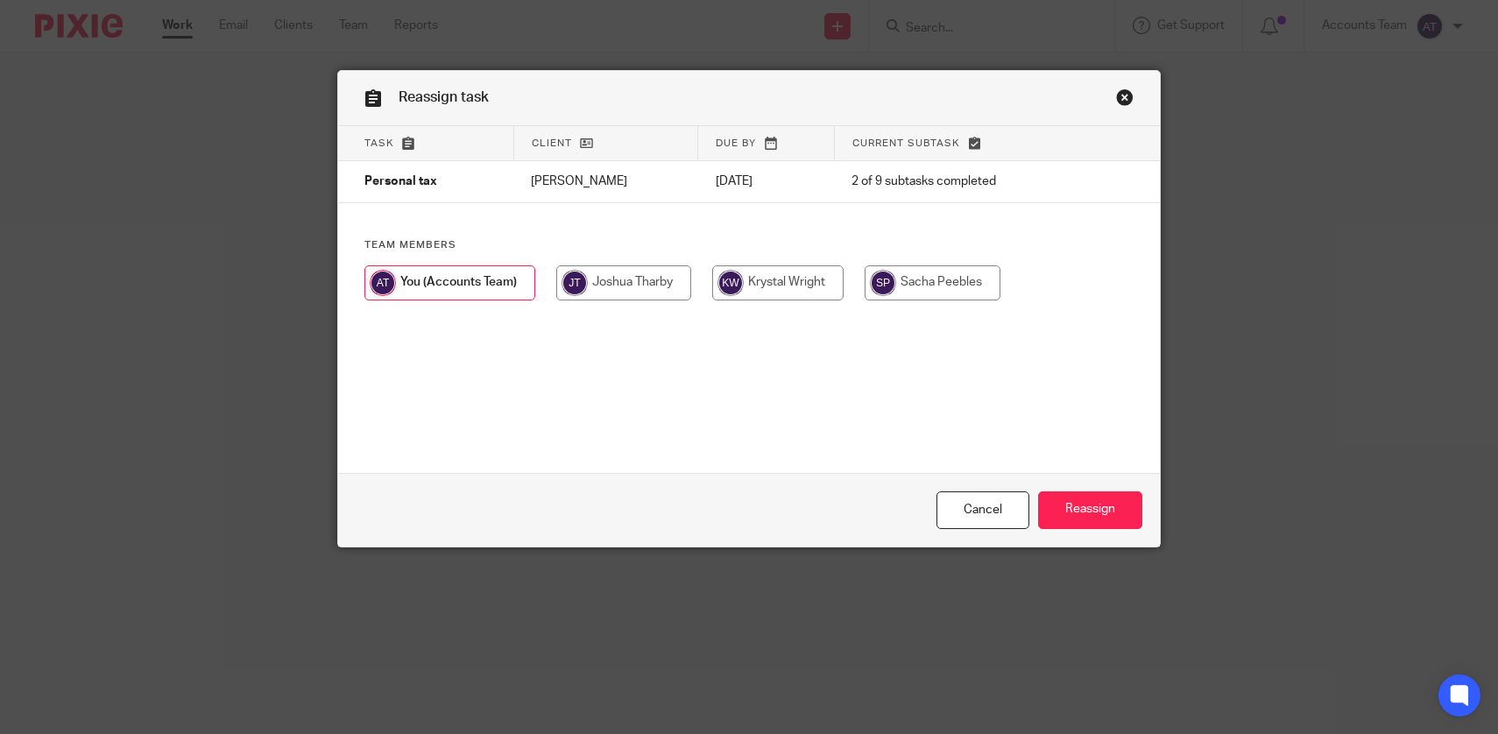
click at [723, 293] on input "radio" at bounding box center [777, 282] width 131 height 35
radio input "true"
click at [1087, 506] on input "Reassign" at bounding box center [1090, 510] width 104 height 38
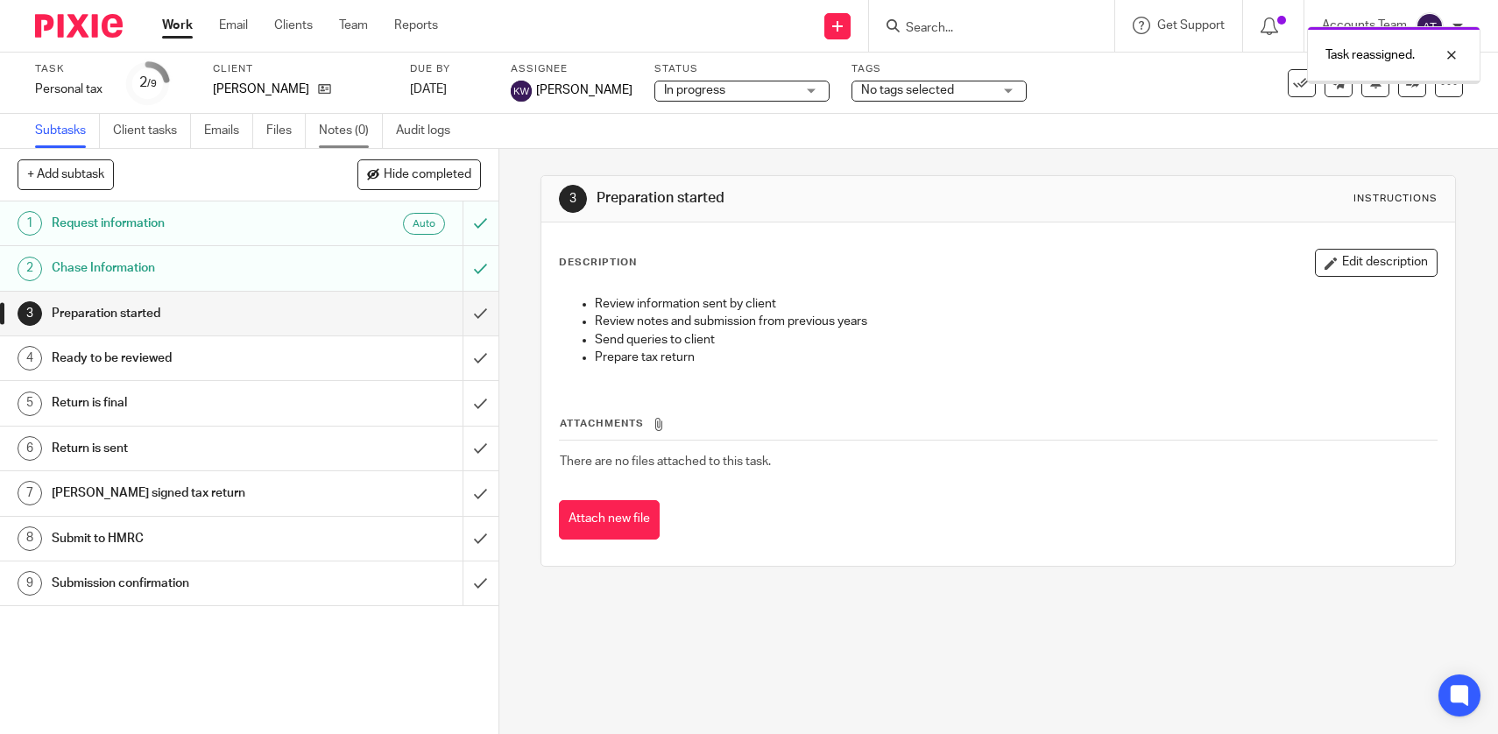
click at [340, 128] on link "Notes (0)" at bounding box center [351, 131] width 64 height 34
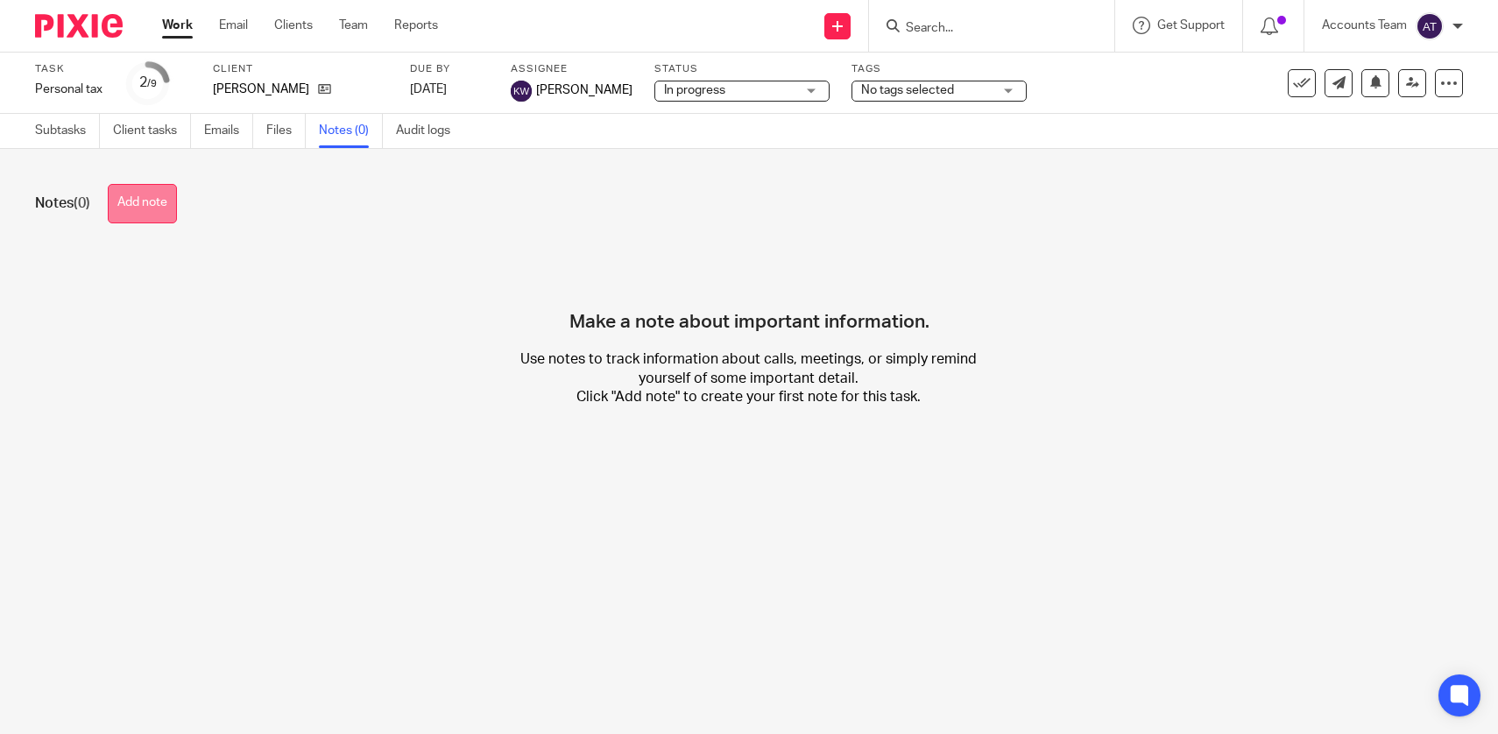
click at [164, 198] on button "Add note" at bounding box center [142, 203] width 69 height 39
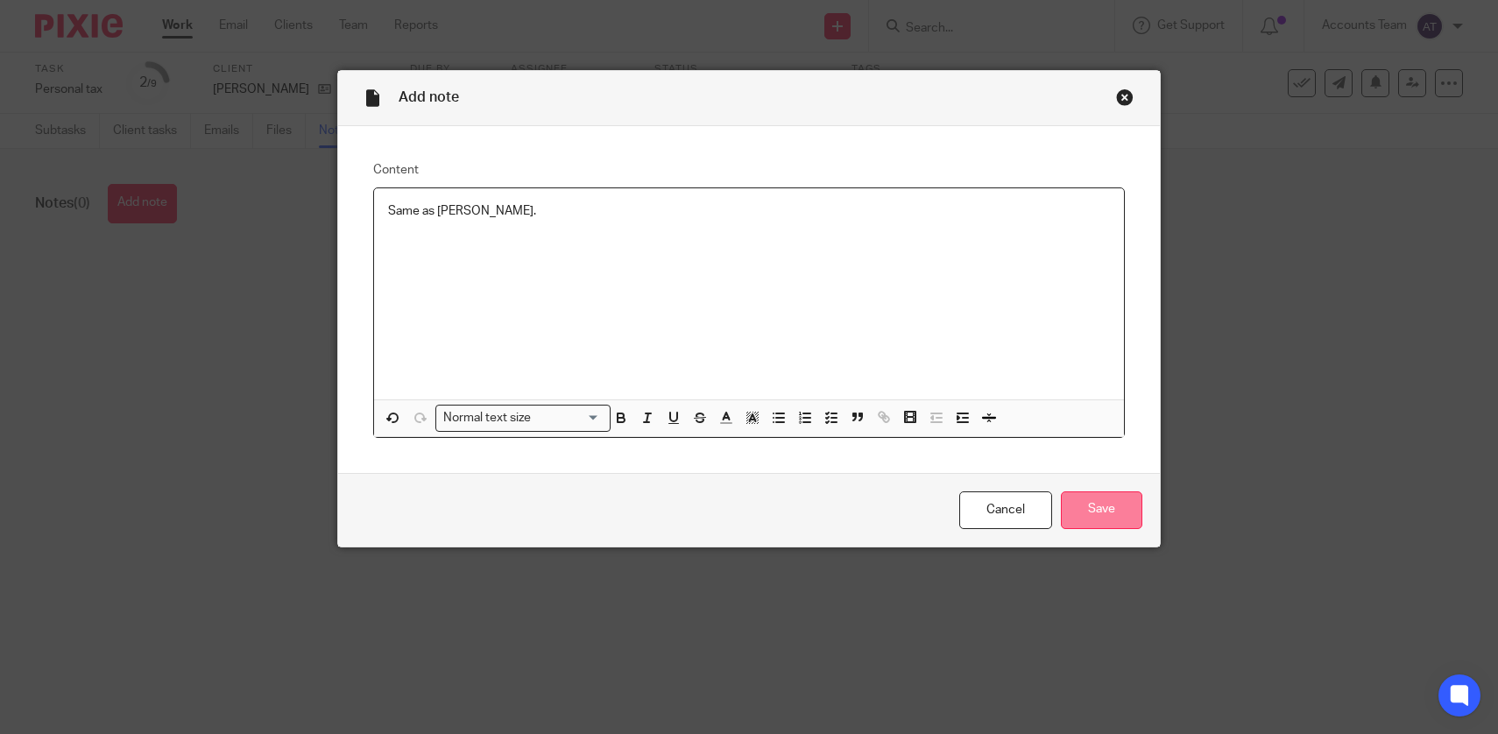
click at [1101, 527] on input "Save" at bounding box center [1101, 510] width 81 height 38
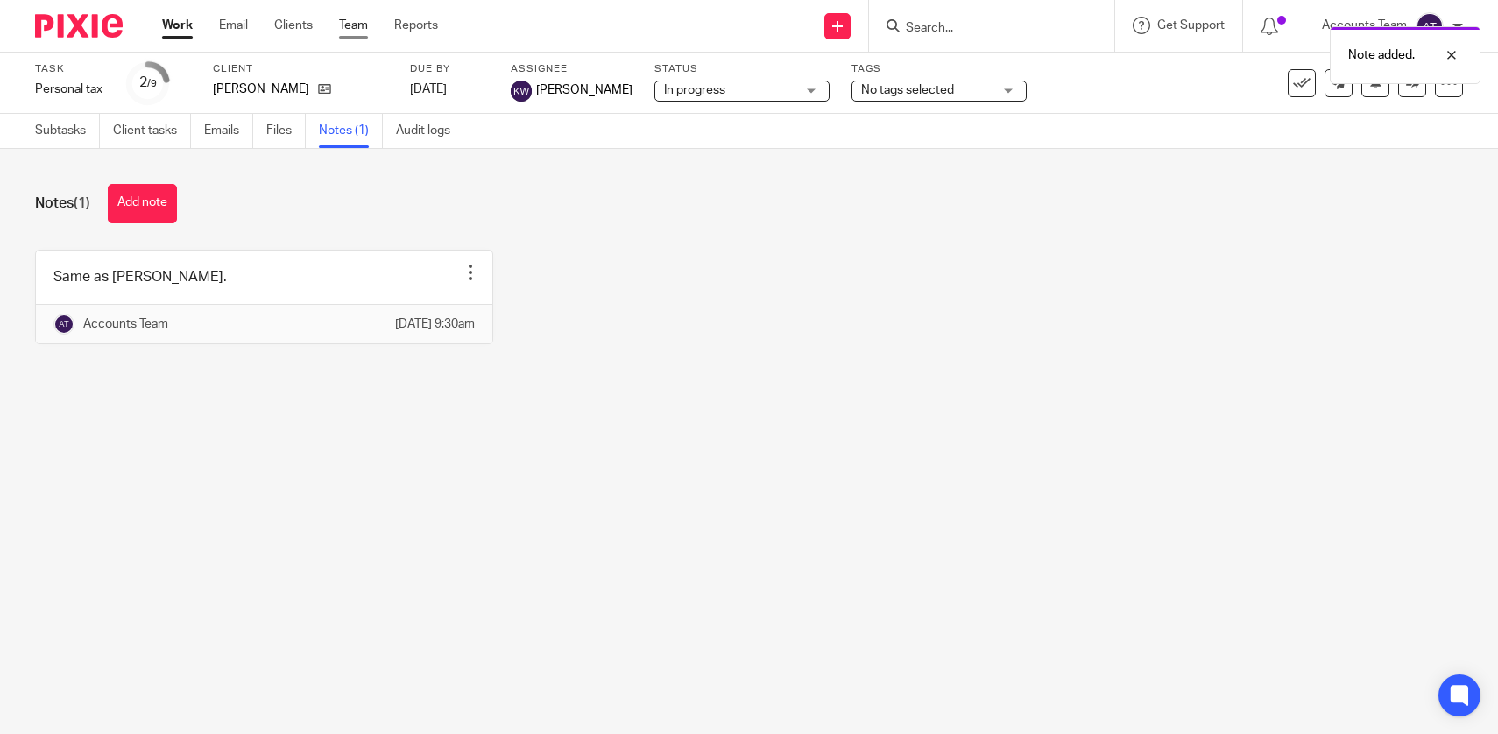
click at [341, 25] on link "Team" at bounding box center [353, 26] width 29 height 18
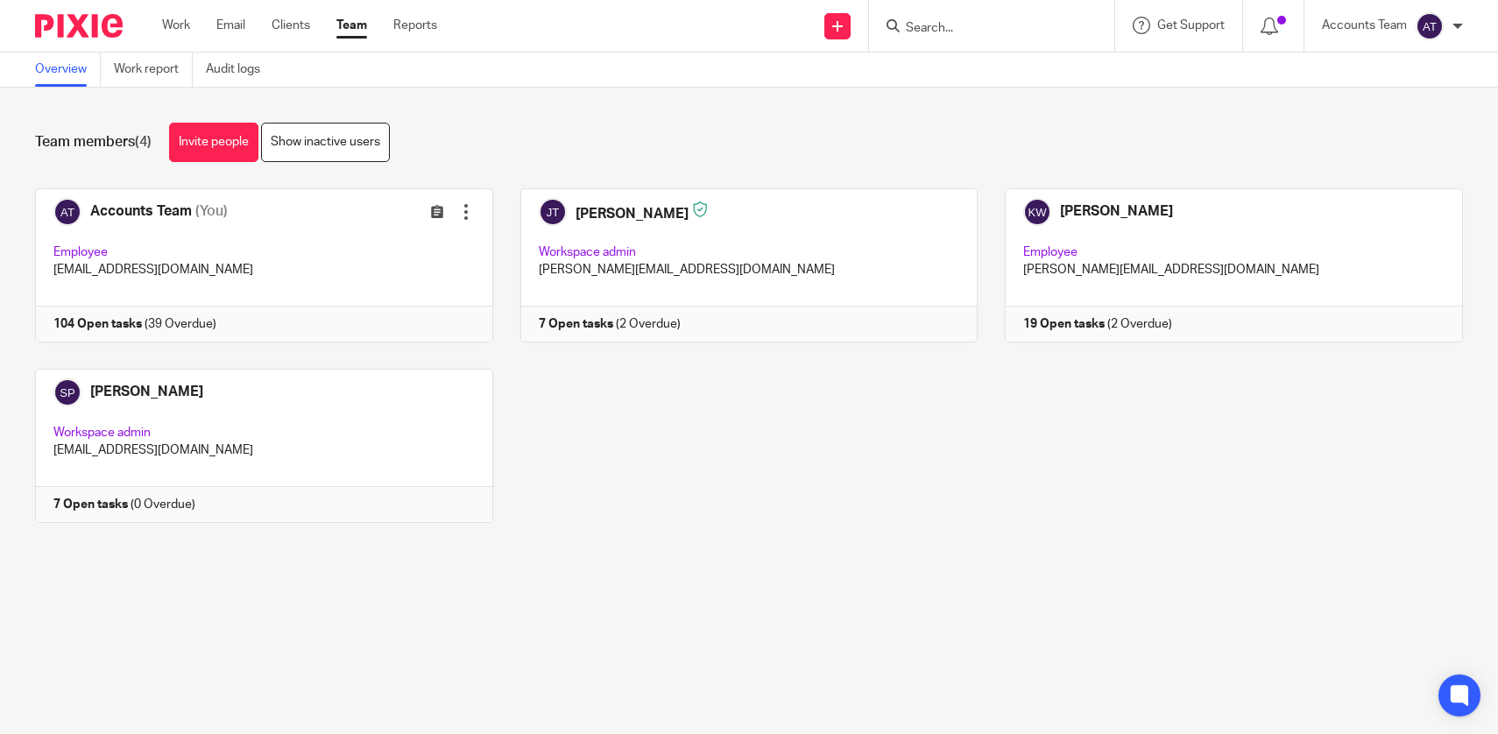
click at [640, 541] on div "Accounts Team (You) Edit user Transfer Employee [EMAIL_ADDRESS][DOMAIN_NAME] 10…" at bounding box center [735, 368] width 1455 height 361
click at [616, 540] on div "Accounts Team (You) Edit user Transfer Employee [EMAIL_ADDRESS][DOMAIN_NAME] 10…" at bounding box center [735, 368] width 1455 height 361
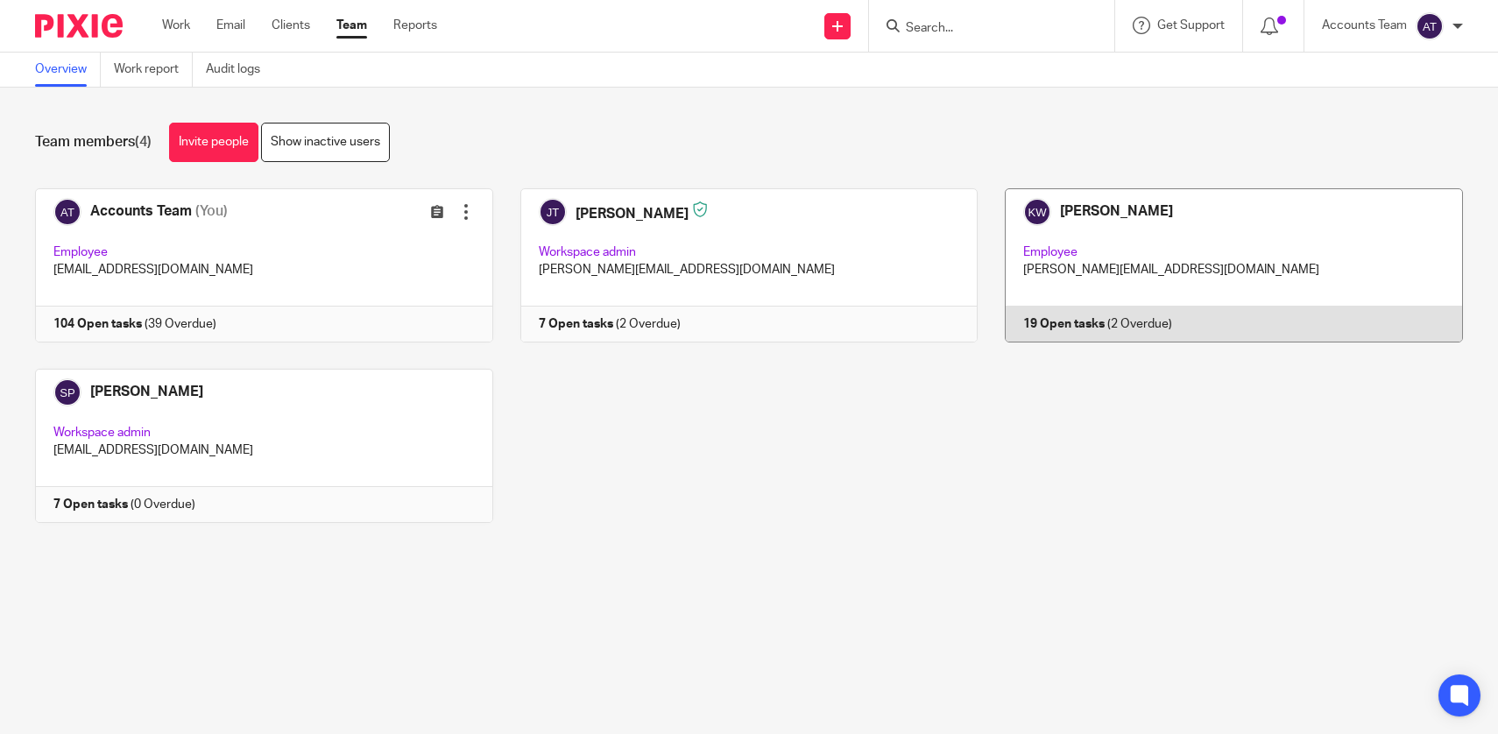
click at [1144, 293] on link at bounding box center [1219, 265] width 485 height 154
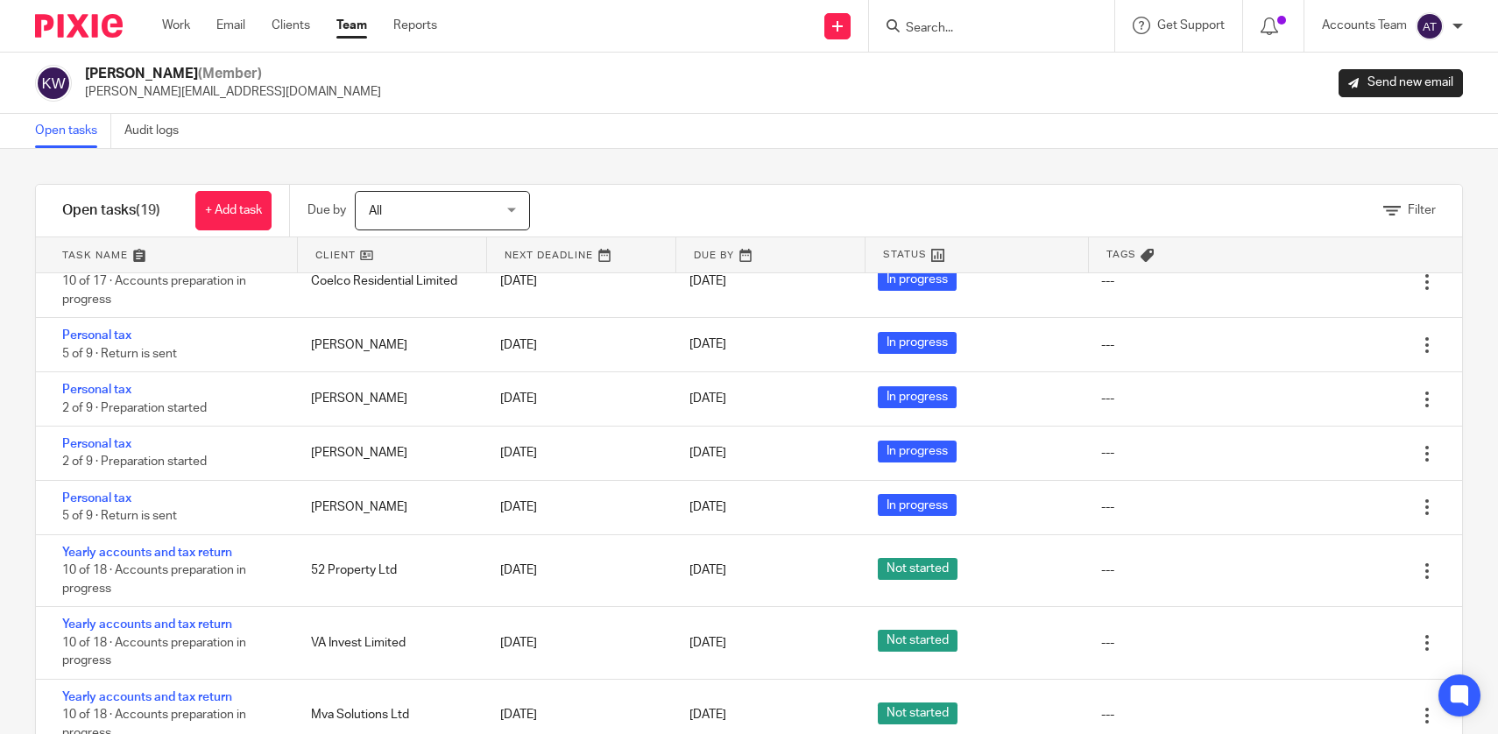
scroll to position [15, 0]
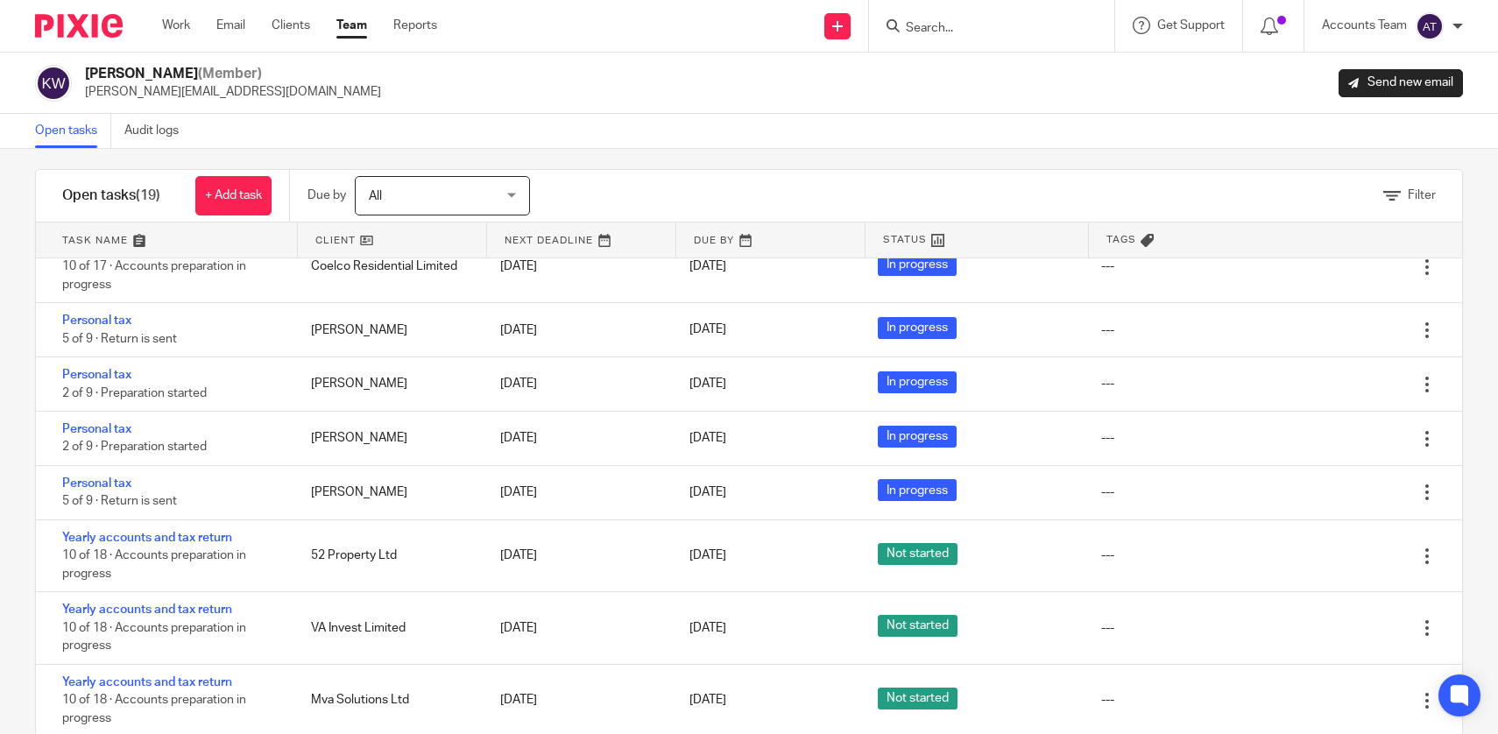
click at [359, 34] on link "Team" at bounding box center [351, 26] width 31 height 18
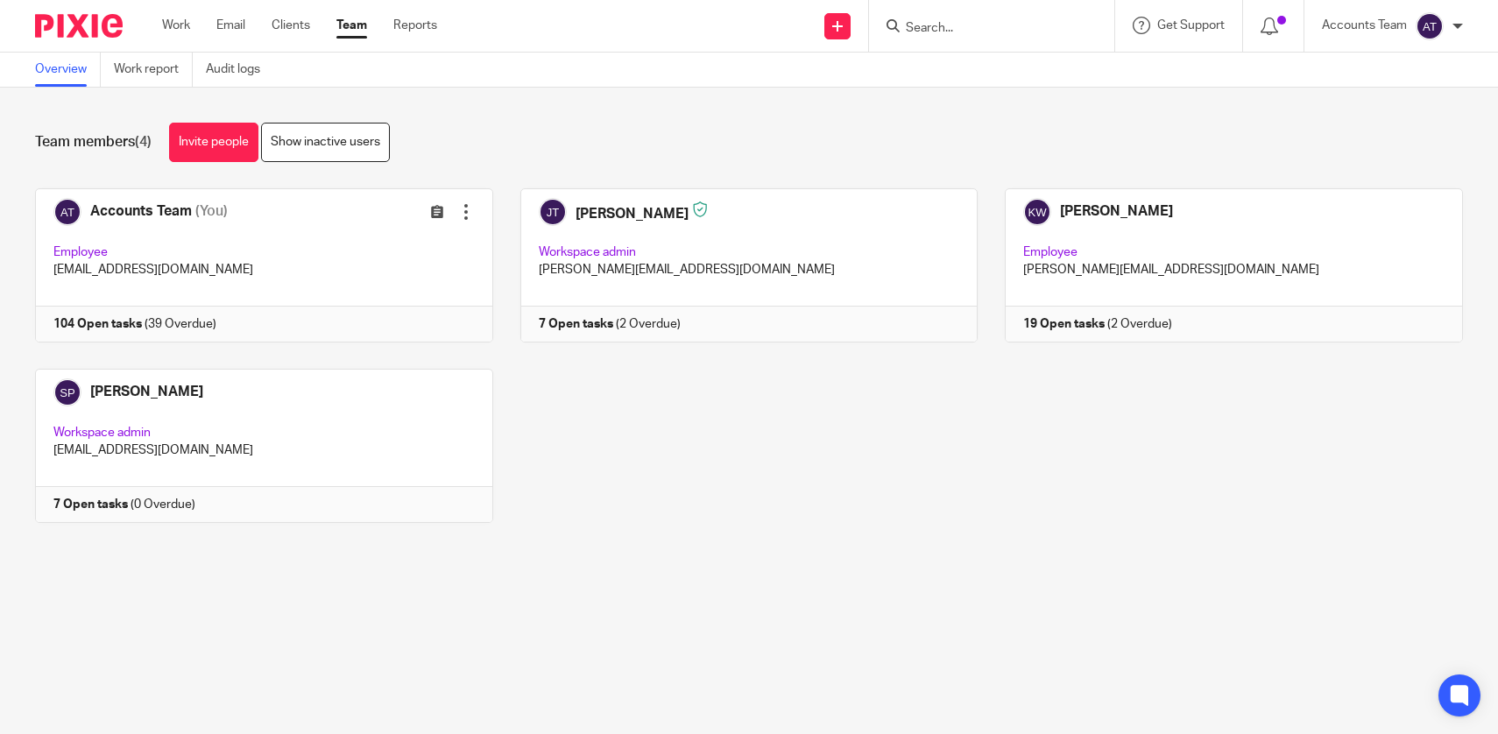
click at [636, 557] on div "Team members (4) Invite people Show inactive users Invite team members Add invi…" at bounding box center [749, 336] width 1498 height 497
click at [356, 31] on link "Team" at bounding box center [351, 26] width 31 height 18
